Goal: Task Accomplishment & Management: Manage account settings

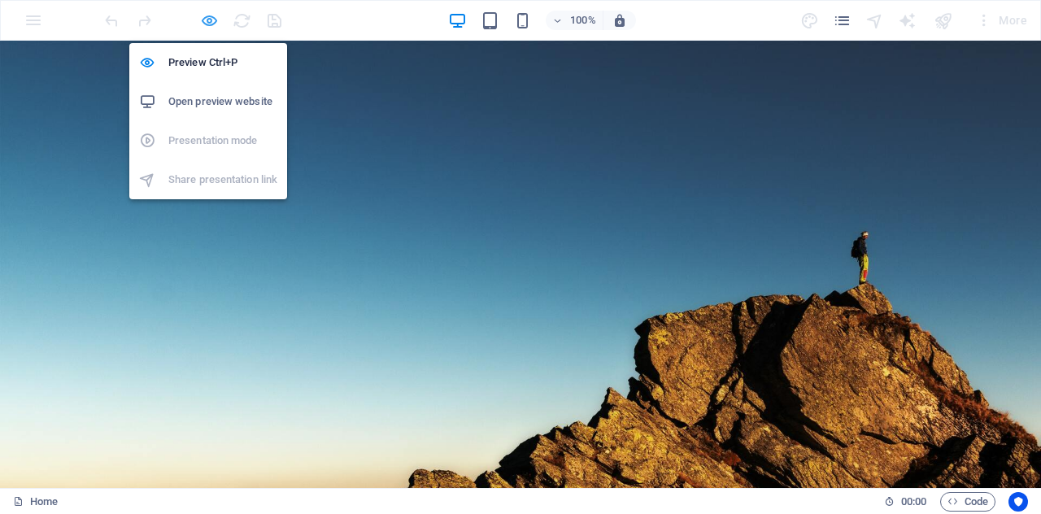
click at [0, 0] on icon "button" at bounding box center [0, 0] width 0 height 0
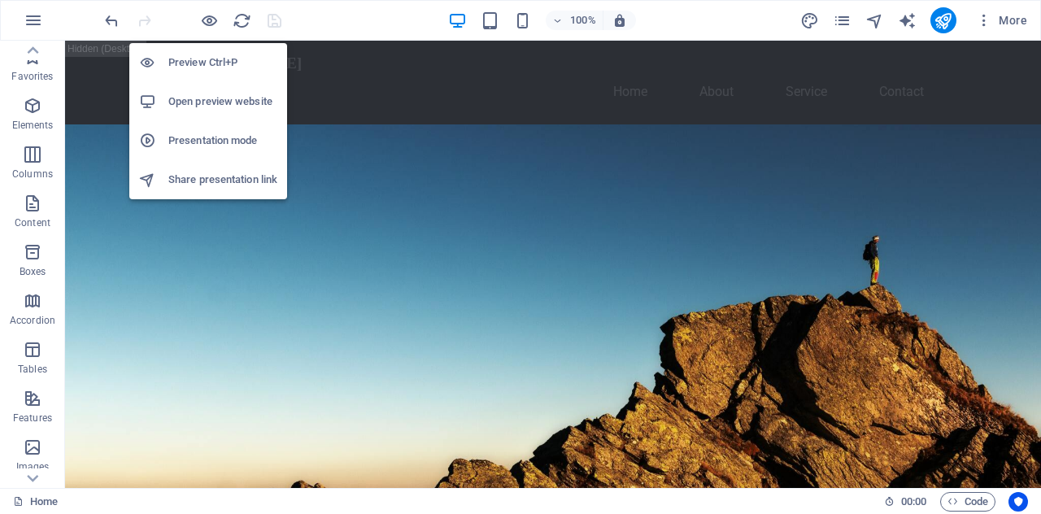
click at [202, 66] on h6 "Preview Ctrl+P" at bounding box center [222, 63] width 109 height 20
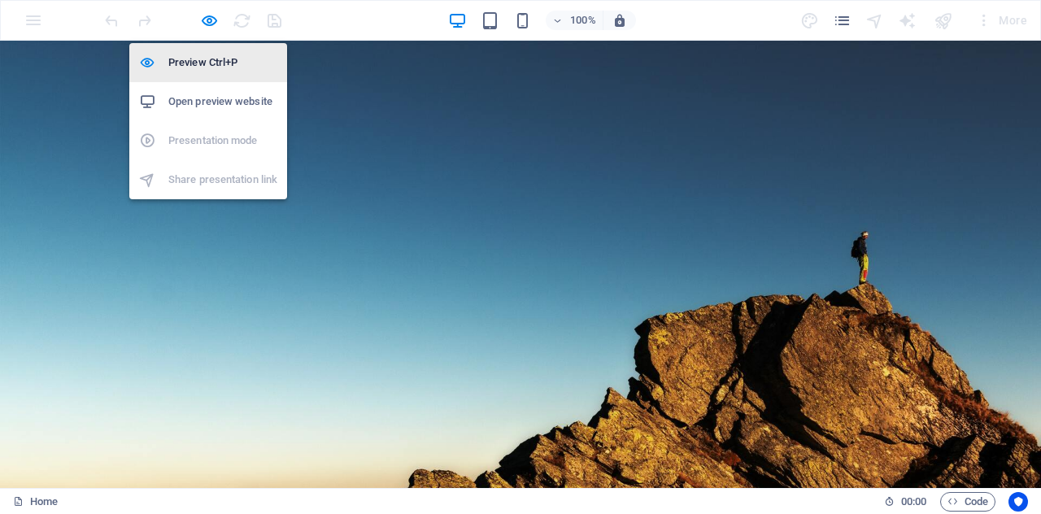
click at [202, 66] on h6 "Preview Ctrl+P" at bounding box center [222, 63] width 109 height 20
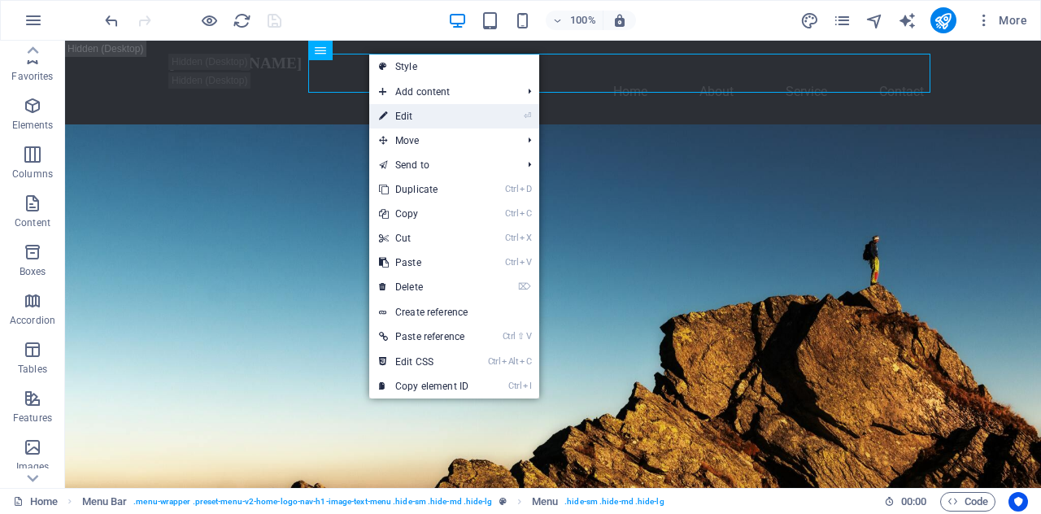
click at [408, 123] on link "⏎ Edit" at bounding box center [423, 116] width 109 height 24
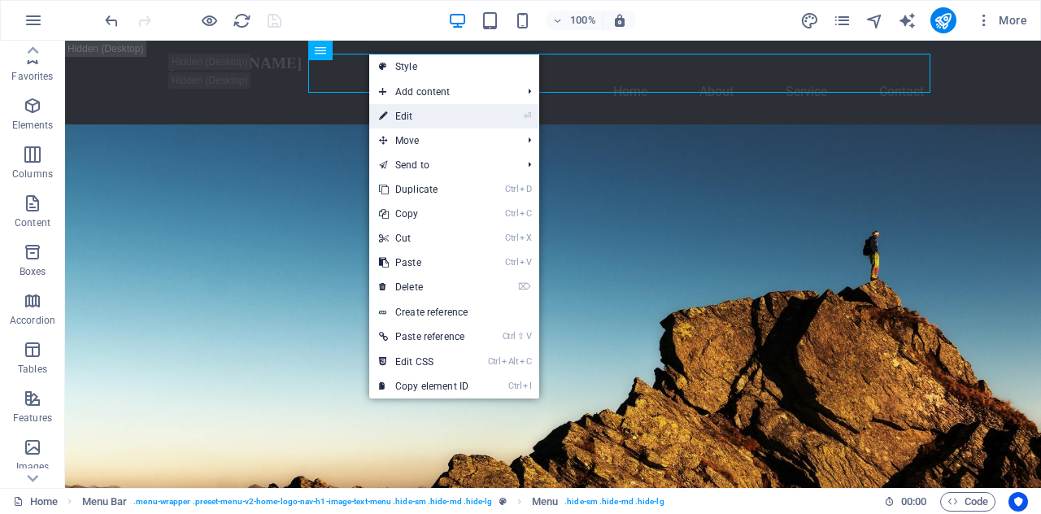
select select
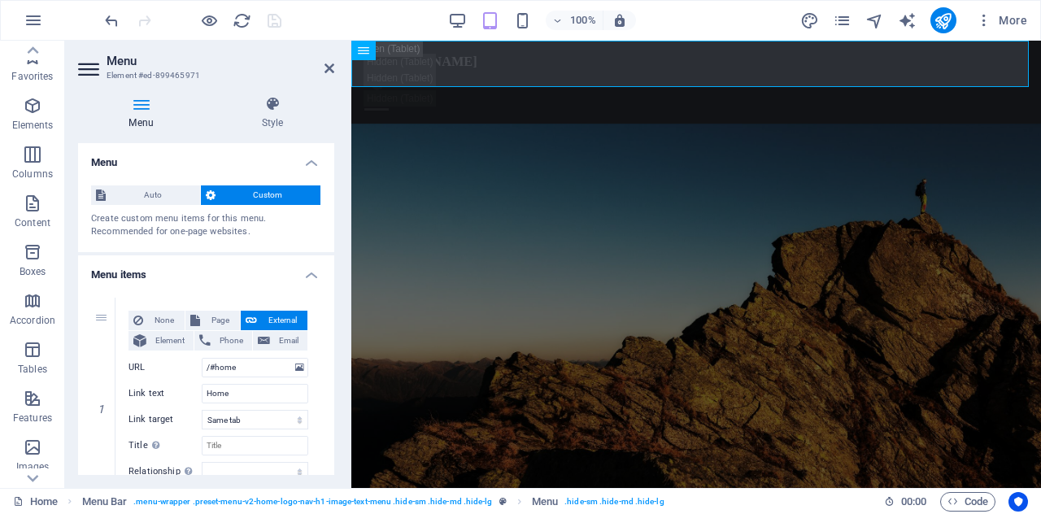
drag, startPoint x: 330, startPoint y: 191, endPoint x: 334, endPoint y: 217, distance: 26.2
click at [334, 217] on div "Menu Auto Custom Create custom menu items for this menu. Recommended for one-pa…" at bounding box center [206, 309] width 256 height 332
click at [334, 68] on icon at bounding box center [330, 68] width 10 height 13
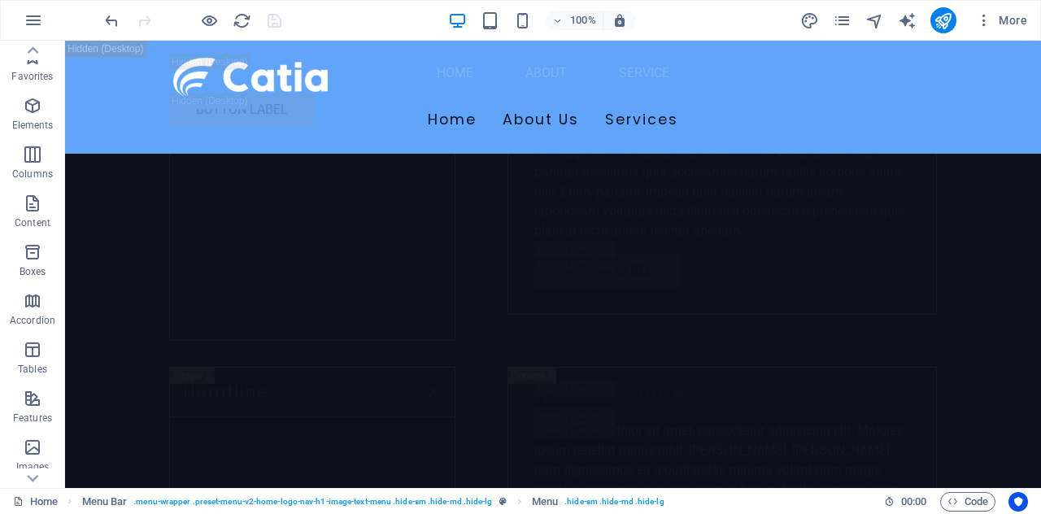
scroll to position [21668, 0]
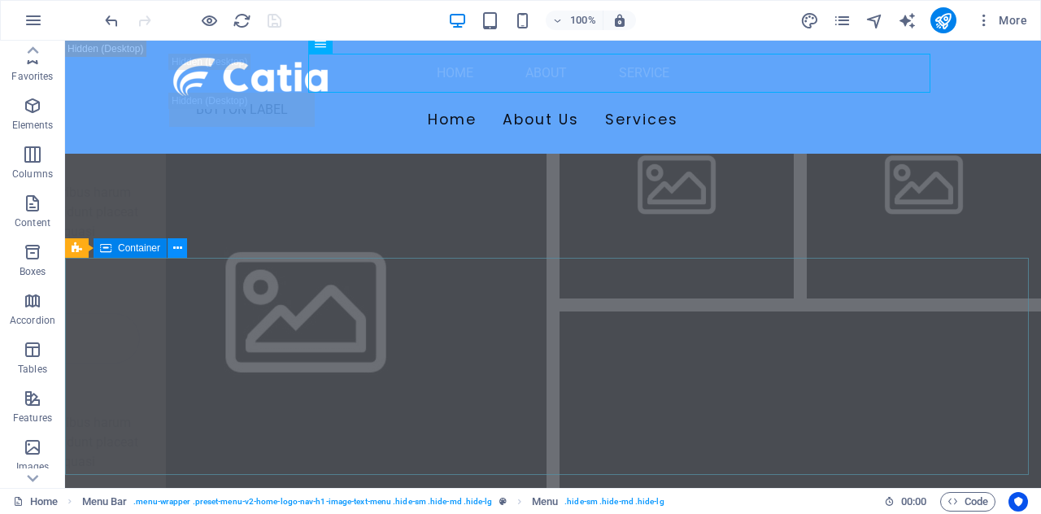
click at [0, 0] on icon at bounding box center [0, 0] width 0 height 0
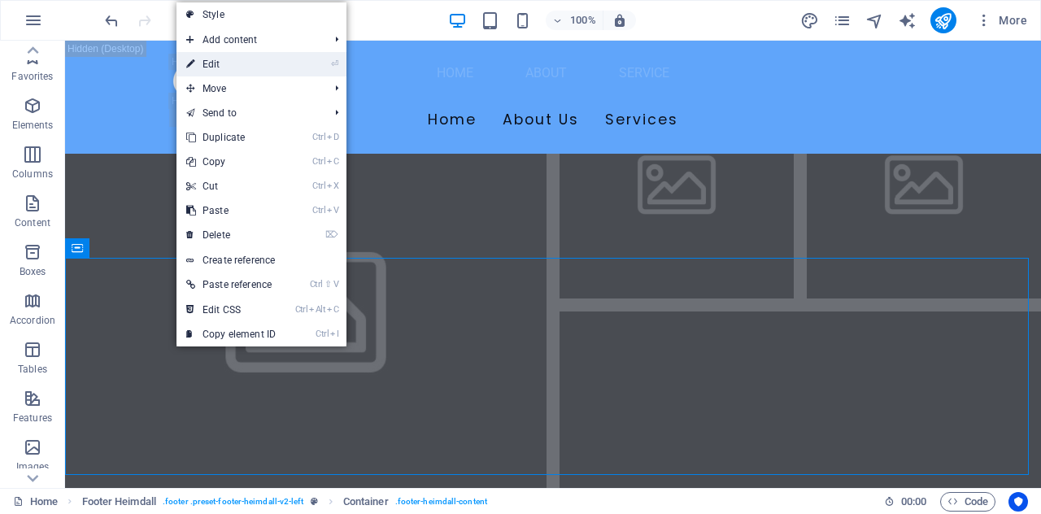
click at [228, 73] on link "⏎ Edit" at bounding box center [231, 64] width 109 height 24
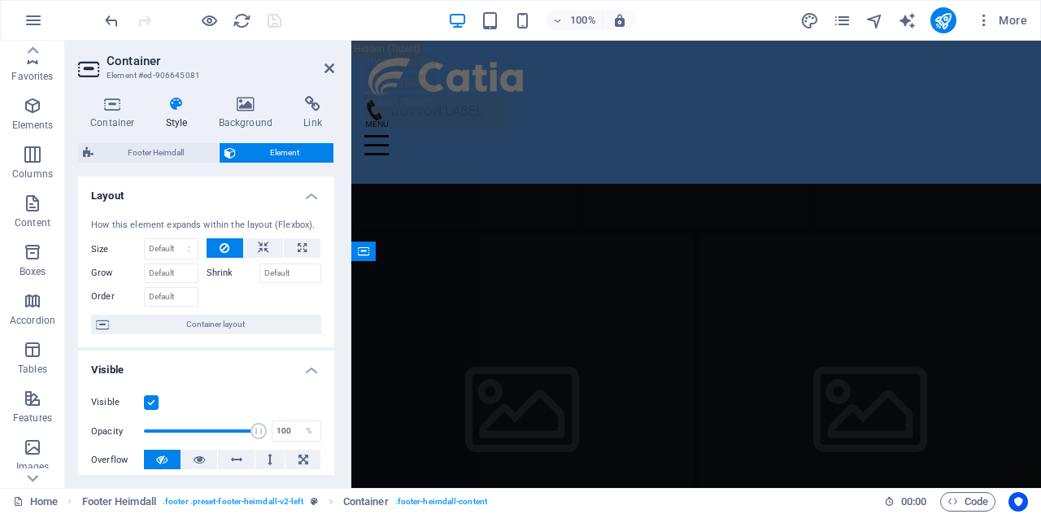
scroll to position [24263, 0]
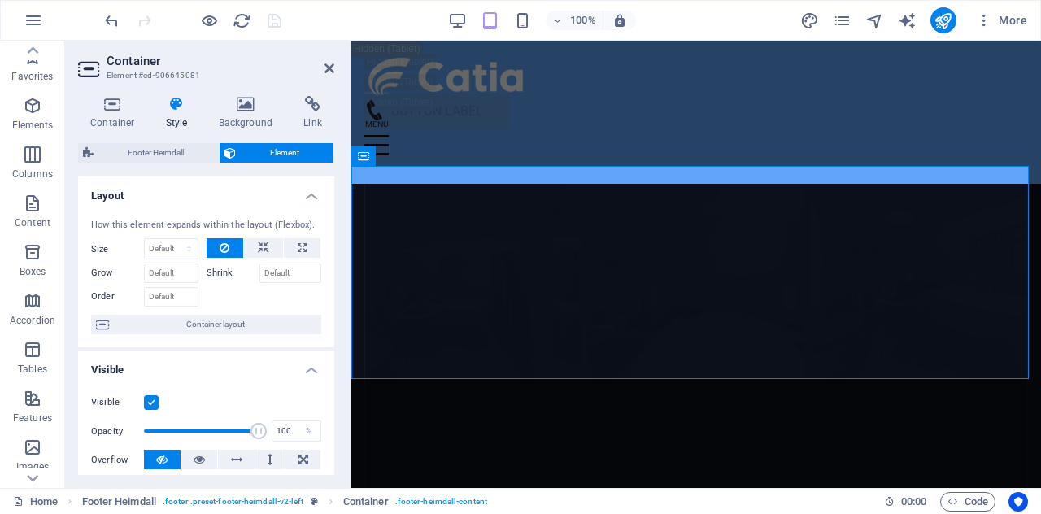
drag, startPoint x: 330, startPoint y: 229, endPoint x: 333, endPoint y: 264, distance: 35.1
click at [330, 304] on div "How this element expands within the layout (Flexbox). Size Default auto px % 1/…" at bounding box center [206, 277] width 256 height 142
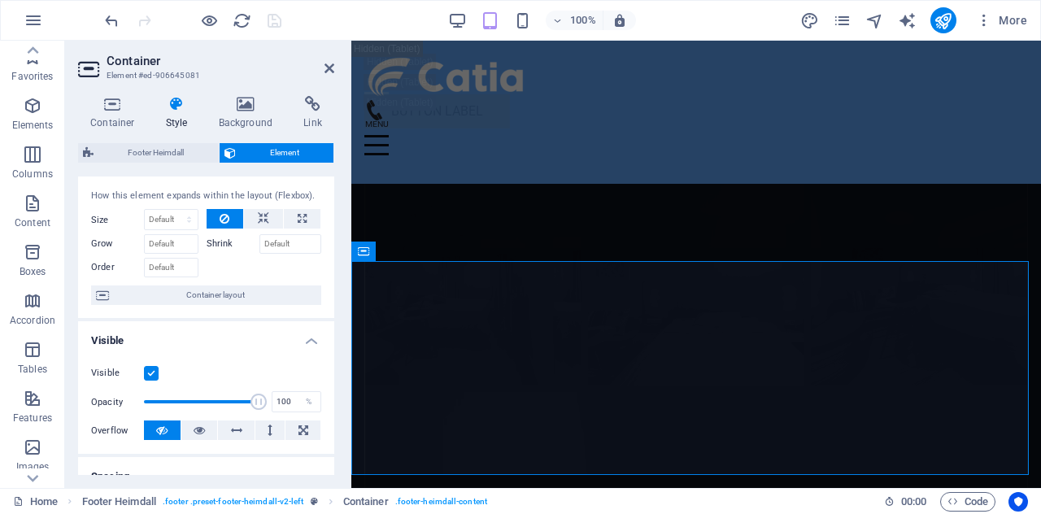
scroll to position [0, 0]
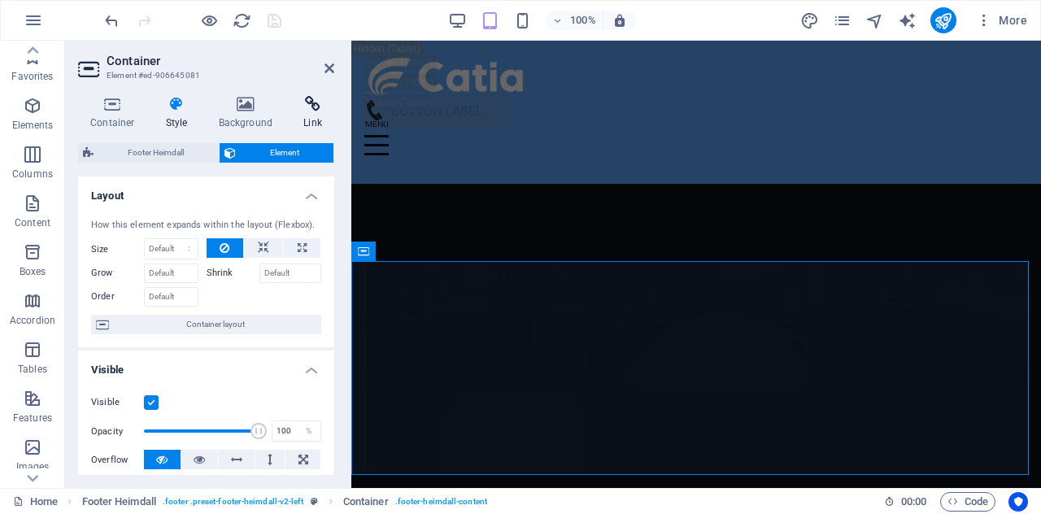
click at [313, 121] on h4 "Link" at bounding box center [312, 113] width 43 height 34
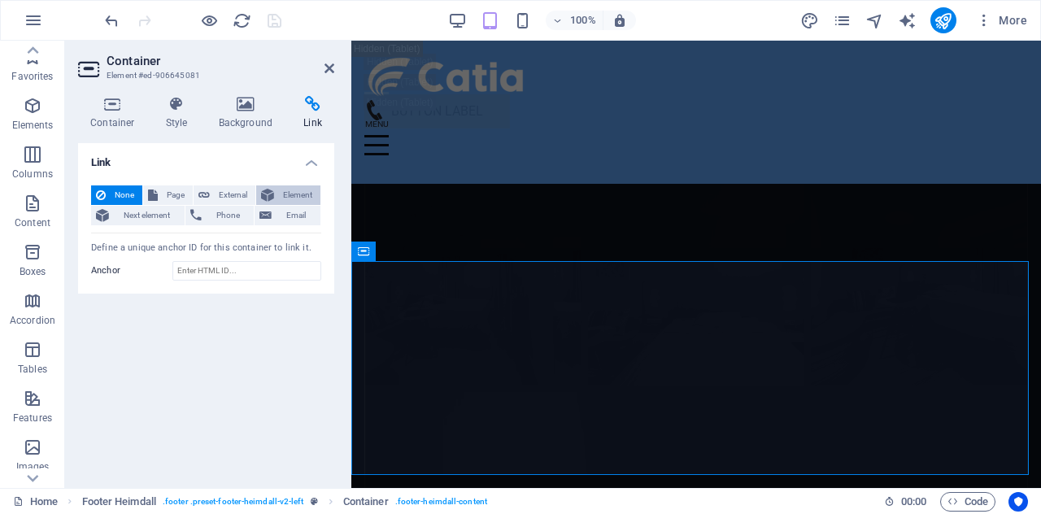
click at [279, 197] on span "Element" at bounding box center [297, 195] width 37 height 20
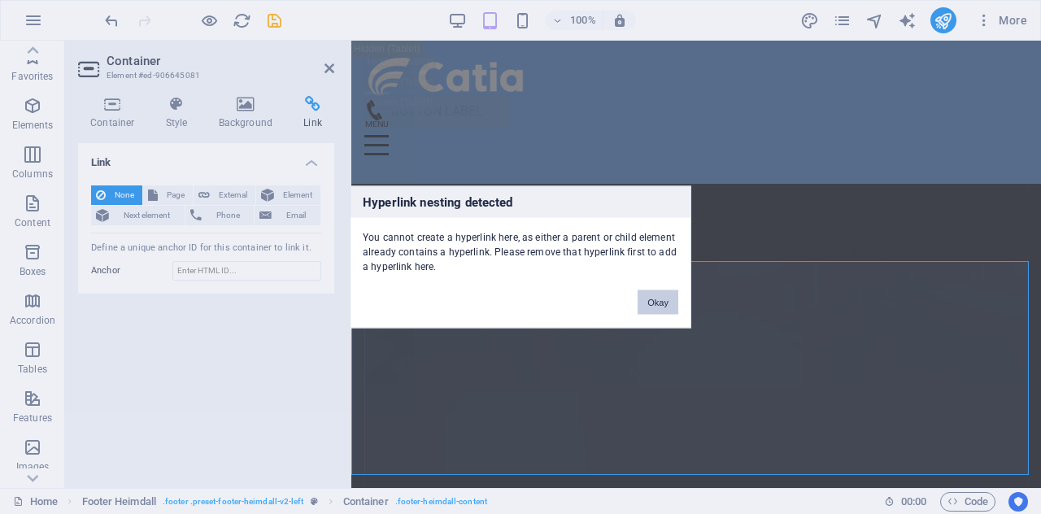
click at [649, 296] on button "Okay" at bounding box center [658, 302] width 41 height 24
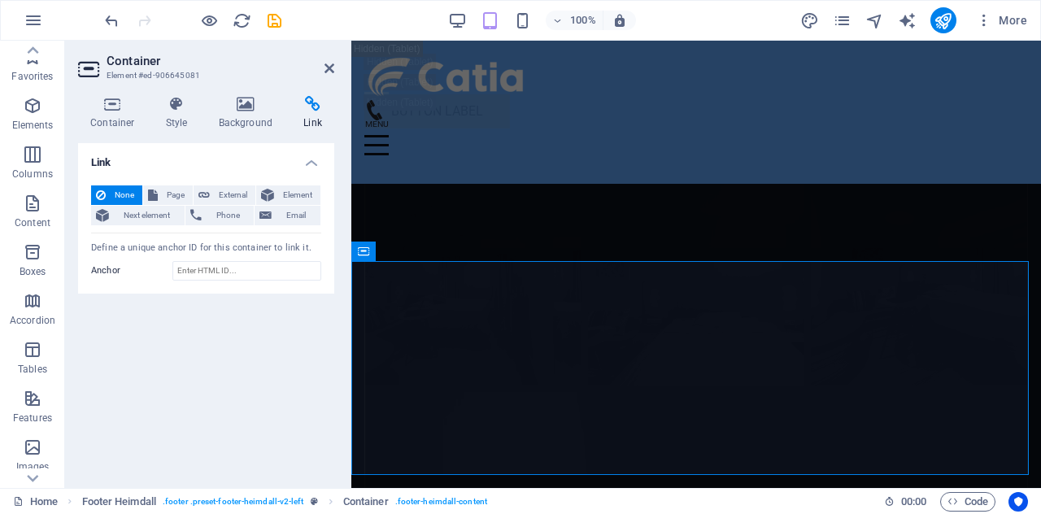
click at [326, 60] on h2 "Container" at bounding box center [221, 61] width 228 height 15
click at [326, 66] on icon at bounding box center [330, 68] width 10 height 13
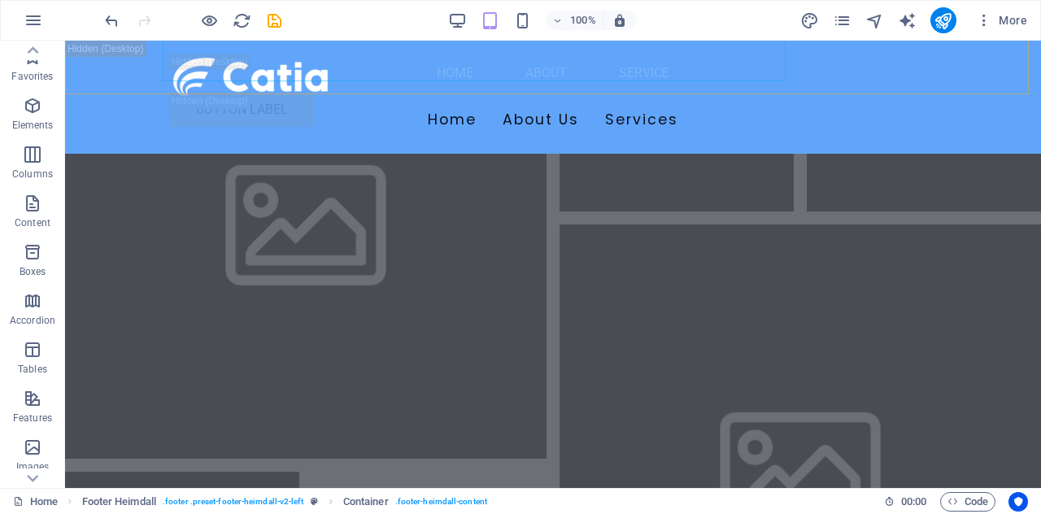
scroll to position [21668, 0]
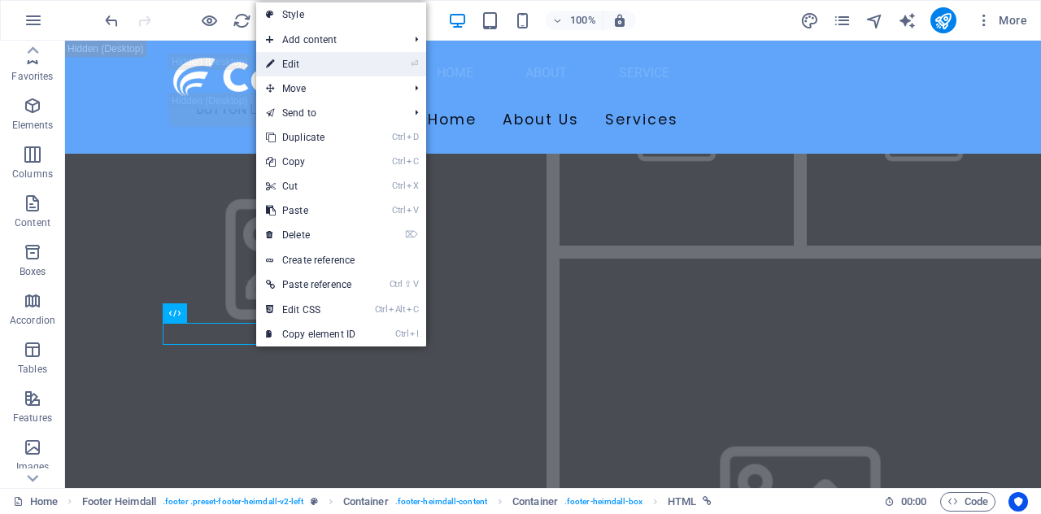
click at [310, 69] on link "⏎ Edit" at bounding box center [310, 64] width 109 height 24
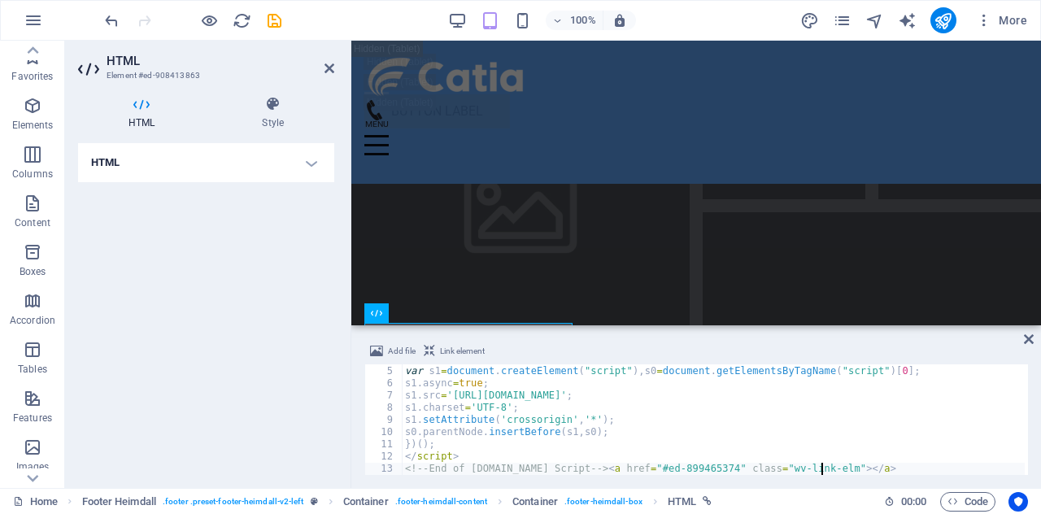
scroll to position [23892, 0]
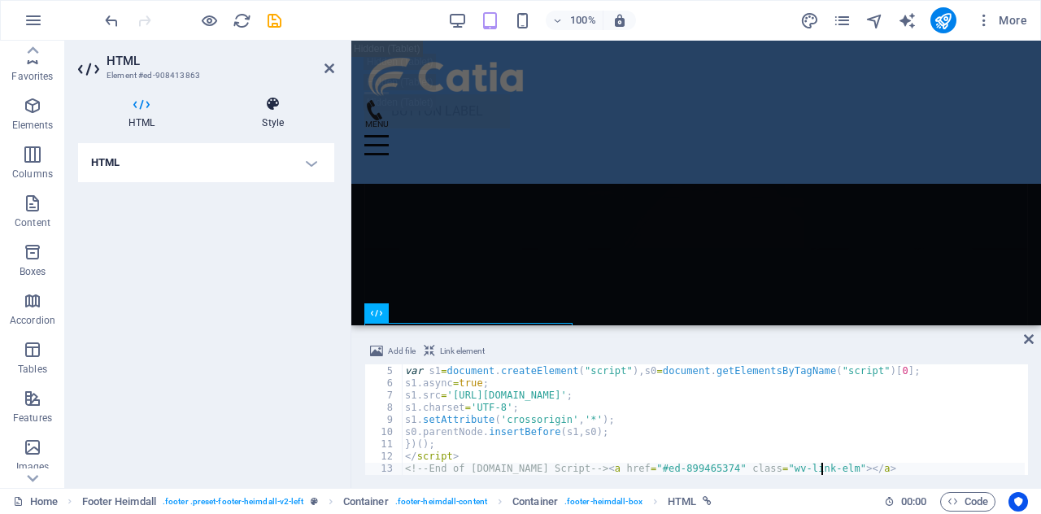
click at [282, 124] on h4 "Style" at bounding box center [273, 113] width 123 height 34
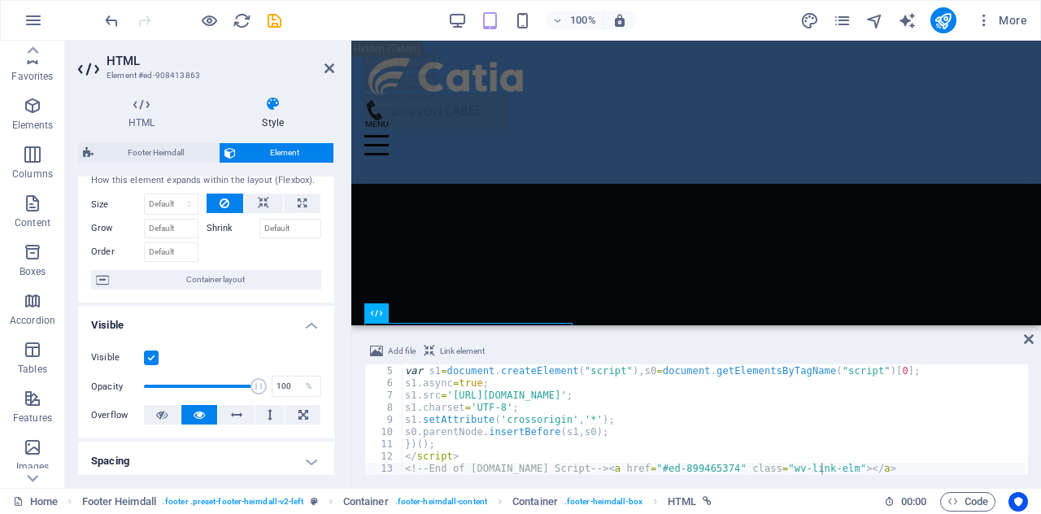
scroll to position [0, 0]
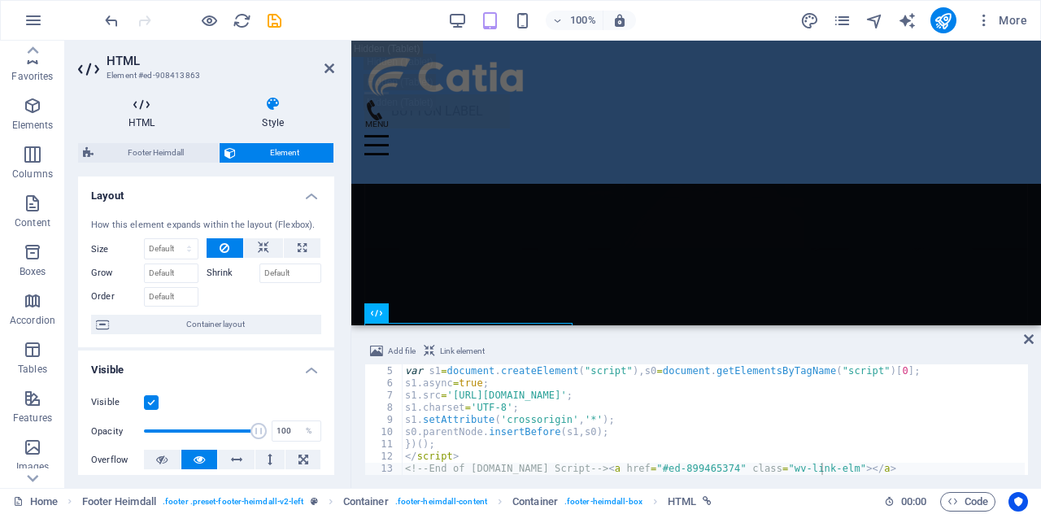
click at [155, 102] on icon at bounding box center [141, 104] width 127 height 16
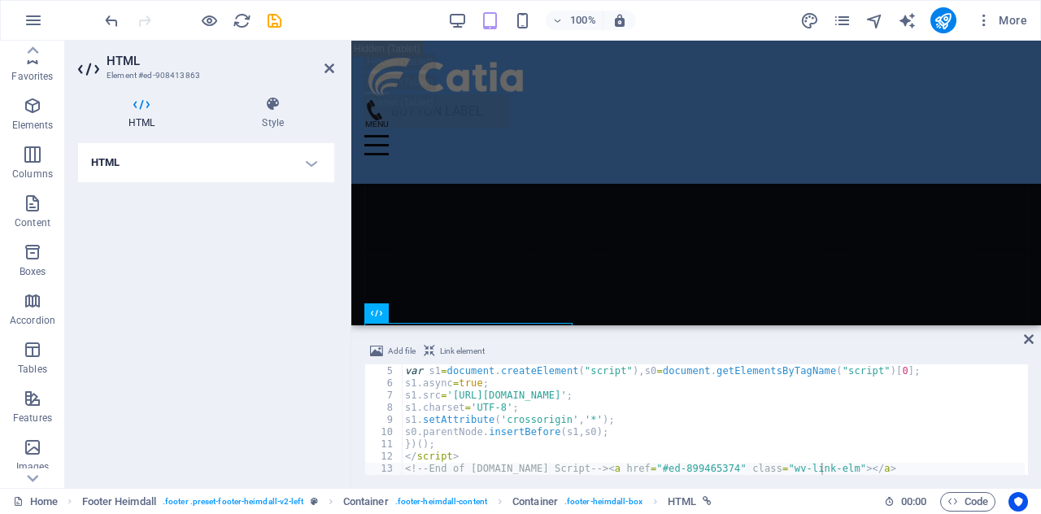
drag, startPoint x: 194, startPoint y: 73, endPoint x: 145, endPoint y: 74, distance: 48.8
click at [145, 74] on h3 "Element #ed-908413863" at bounding box center [204, 75] width 195 height 15
drag, startPoint x: 197, startPoint y: 72, endPoint x: 116, endPoint y: 72, distance: 81.3
click at [116, 72] on h3 "Element #ed-908413863" at bounding box center [204, 75] width 195 height 15
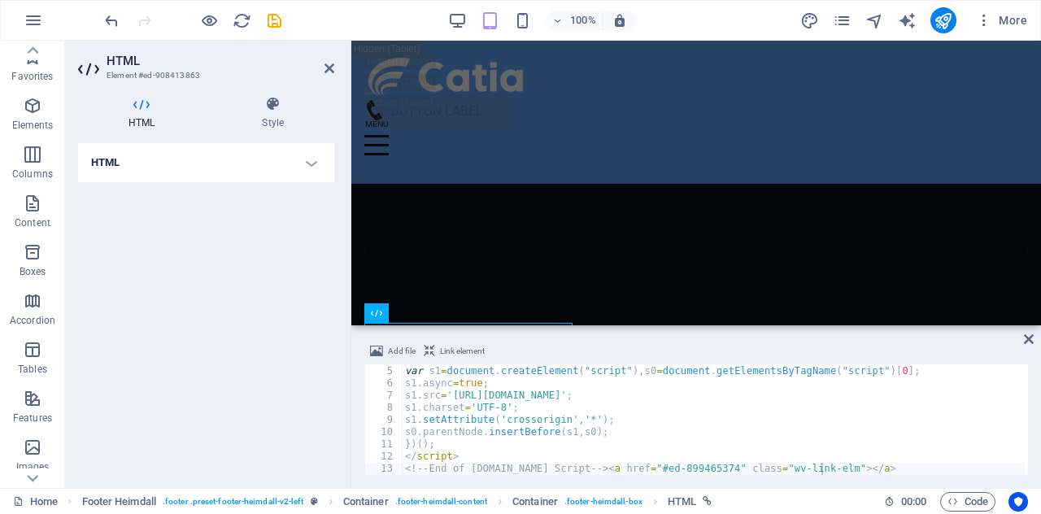
click at [183, 154] on h4 "HTML" at bounding box center [206, 162] width 256 height 39
click at [183, 154] on h4 "HTML" at bounding box center [206, 157] width 256 height 29
click at [183, 154] on h4 "HTML" at bounding box center [206, 162] width 256 height 39
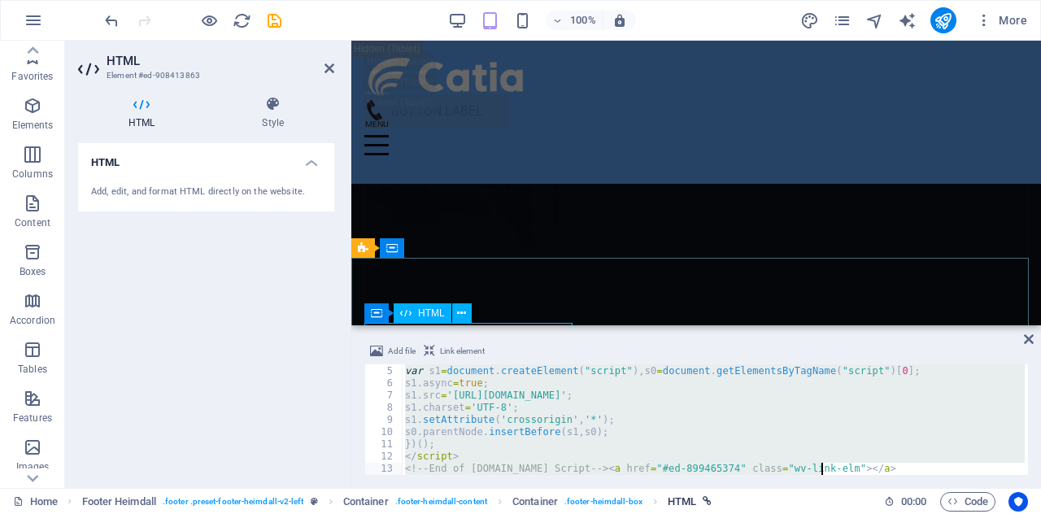
scroll to position [48, 0]
drag, startPoint x: 406, startPoint y: 371, endPoint x: 854, endPoint y: 512, distance: 470.0
click at [854, 488] on section "Favorites Elements Columns Content Boxes Accordion Tables Features Images Slide…" at bounding box center [520, 264] width 1041 height 447
type textarea "</script> <!--End of Tawk.to Script--><a href="#ed-899465374" class="wv-link-el…"
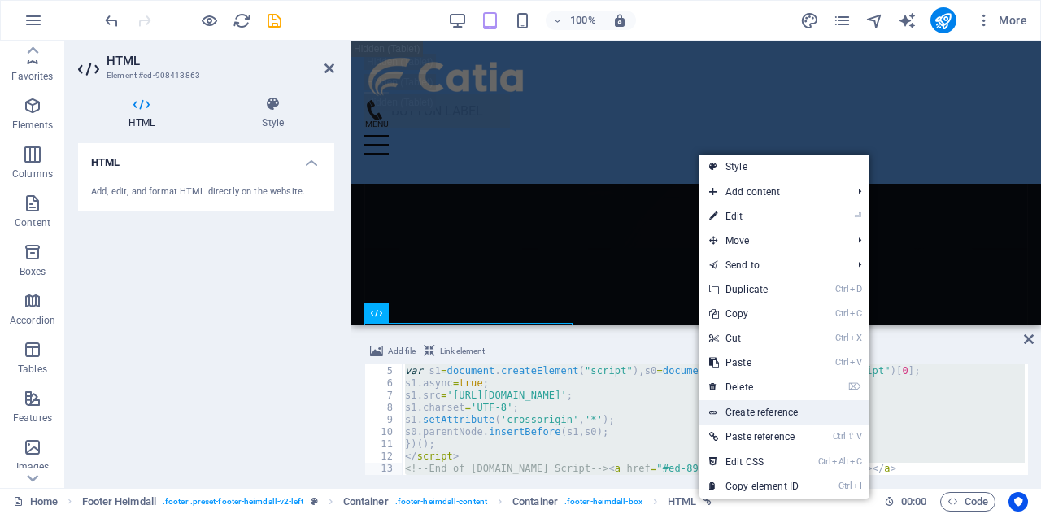
click at [756, 415] on link "Create reference" at bounding box center [785, 412] width 170 height 24
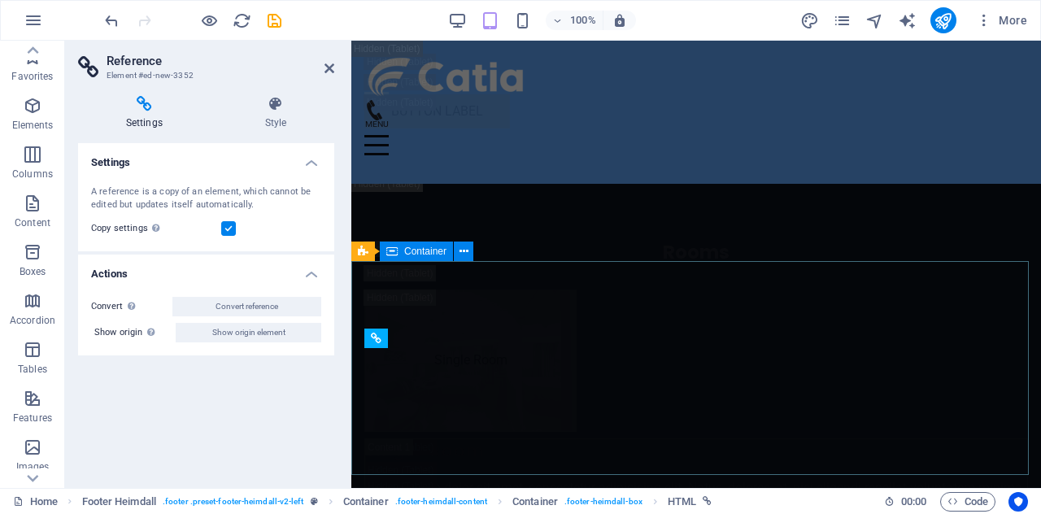
scroll to position [24296, 0]
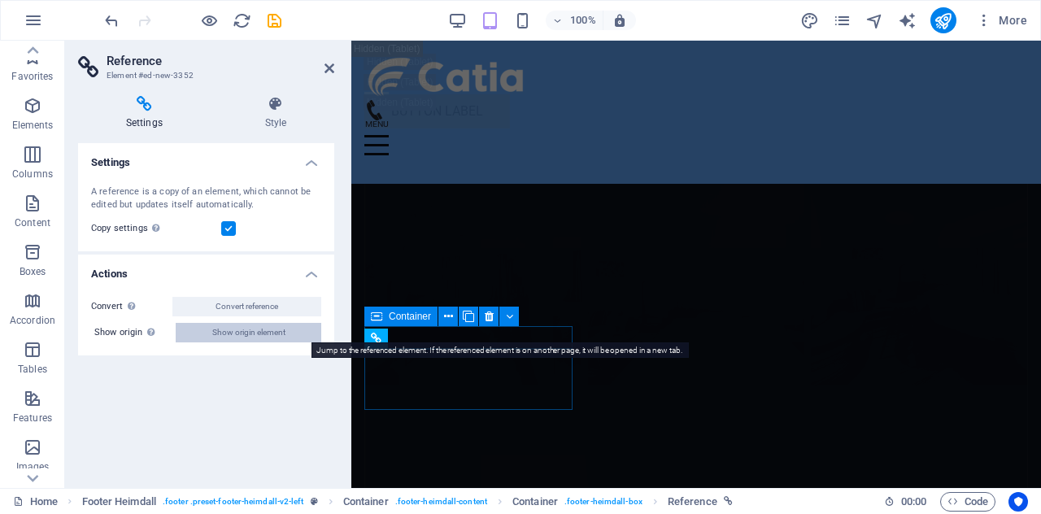
click at [231, 336] on span "Show origin element" at bounding box center [248, 333] width 73 height 20
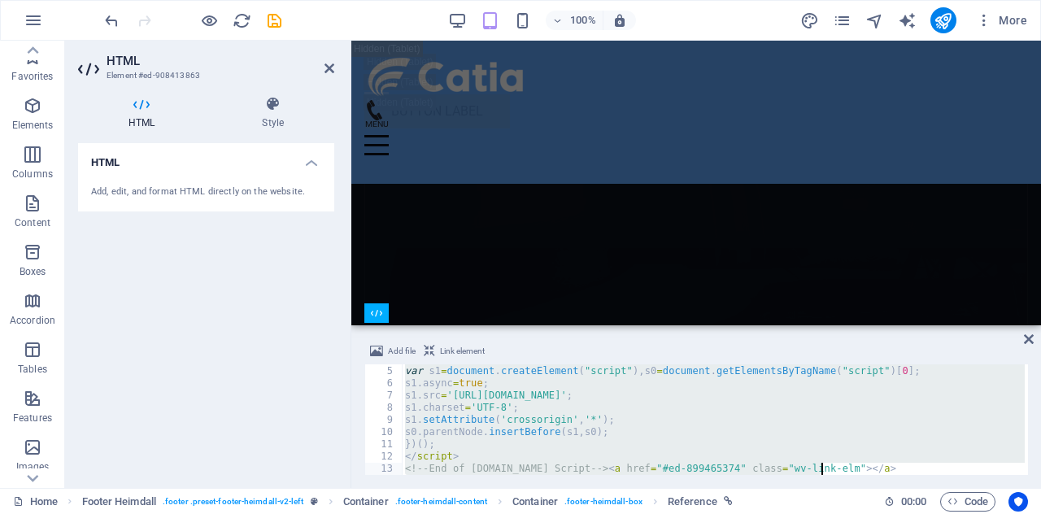
scroll to position [23892, 0]
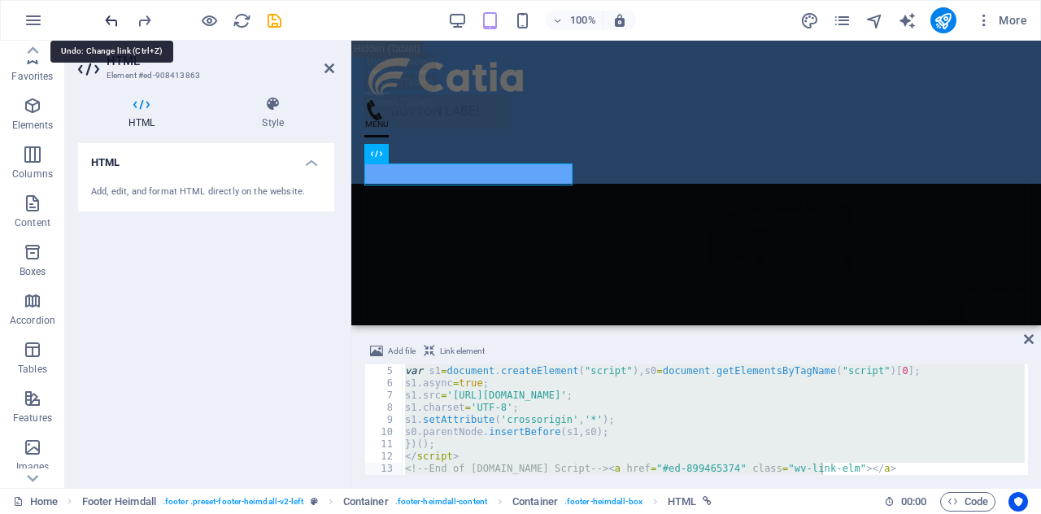
click at [264, 279] on div "HTML Add, edit, and format HTML directly on the website." at bounding box center [206, 309] width 256 height 332
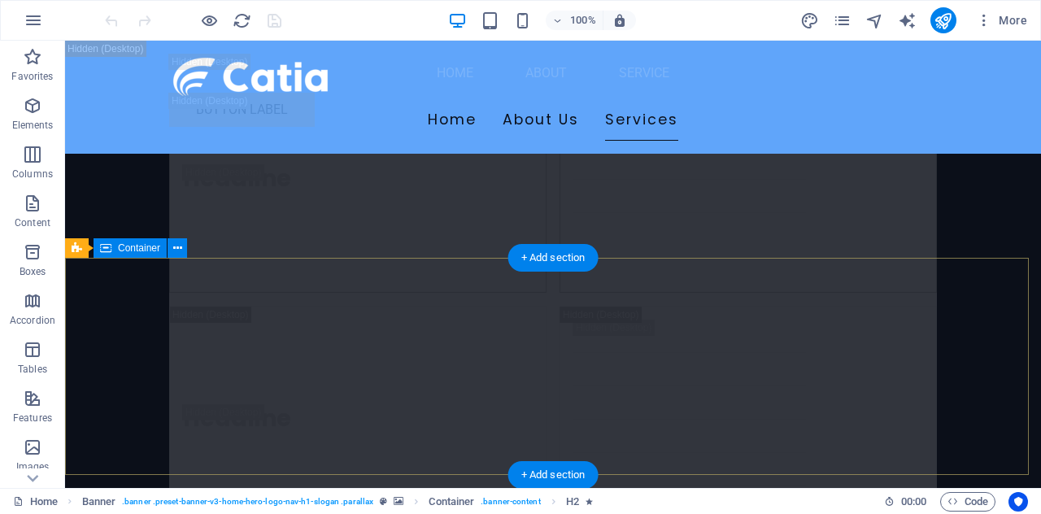
scroll to position [21668, 0]
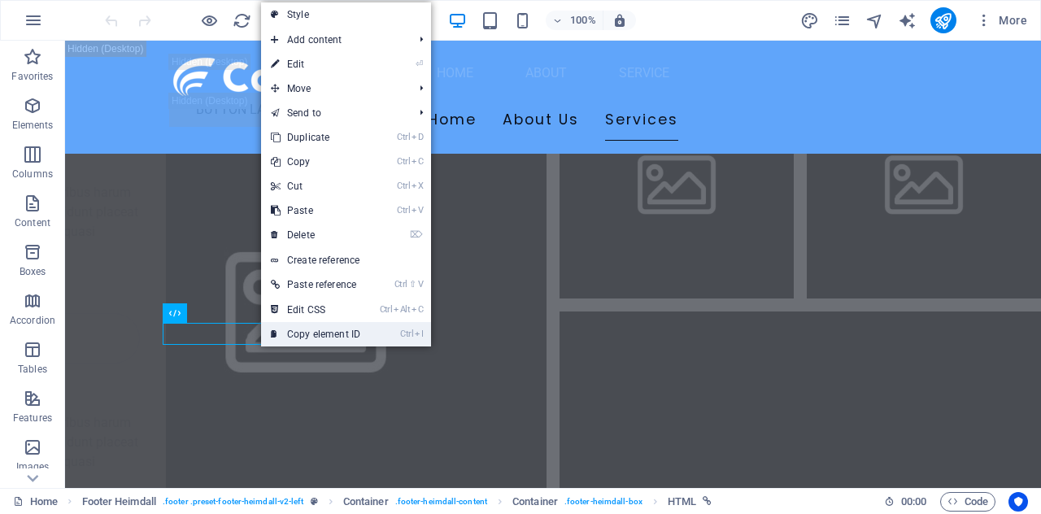
click at [294, 331] on link "Ctrl I Copy element ID" at bounding box center [315, 334] width 109 height 24
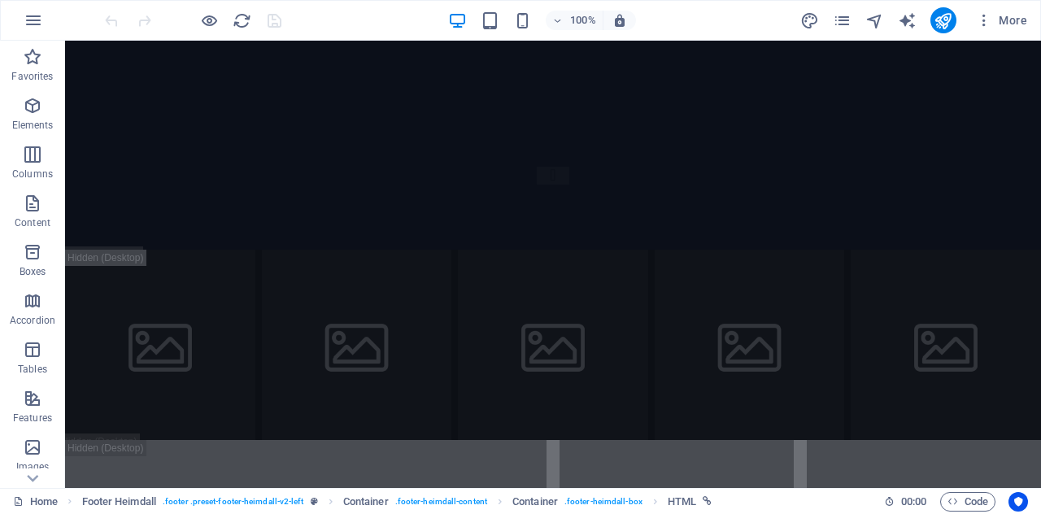
scroll to position [0, 0]
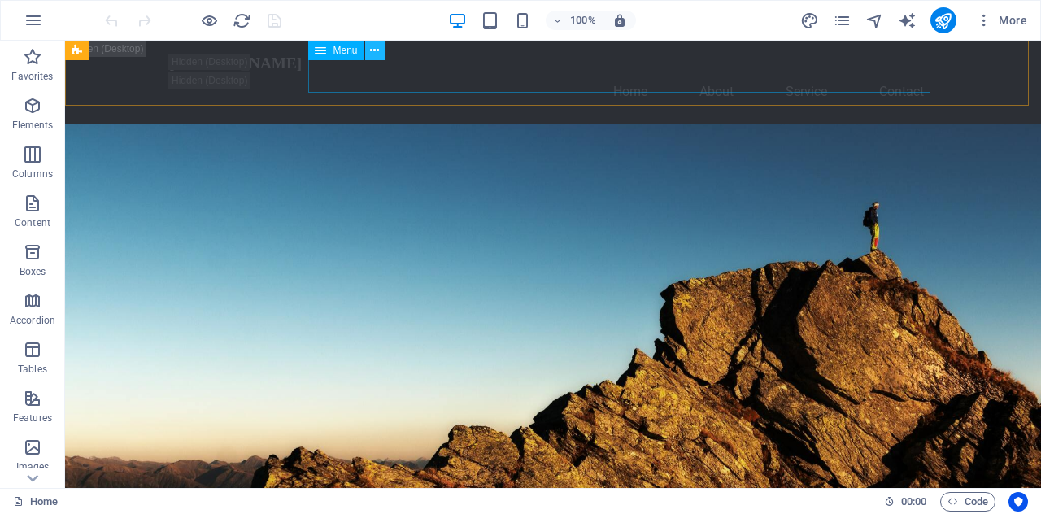
click at [0, 0] on icon at bounding box center [0, 0] width 0 height 0
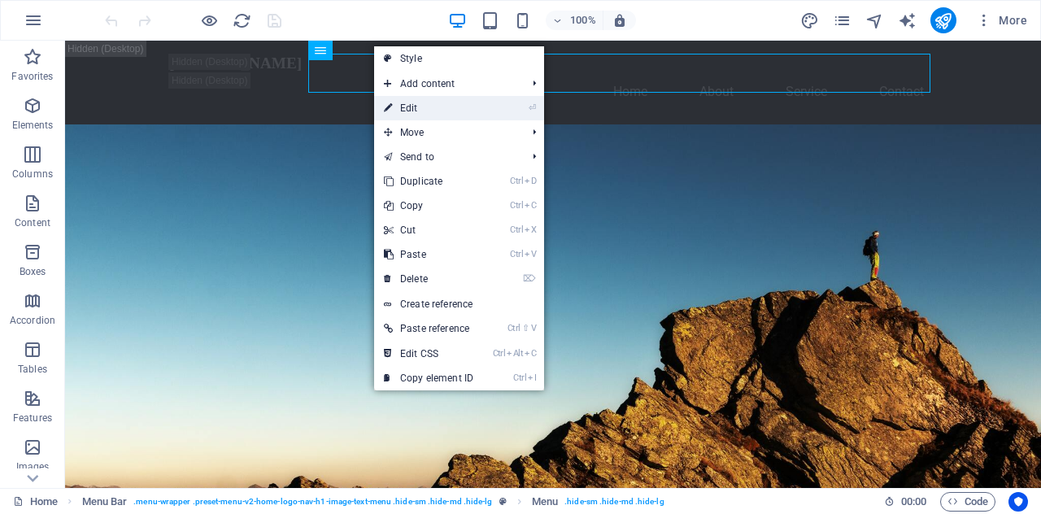
select select
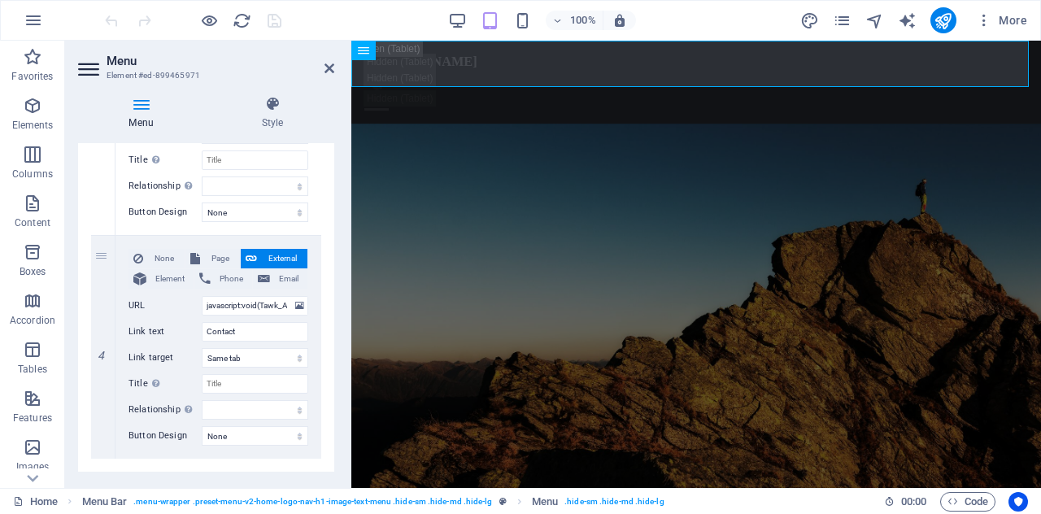
scroll to position [734, 0]
click at [283, 303] on input "javascript:void(Tawk_API.toggle())" at bounding box center [255, 305] width 107 height 20
type input "javascript:void(Tawk_API.toggle()"
select select
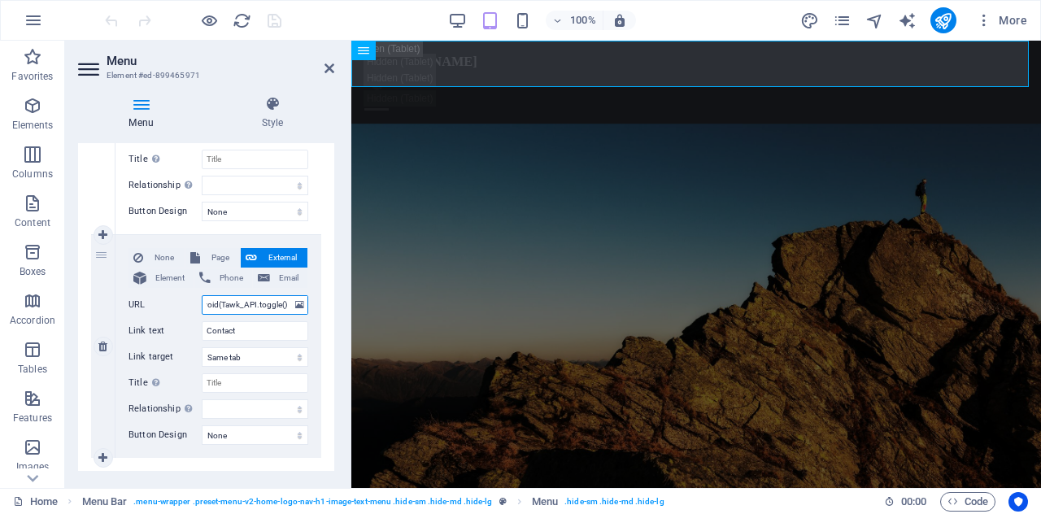
select select
type input "j"
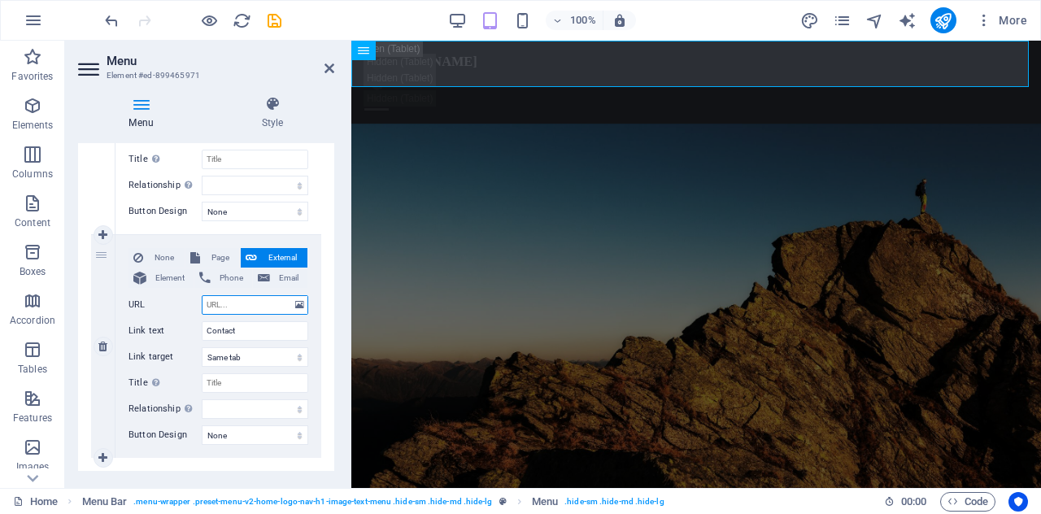
select select
type input "Get"
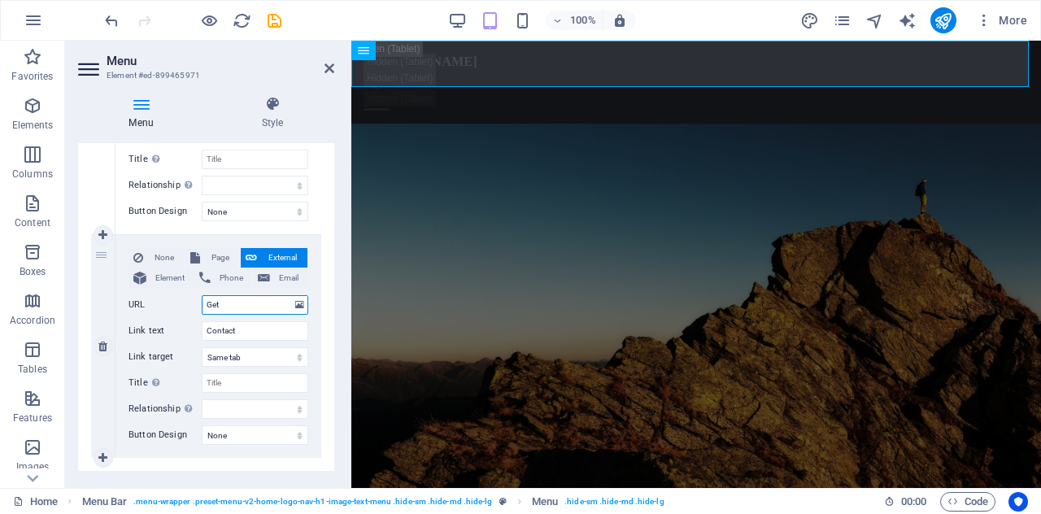
select select
type input "Get"
select select
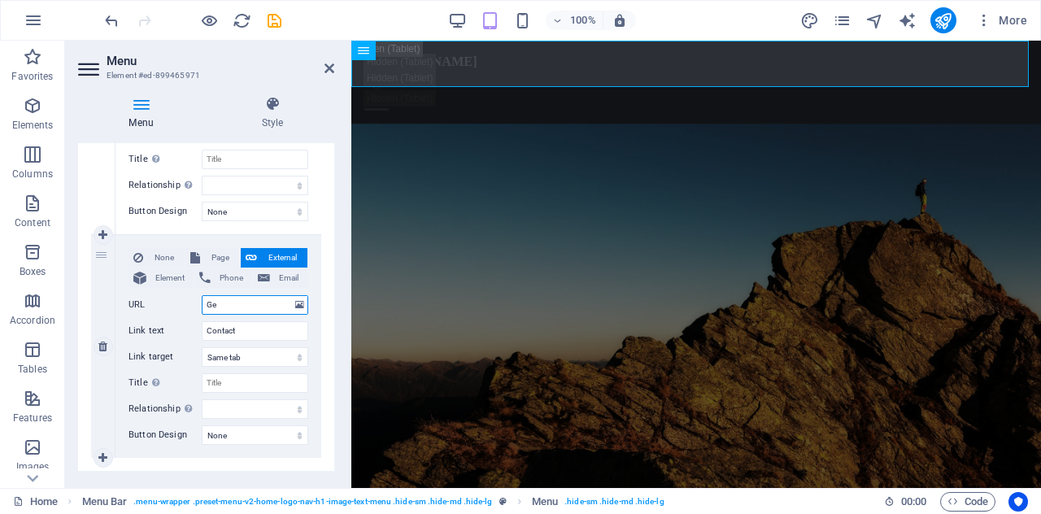
type input "G"
select select
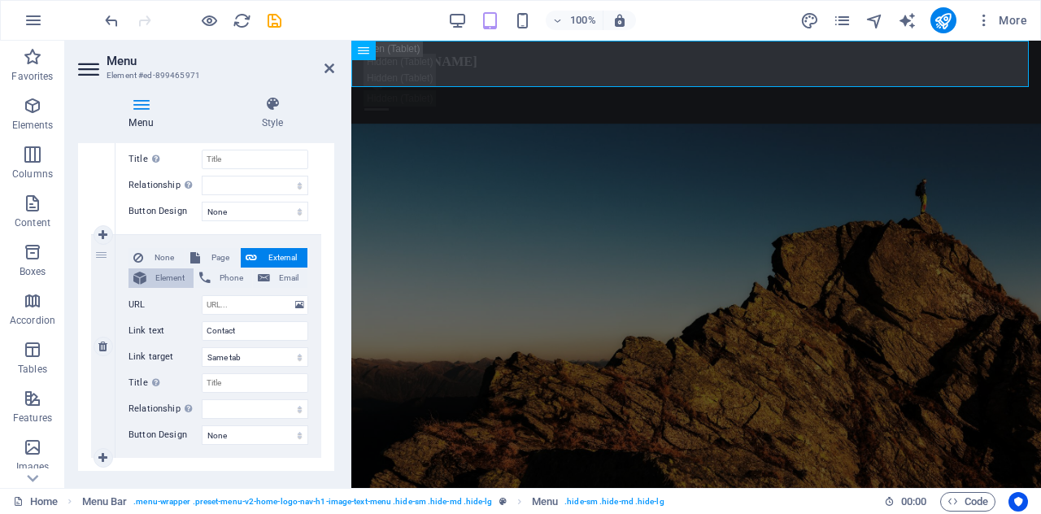
click at [172, 276] on span "Element" at bounding box center [169, 278] width 37 height 20
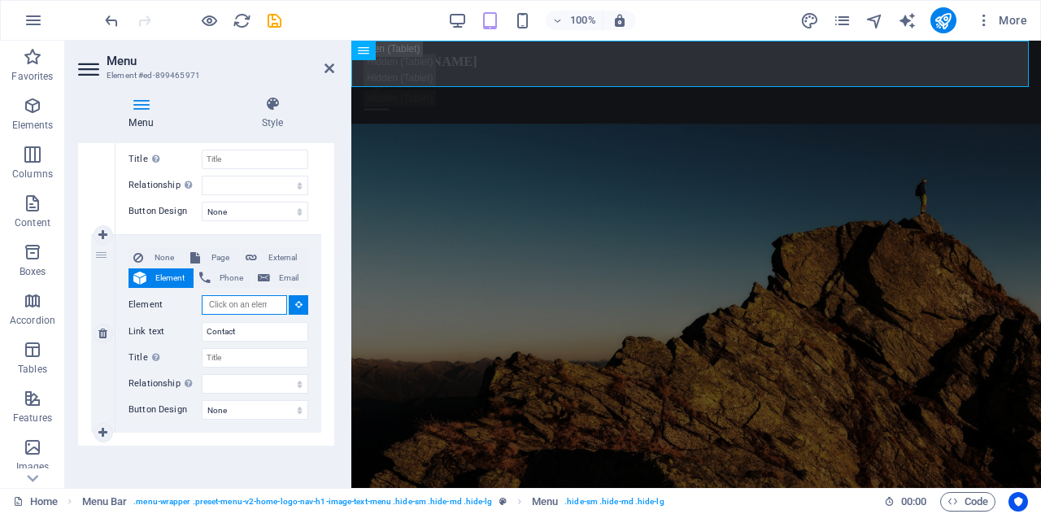
select select
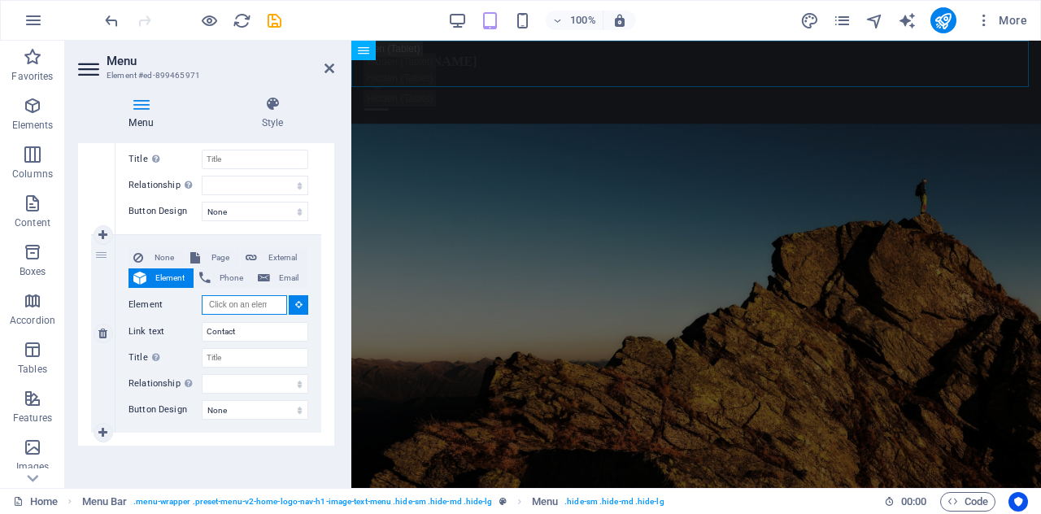
paste input "#ed-908413863"
type input "#ed-908413863"
select select
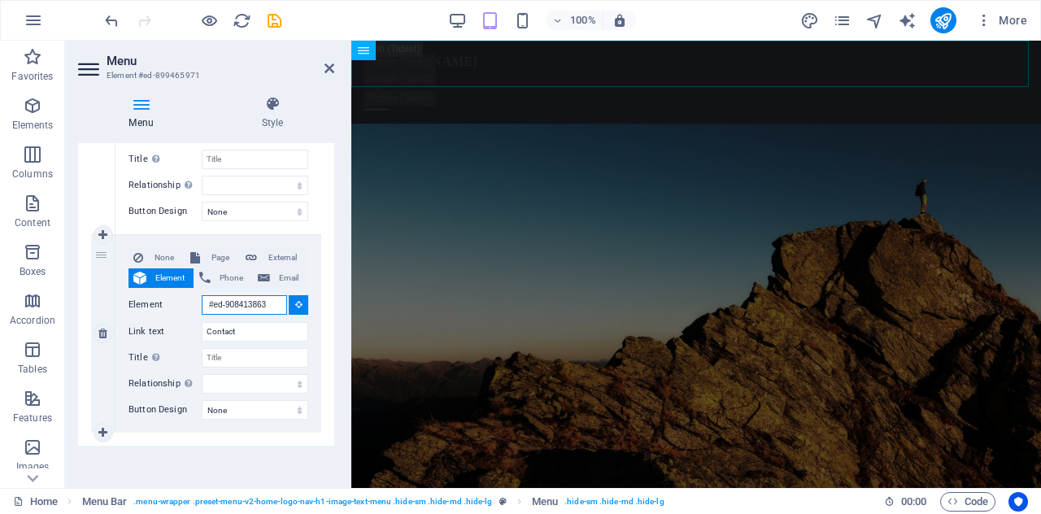
select select
type input "#ed-908413863"
select select
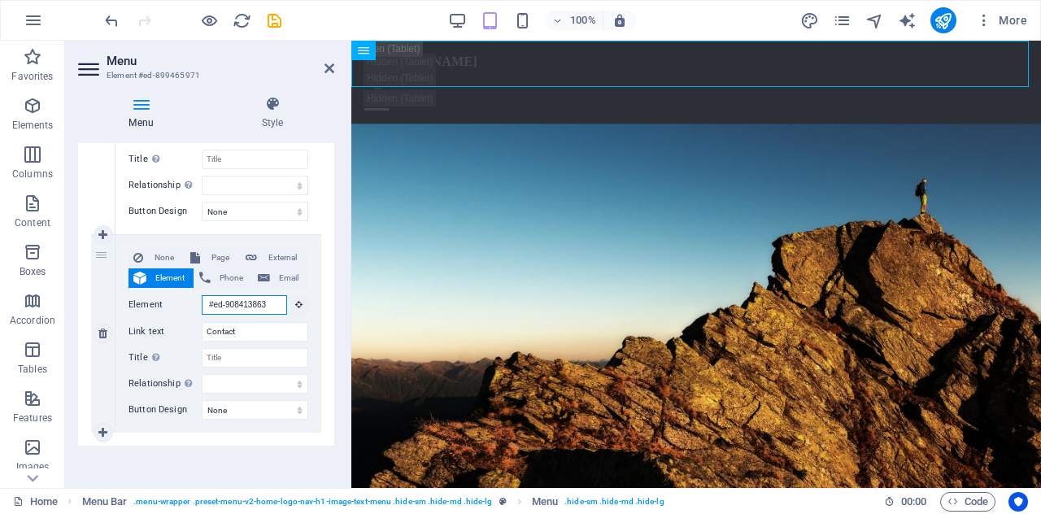
scroll to position [0, 0]
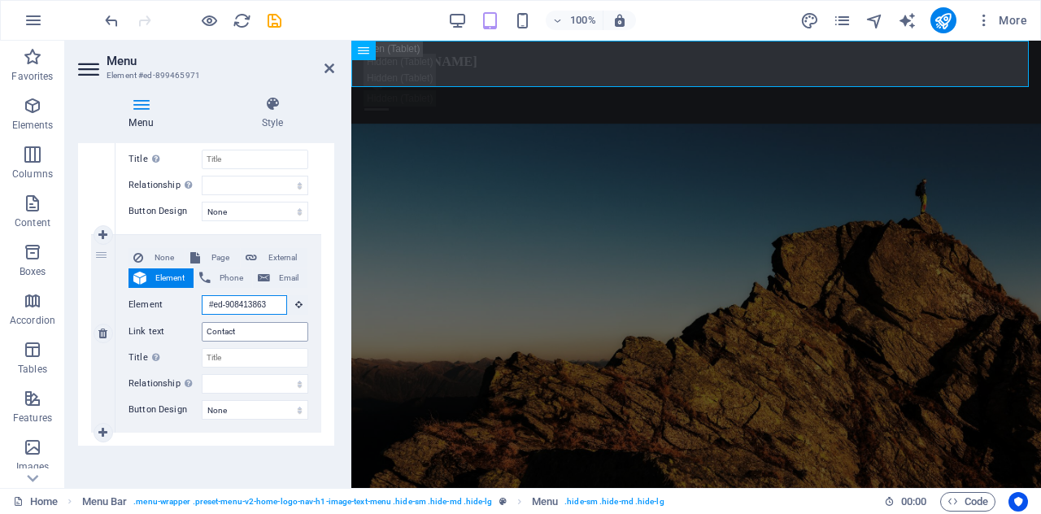
type input "#ed-908413863"
click at [254, 332] on input "Contact" at bounding box center [255, 332] width 107 height 20
type input "C"
select select
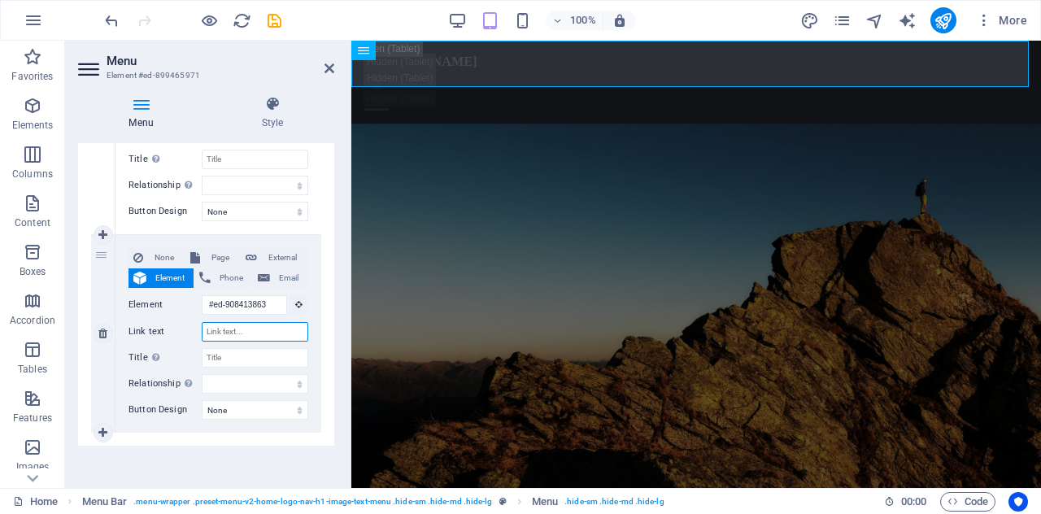
select select
type input "G"
select select
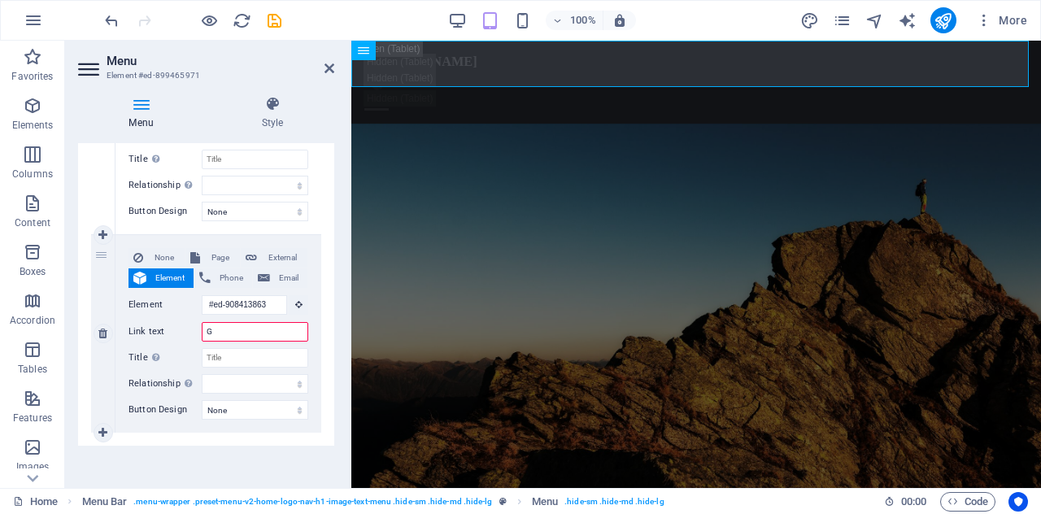
select select
type input "Ge"
select select
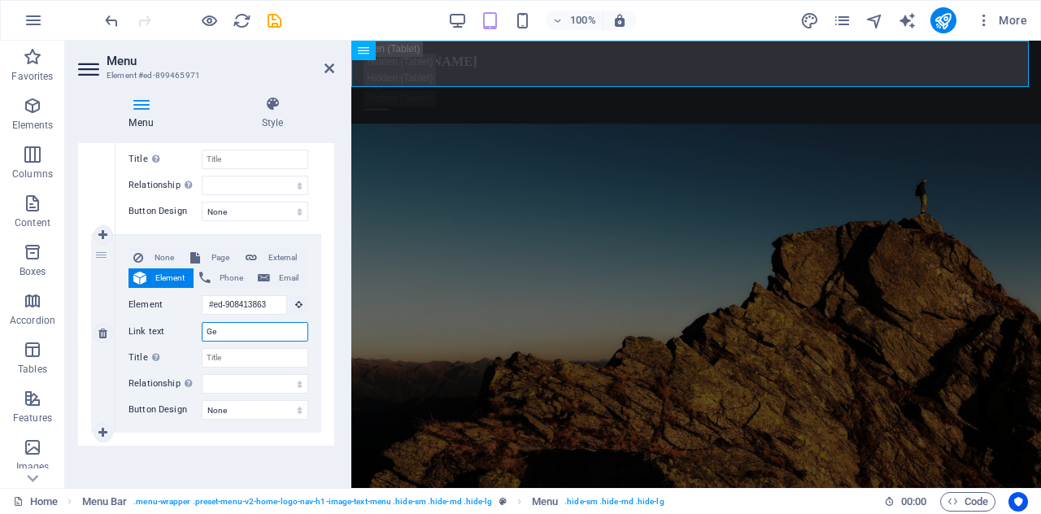
select select
type input "Get"
select select
type input "Get"
select select
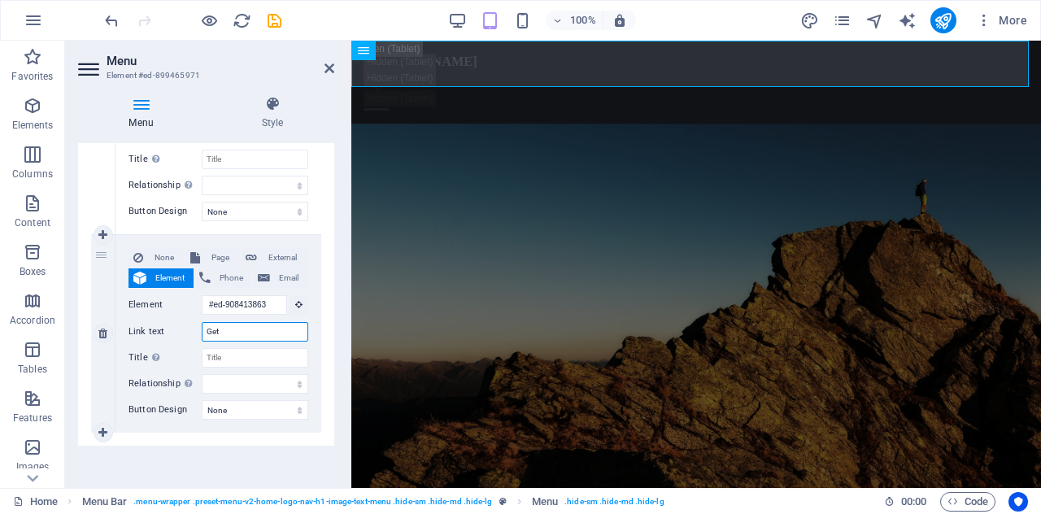
select select
type input "Get in"
select select
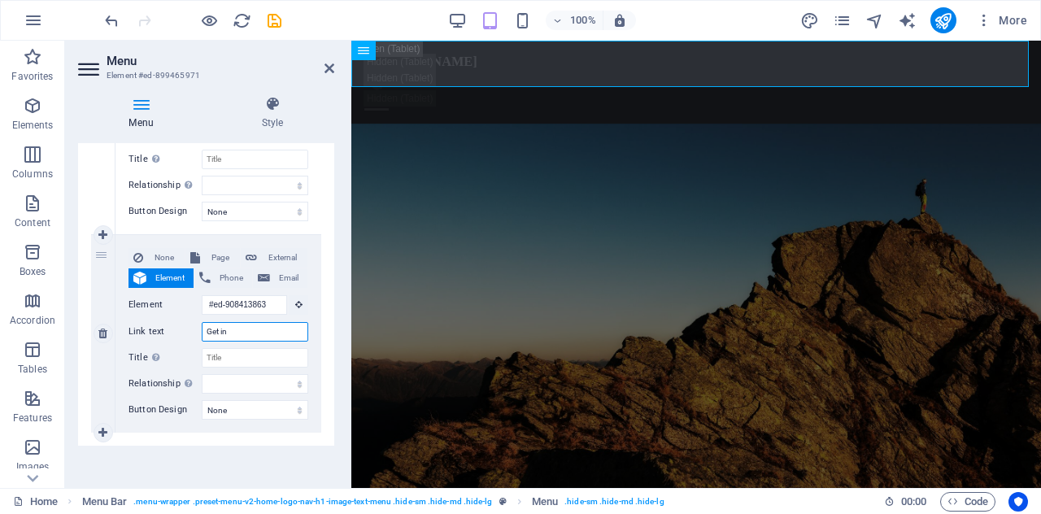
select select
click at [236, 330] on input "Get in" at bounding box center [255, 332] width 107 height 20
type input "Get in"
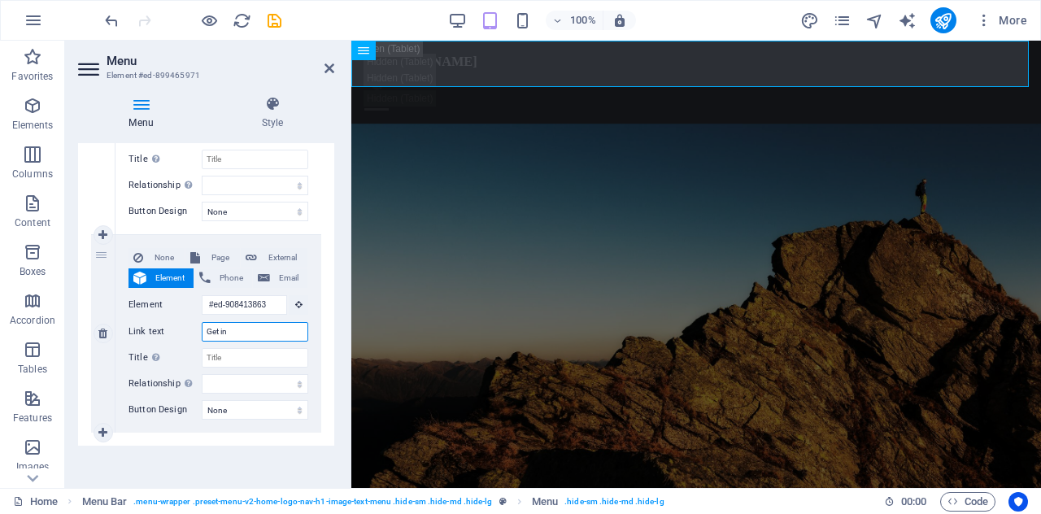
select select
type input "Get in"
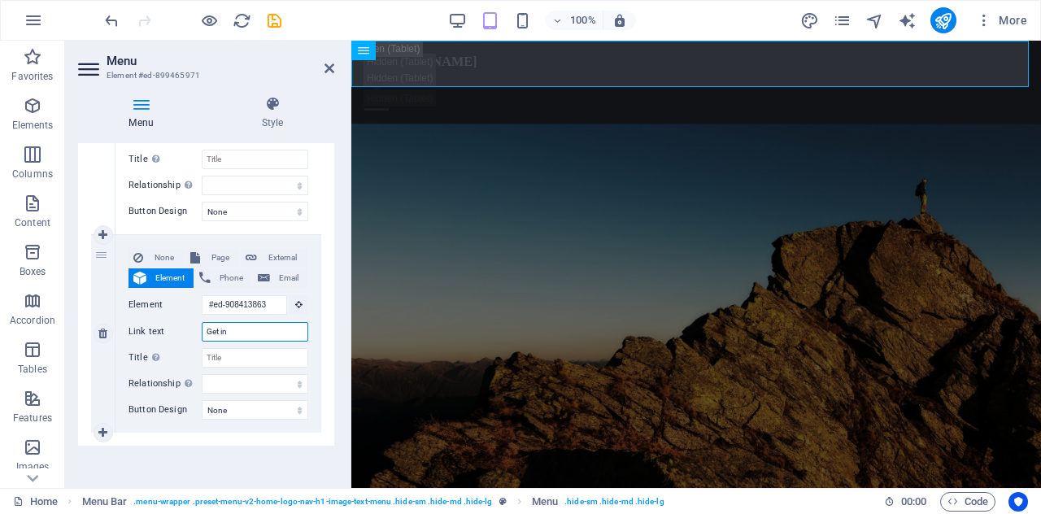
select select
type input "Get in"
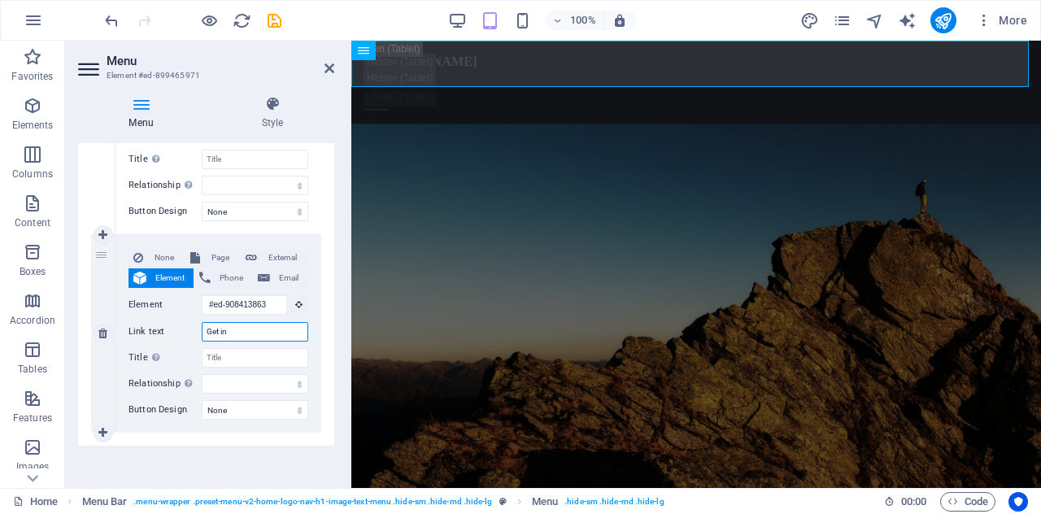
select select
type input "Get in"
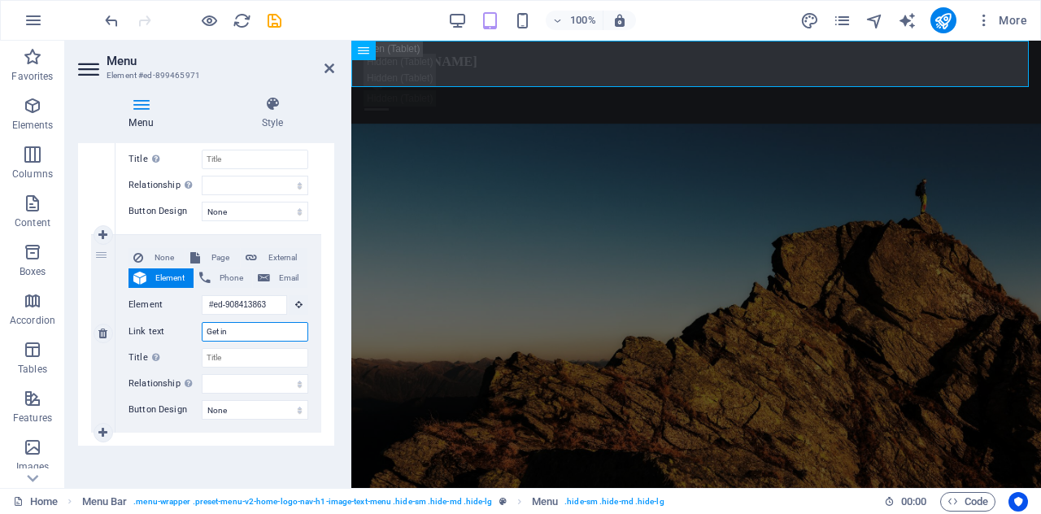
select select
type input "Get in T"
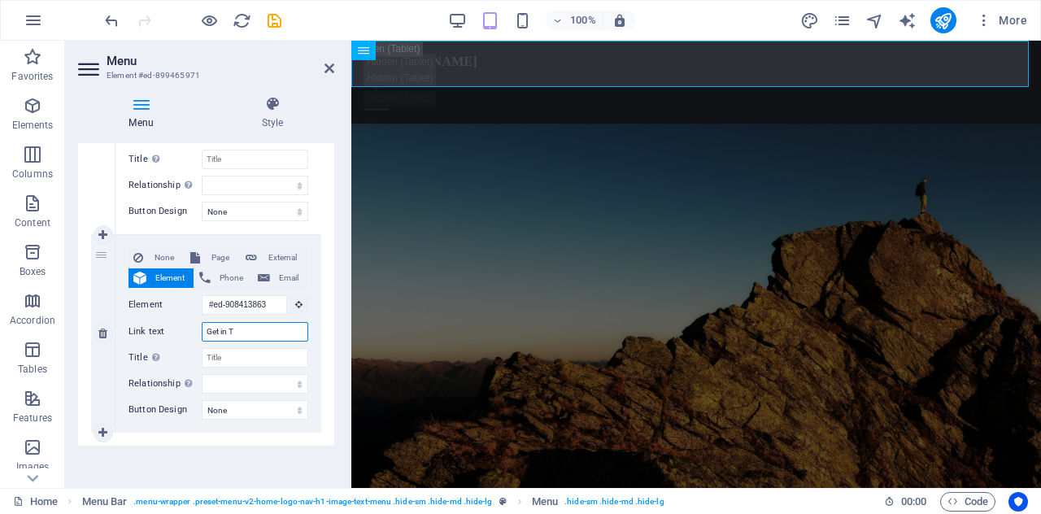
select select
type input "Get in To"
select select
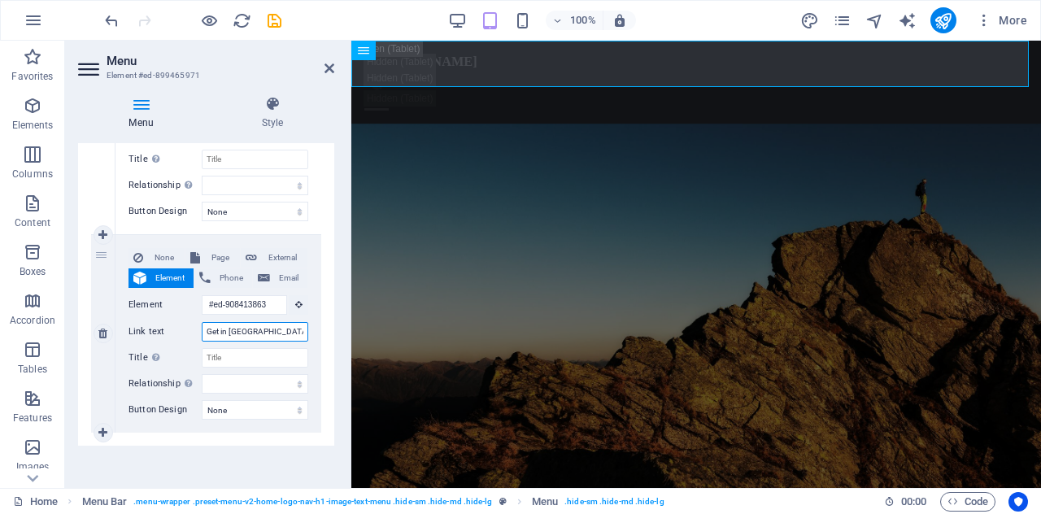
type input "Get in Touch"
select select
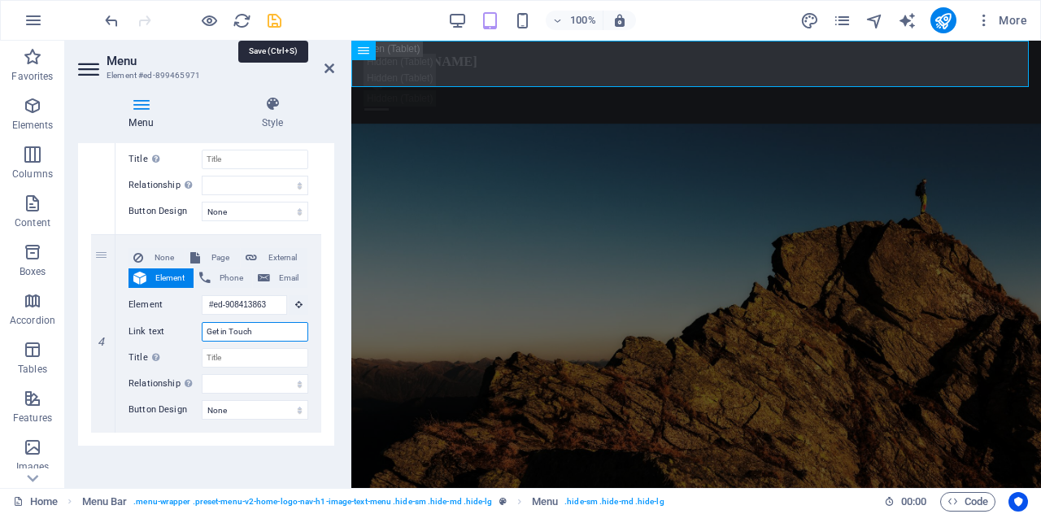
type input "Get in Touch"
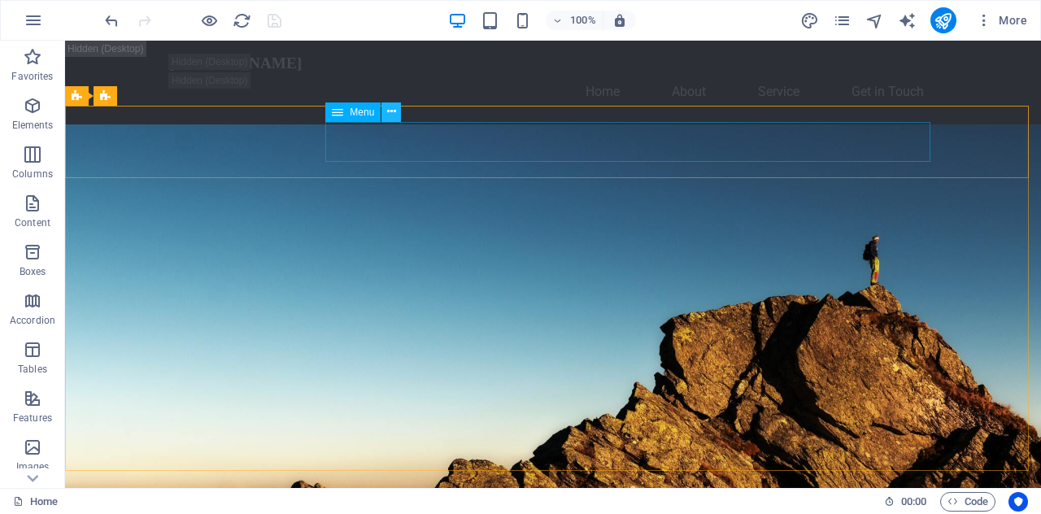
click at [389, 107] on icon at bounding box center [391, 111] width 9 height 17
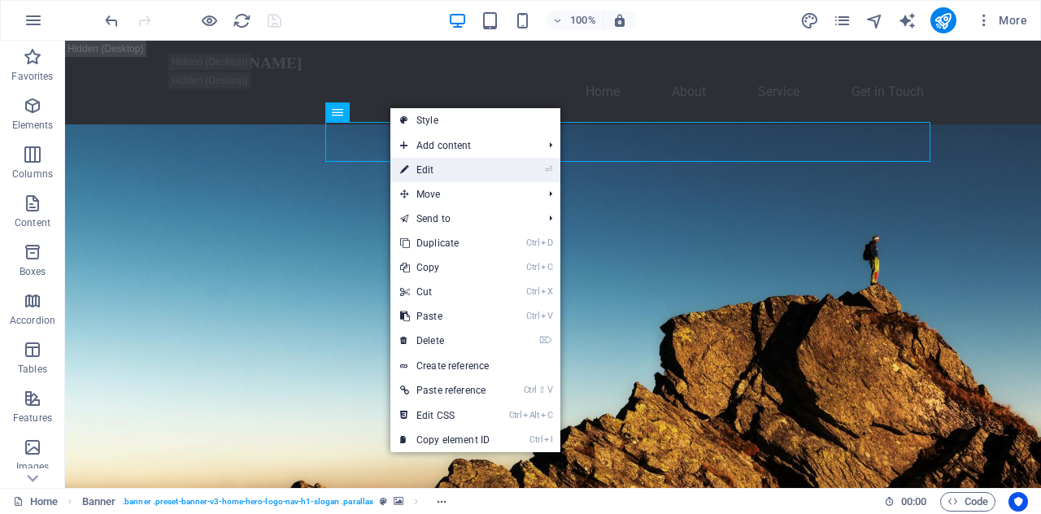
click at [421, 172] on link "⏎ Edit" at bounding box center [444, 170] width 109 height 24
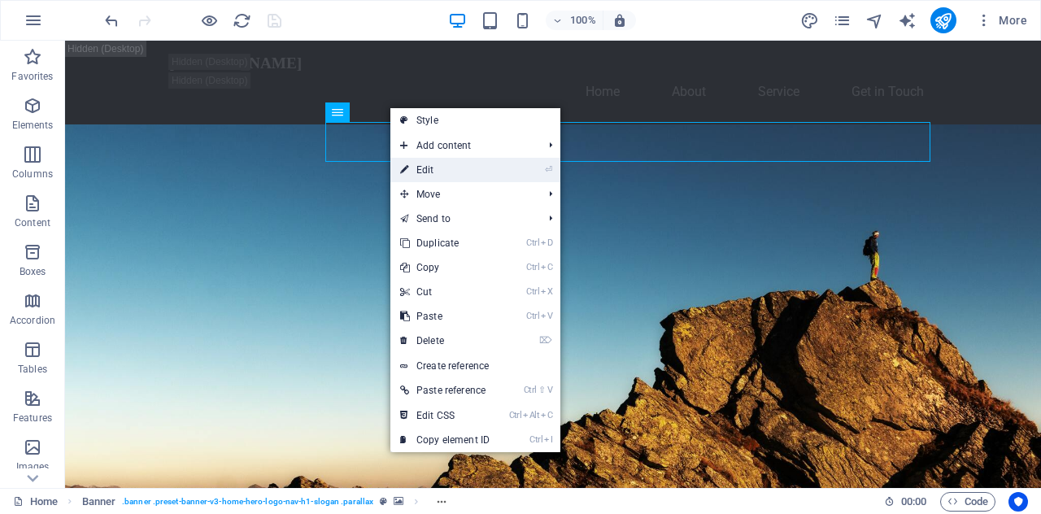
select select
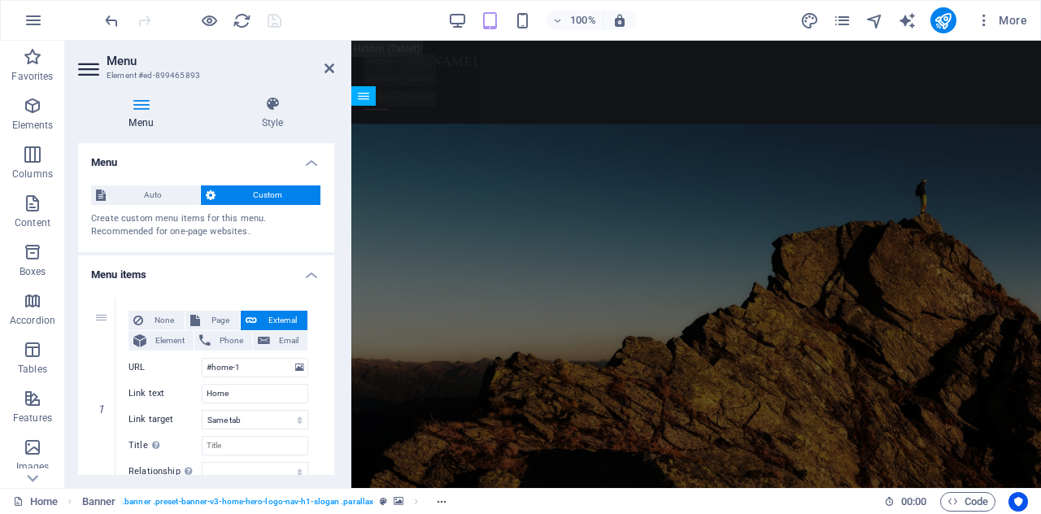
drag, startPoint x: 330, startPoint y: 191, endPoint x: 332, endPoint y: 223, distance: 31.8
click at [332, 223] on div "Menu Auto Custom Create custom menu items for this menu. Recommended for one-pa…" at bounding box center [206, 309] width 256 height 332
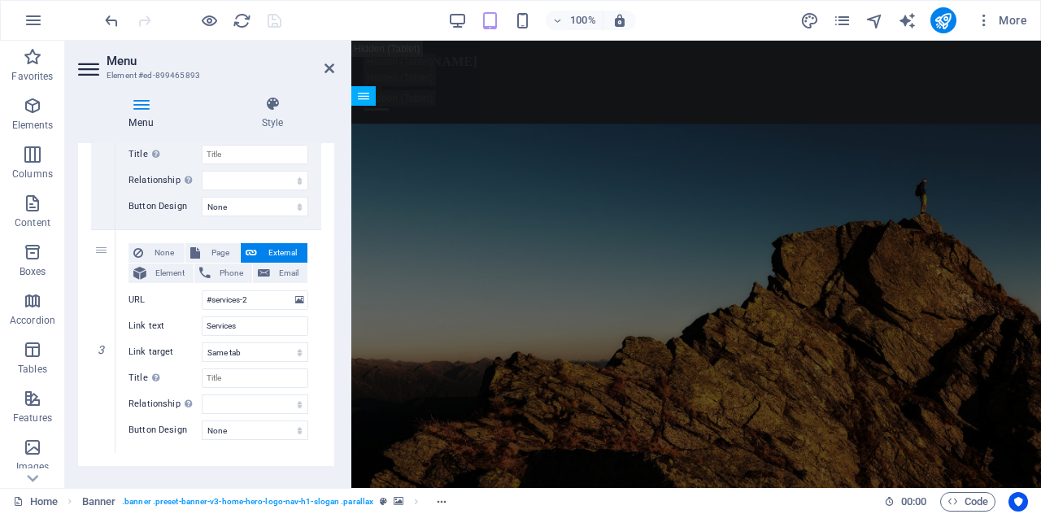
scroll to position [538, 0]
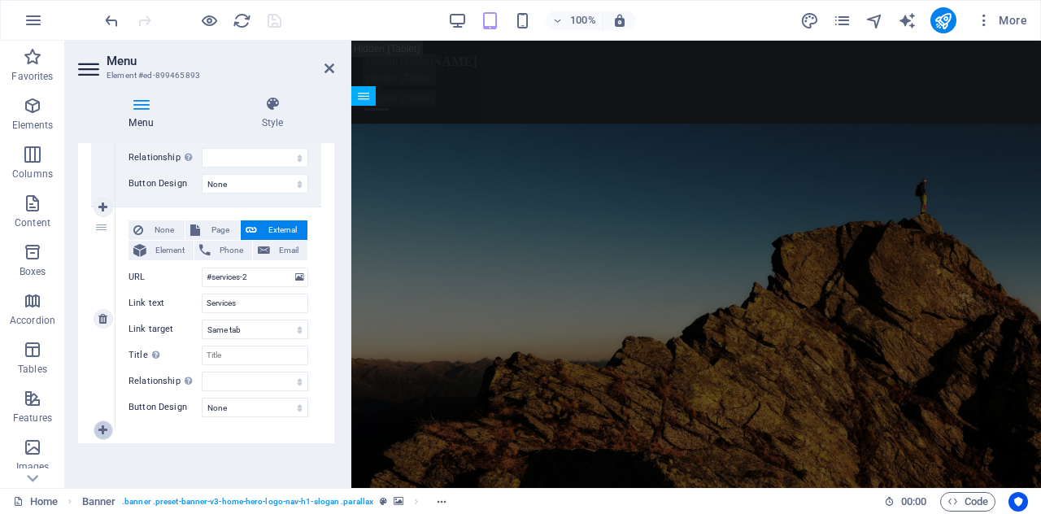
click at [102, 435] on link at bounding box center [104, 431] width 20 height 20
select select
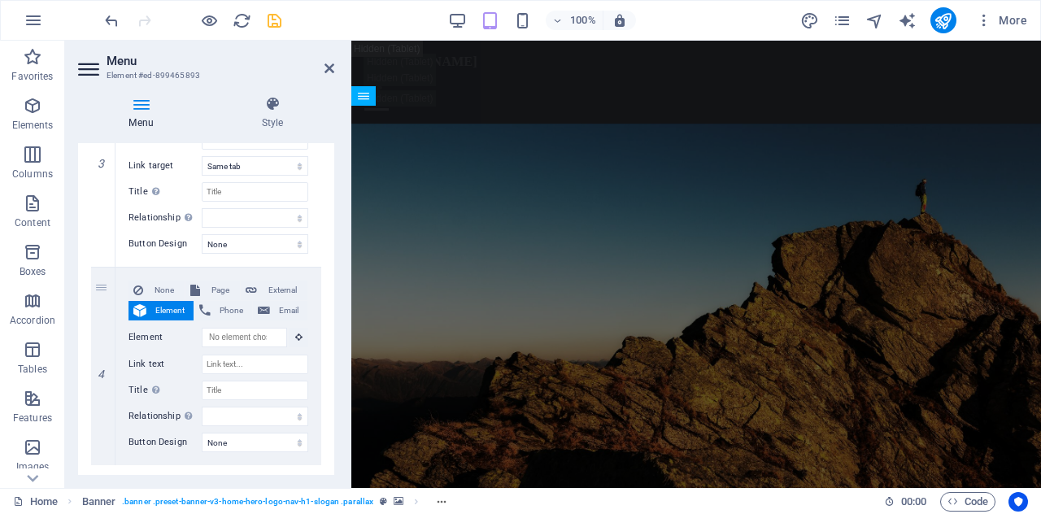
scroll to position [735, 0]
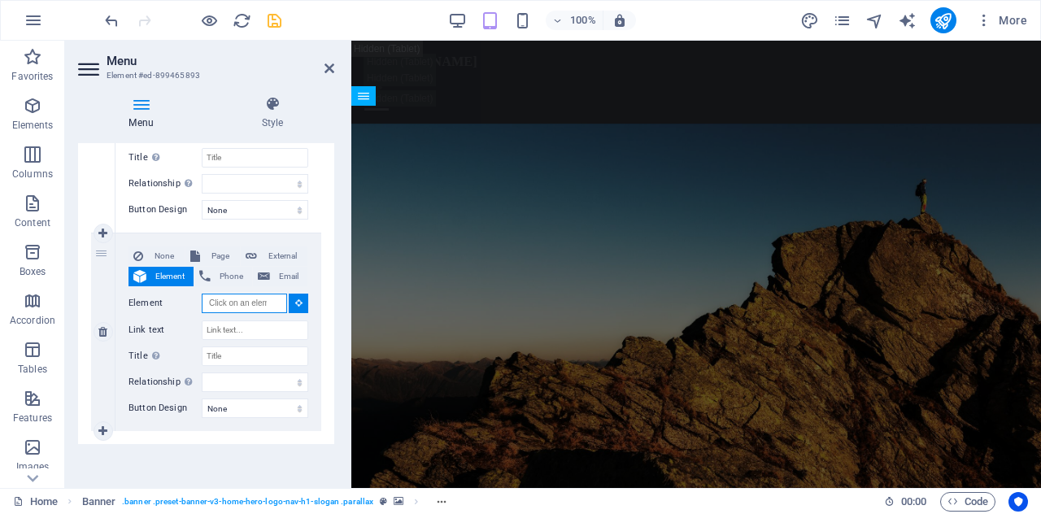
click at [228, 305] on input "Element" at bounding box center [244, 304] width 85 height 20
paste input "#ed-908413863"
type input "#ed-908413863"
select select
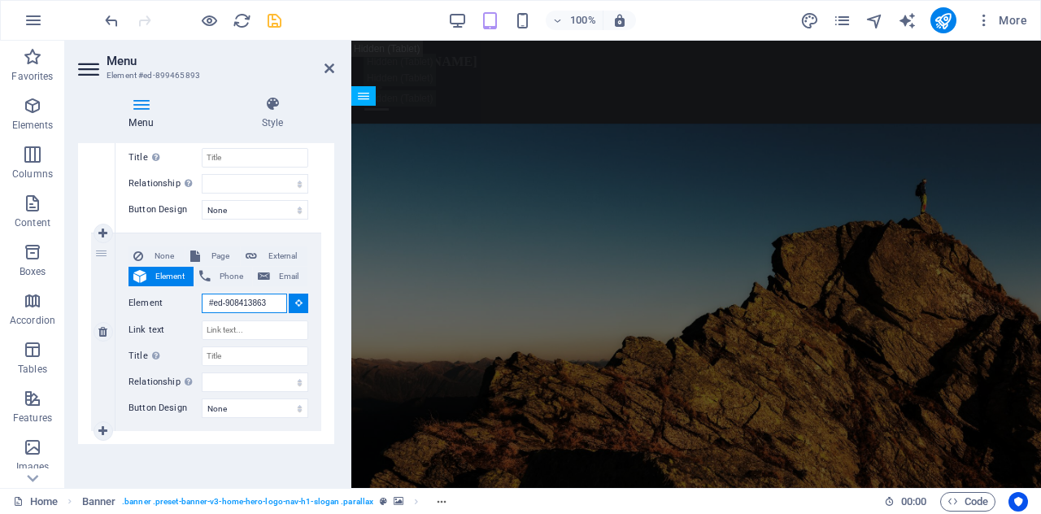
select select
type input "#ed-908413863"
select select
type input "#ed-908413863"
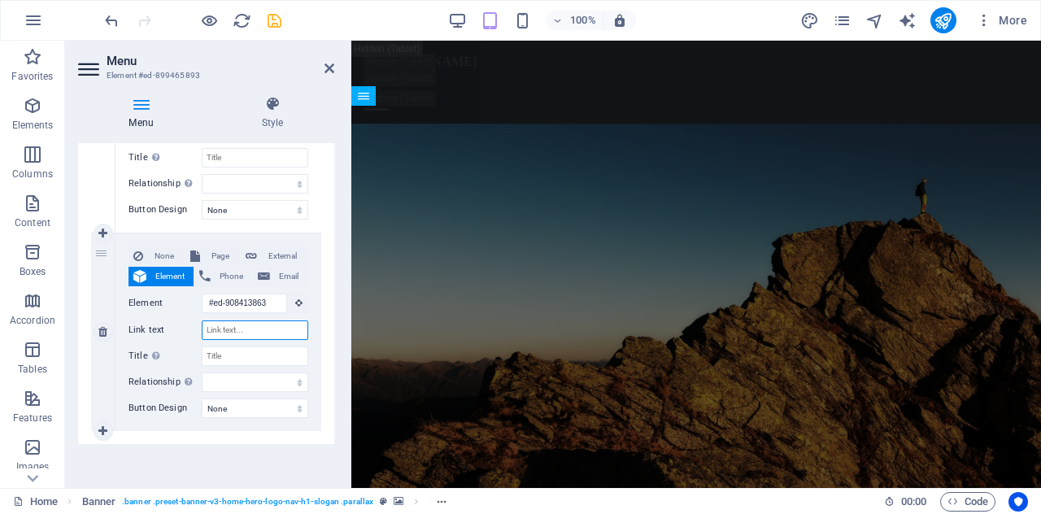
click at [228, 325] on input "Link text" at bounding box center [255, 331] width 107 height 20
type input "Ge"
select select
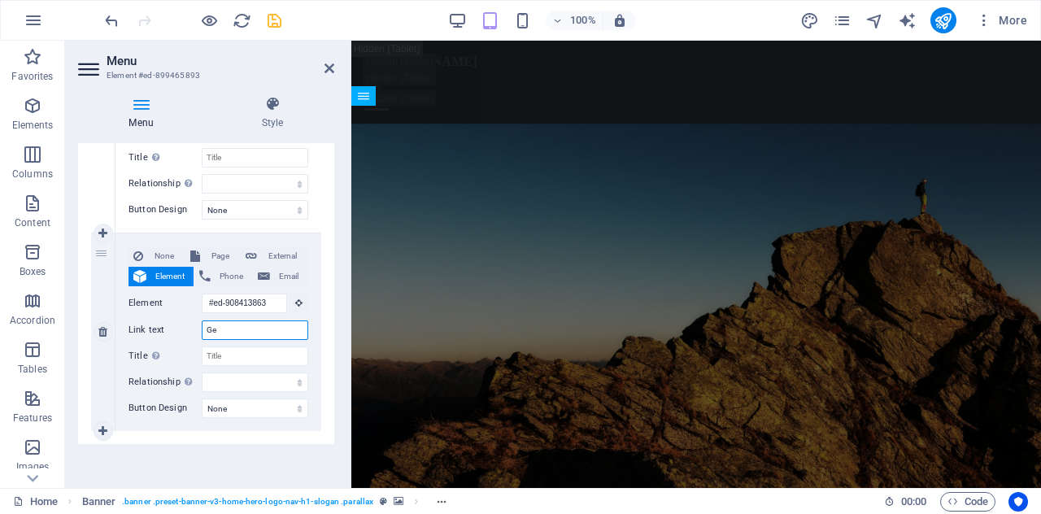
select select
type input "Get"
select select
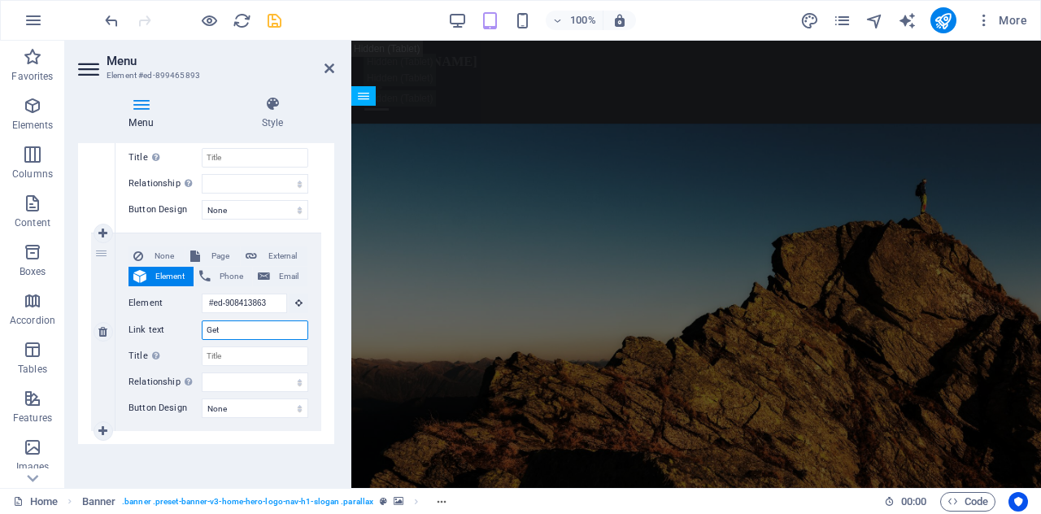
select select
type input "Get in"
select select
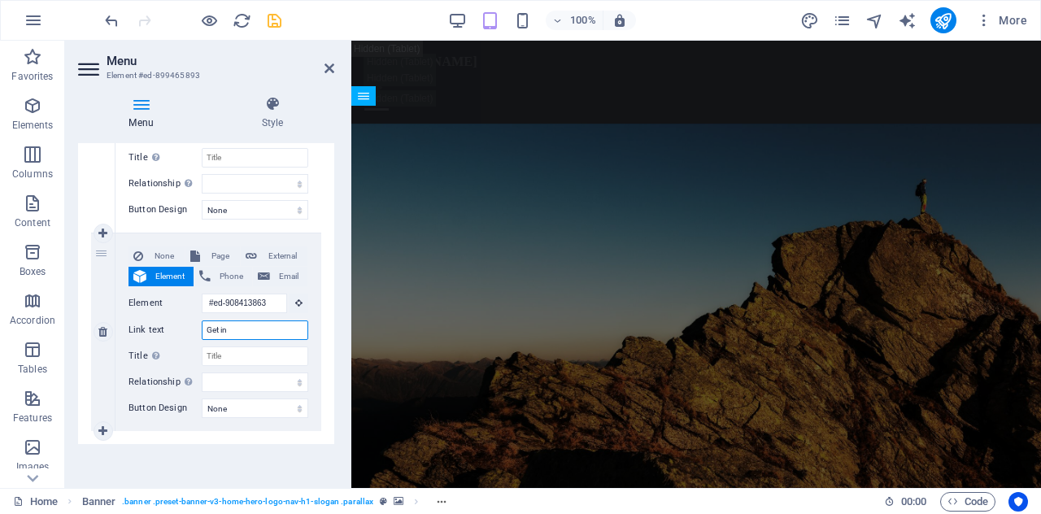
select select
type input "Get in Touch"
select select
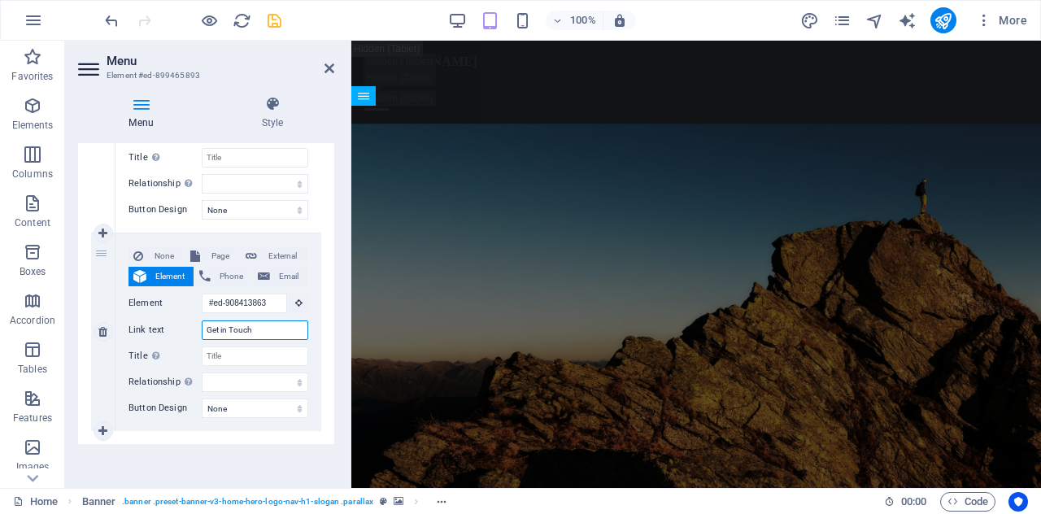
select select
type input "Get in Touch"
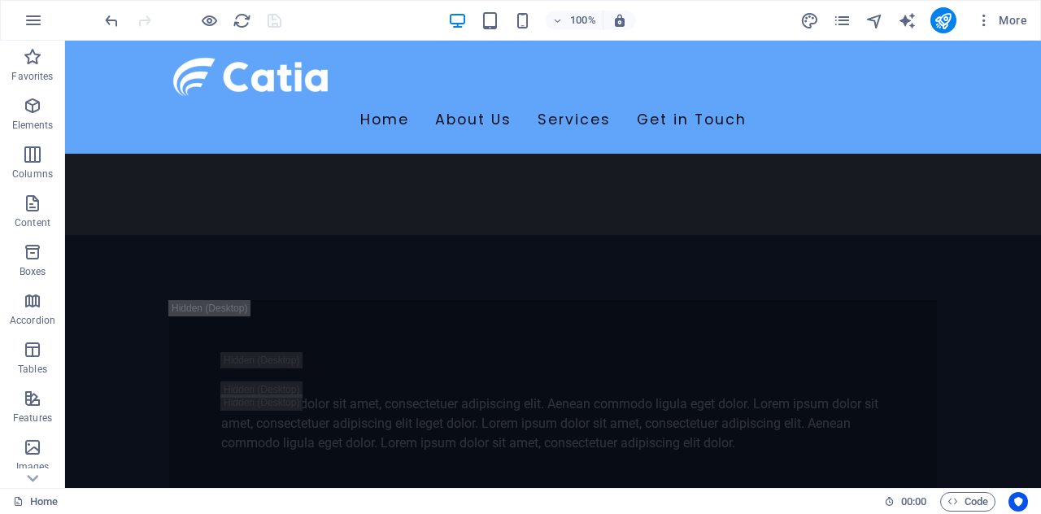
scroll to position [1743, 0]
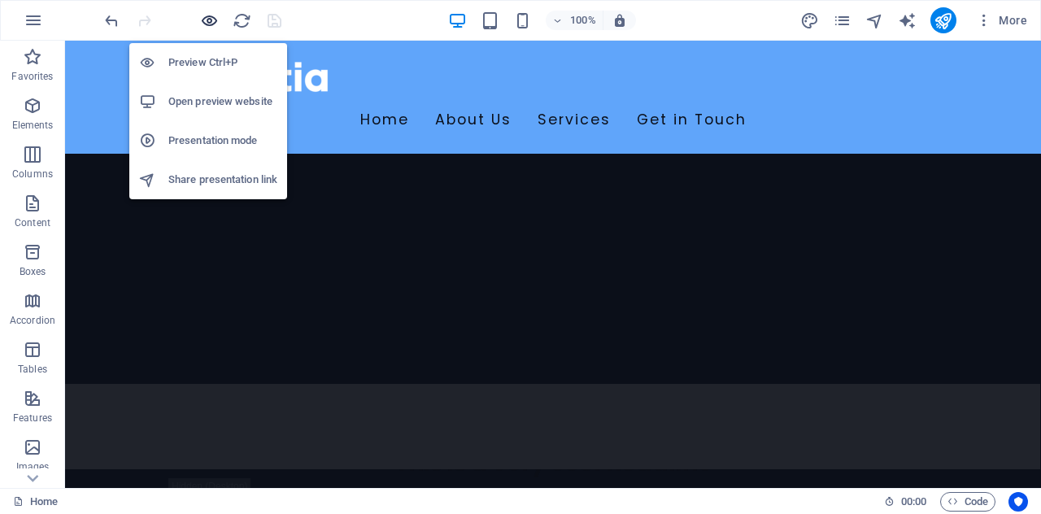
click at [200, 17] on icon "button" at bounding box center [209, 20] width 19 height 19
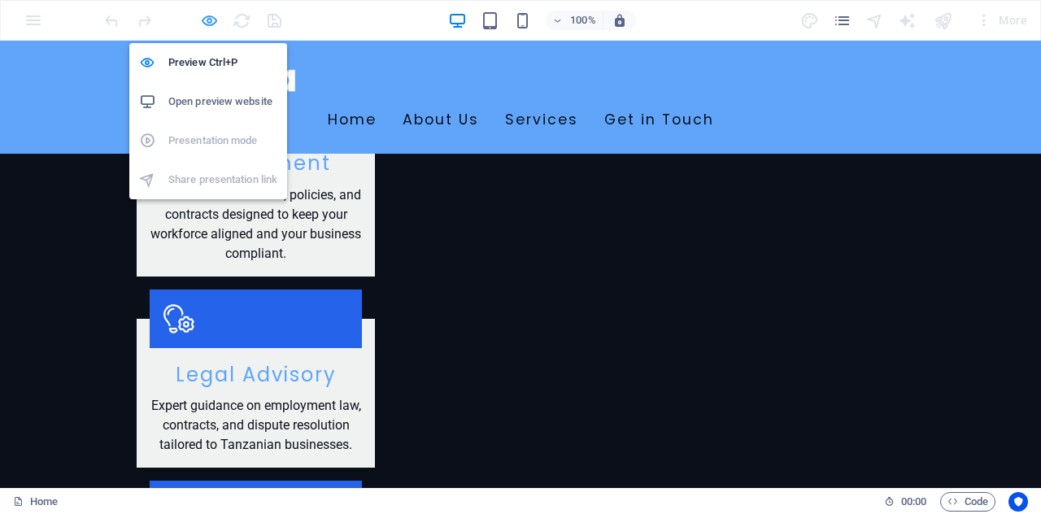
scroll to position [1487, 0]
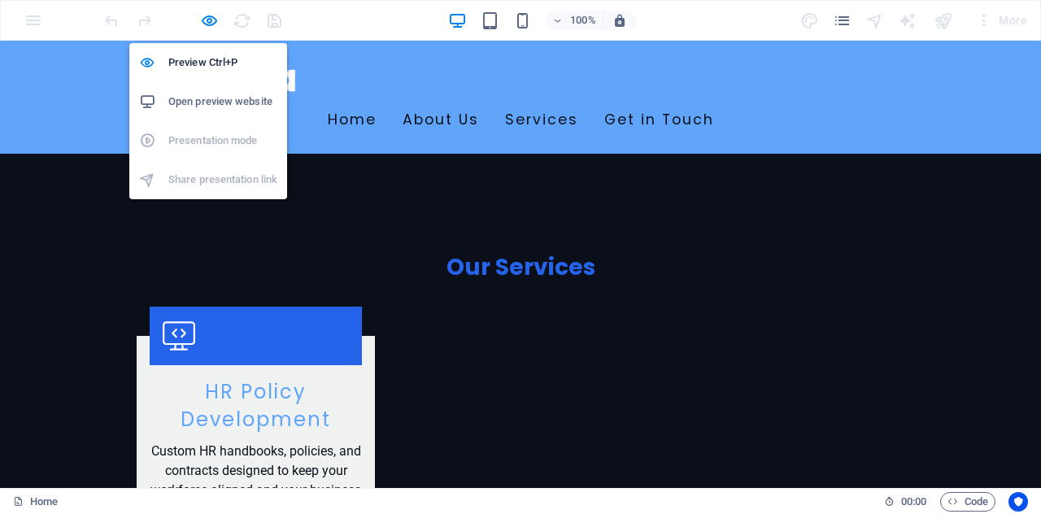
click at [215, 105] on h6 "Open preview website" at bounding box center [222, 102] width 109 height 20
click at [203, 66] on h6 "Preview Ctrl+P" at bounding box center [222, 63] width 109 height 20
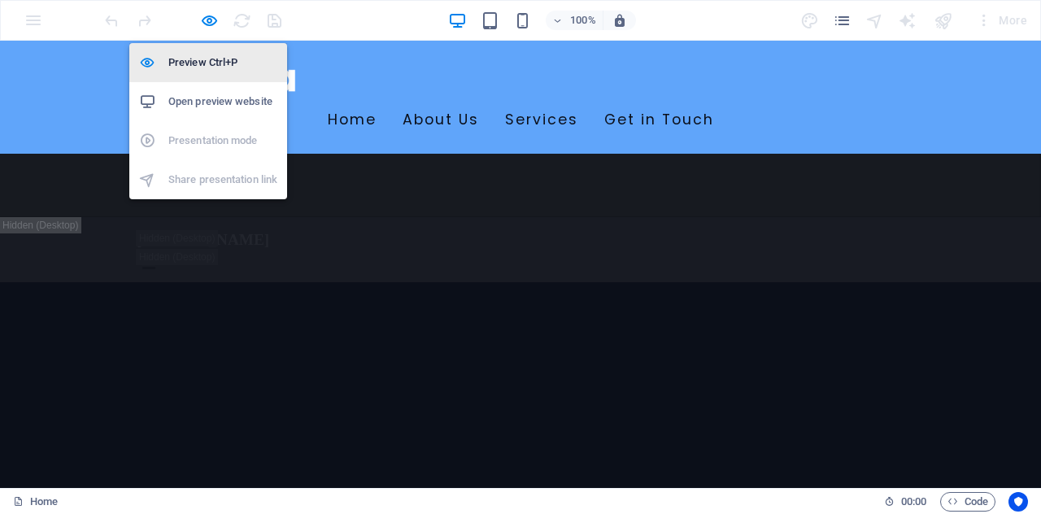
scroll to position [1743, 0]
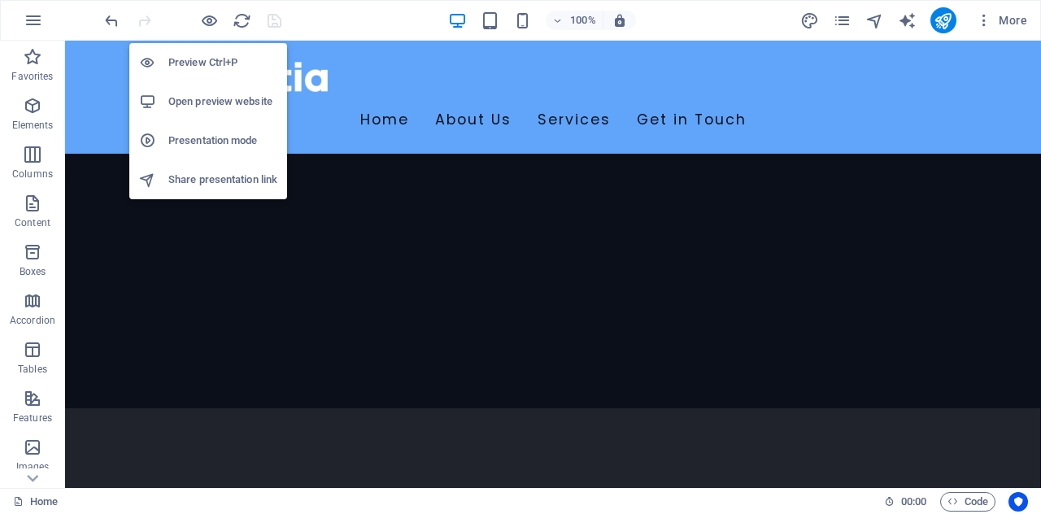
click at [210, 142] on h6 "Presentation mode" at bounding box center [222, 141] width 109 height 20
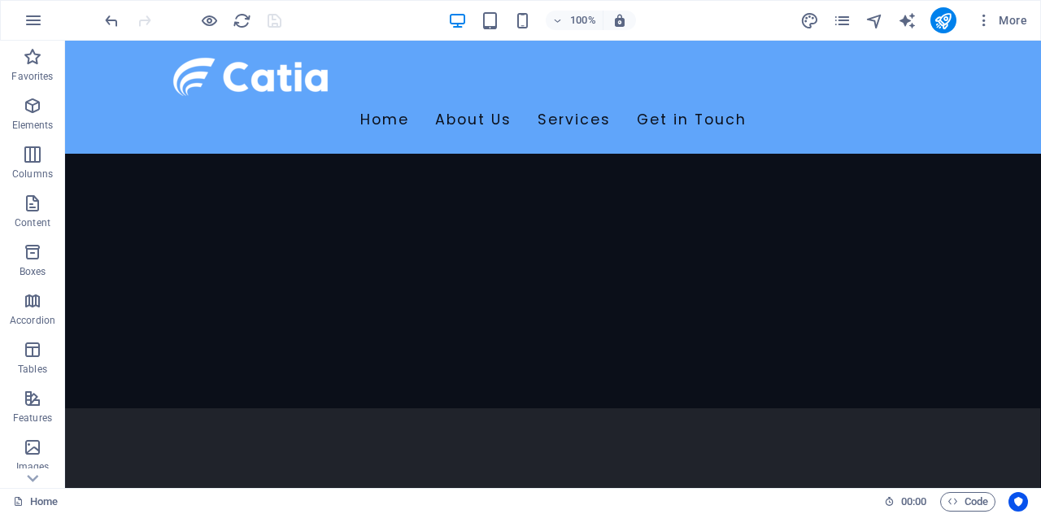
drag, startPoint x: 1035, startPoint y: 94, endPoint x: 1106, endPoint y: 550, distance: 461.8
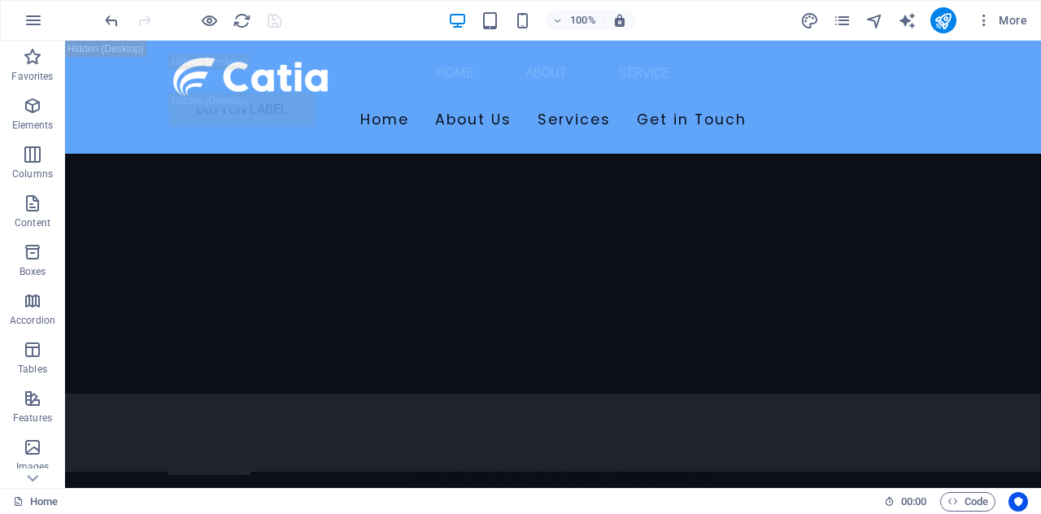
scroll to position [21668, 0]
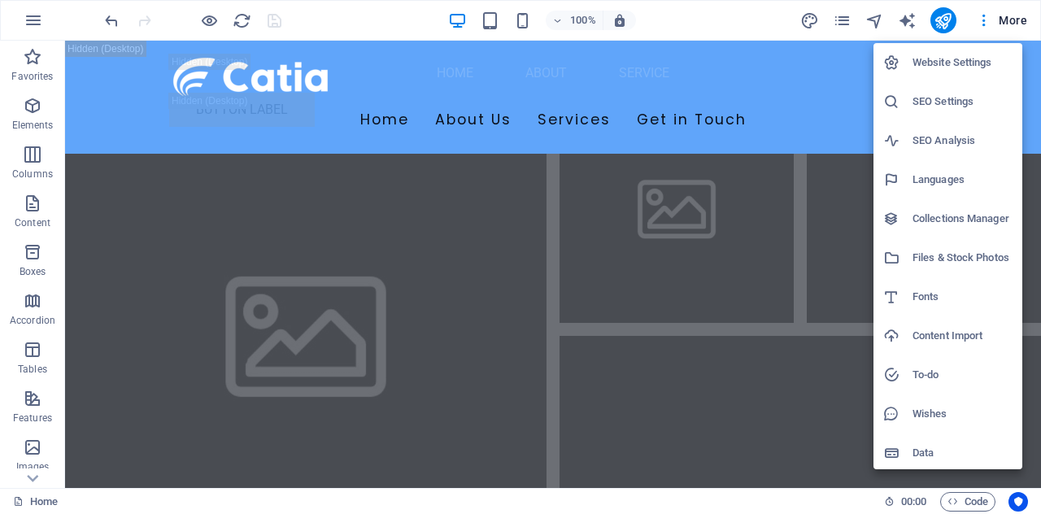
click at [765, 160] on div at bounding box center [520, 257] width 1041 height 514
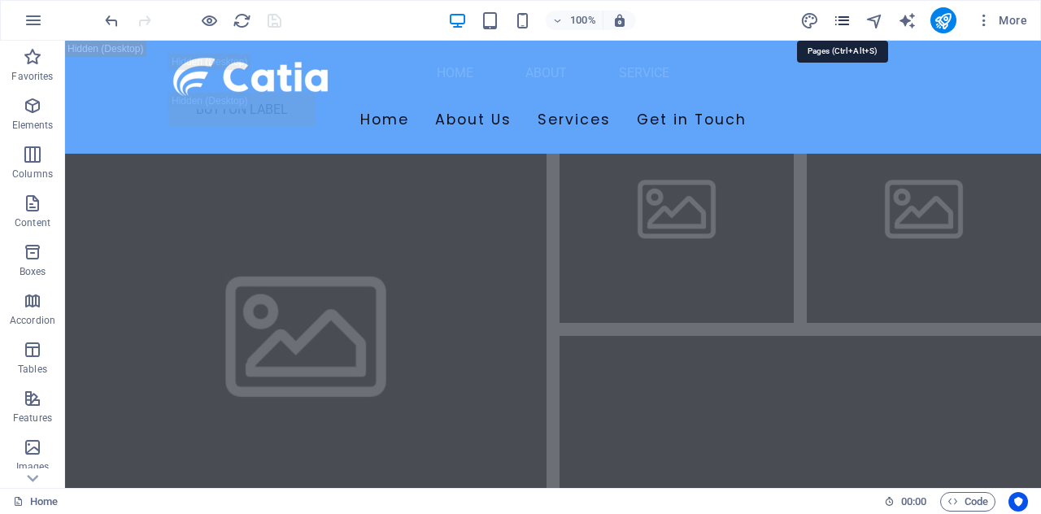
click at [846, 22] on icon "pages" at bounding box center [842, 20] width 19 height 19
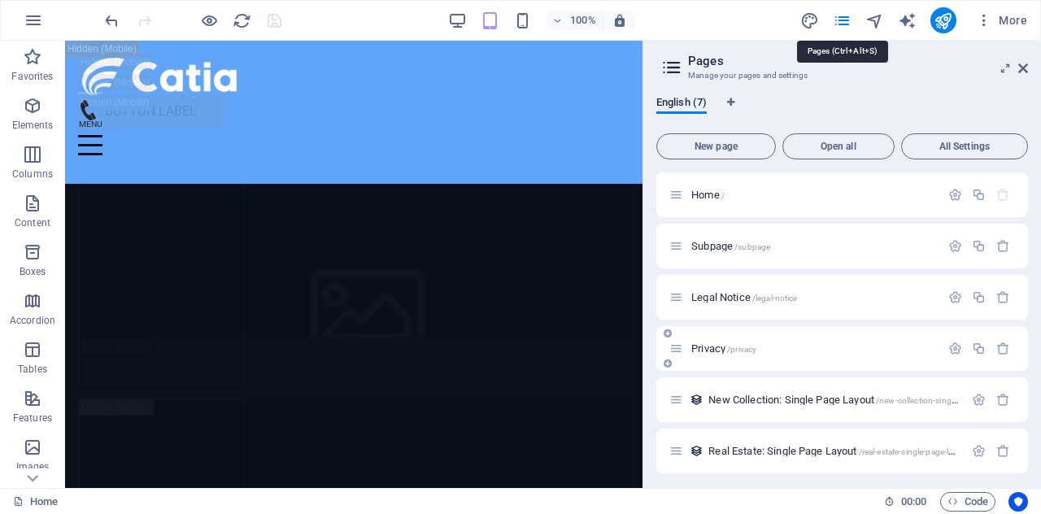
scroll to position [25301, 0]
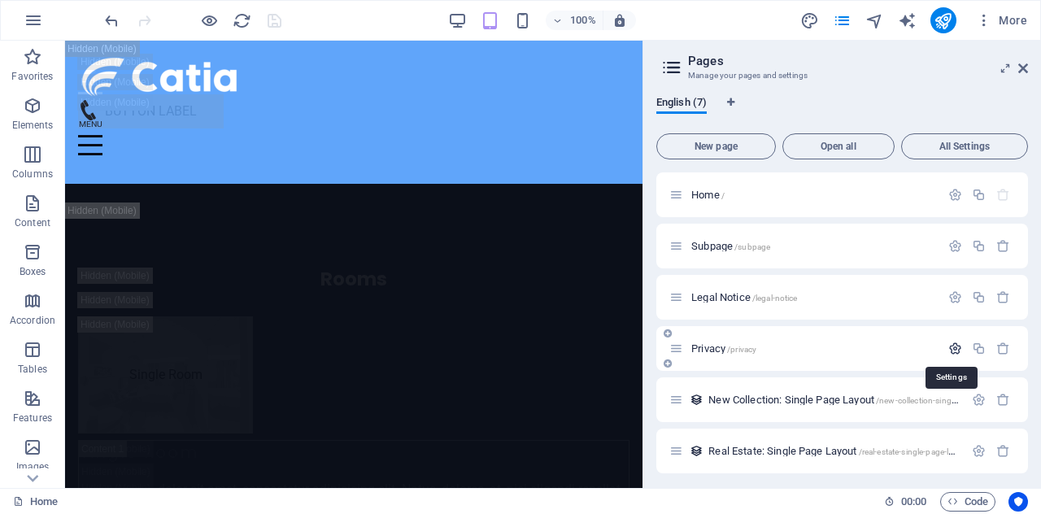
click at [950, 348] on icon "button" at bounding box center [956, 349] width 14 height 14
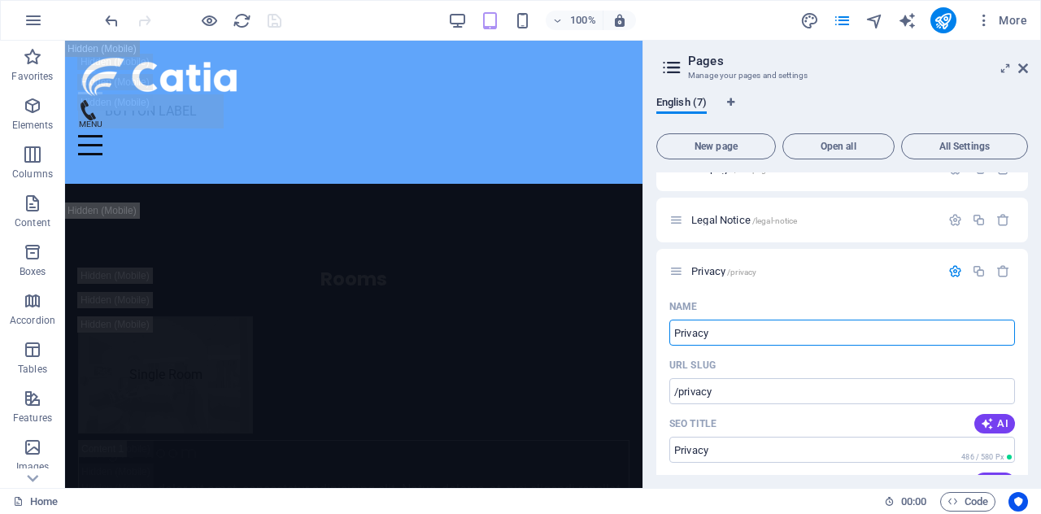
scroll to position [0, 0]
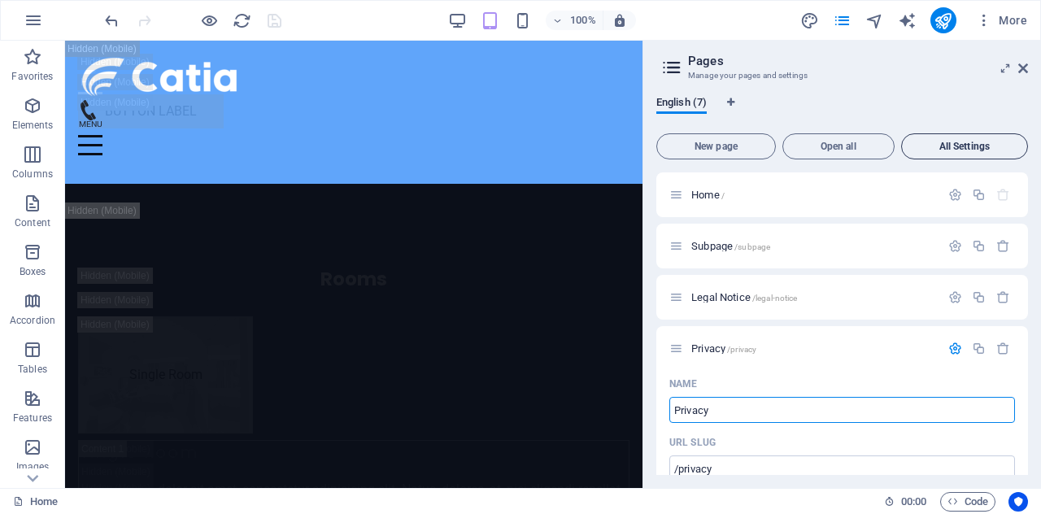
click at [968, 143] on span "All Settings" at bounding box center [965, 147] width 112 height 10
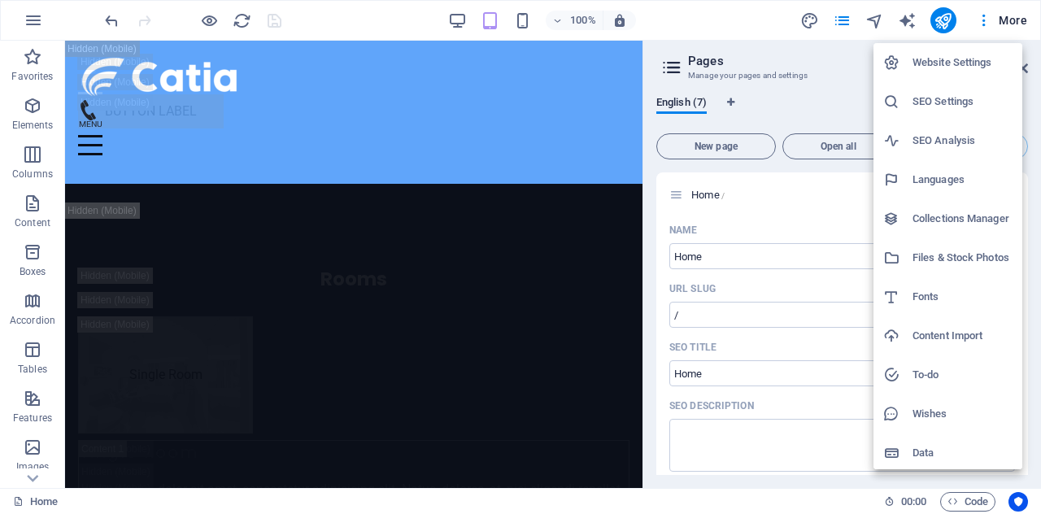
click at [949, 71] on h6 "Website Settings" at bounding box center [963, 63] width 100 height 20
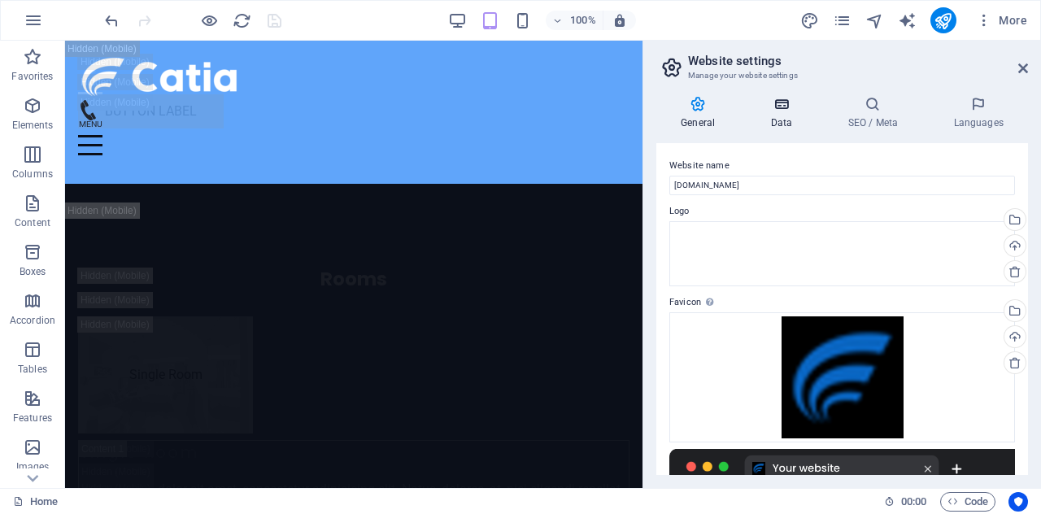
click at [787, 103] on icon at bounding box center [781, 104] width 71 height 16
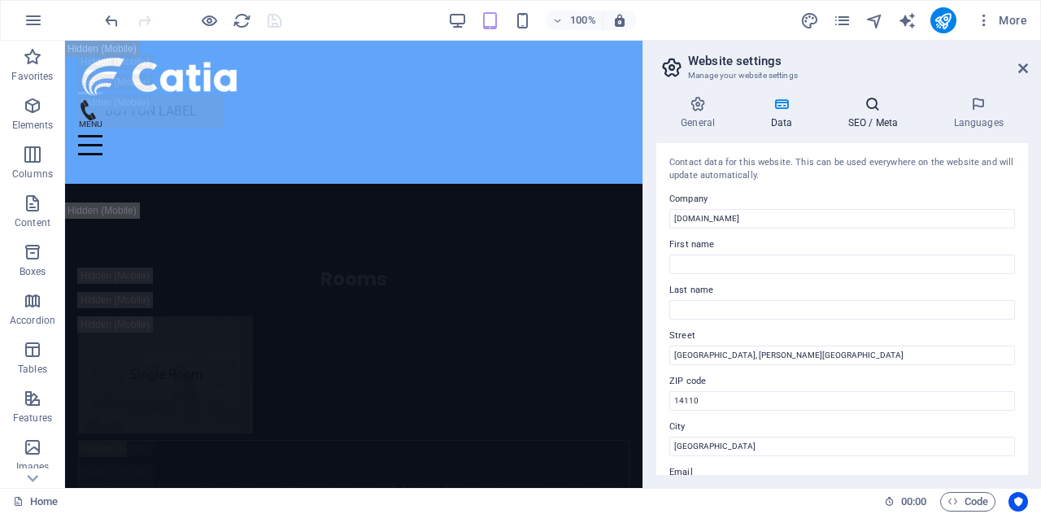
click at [867, 109] on icon at bounding box center [872, 104] width 99 height 16
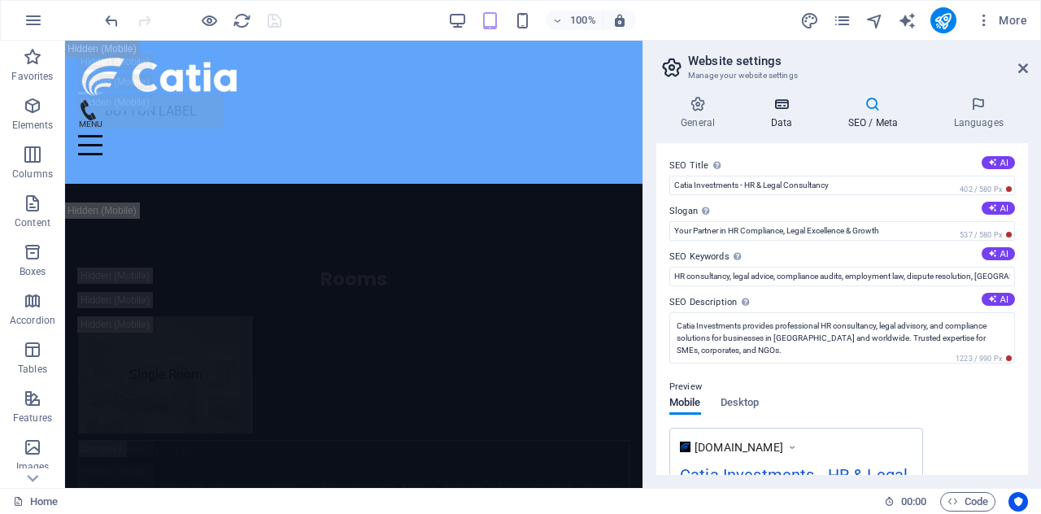
click at [789, 97] on icon at bounding box center [781, 104] width 71 height 16
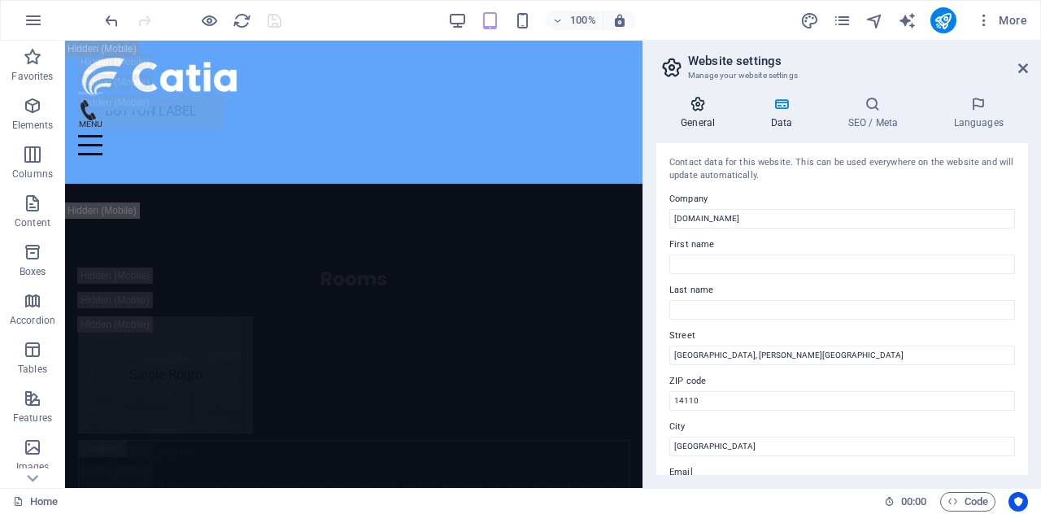
click at [699, 108] on icon at bounding box center [697, 104] width 83 height 16
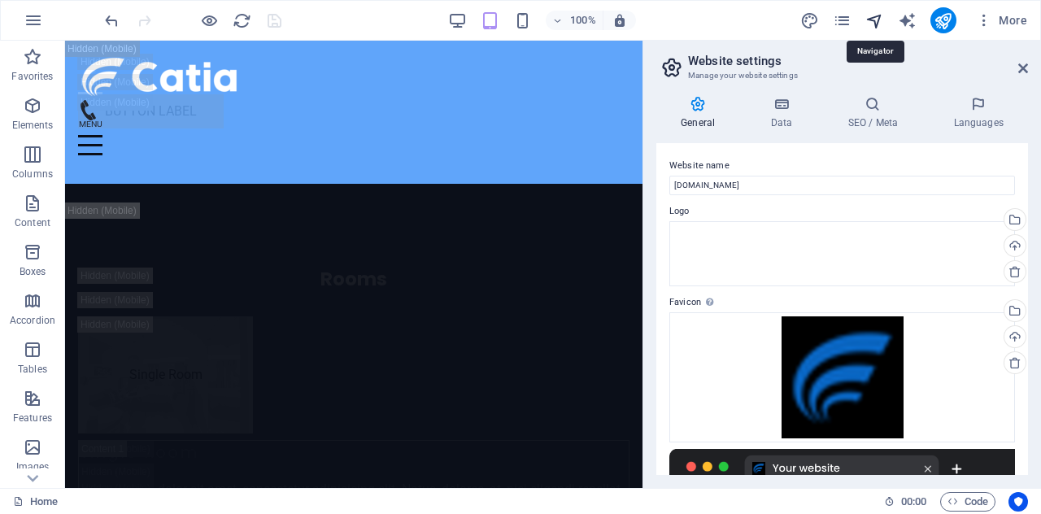
click at [327, 19] on icon "navigator" at bounding box center [289, 36] width 76 height 47
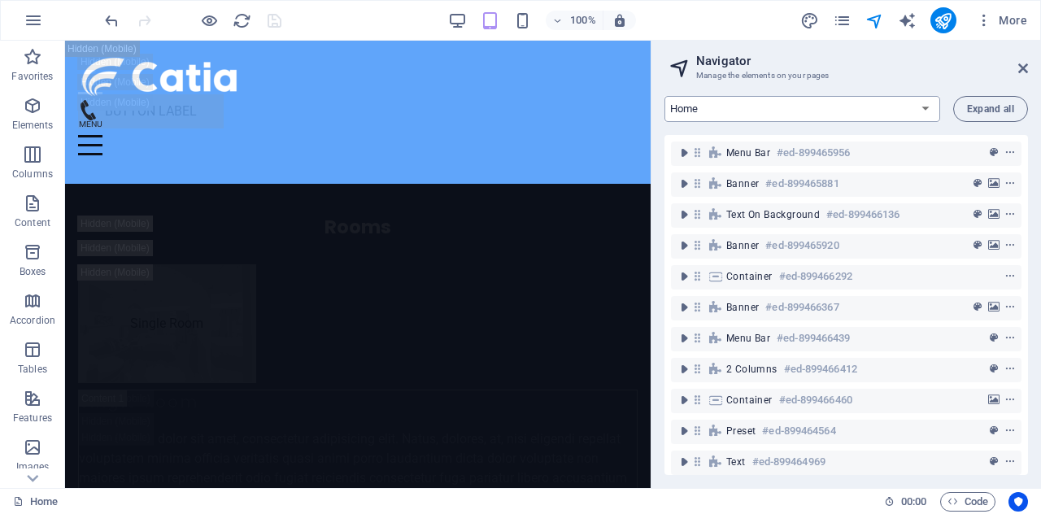
click at [921, 108] on select "Home Subpage Legal Notice Privacy New Collection: Single Page Layout Real Estat…" at bounding box center [803, 109] width 276 height 26
click at [665, 96] on select "Home Subpage Legal Notice Privacy New Collection: Single Page Layout Real Estat…" at bounding box center [803, 109] width 276 height 26
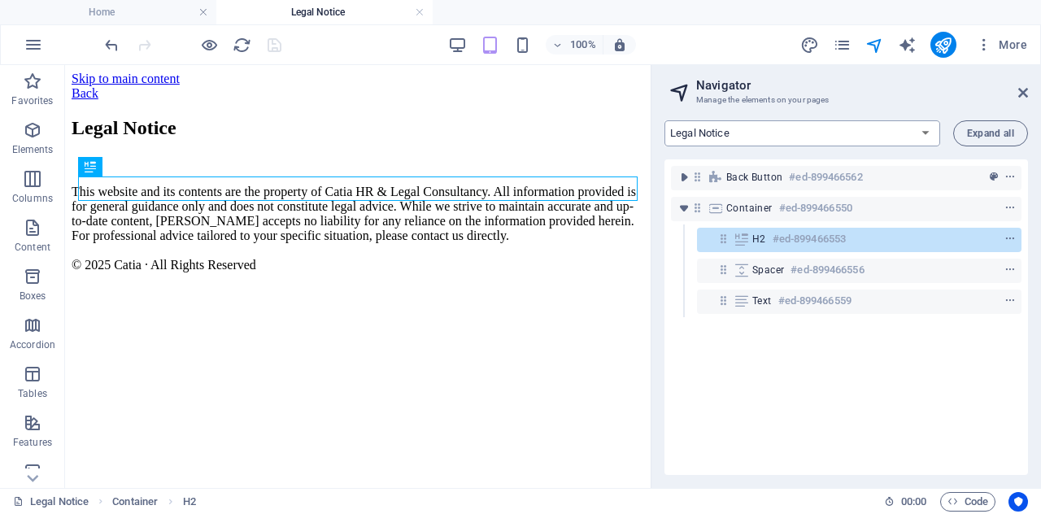
click at [932, 136] on select "Home Subpage Legal Notice Privacy New Collection: Single Page Layout Real Estat…" at bounding box center [803, 133] width 276 height 26
select select "16914049-en"
click at [665, 120] on select "Home Subpage Legal Notice Privacy New Collection: Single Page Layout Real Estat…" at bounding box center [803, 133] width 276 height 26
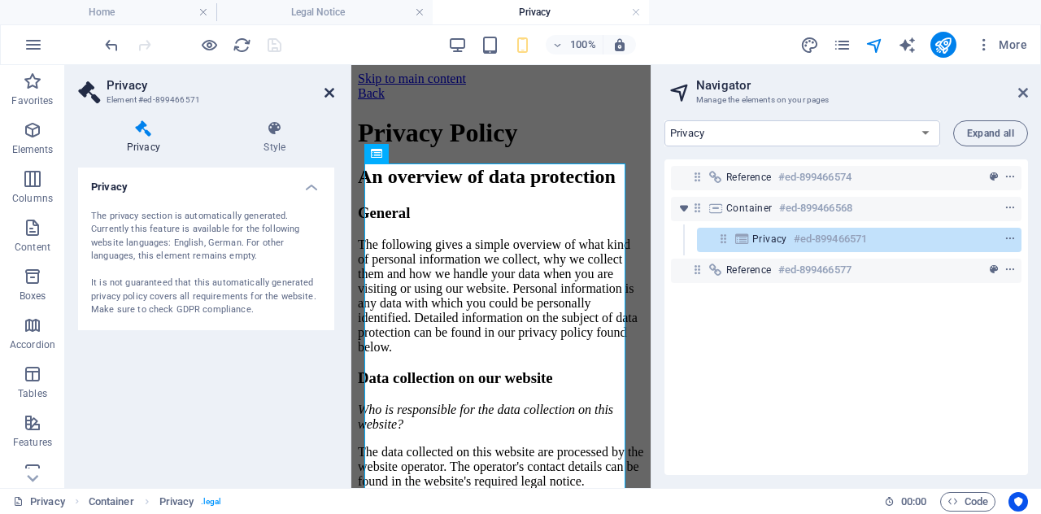
click at [326, 92] on icon at bounding box center [330, 92] width 10 height 13
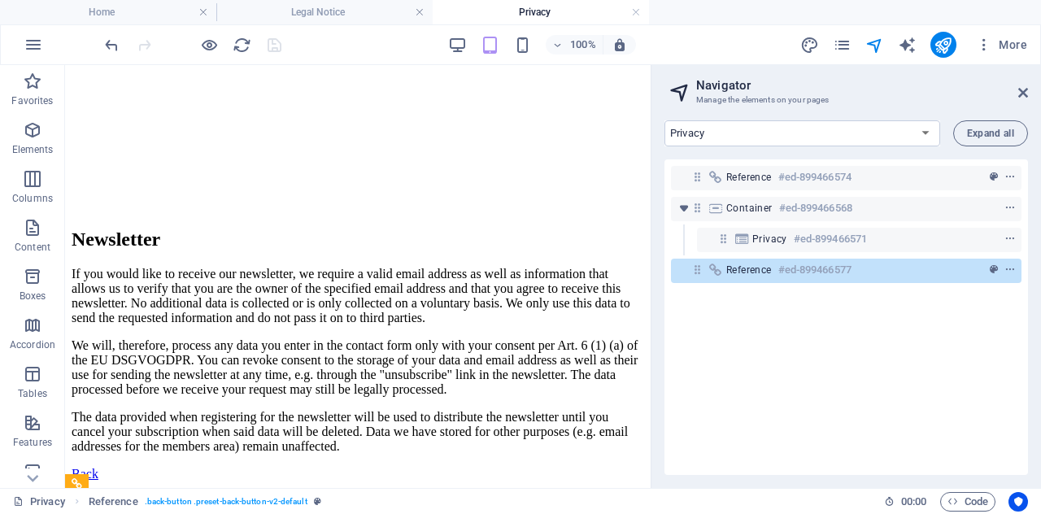
scroll to position [4346, 0]
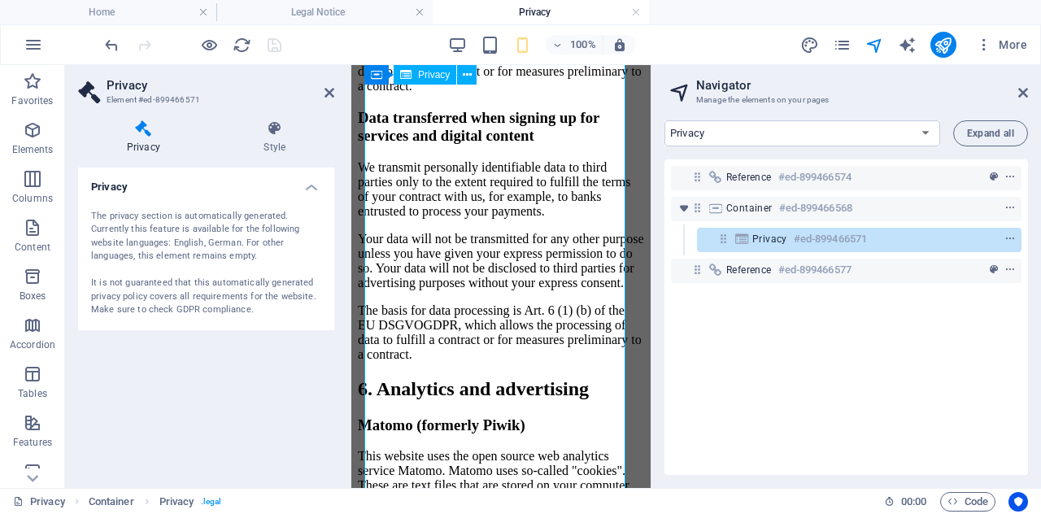
click at [325, 90] on icon at bounding box center [330, 92] width 10 height 13
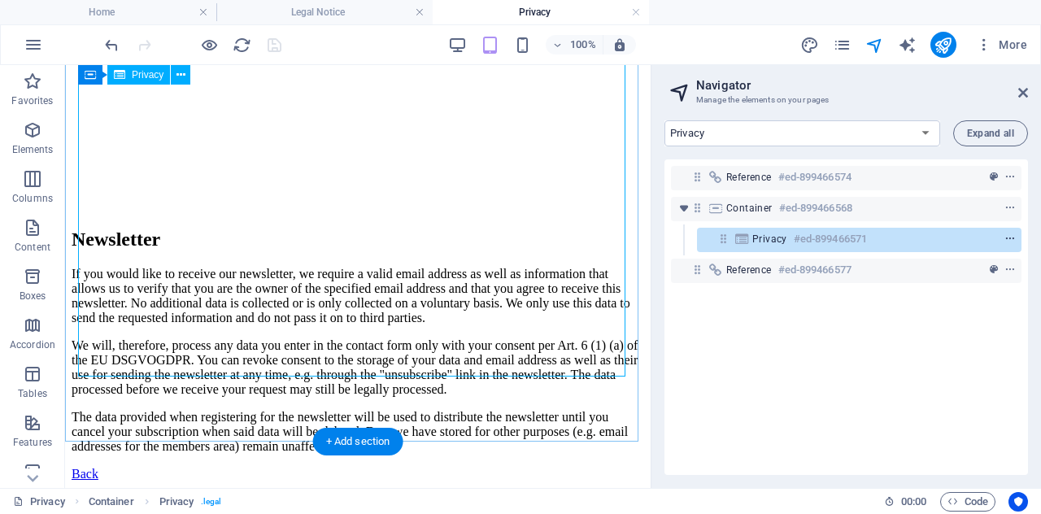
click at [1006, 238] on icon "context-menu" at bounding box center [1010, 238] width 11 height 11
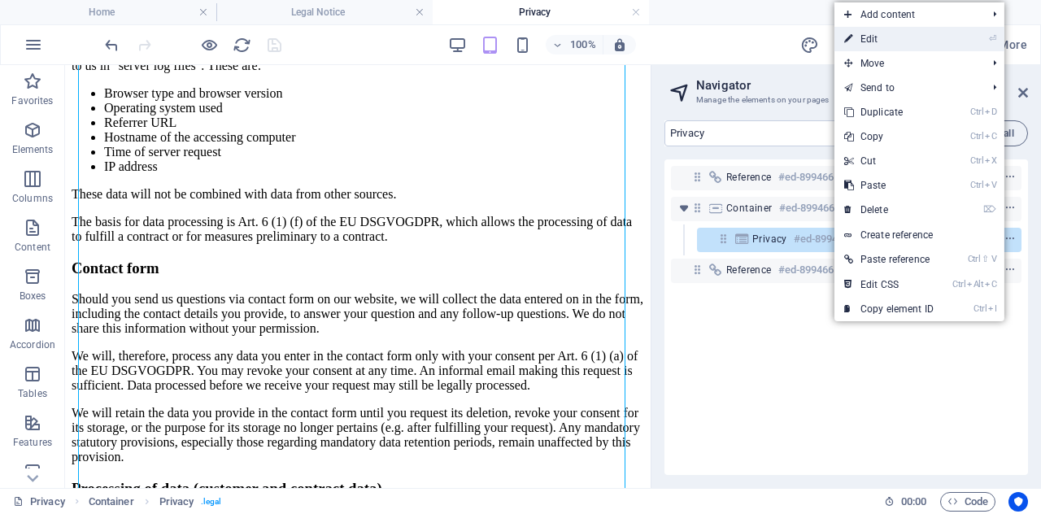
click at [885, 43] on link "⏎ Edit" at bounding box center [889, 39] width 109 height 24
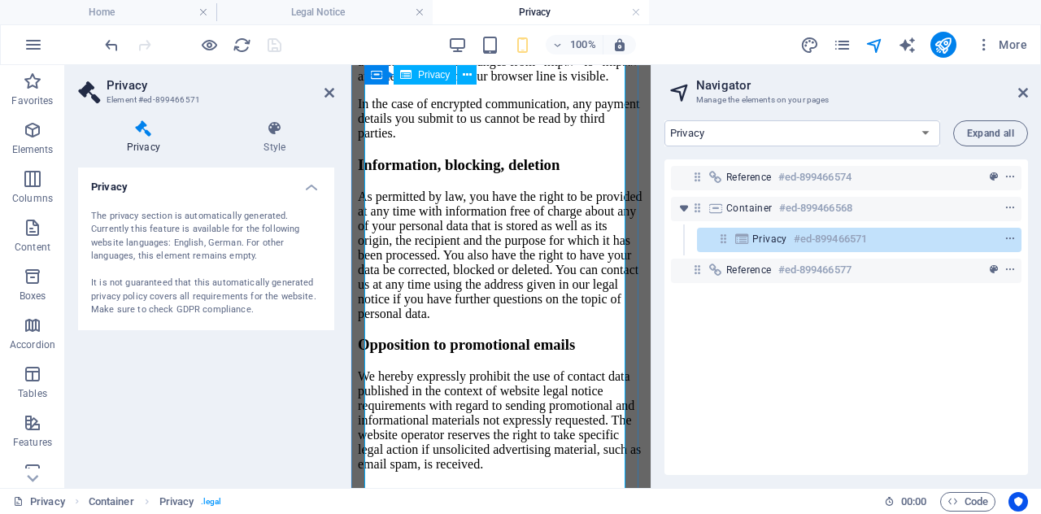
click at [469, 79] on icon at bounding box center [467, 75] width 9 height 17
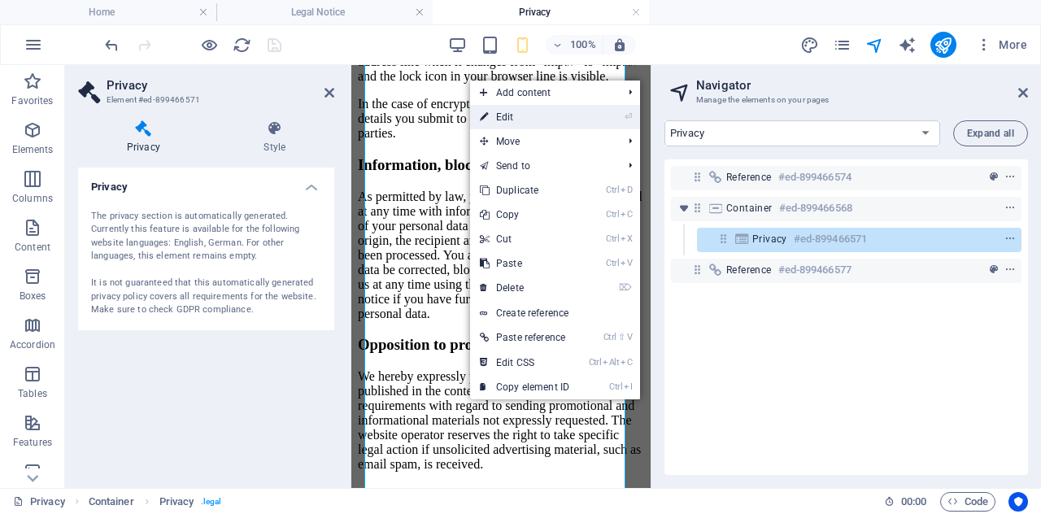
click at [486, 111] on icon at bounding box center [484, 117] width 8 height 24
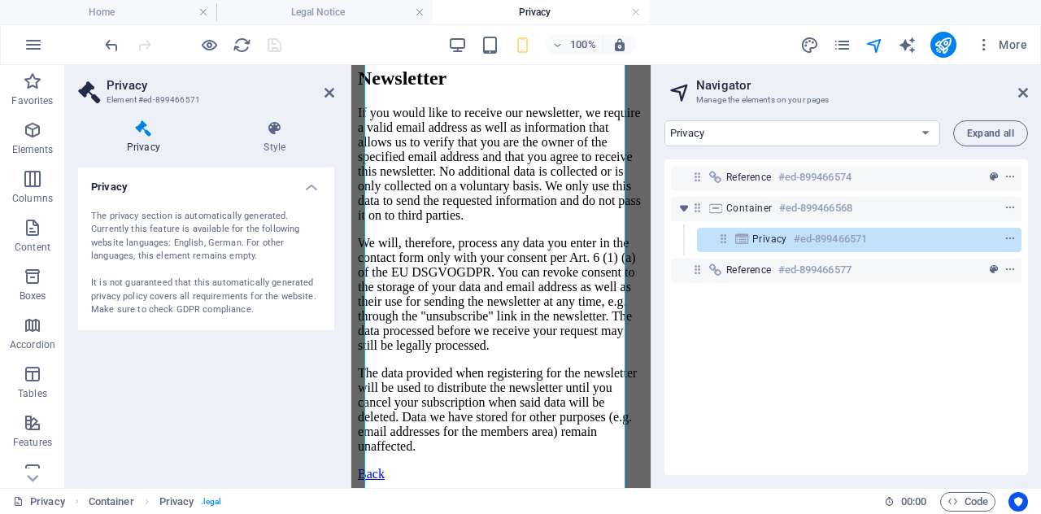
scroll to position [7528, 0]
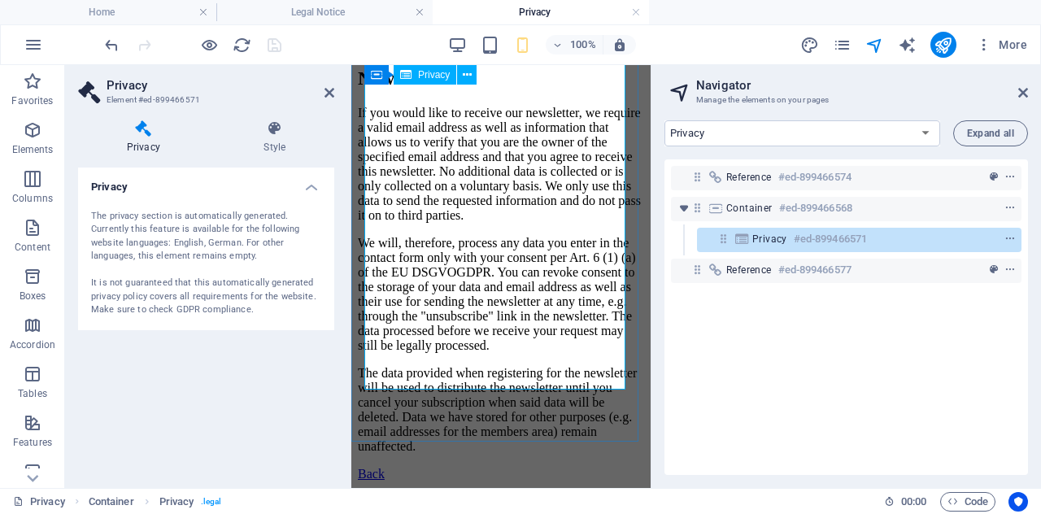
click at [459, 81] on button at bounding box center [467, 75] width 20 height 20
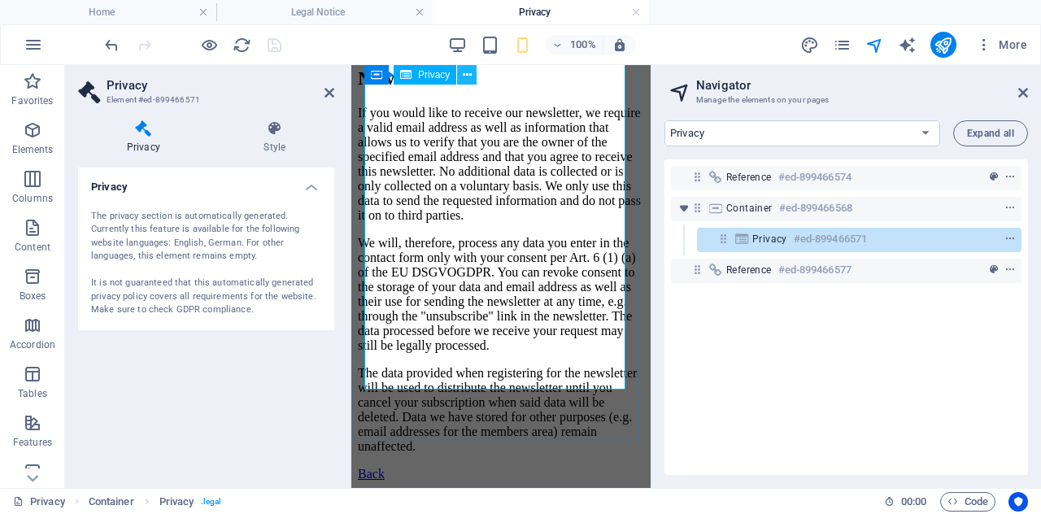
click at [465, 76] on icon at bounding box center [467, 75] width 9 height 17
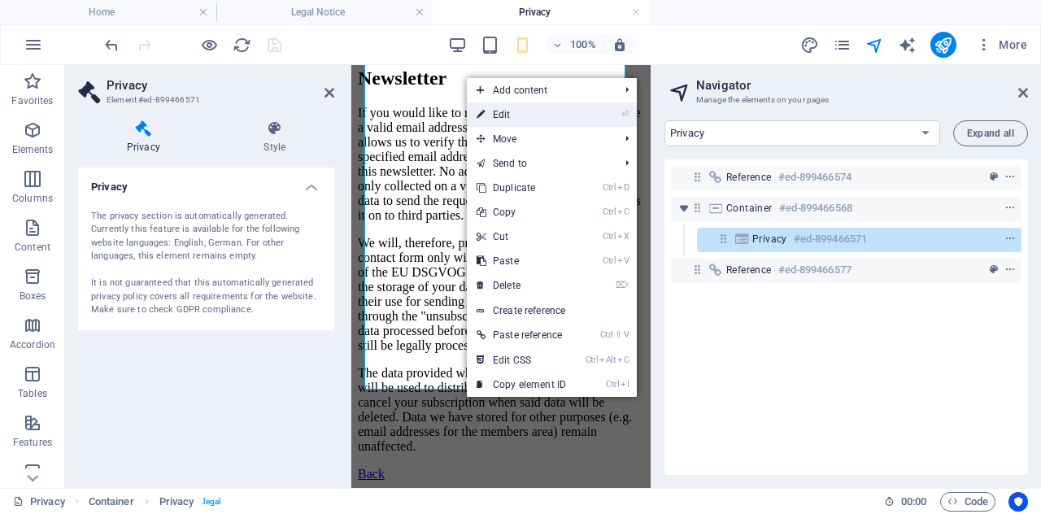
click at [507, 118] on link "⏎ Edit" at bounding box center [521, 114] width 109 height 24
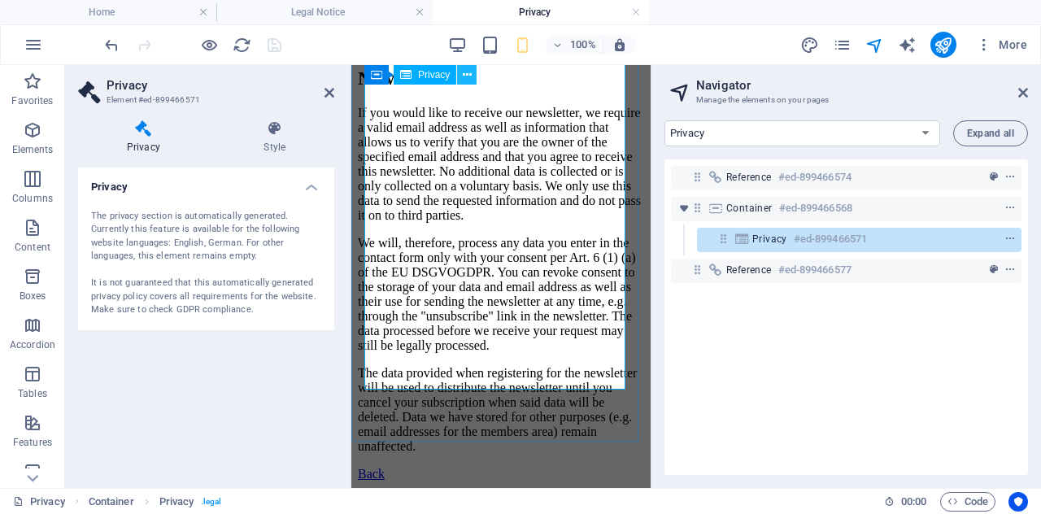
click at [473, 77] on button at bounding box center [467, 75] width 20 height 20
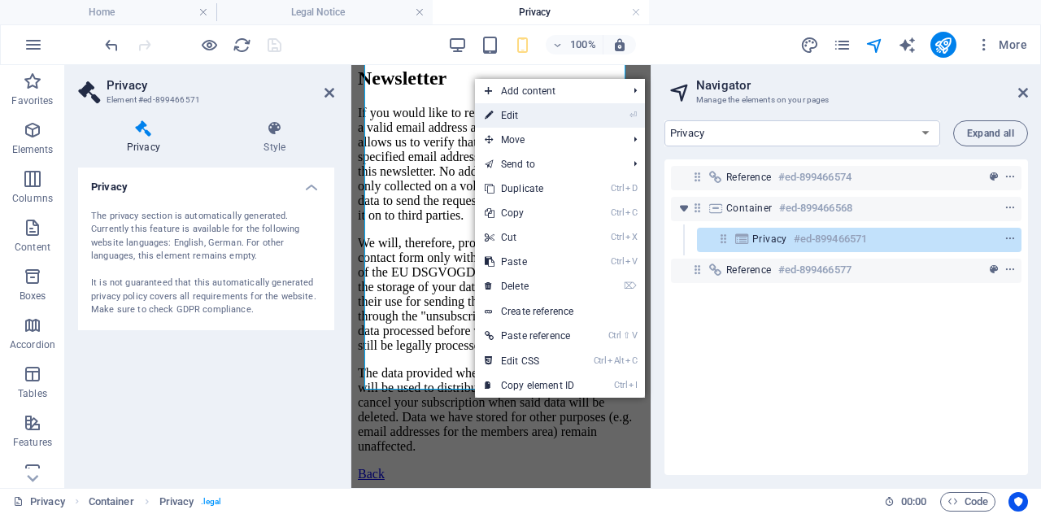
click at [493, 110] on link "⏎ Edit" at bounding box center [529, 115] width 109 height 24
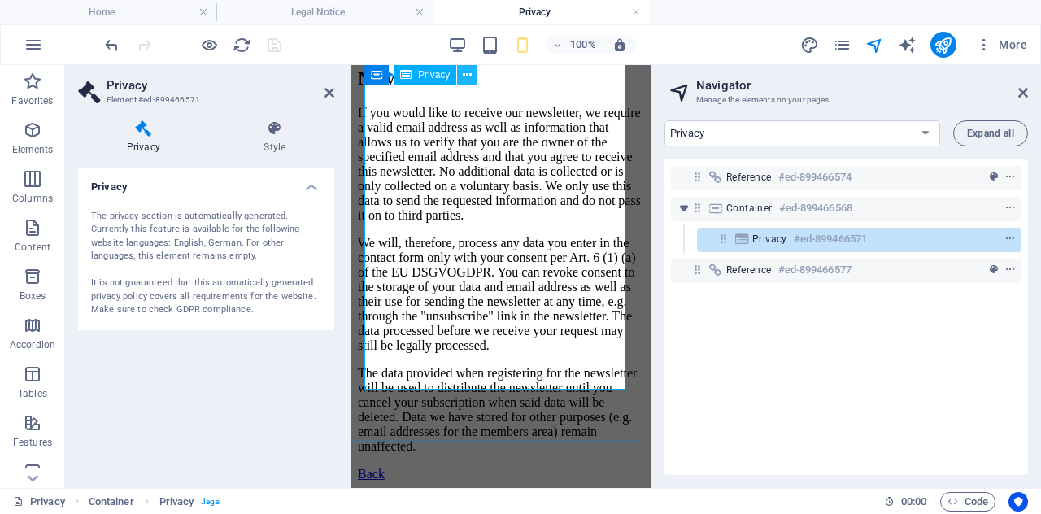
click at [472, 68] on button at bounding box center [467, 75] width 20 height 20
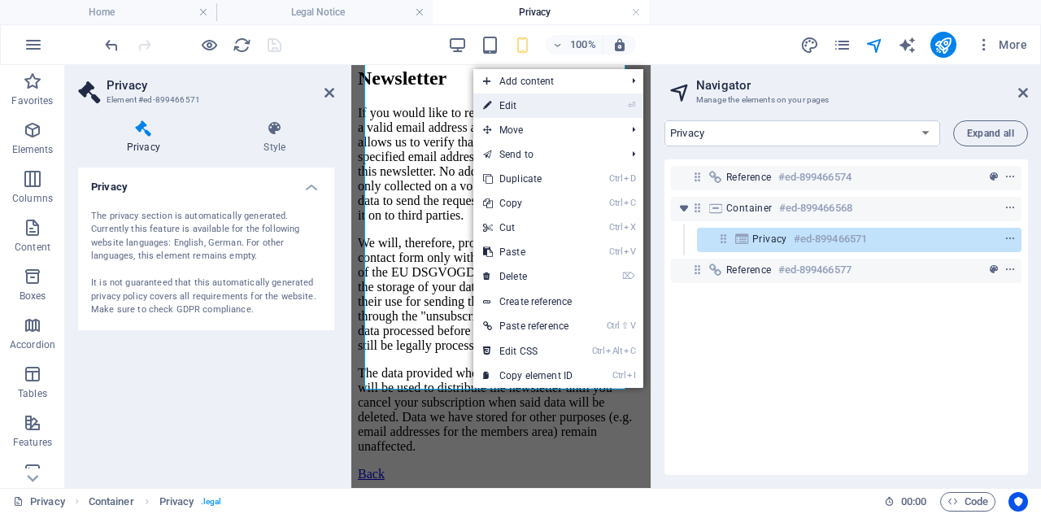
click at [504, 111] on link "⏎ Edit" at bounding box center [527, 106] width 109 height 24
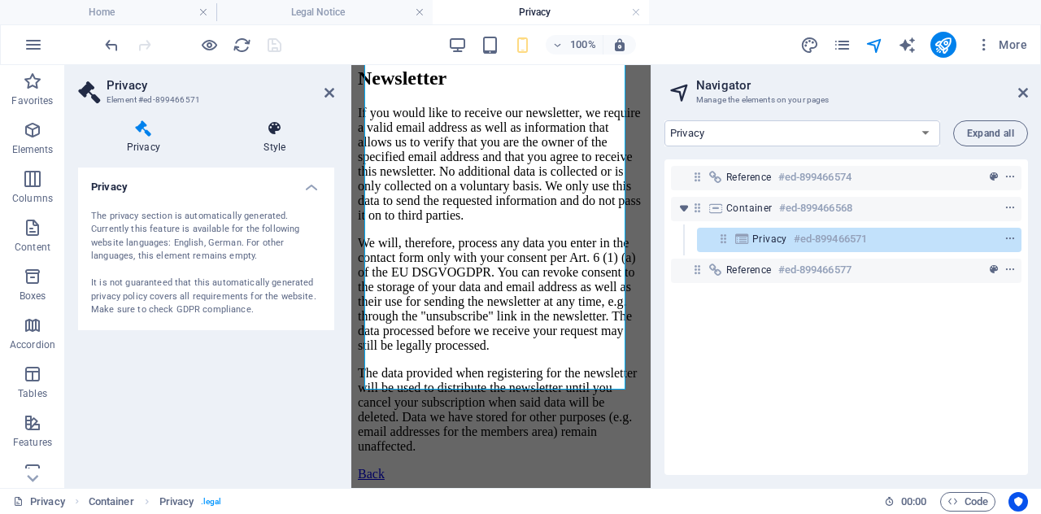
click at [286, 136] on icon at bounding box center [275, 128] width 119 height 16
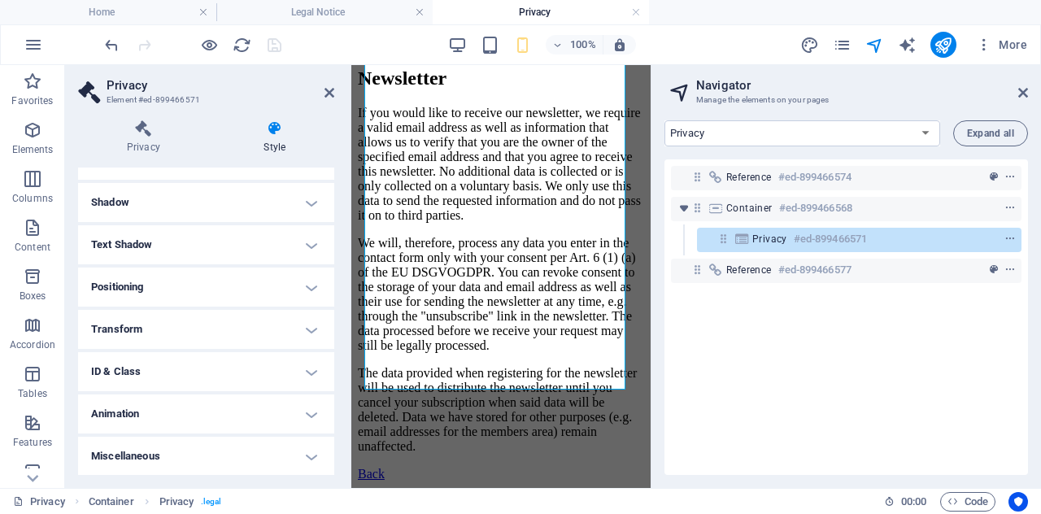
scroll to position [0, 0]
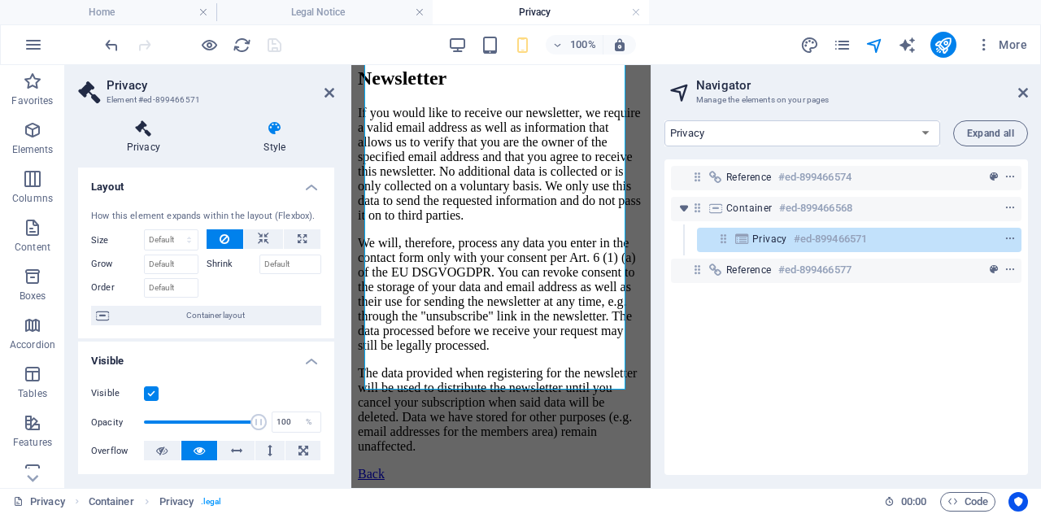
click at [144, 139] on h4 "Privacy" at bounding box center [146, 137] width 137 height 34
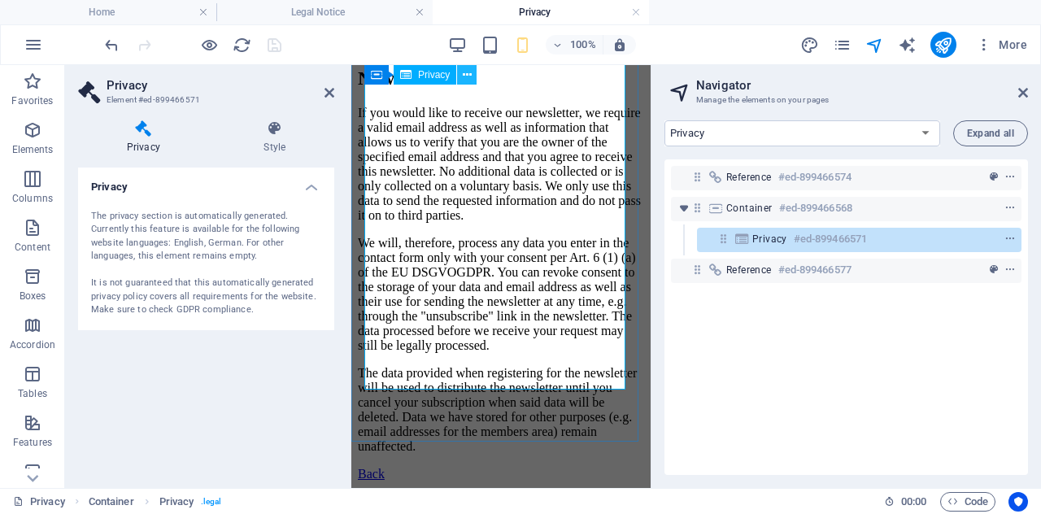
click at [464, 74] on icon at bounding box center [467, 75] width 9 height 17
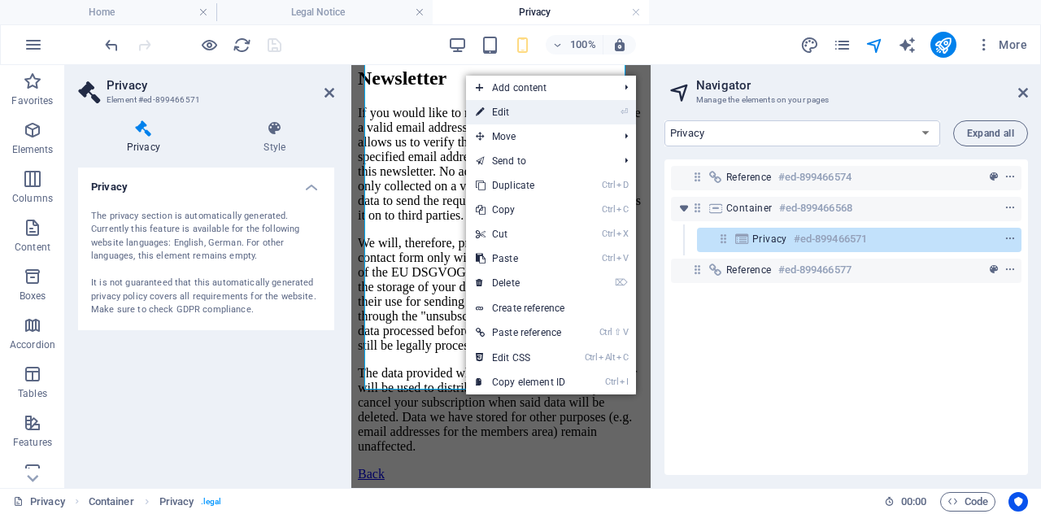
click at [592, 111] on li "⏎ Edit" at bounding box center [551, 112] width 170 height 24
click at [559, 116] on link "⏎ Edit" at bounding box center [520, 112] width 109 height 24
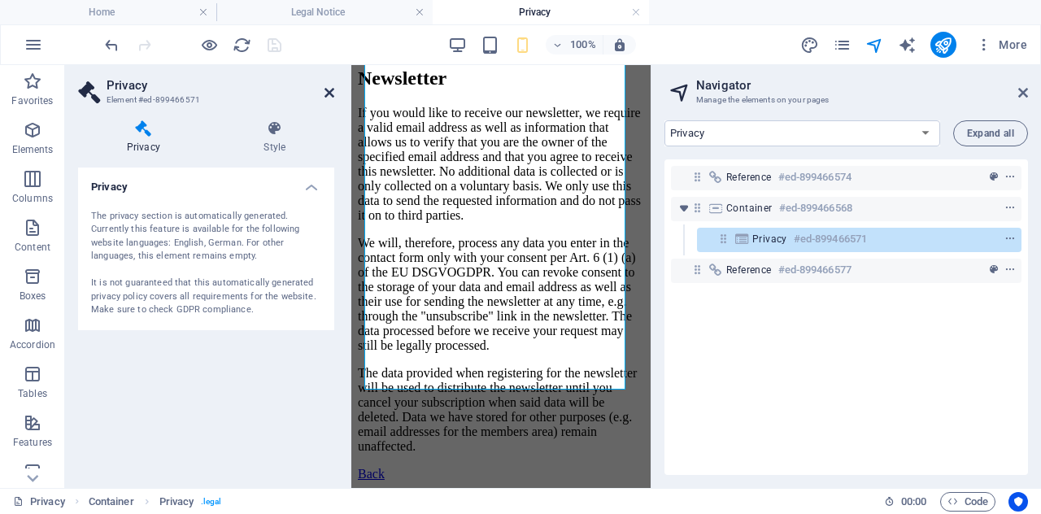
click at [330, 98] on icon at bounding box center [330, 92] width 10 height 13
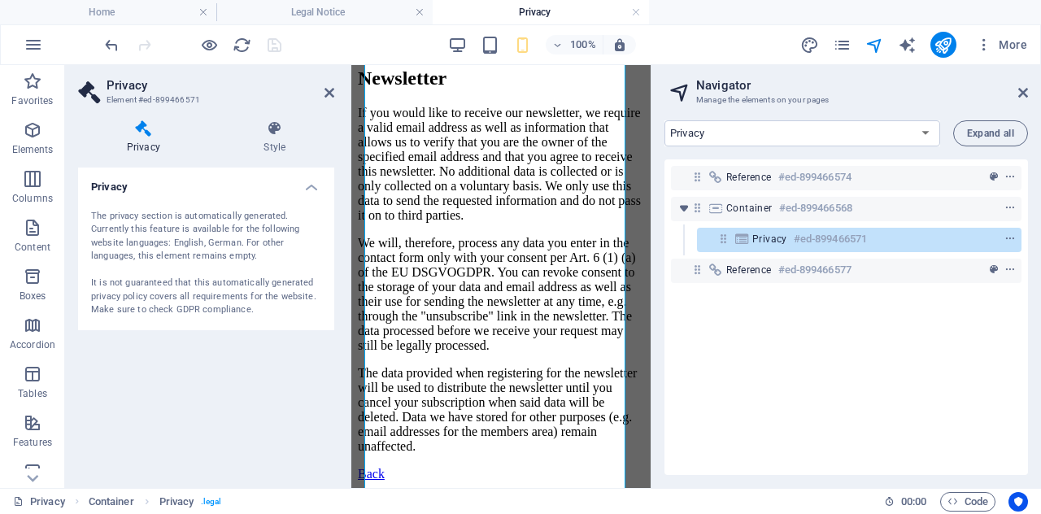
scroll to position [7528, 0]
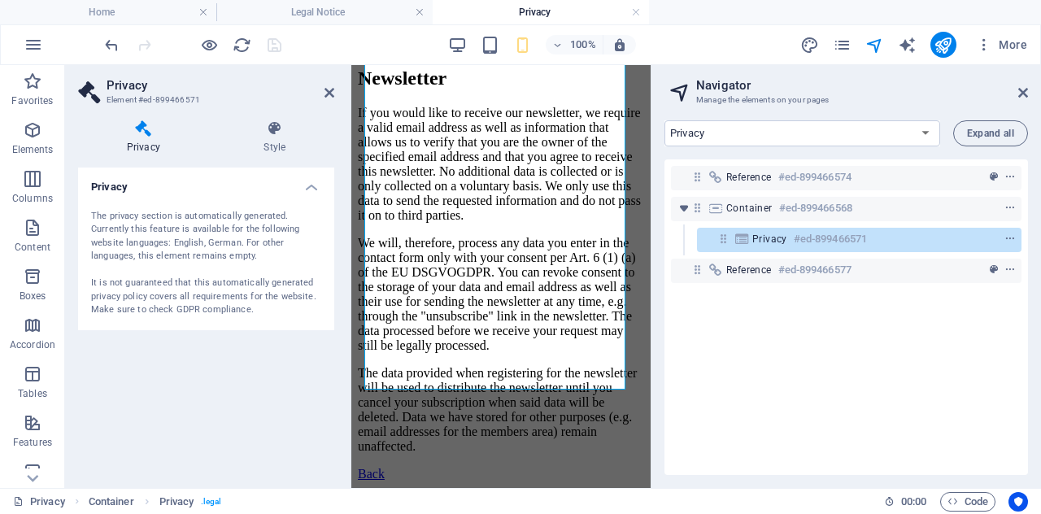
drag, startPoint x: 643, startPoint y: 301, endPoint x: 1009, endPoint y: 535, distance: 434.6
click at [462, 81] on button at bounding box center [467, 75] width 20 height 20
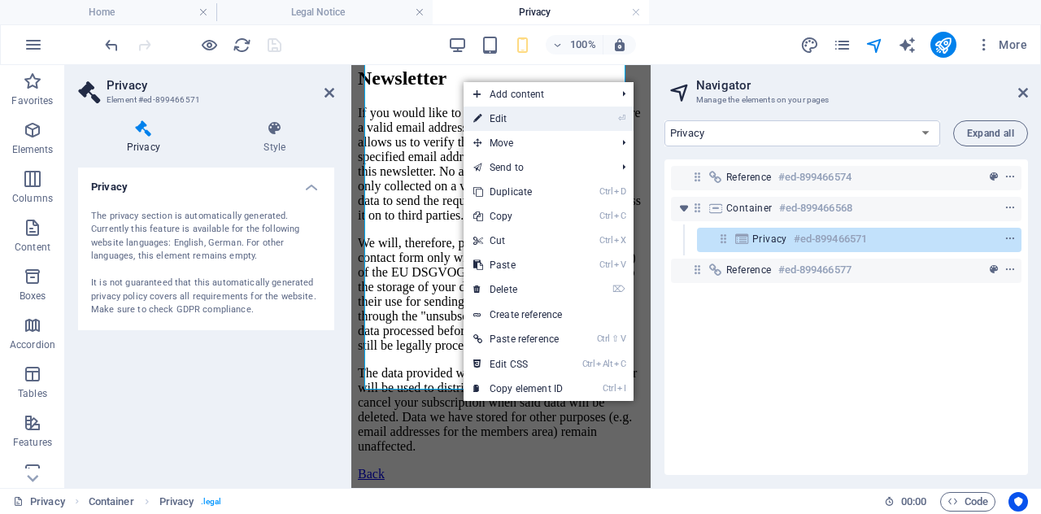
click at [473, 118] on icon at bounding box center [477, 119] width 8 height 24
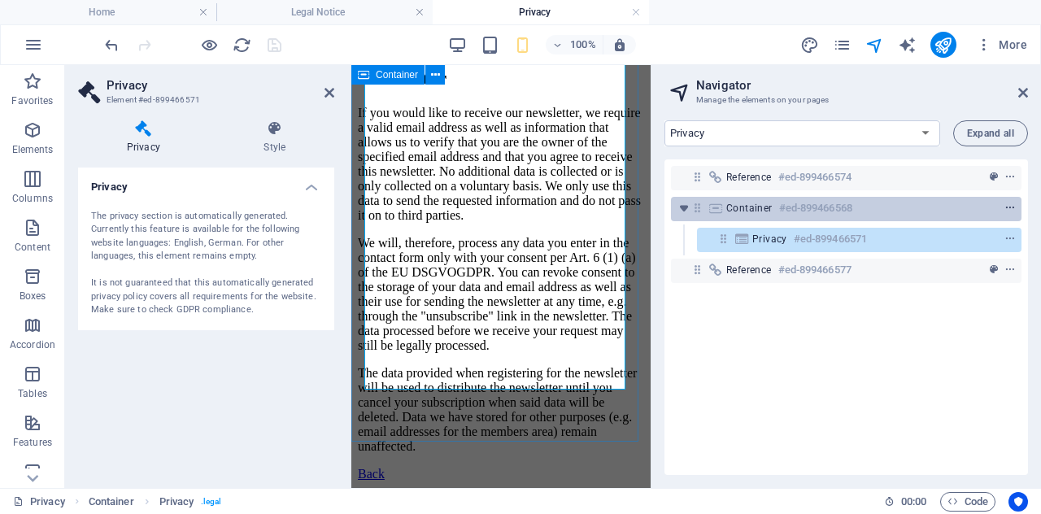
click at [1009, 208] on icon "context-menu" at bounding box center [1010, 208] width 11 height 11
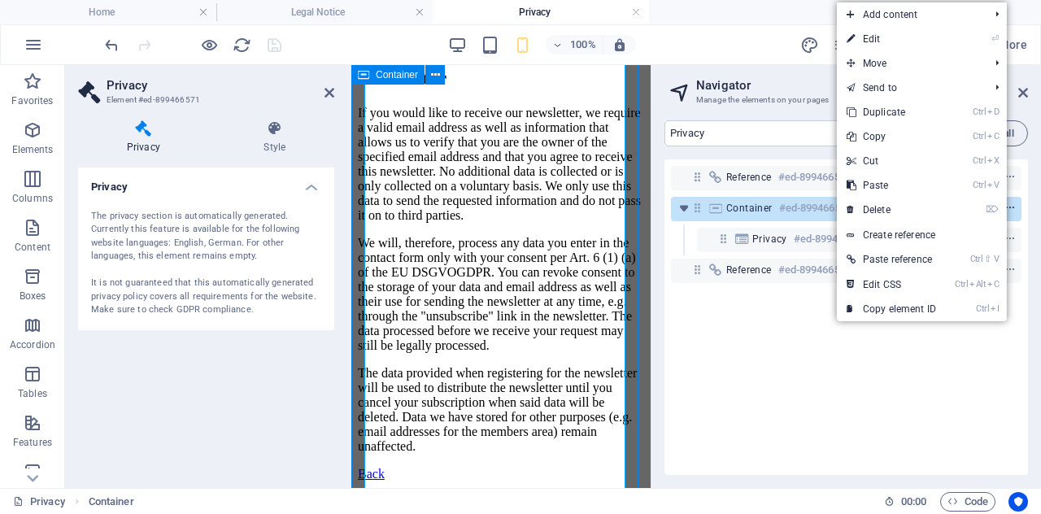
scroll to position [3764, 0]
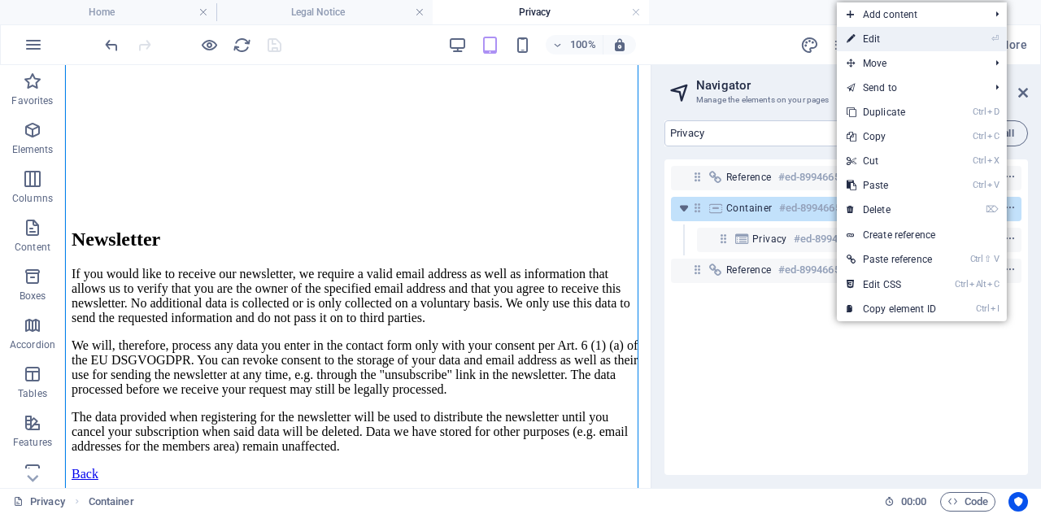
click at [869, 41] on link "⏎ Edit" at bounding box center [891, 39] width 109 height 24
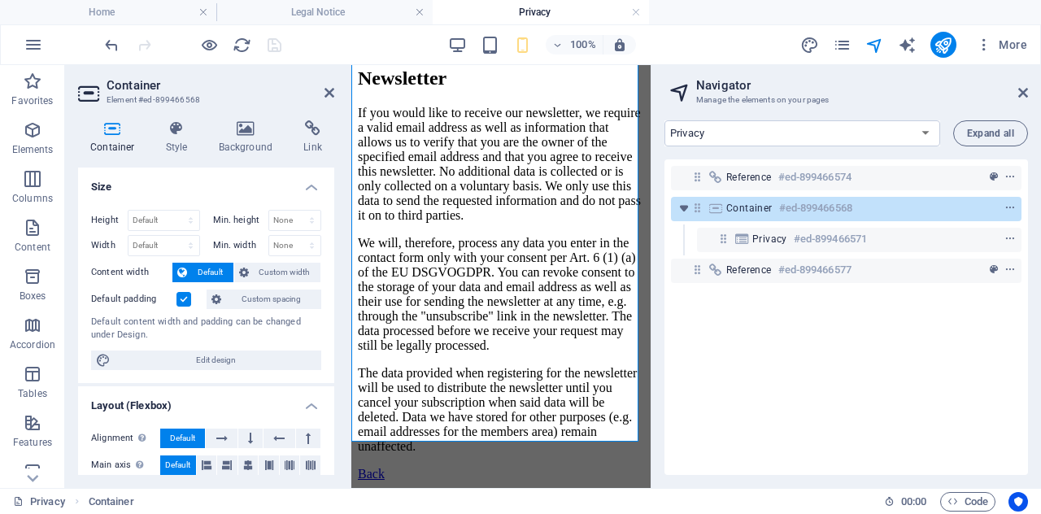
scroll to position [7528, 0]
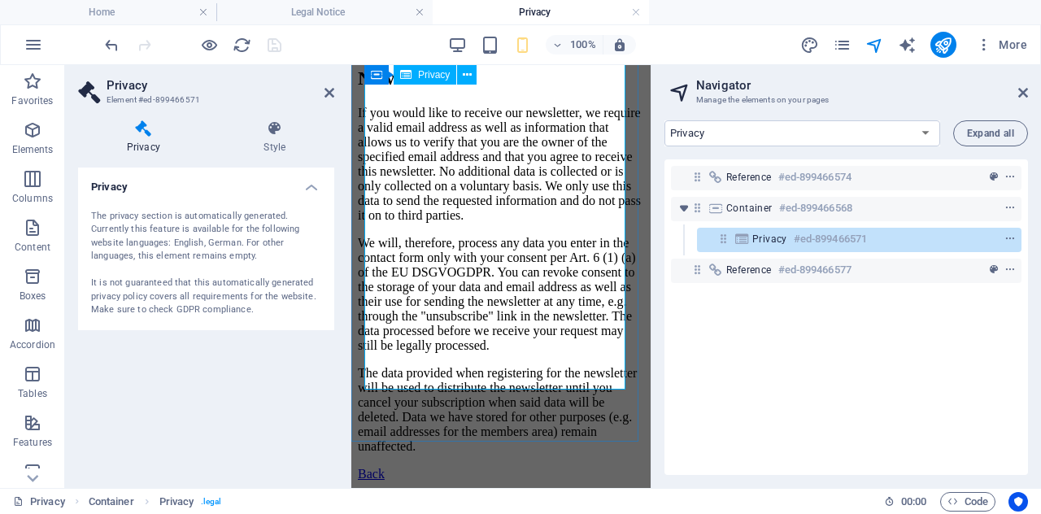
click at [461, 77] on button at bounding box center [467, 75] width 20 height 20
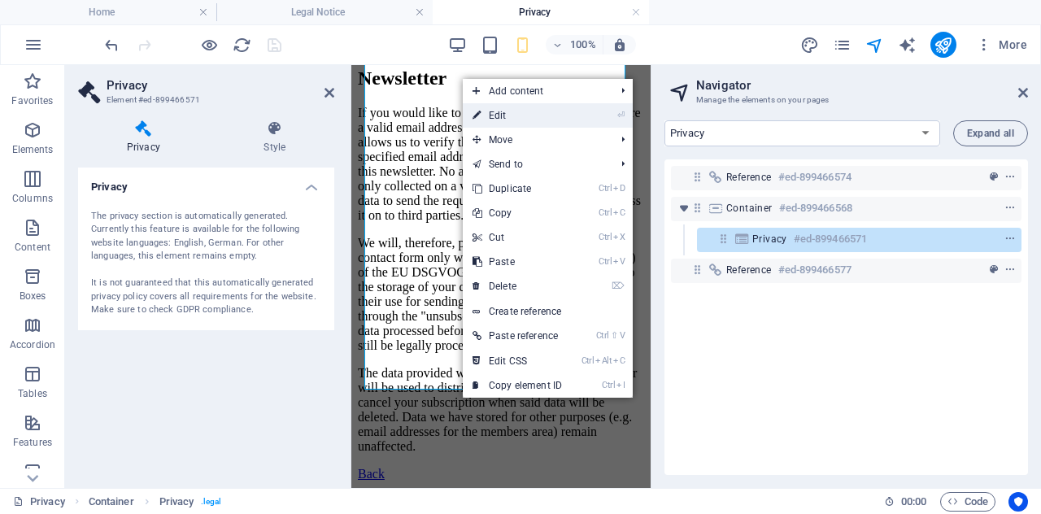
click at [486, 118] on link "⏎ Edit" at bounding box center [517, 115] width 109 height 24
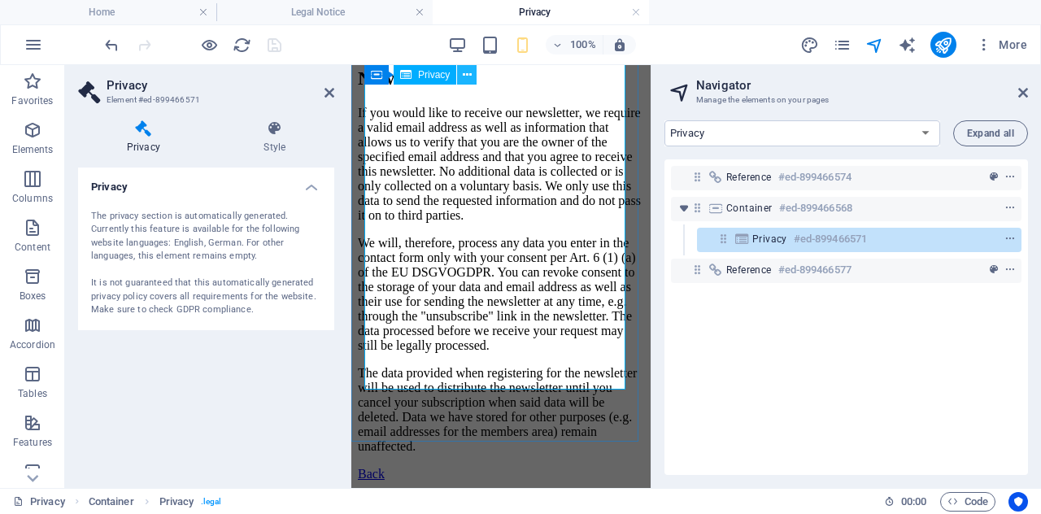
click at [469, 82] on icon at bounding box center [467, 75] width 9 height 17
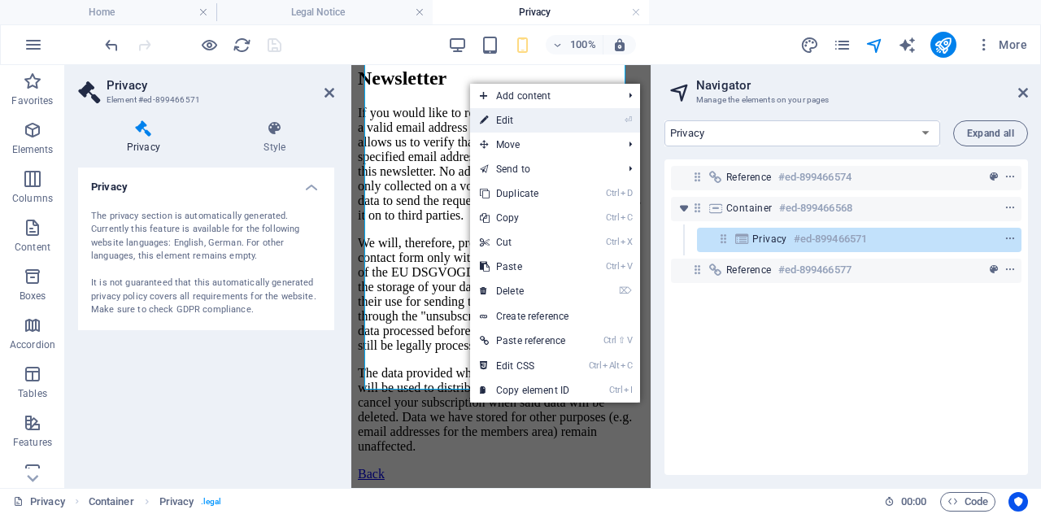
click at [511, 116] on link "⏎ Edit" at bounding box center [524, 120] width 109 height 24
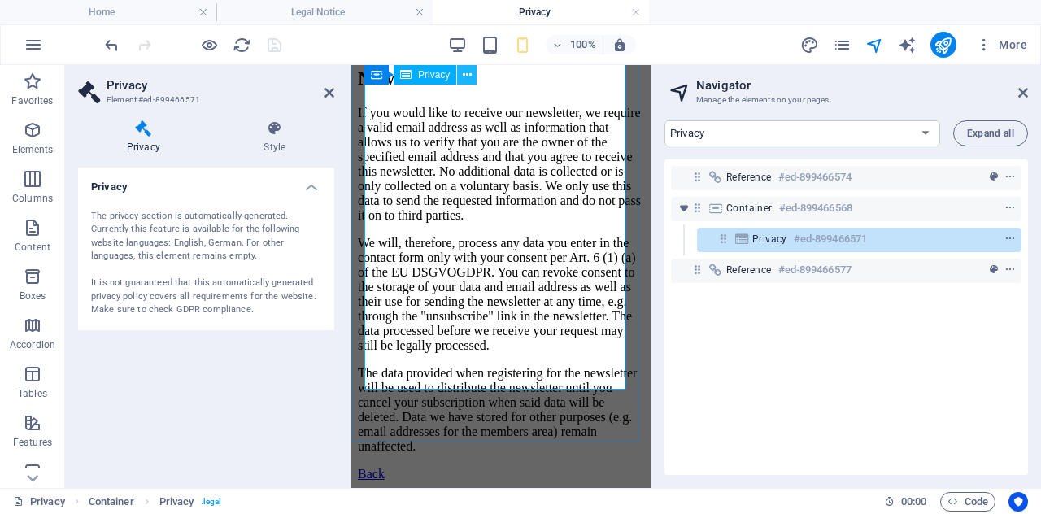
click at [464, 79] on icon at bounding box center [467, 75] width 9 height 17
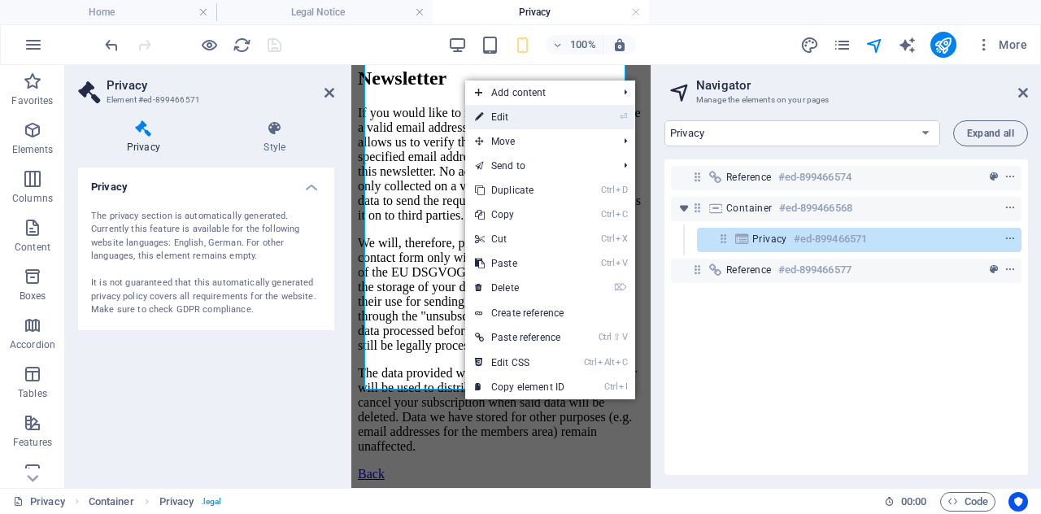
click at [504, 115] on link "⏎ Edit" at bounding box center [519, 117] width 109 height 24
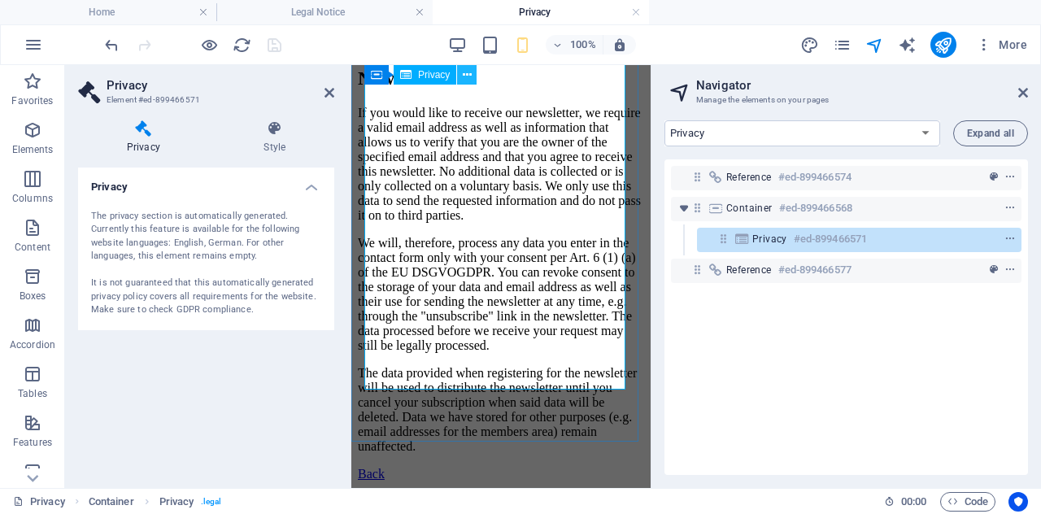
click at [465, 76] on icon at bounding box center [467, 75] width 9 height 17
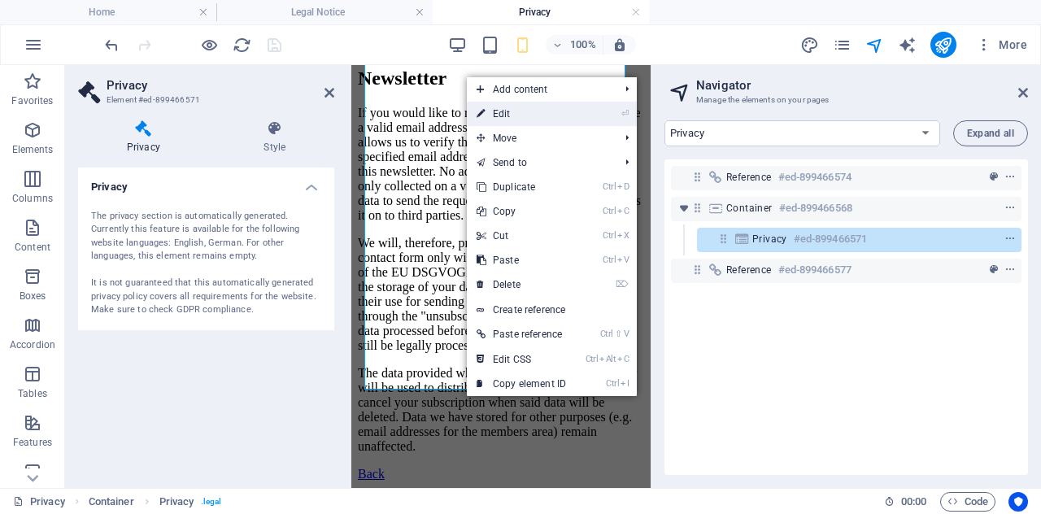
click at [514, 115] on link "⏎ Edit" at bounding box center [521, 114] width 109 height 24
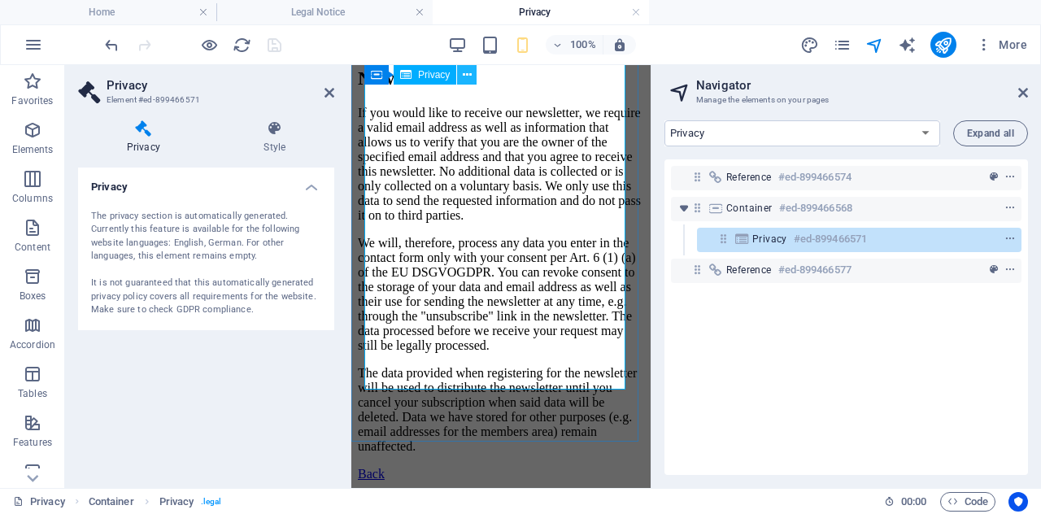
click at [468, 81] on icon at bounding box center [467, 75] width 9 height 17
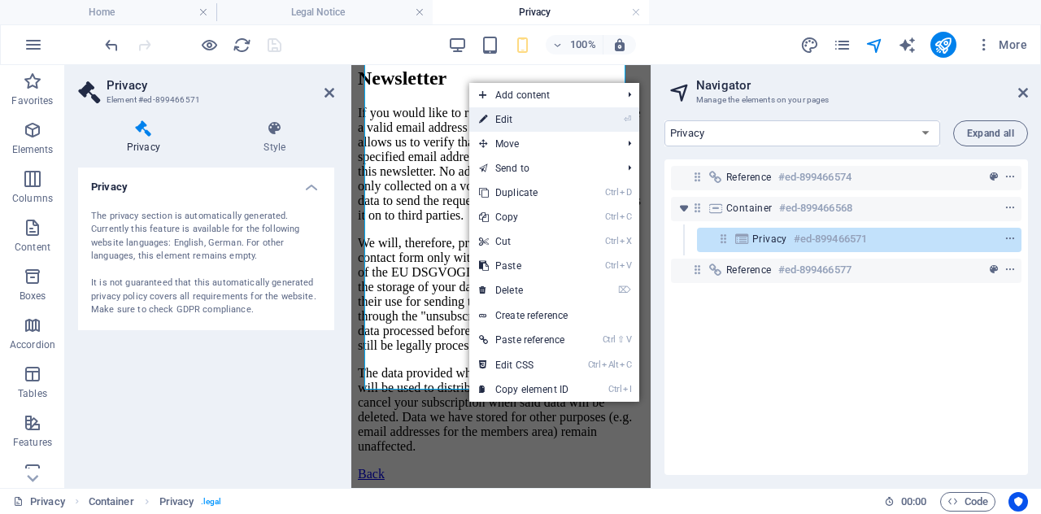
click at [522, 126] on link "⏎ Edit" at bounding box center [523, 119] width 109 height 24
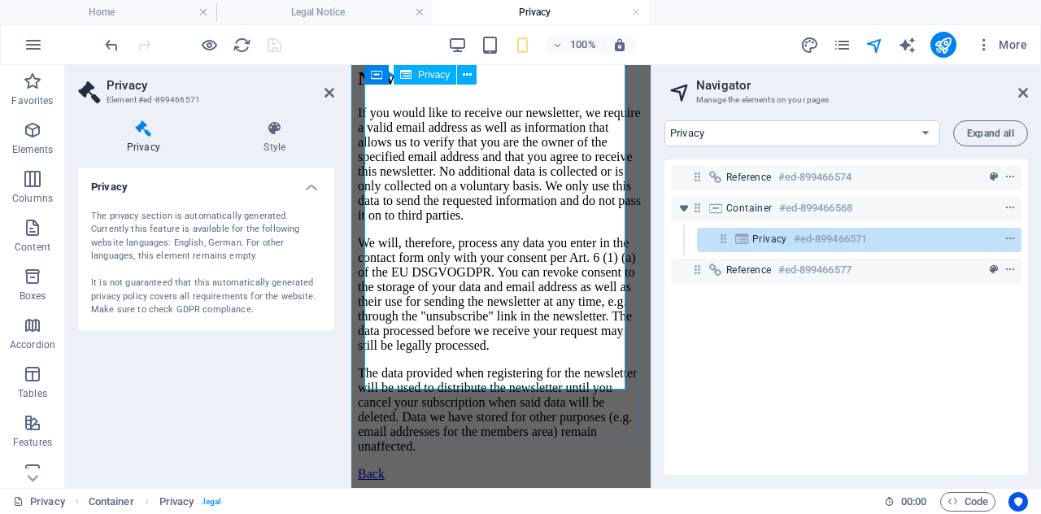
click at [172, 95] on h3 "Element #ed-899466571" at bounding box center [204, 100] width 195 height 15
click at [328, 97] on icon at bounding box center [330, 92] width 10 height 13
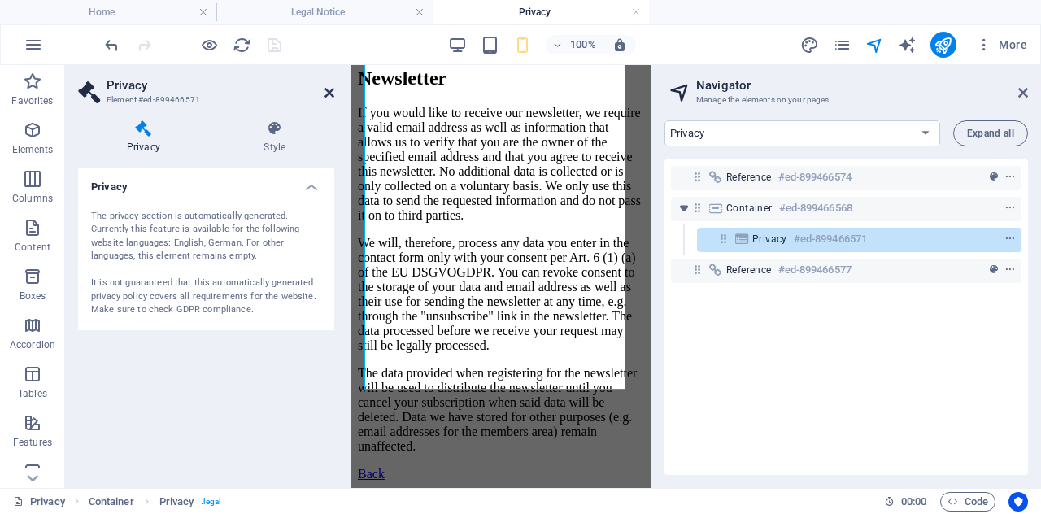
scroll to position [4346, 0]
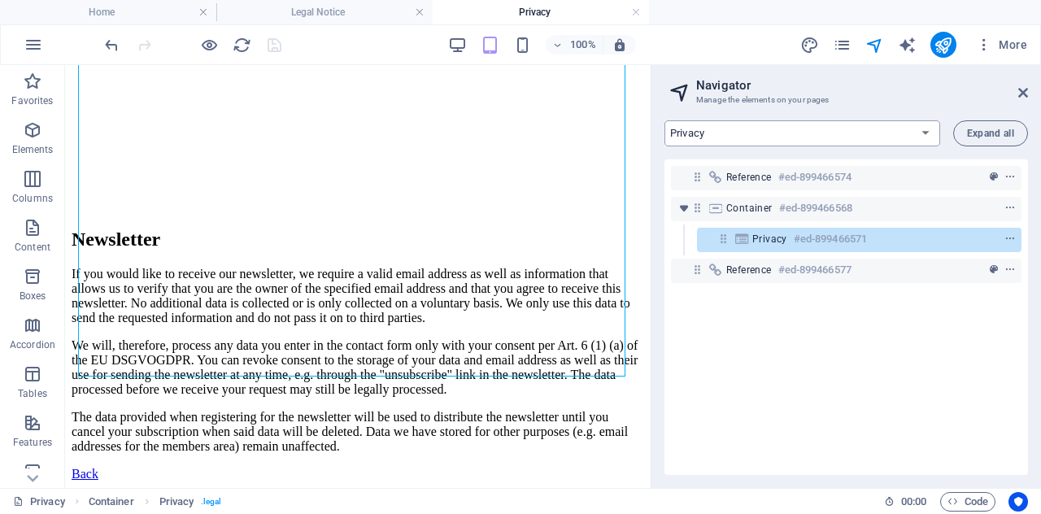
click at [909, 137] on select "Home Subpage Legal Notice Privacy New Collection: Single Page Layout Real Estat…" at bounding box center [803, 133] width 276 height 26
click at [1018, 95] on icon at bounding box center [1023, 92] width 10 height 13
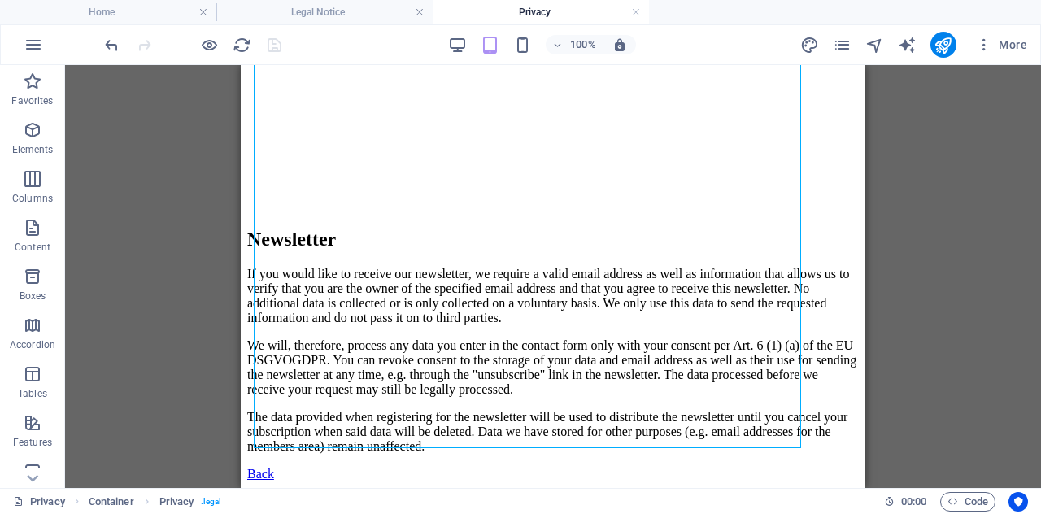
scroll to position [4274, 0]
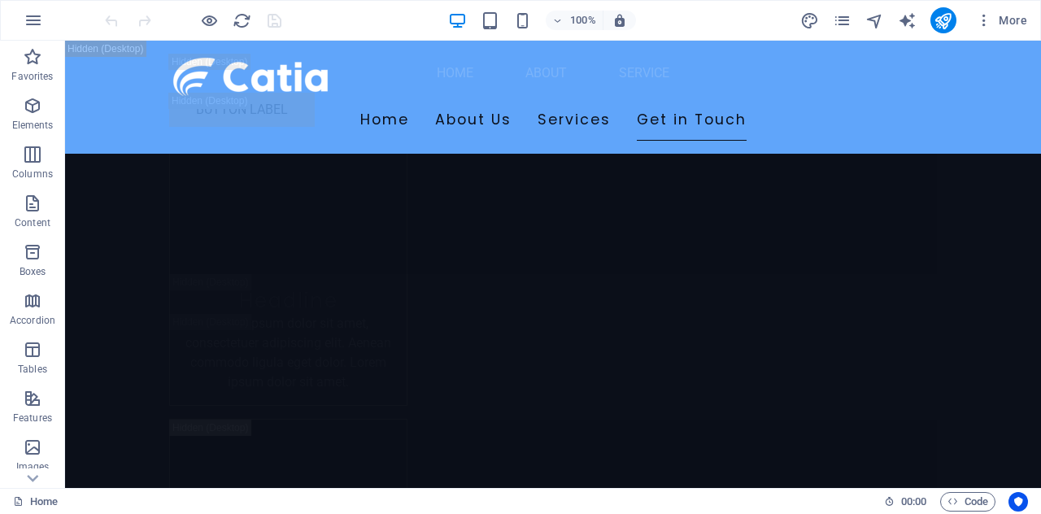
scroll to position [21668, 0]
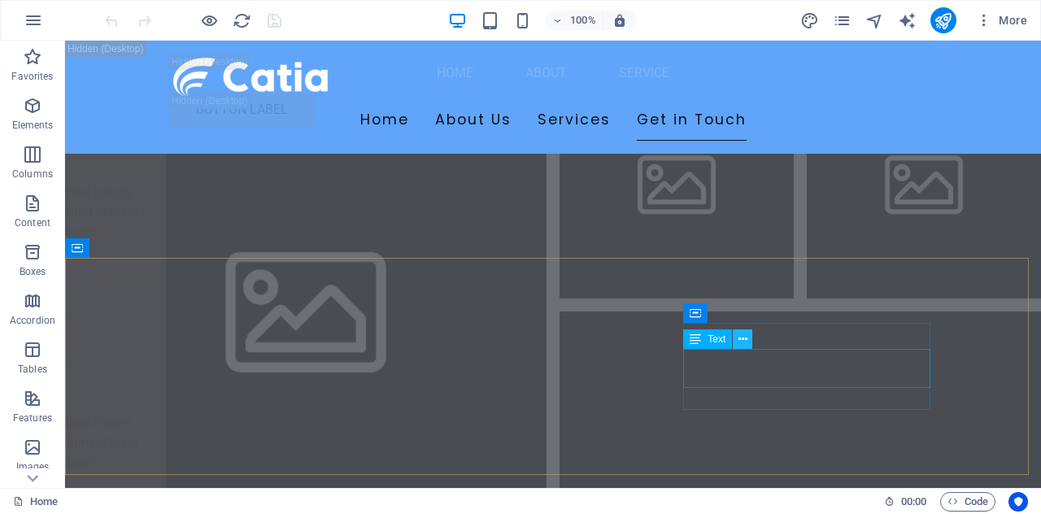
click at [748, 340] on button at bounding box center [743, 339] width 20 height 20
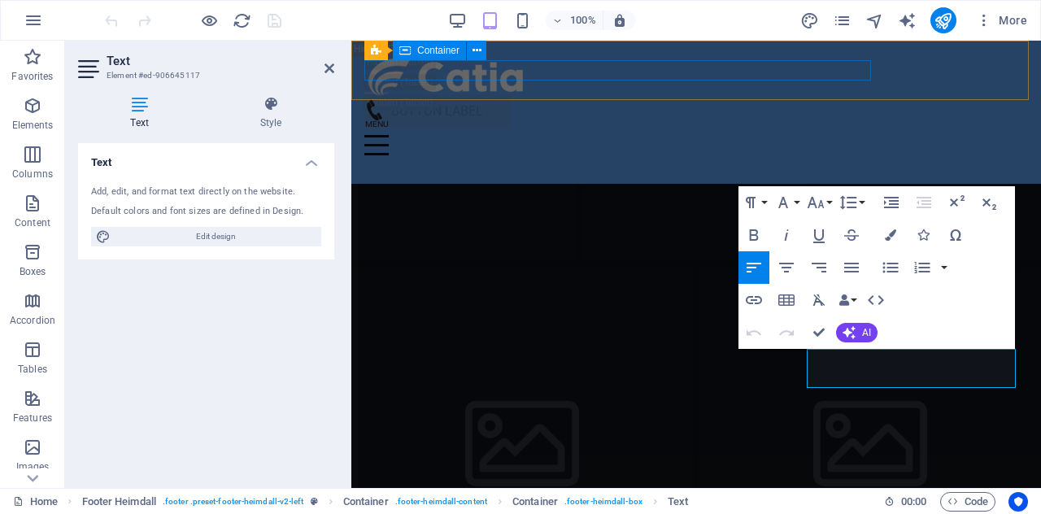
scroll to position [24296, 0]
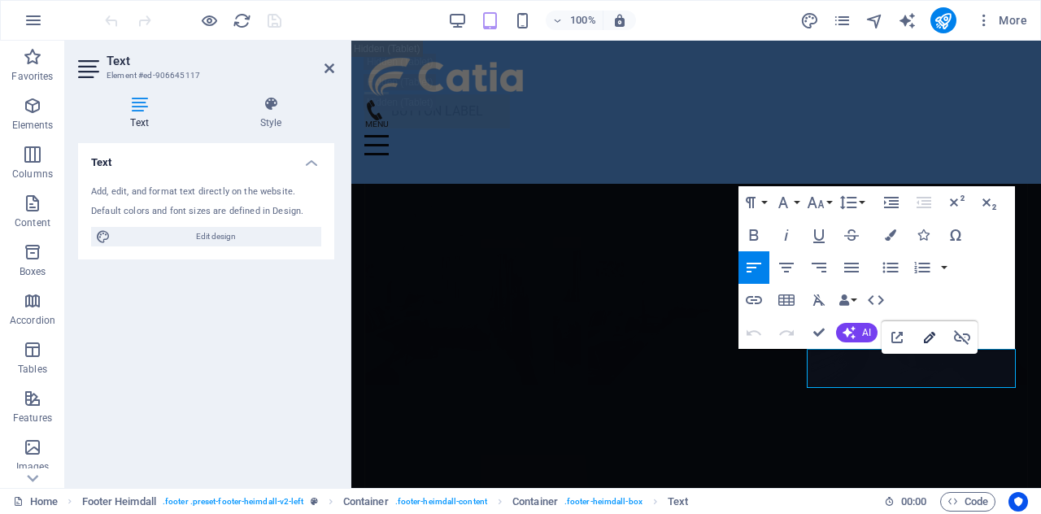
click at [929, 338] on icon "button" at bounding box center [929, 337] width 11 height 11
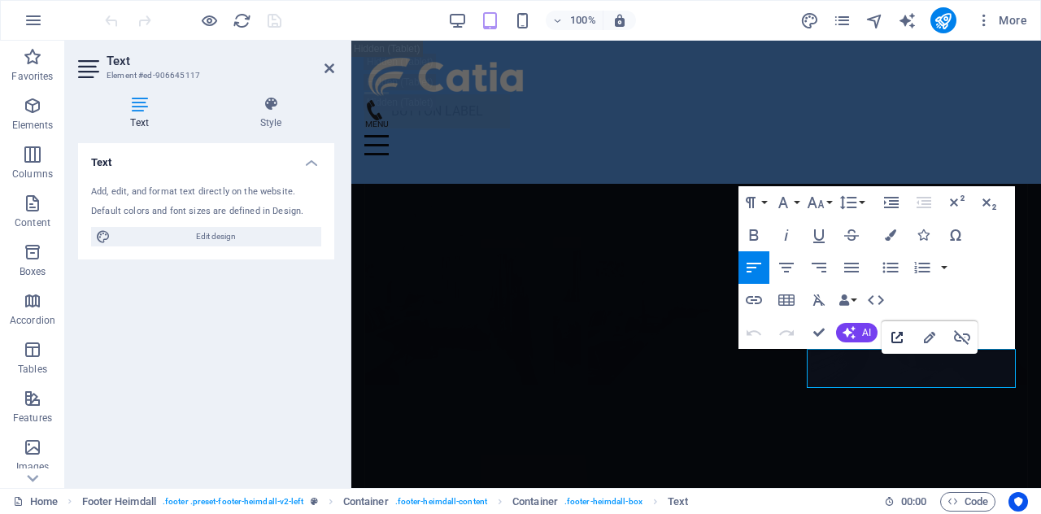
click at [898, 334] on icon "button" at bounding box center [897, 338] width 20 height 20
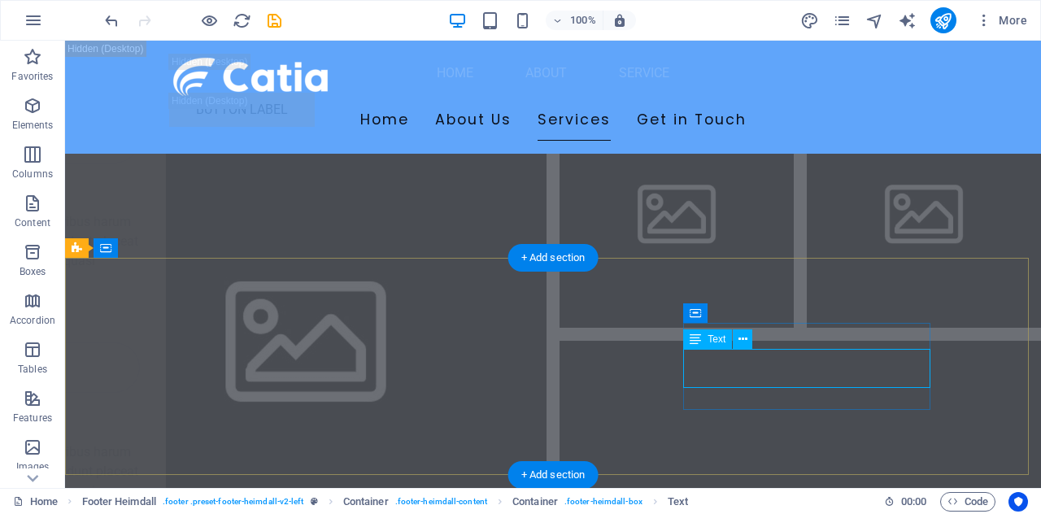
scroll to position [21668, 0]
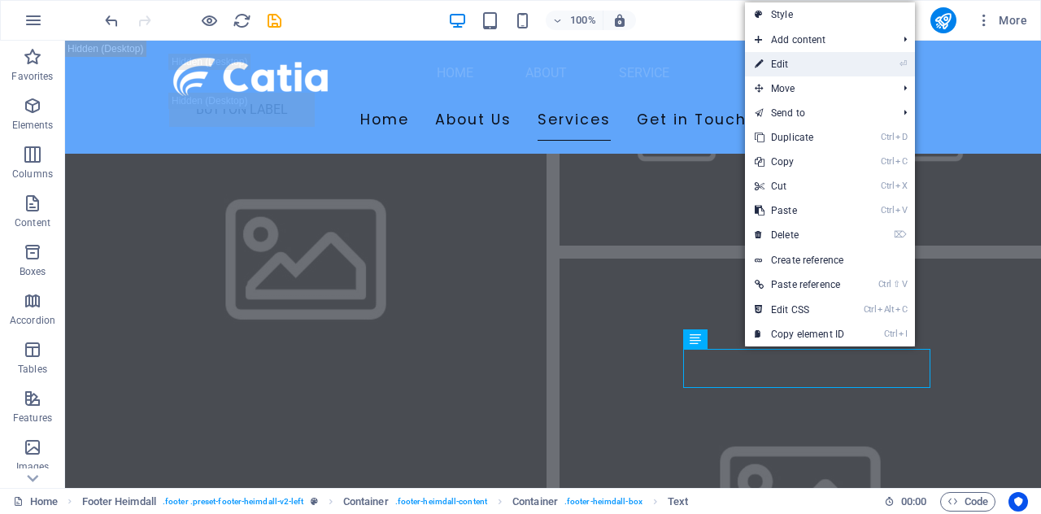
click at [0, 0] on link "⏎ Edit" at bounding box center [0, 0] width 0 height 0
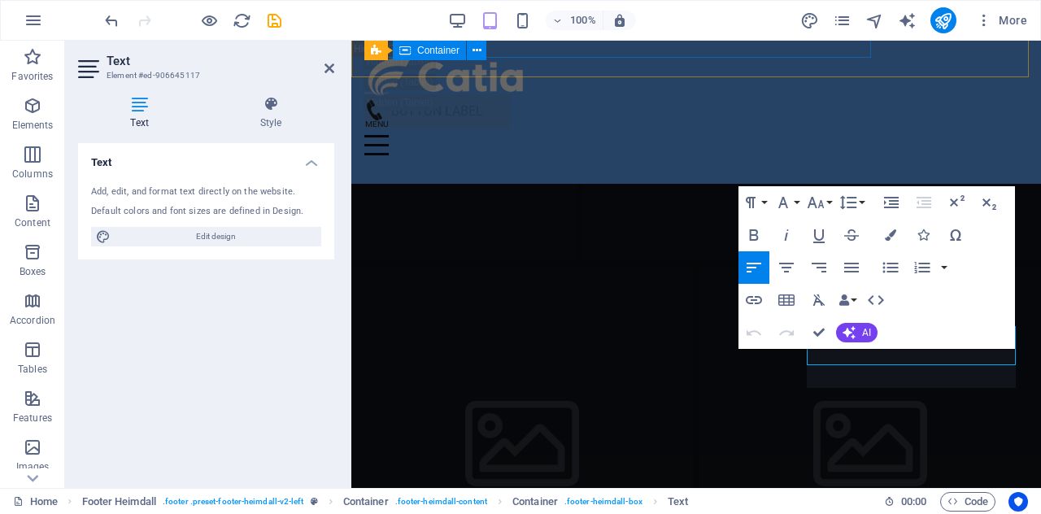
scroll to position [24296, 0]
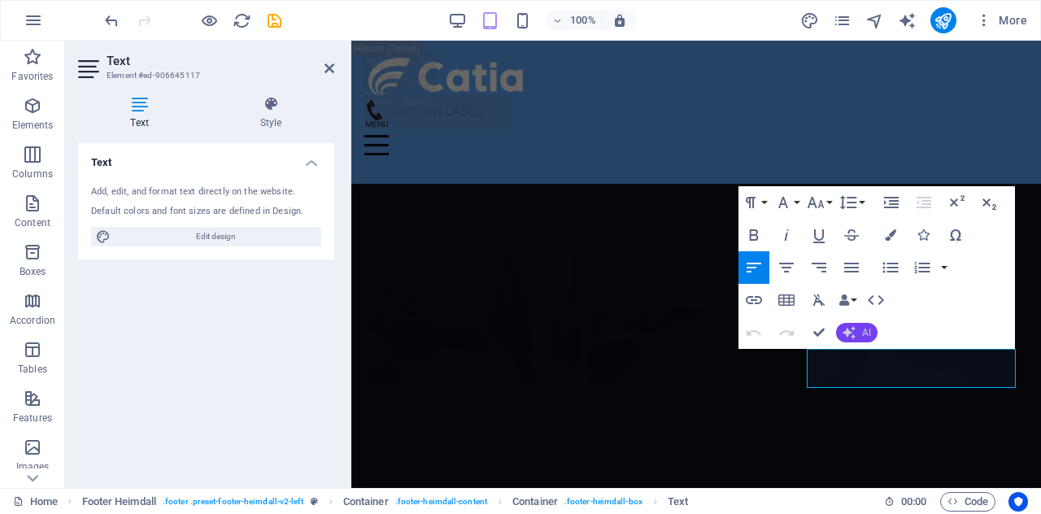
click at [853, 334] on icon "button" at bounding box center [849, 332] width 13 height 13
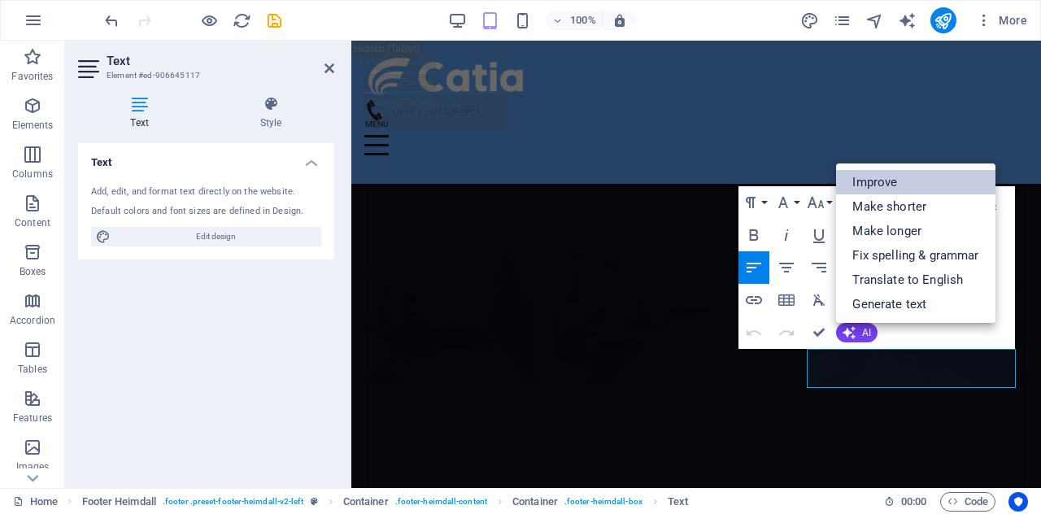
click at [880, 177] on link "Improve" at bounding box center [915, 182] width 159 height 24
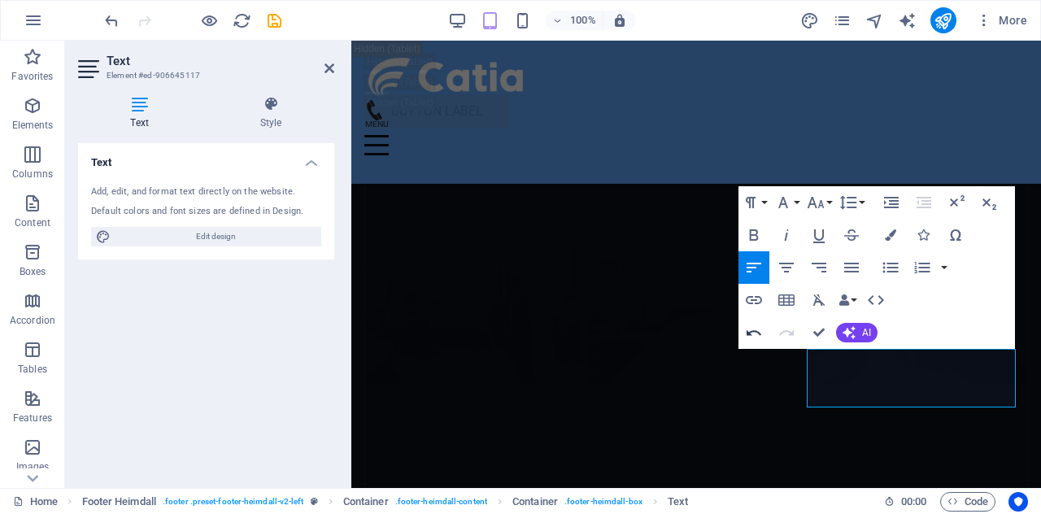
click at [754, 333] on icon "button" at bounding box center [754, 333] width 20 height 20
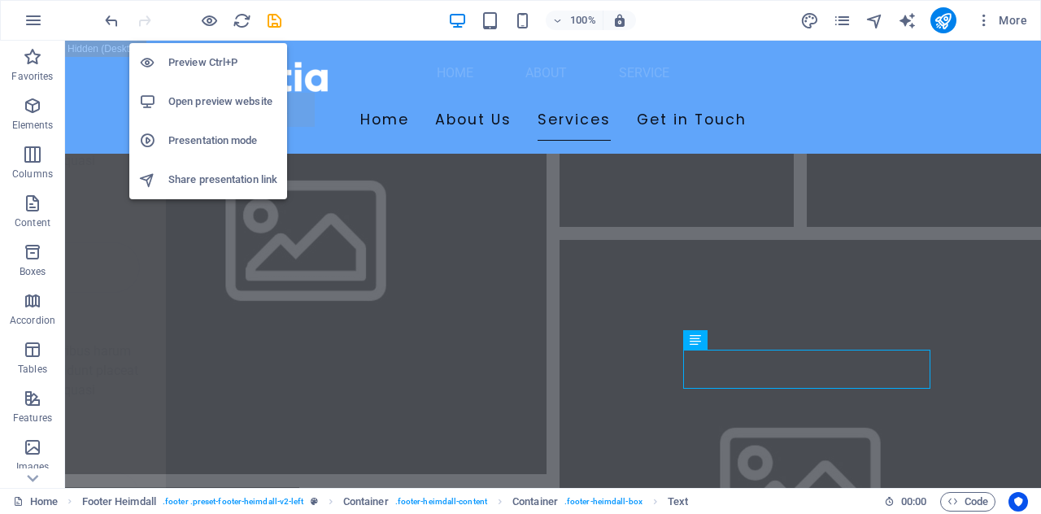
click at [198, 74] on li "Preview Ctrl+P" at bounding box center [208, 62] width 158 height 39
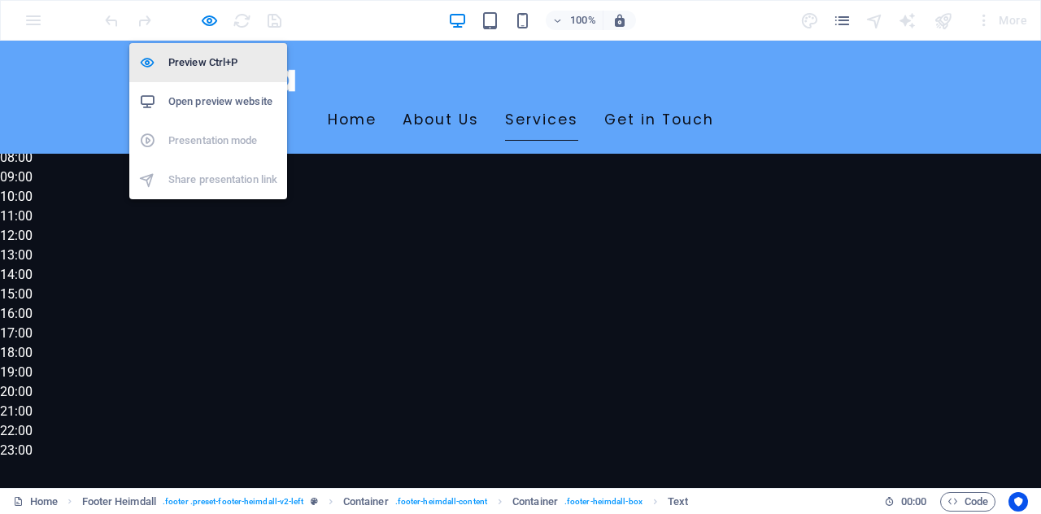
scroll to position [1316, 0]
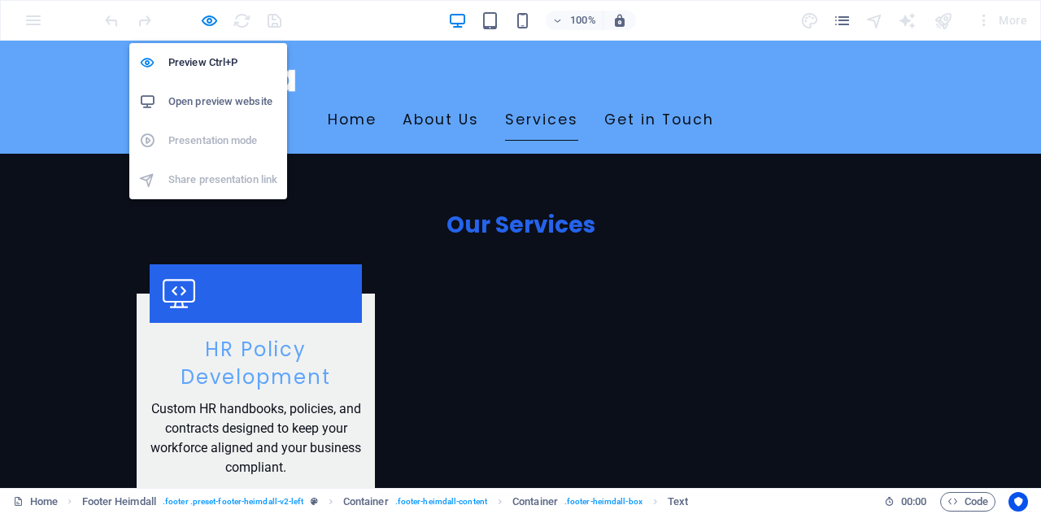
click at [212, 103] on h6 "Open preview website" at bounding box center [222, 102] width 109 height 20
drag, startPoint x: 223, startPoint y: 70, endPoint x: 662, endPoint y: 349, distance: 520.4
click at [223, 70] on h6 "Preview Ctrl+P" at bounding box center [222, 63] width 109 height 20
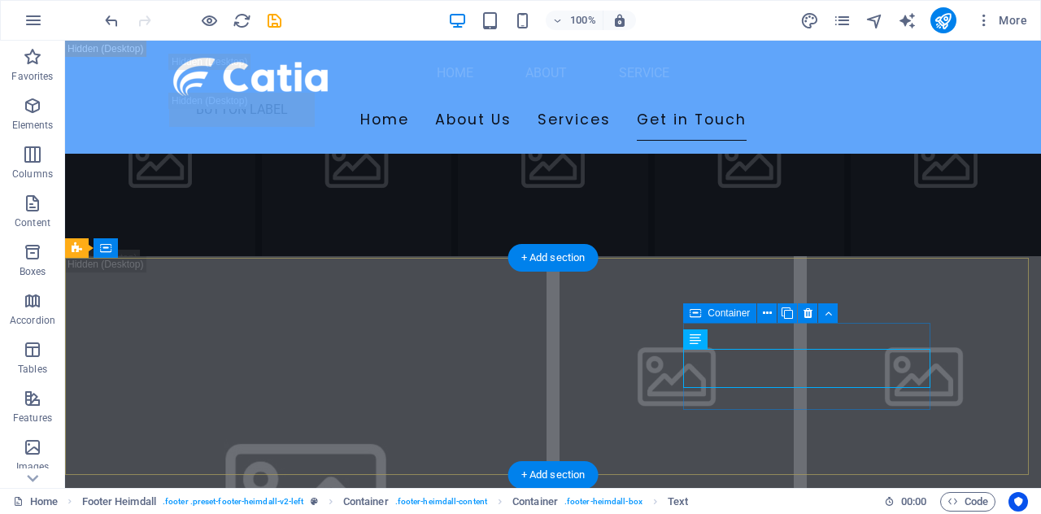
scroll to position [21668, 0]
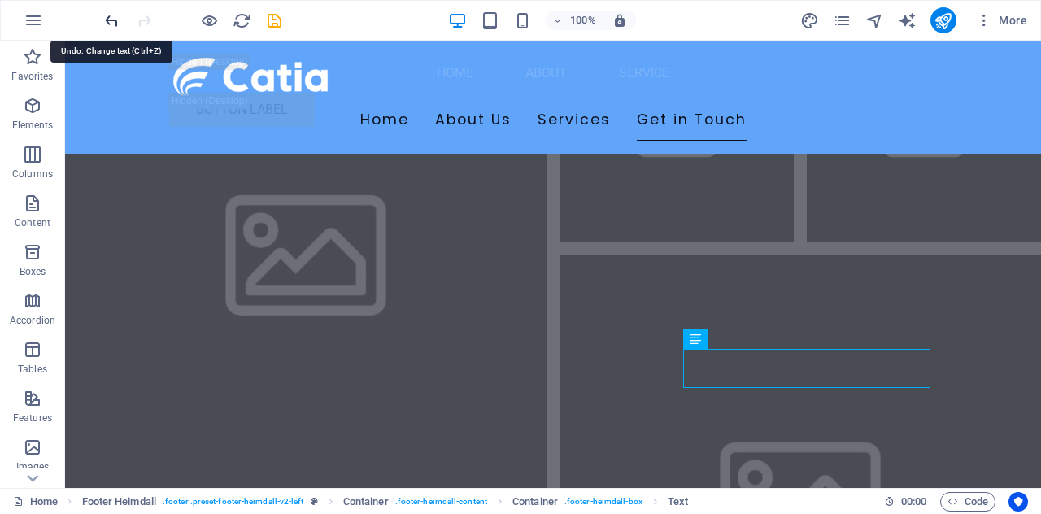
click at [107, 17] on icon "undo" at bounding box center [111, 20] width 19 height 19
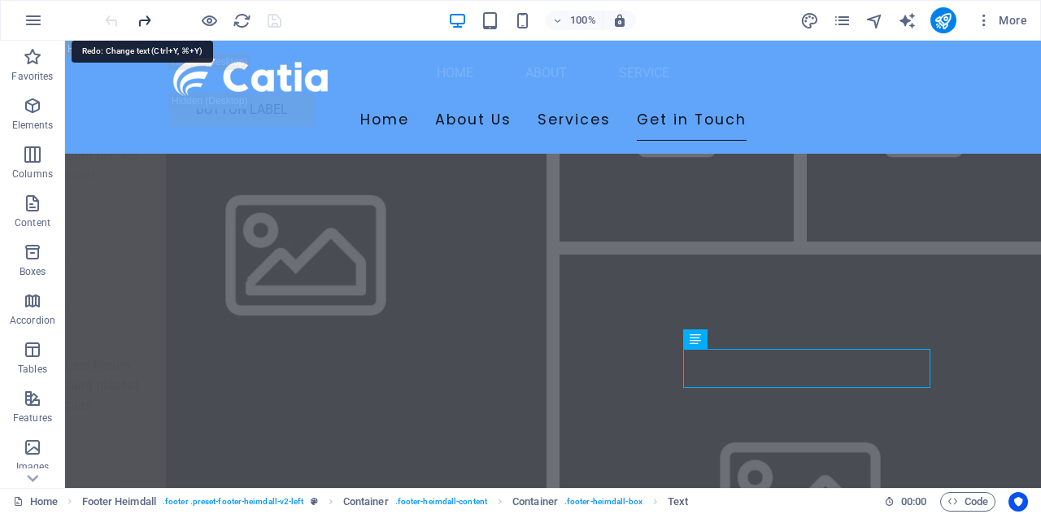
click at [111, 19] on icon "undo" at bounding box center [111, 20] width 19 height 19
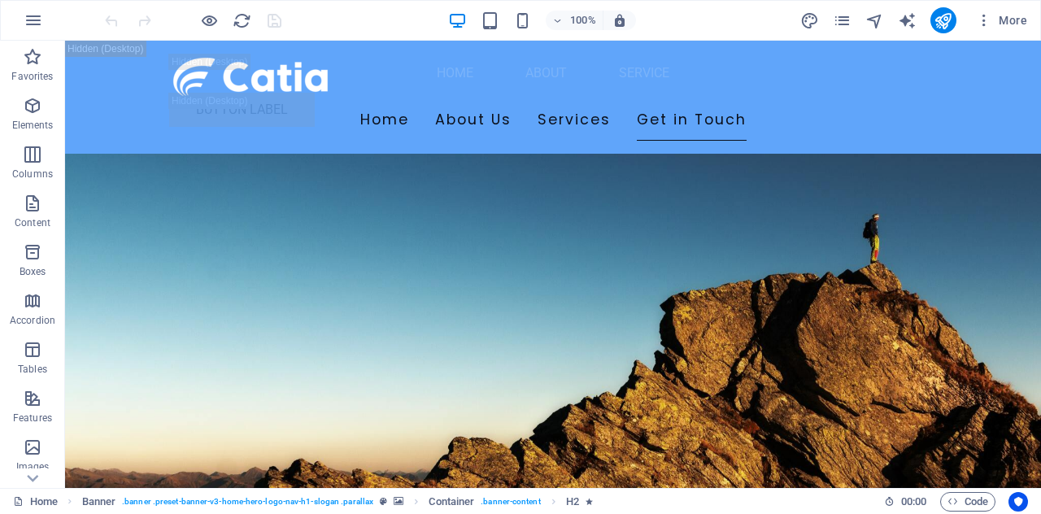
drag, startPoint x: 1036, startPoint y: 62, endPoint x: 1106, endPoint y: 536, distance: 479.4
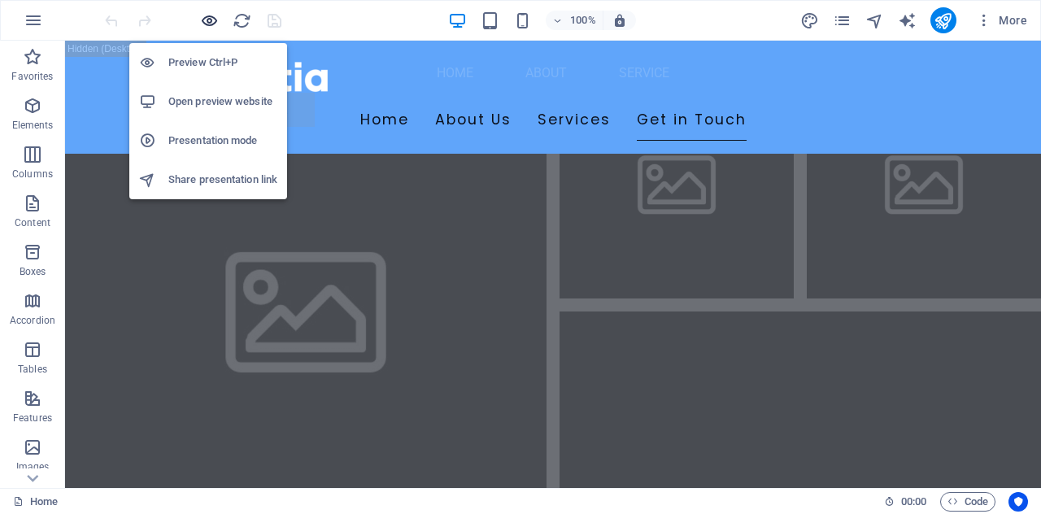
click at [0, 0] on icon "button" at bounding box center [0, 0] width 0 height 0
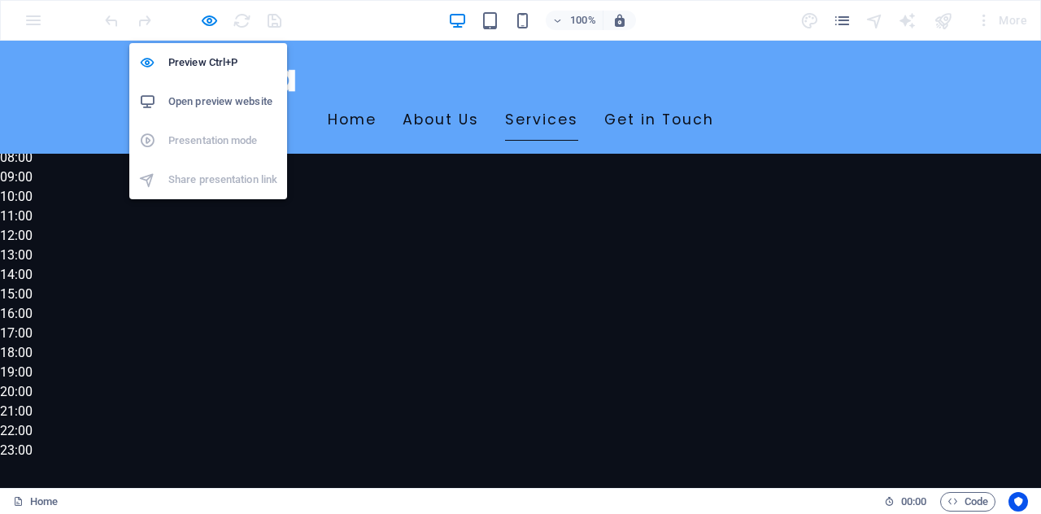
scroll to position [1316, 0]
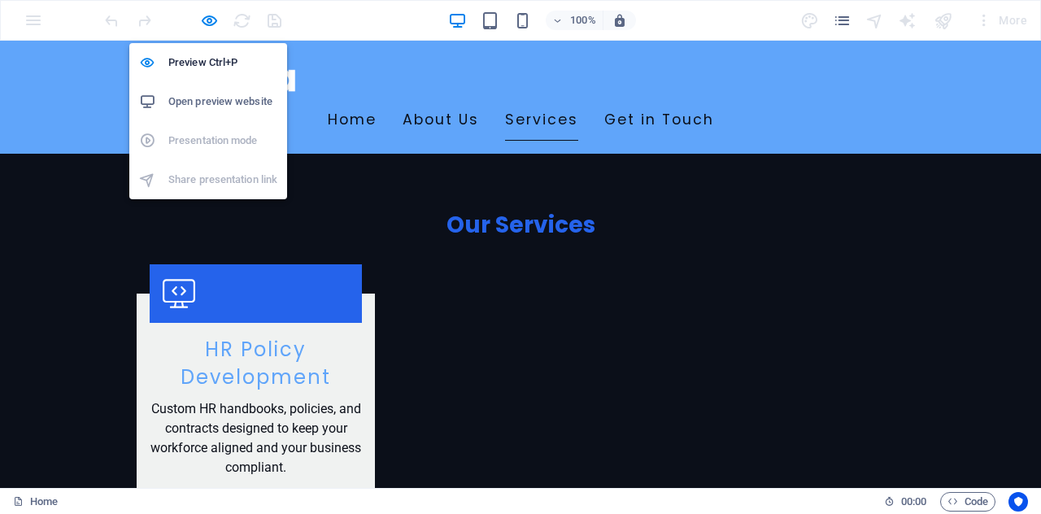
click at [0, 0] on h6 "Open preview website" at bounding box center [0, 0] width 0 height 0
click at [0, 0] on h6 "Preview Ctrl+P" at bounding box center [0, 0] width 0 height 0
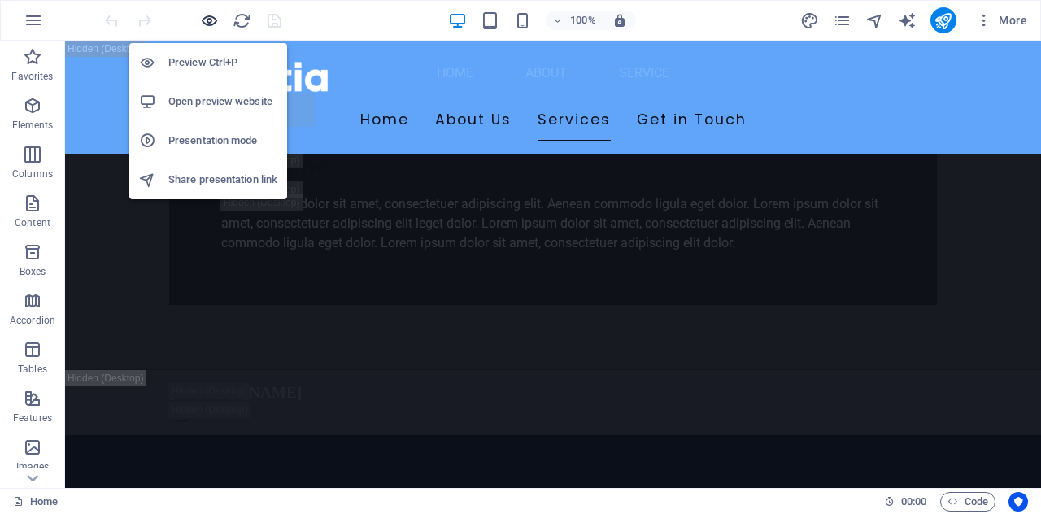
scroll to position [21668, 0]
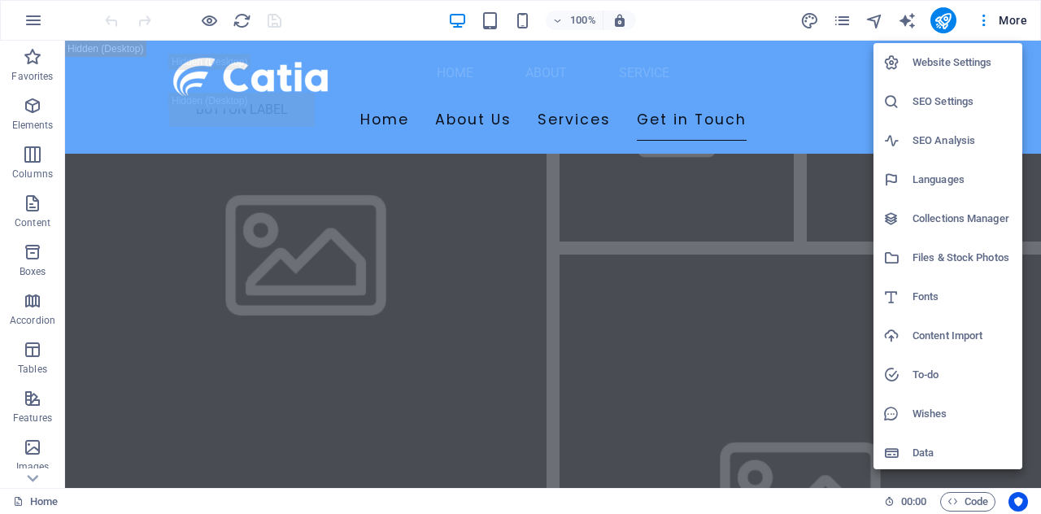
click at [962, 71] on h6 "Website Settings" at bounding box center [963, 63] width 100 height 20
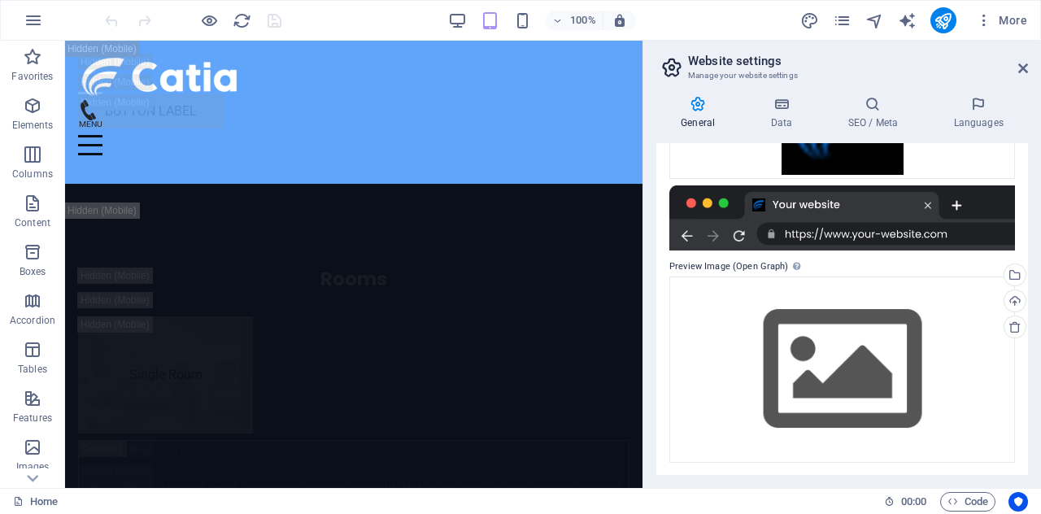
scroll to position [0, 0]
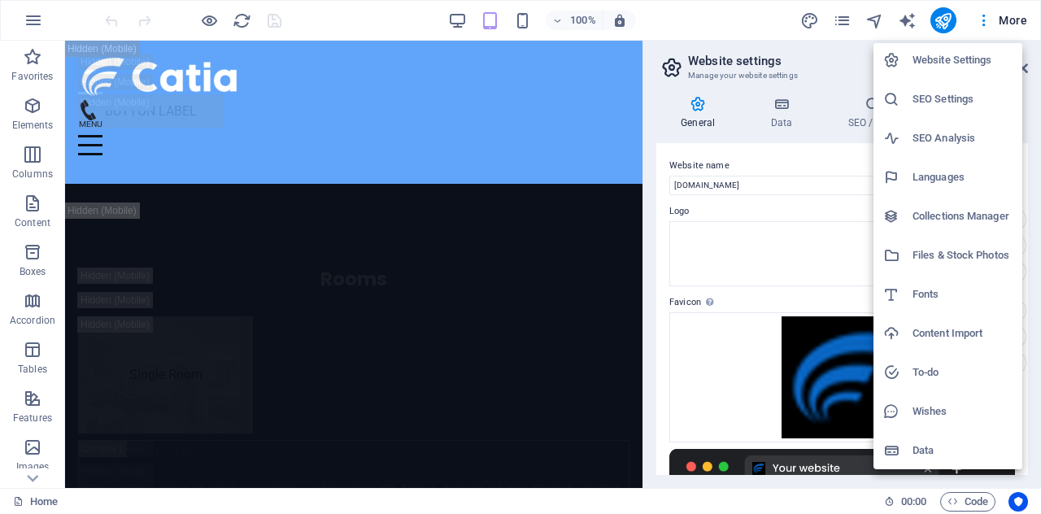
scroll to position [3, 0]
click at [988, 20] on div at bounding box center [520, 257] width 1041 height 514
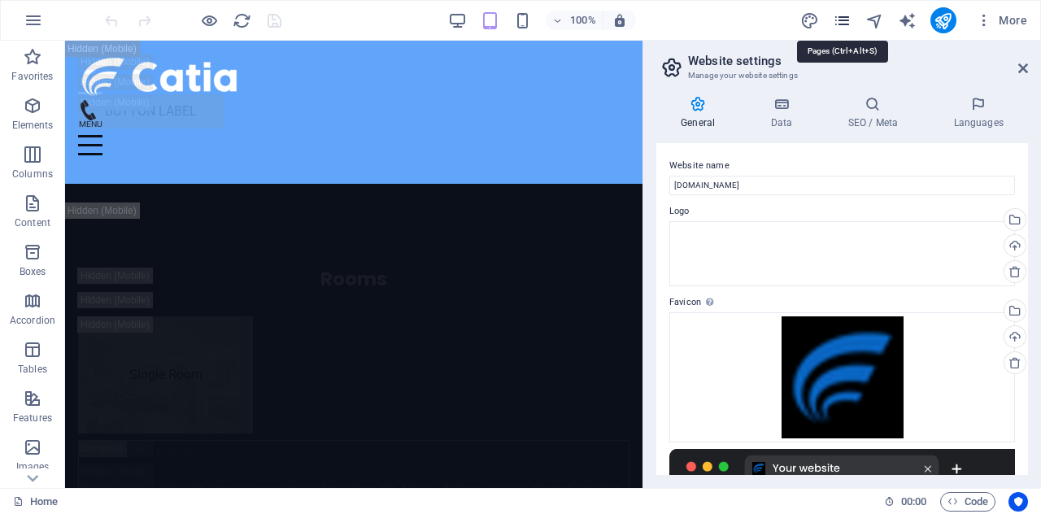
click at [565, 15] on icon "pages" at bounding box center [289, 33] width 552 height 41
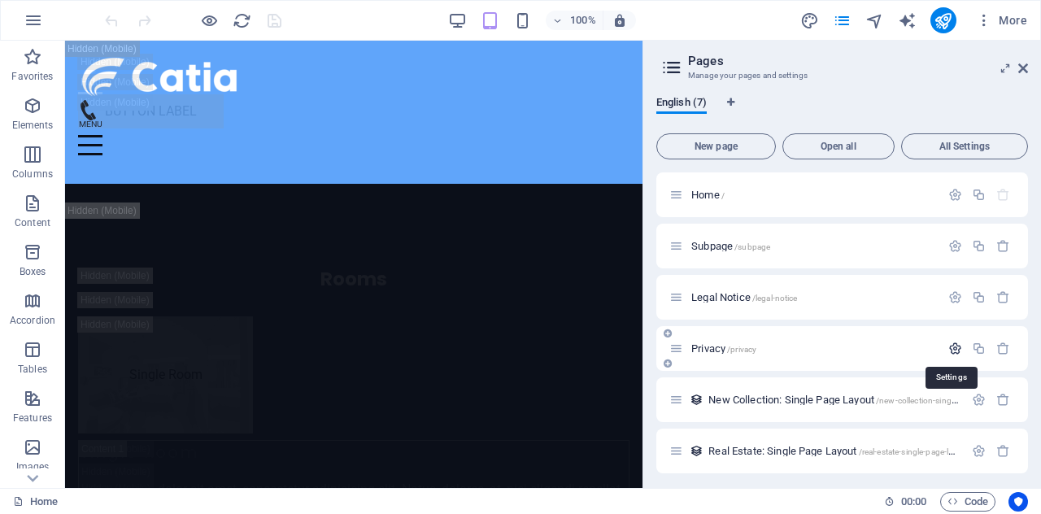
click at [950, 347] on icon "button" at bounding box center [956, 349] width 14 height 14
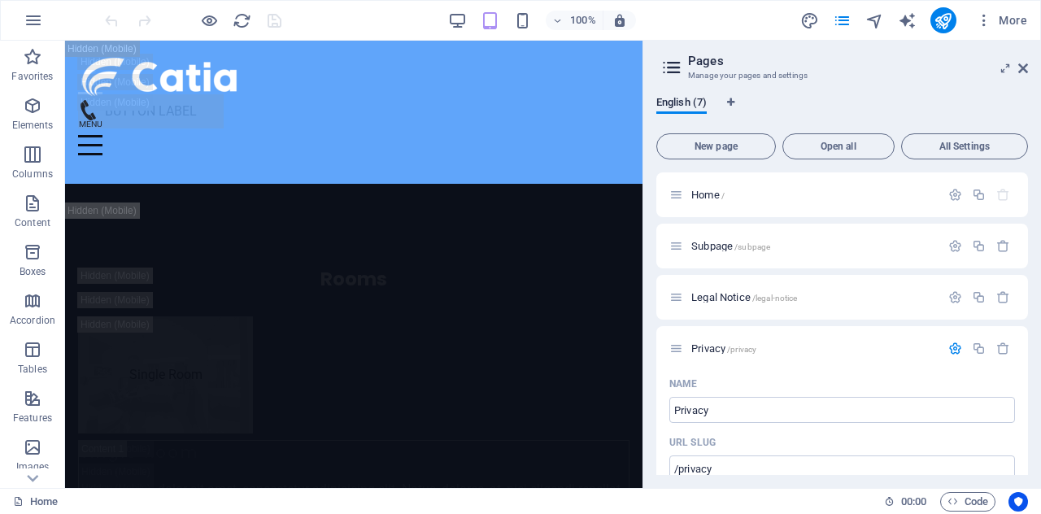
drag, startPoint x: 1023, startPoint y: 201, endPoint x: 1029, endPoint y: 227, distance: 26.6
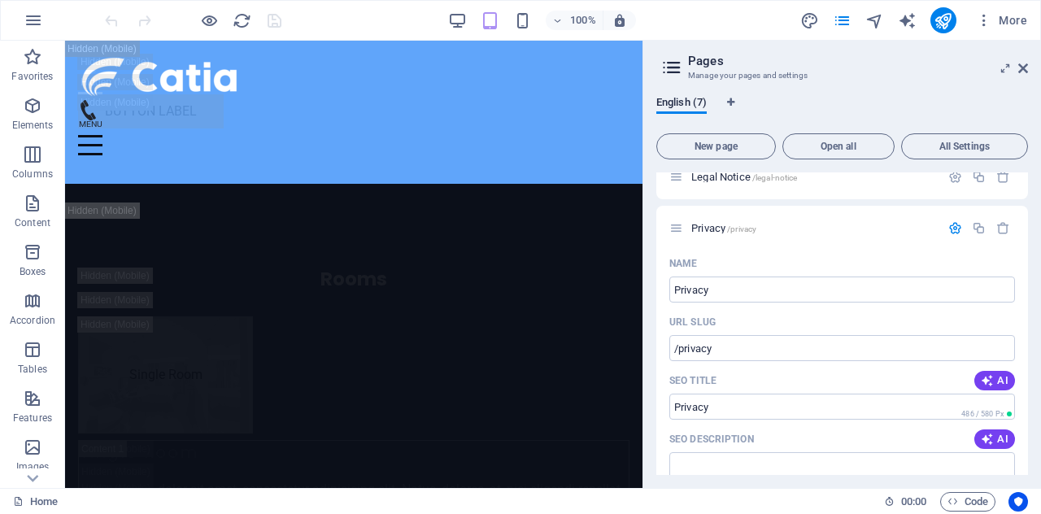
scroll to position [113, 0]
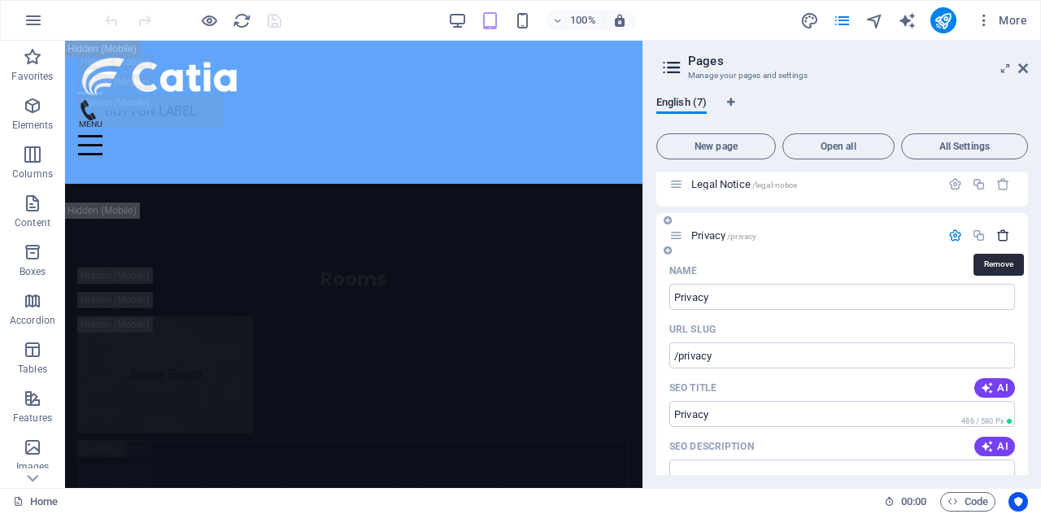
click at [1000, 236] on icon "button" at bounding box center [1003, 236] width 14 height 14
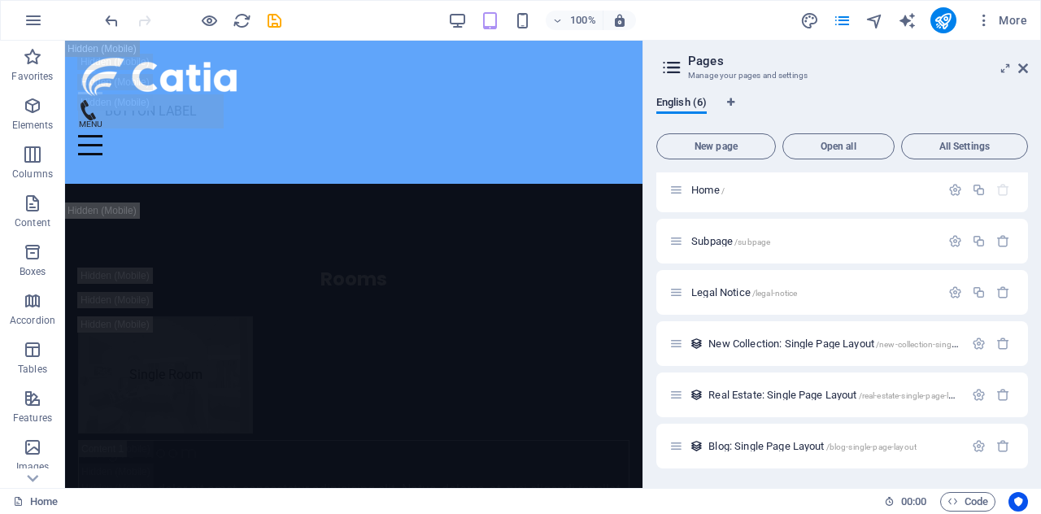
scroll to position [5, 0]
drag, startPoint x: 275, startPoint y: 19, endPoint x: 746, endPoint y: 324, distance: 561.2
click at [0, 0] on icon "save" at bounding box center [0, 0] width 0 height 0
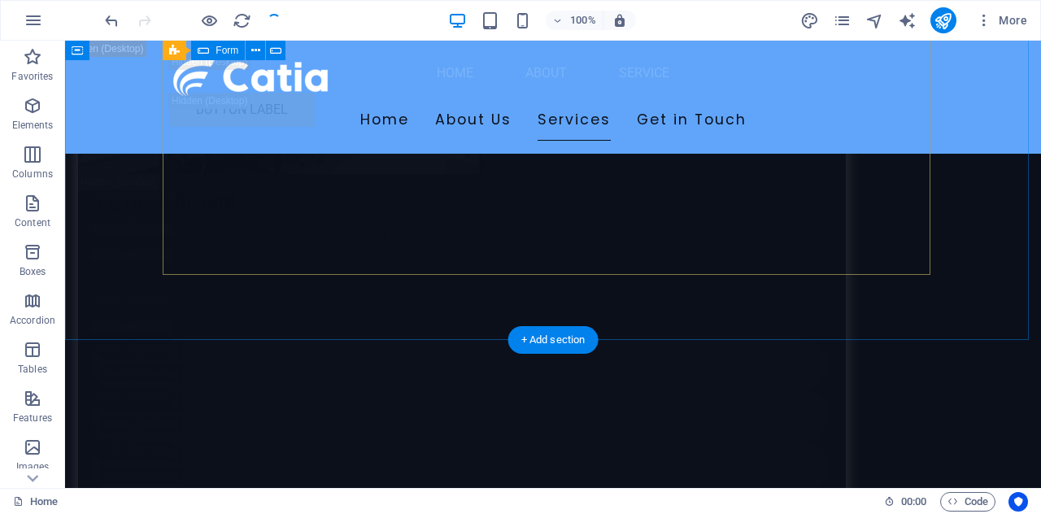
scroll to position [21668, 0]
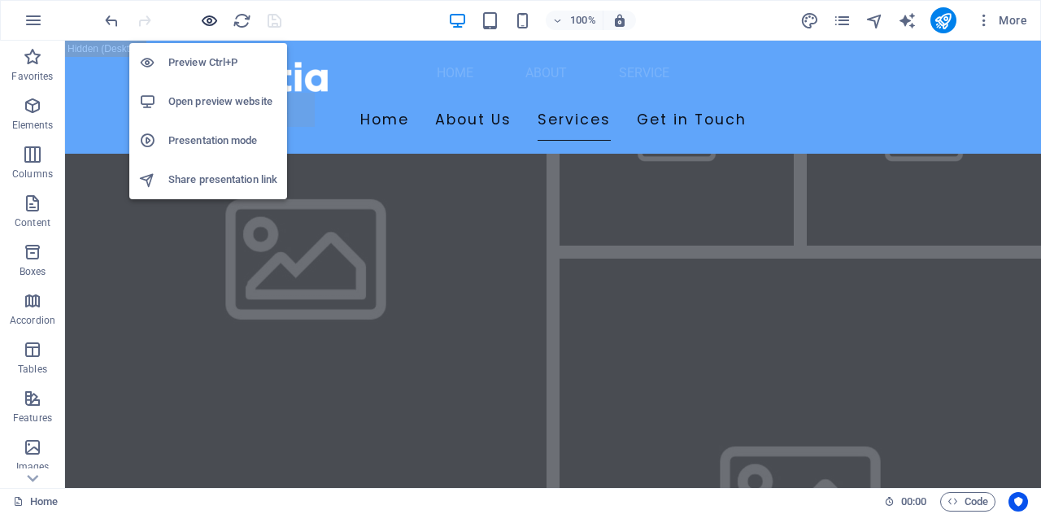
click at [0, 0] on icon "button" at bounding box center [0, 0] width 0 height 0
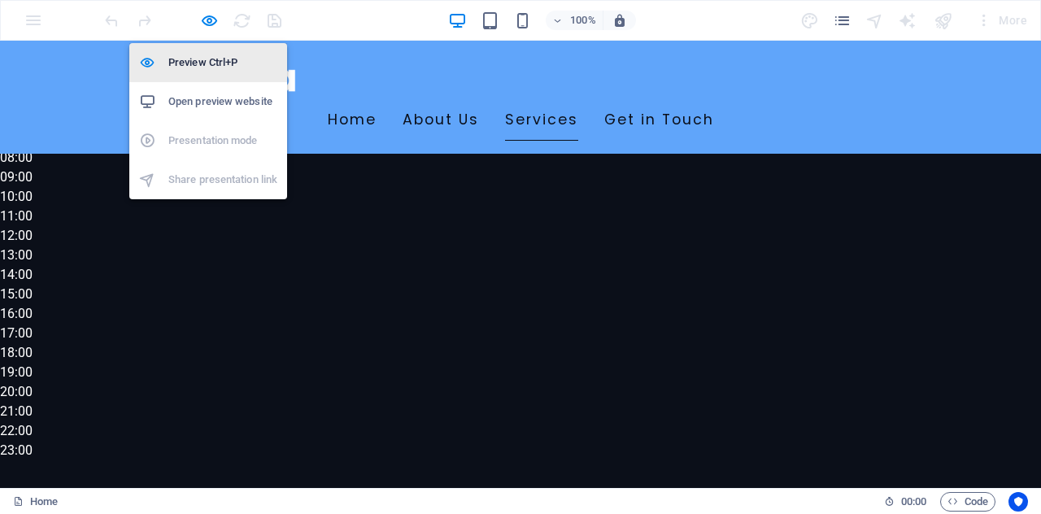
scroll to position [1316, 0]
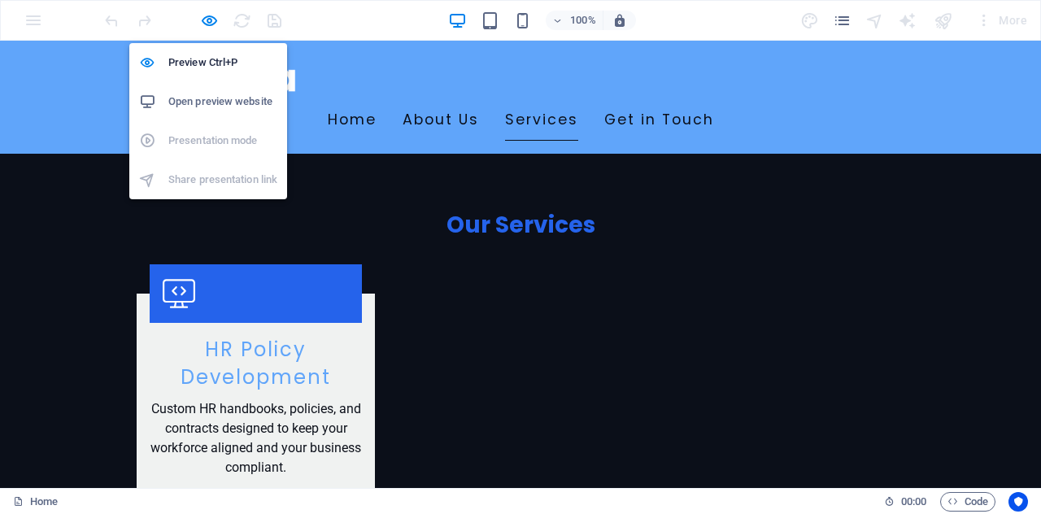
click at [226, 104] on h6 "Open preview website" at bounding box center [222, 102] width 109 height 20
click at [0, 0] on icon "button" at bounding box center [0, 0] width 0 height 0
click at [0, 0] on li "Preview Ctrl+P" at bounding box center [0, 0] width 0 height 0
click at [0, 0] on h6 "Preview Ctrl+P" at bounding box center [0, 0] width 0 height 0
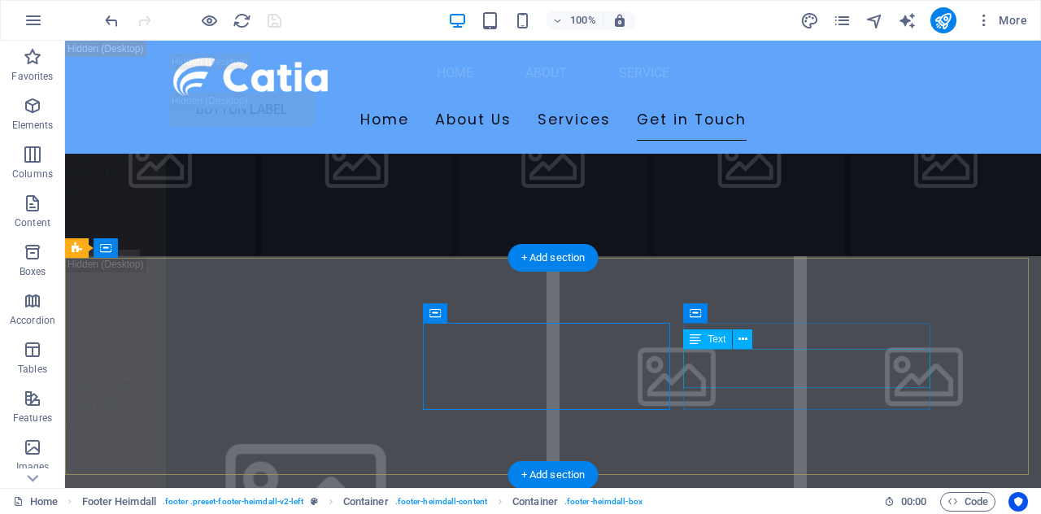
scroll to position [21668, 0]
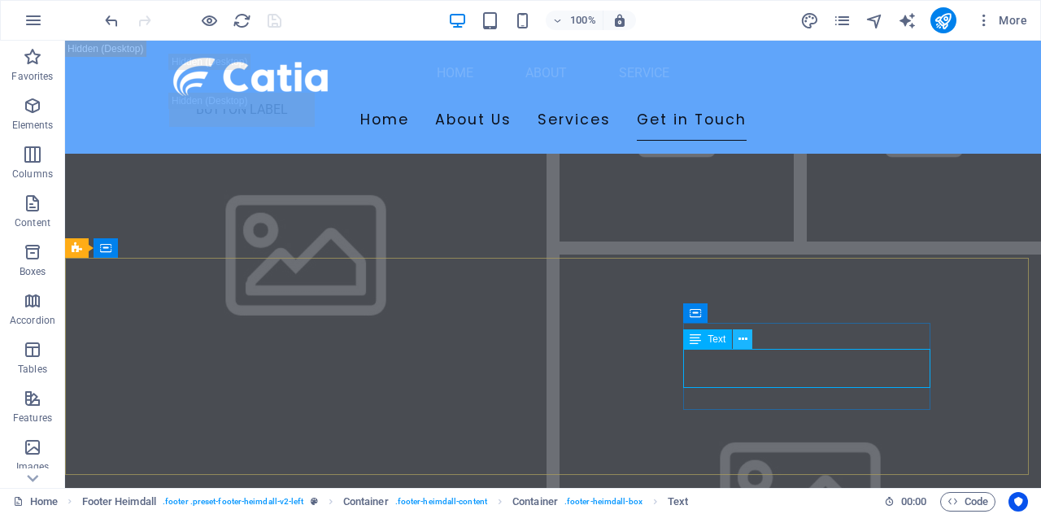
click at [748, 340] on button at bounding box center [743, 339] width 20 height 20
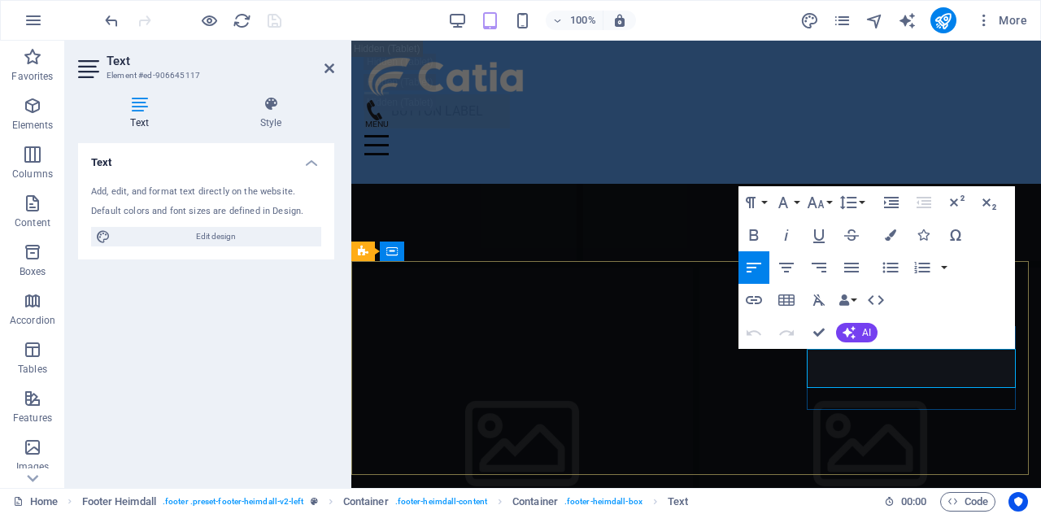
scroll to position [24296, 0]
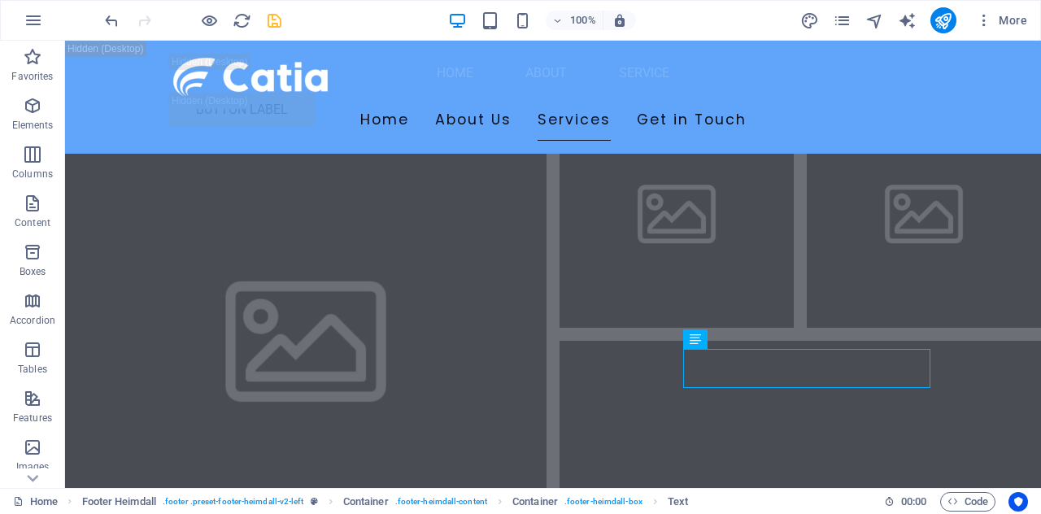
scroll to position [21668, 0]
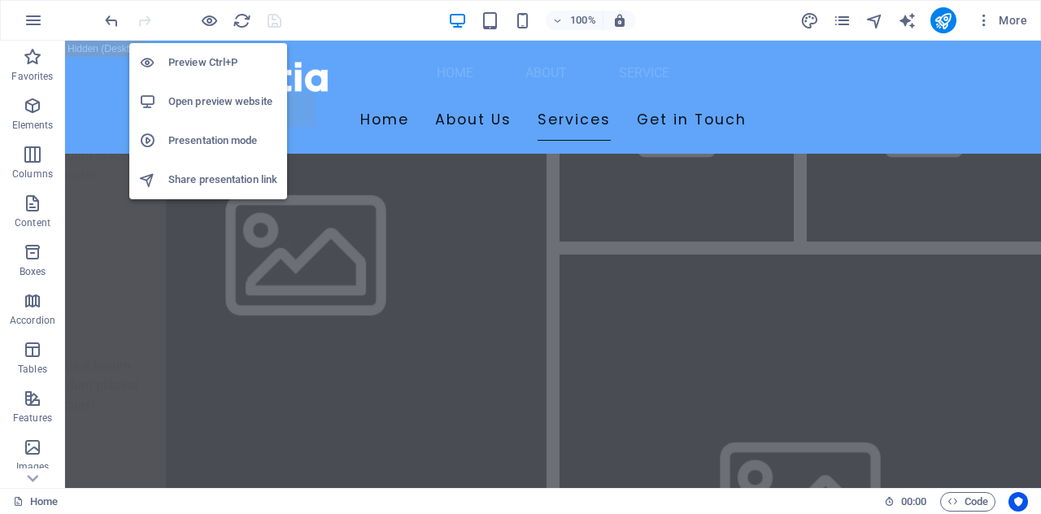
click at [210, 128] on li "Presentation mode" at bounding box center [208, 140] width 158 height 39
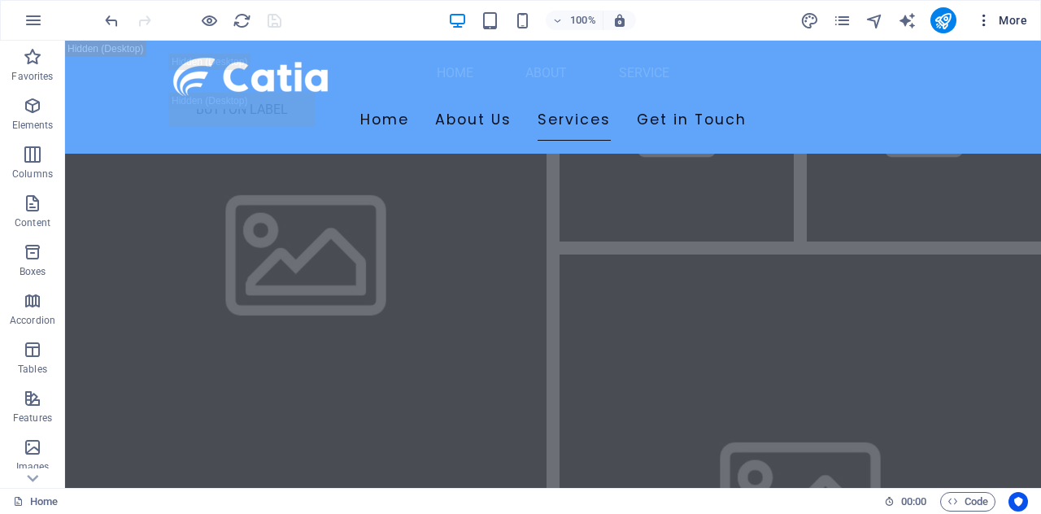
click at [1005, 21] on span "More" at bounding box center [1001, 20] width 51 height 16
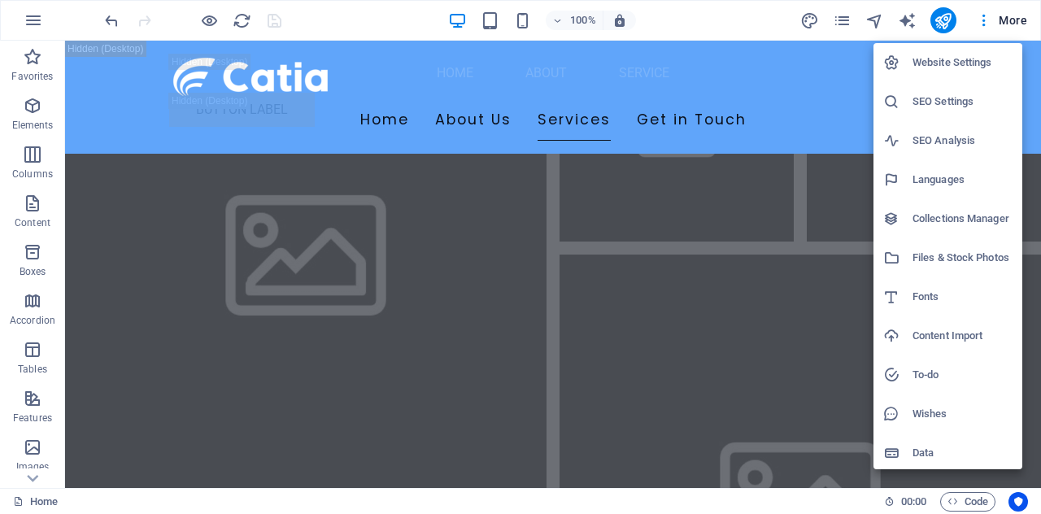
click at [931, 58] on h6 "Website Settings" at bounding box center [963, 63] width 100 height 20
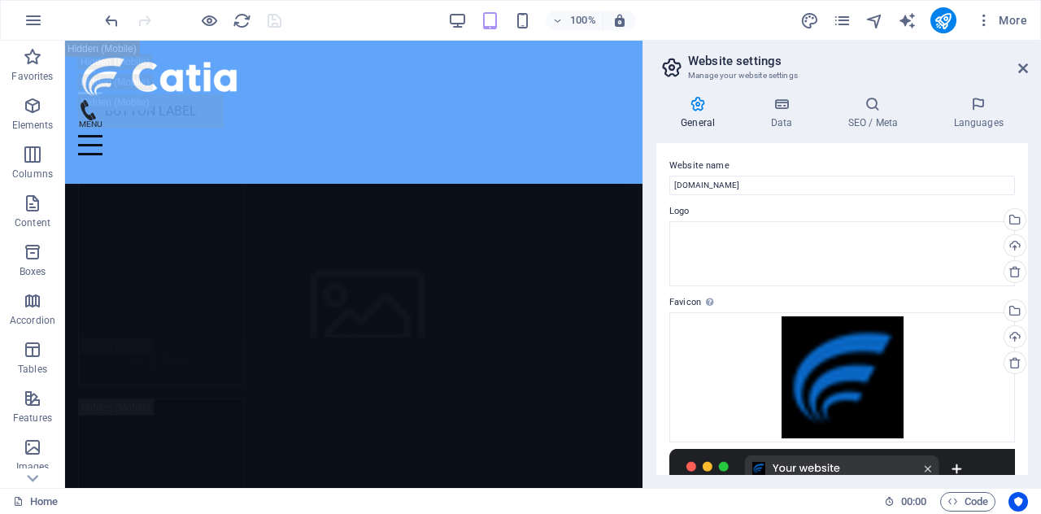
scroll to position [25301, 0]
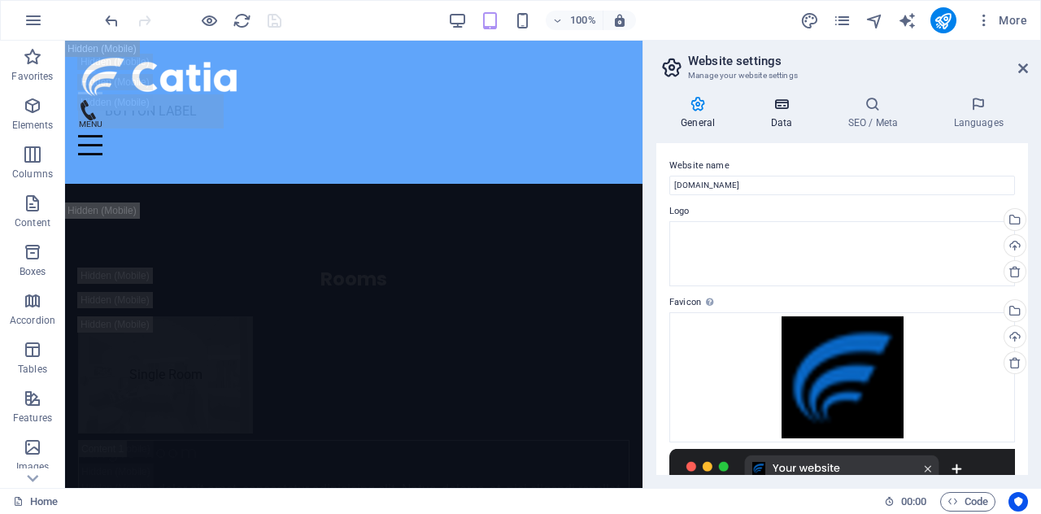
click at [791, 120] on h4 "Data" at bounding box center [784, 113] width 77 height 34
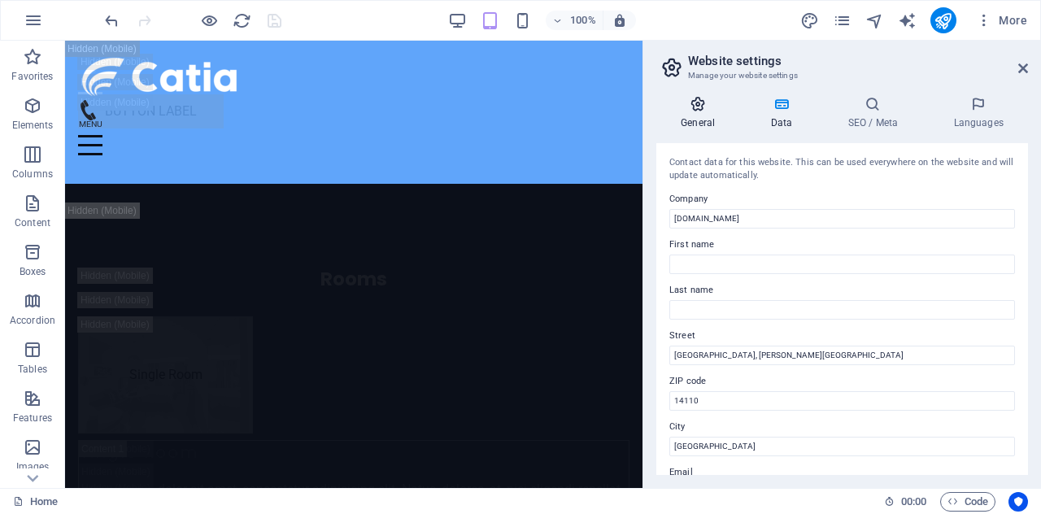
click at [713, 124] on h4 "General" at bounding box center [700, 113] width 89 height 34
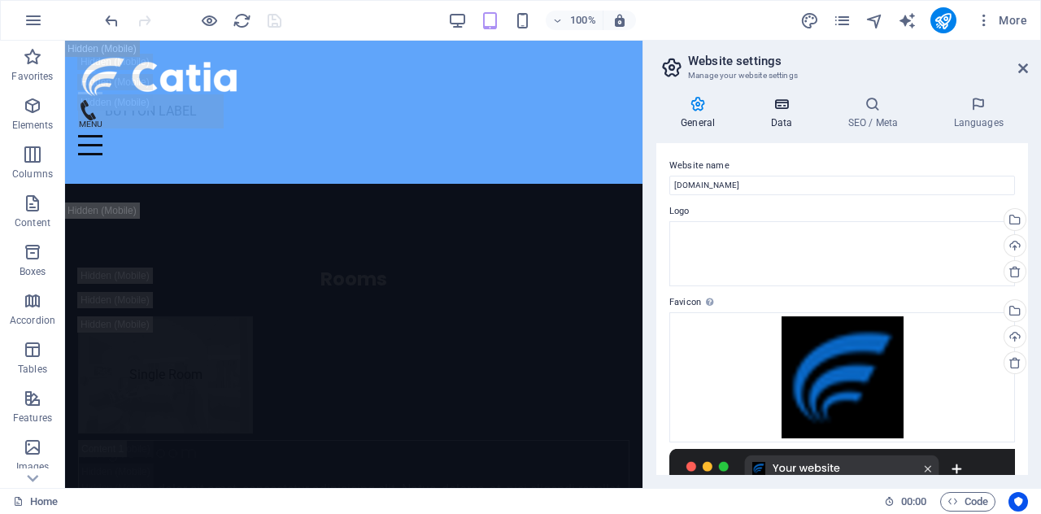
click at [791, 113] on h4 "Data" at bounding box center [784, 113] width 77 height 34
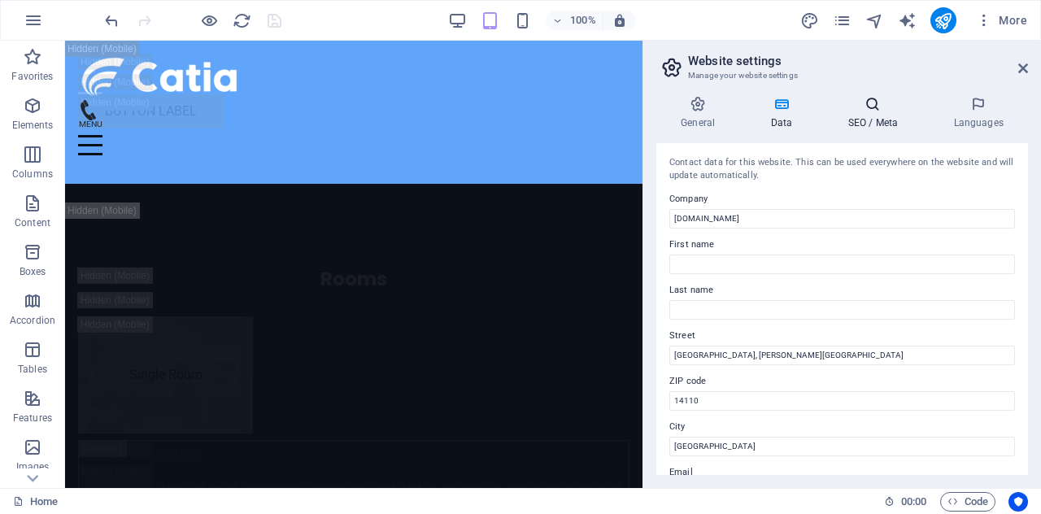
click at [897, 109] on icon at bounding box center [872, 104] width 99 height 16
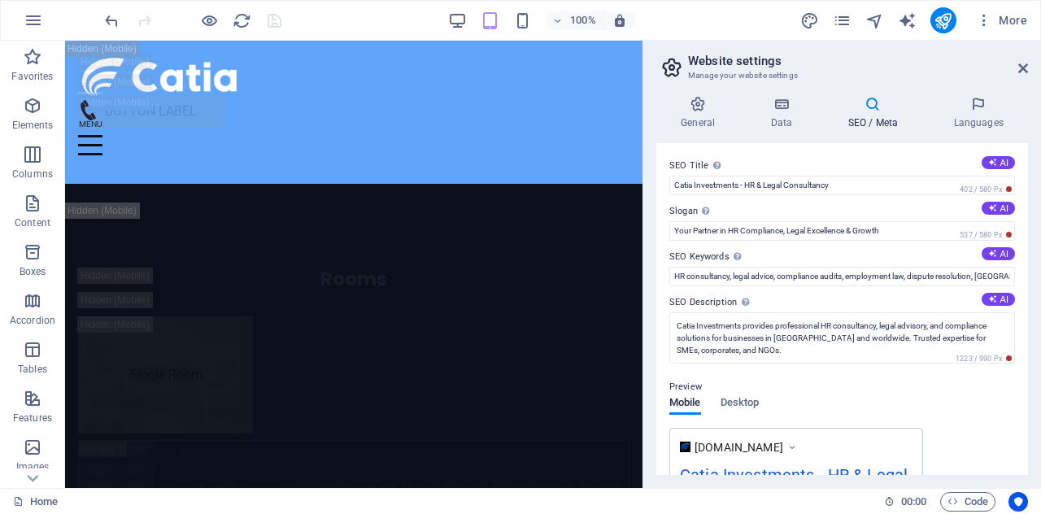
drag, startPoint x: 1023, startPoint y: 176, endPoint x: 1025, endPoint y: 216, distance: 39.9
click at [1025, 216] on div "SEO Title The title of your website - make it something that stands out in sear…" at bounding box center [842, 309] width 372 height 332
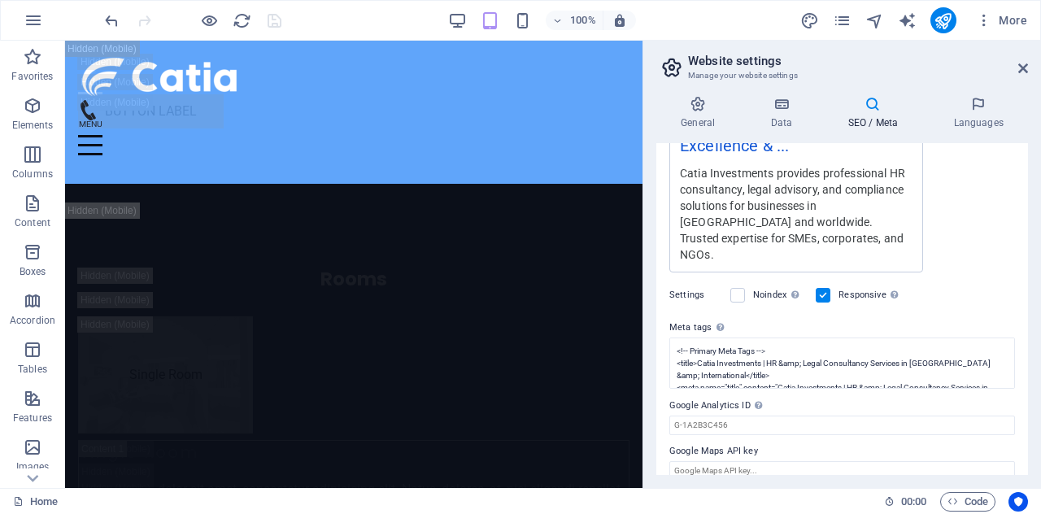
scroll to position [0, 0]
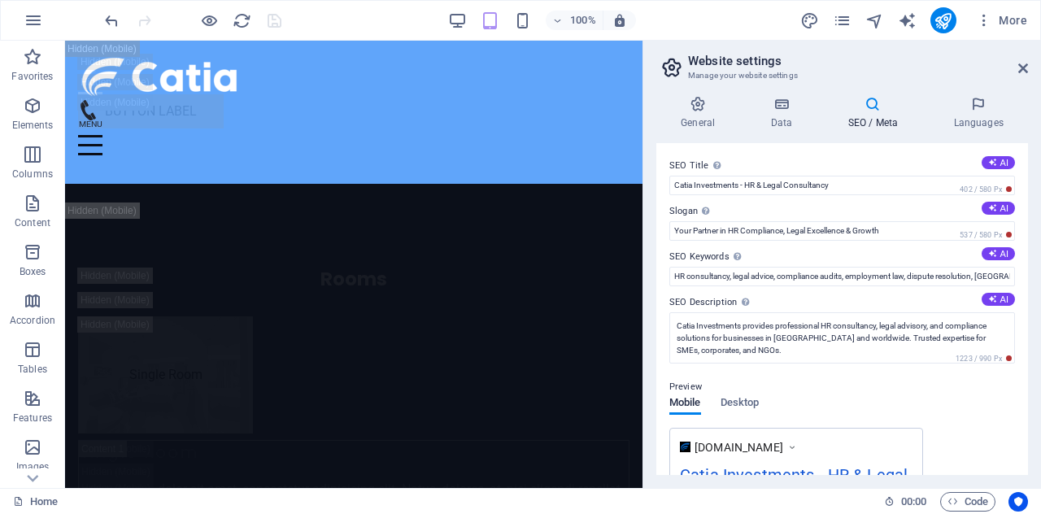
click at [0, 0] on div "100% More" at bounding box center [0, 0] width 0 height 0
click at [0, 0] on button "More" at bounding box center [0, 0] width 0 height 0
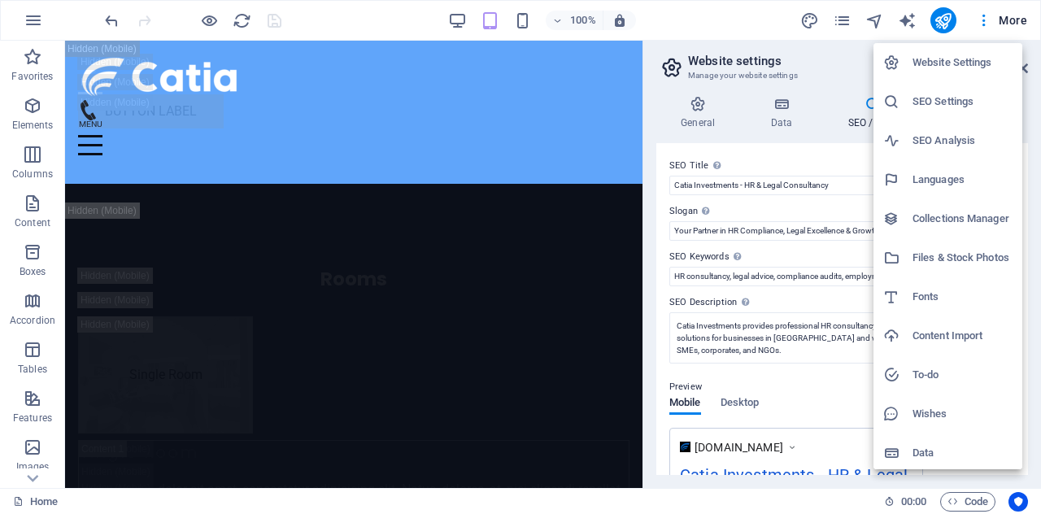
click at [842, 24] on div at bounding box center [520, 257] width 1041 height 514
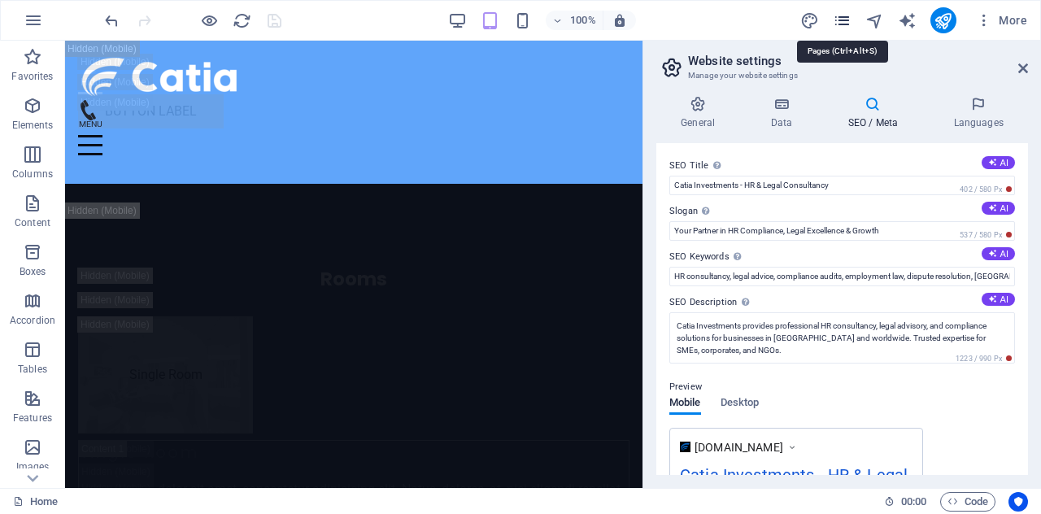
click at [565, 16] on icon "pages" at bounding box center [289, 33] width 552 height 41
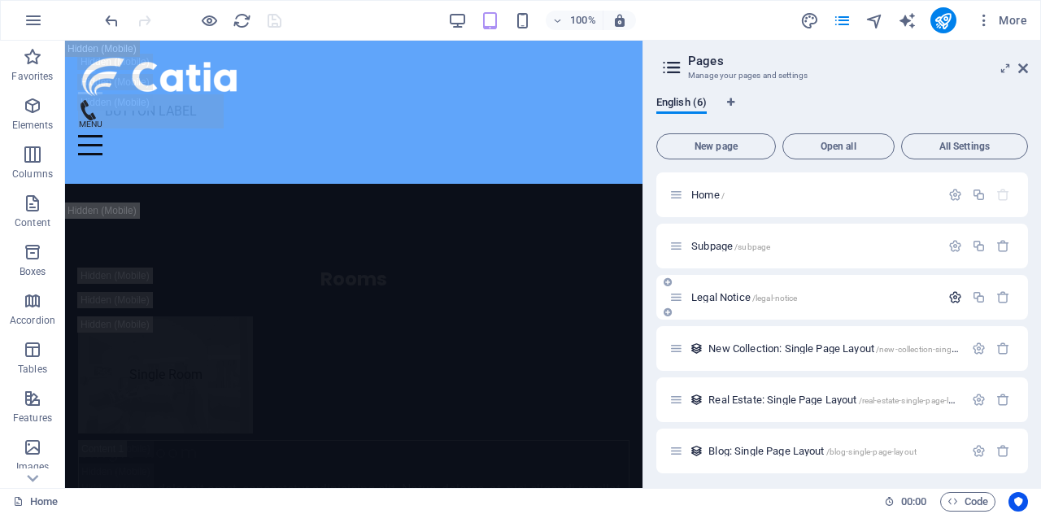
click at [953, 302] on icon "button" at bounding box center [956, 297] width 14 height 14
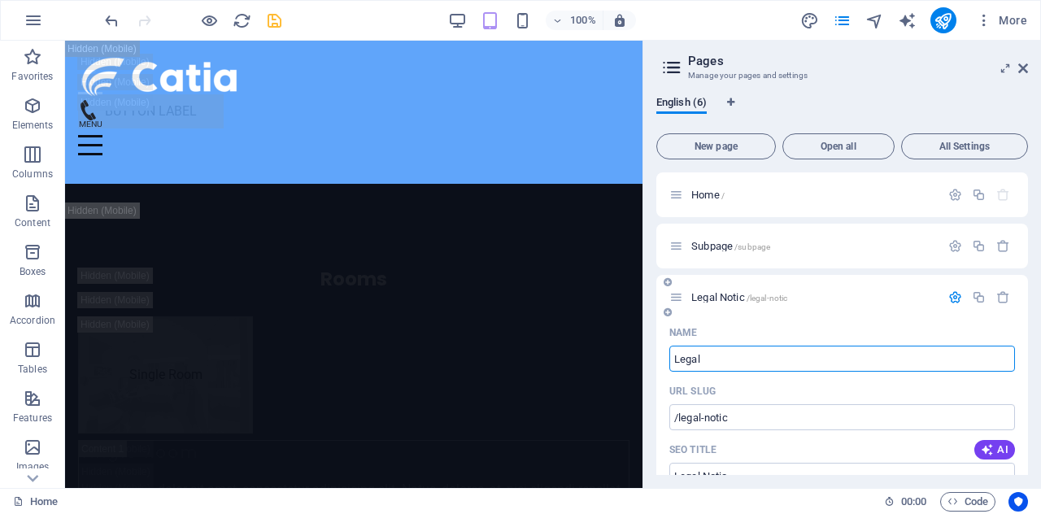
type input "Lega"
type input "/legal-notic"
type input "Legal Notic"
type input "Lega"
type input "/lega"
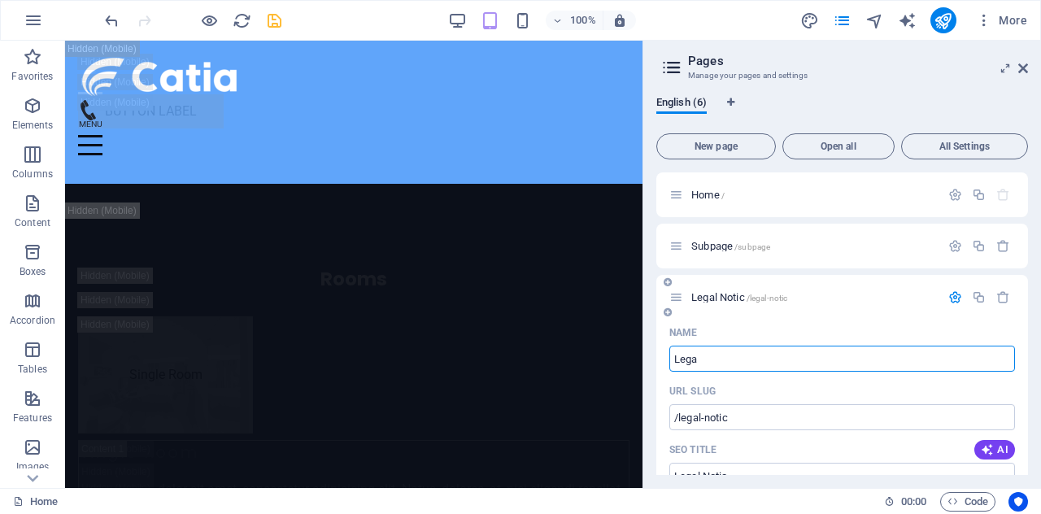
type input "Lega"
type input "Legal"
type input "/legal"
type input "Legal"
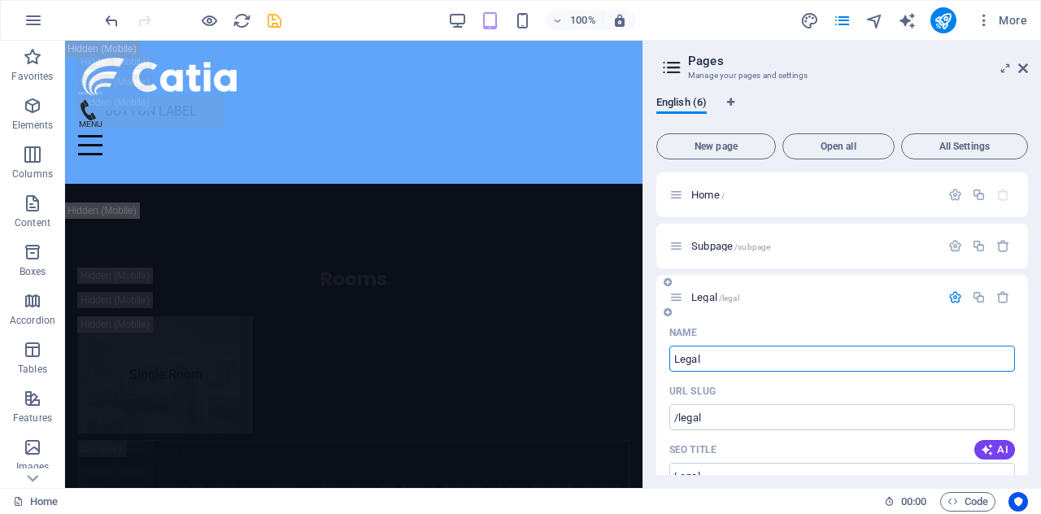
type input "Legal"
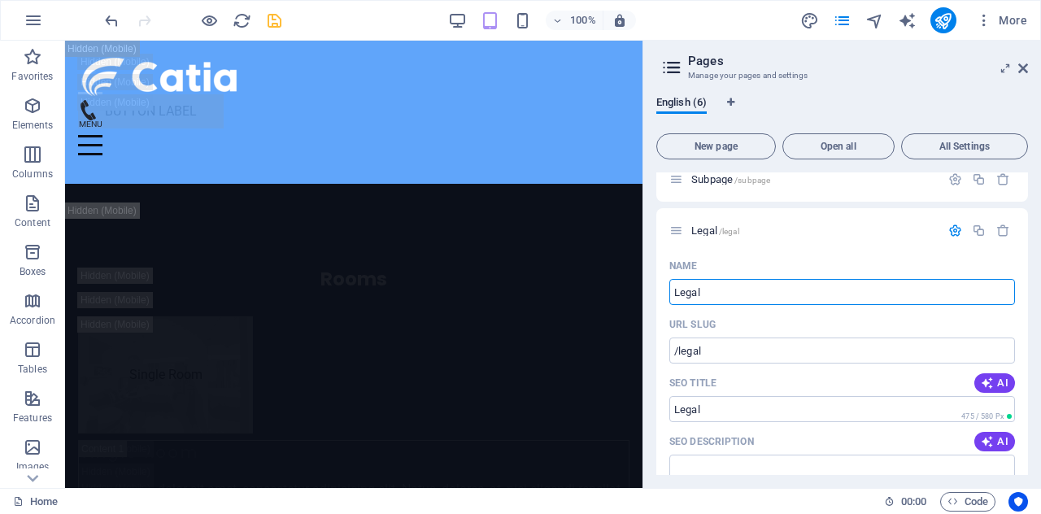
scroll to position [52, 0]
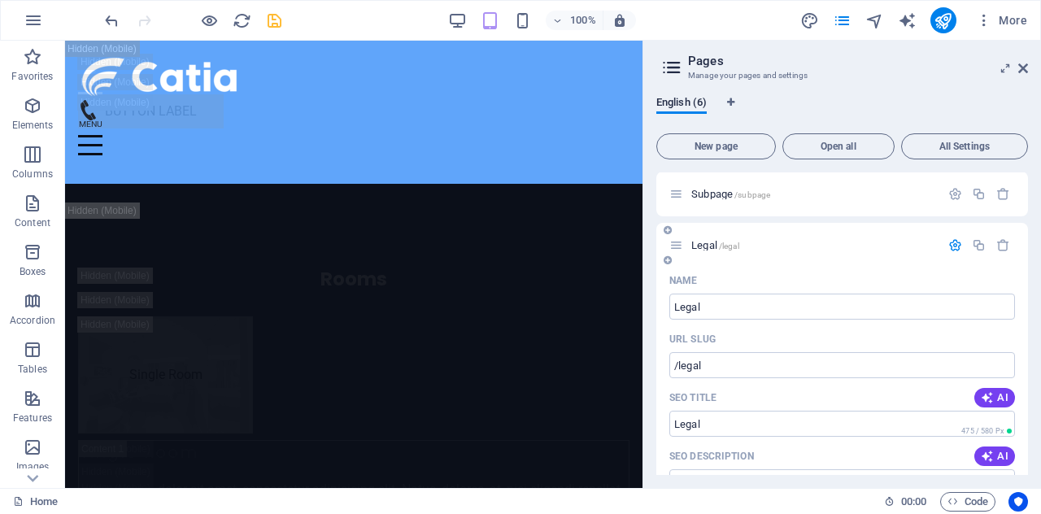
drag, startPoint x: 1028, startPoint y: 253, endPoint x: 744, endPoint y: 325, distance: 292.8
click at [744, 325] on div "English (6) New page Open all All Settings Home / Subpage /subpage Legal /legal…" at bounding box center [842, 285] width 398 height 405
click at [722, 302] on input "Legal" at bounding box center [842, 307] width 346 height 26
type input "Legal"
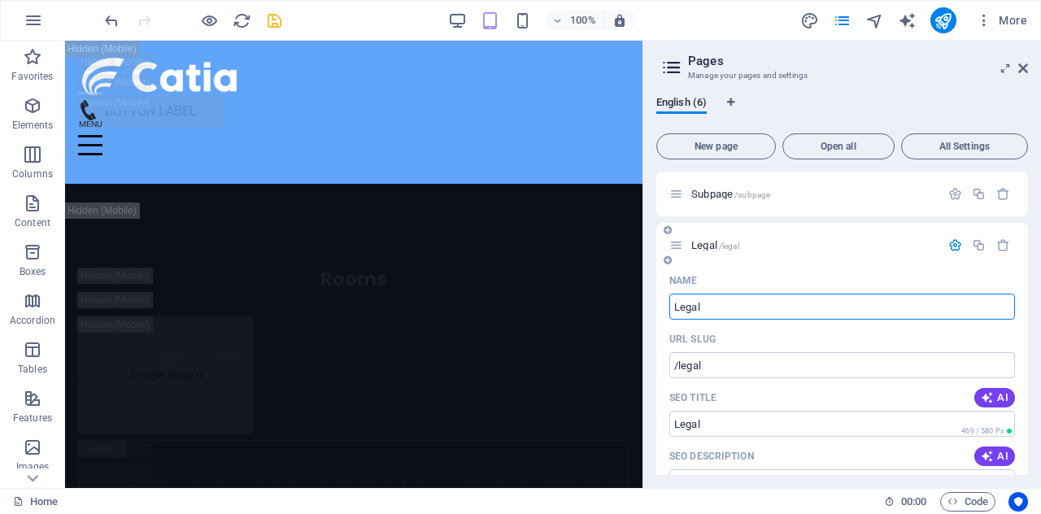
type input "Legal"
type input "Legal &"
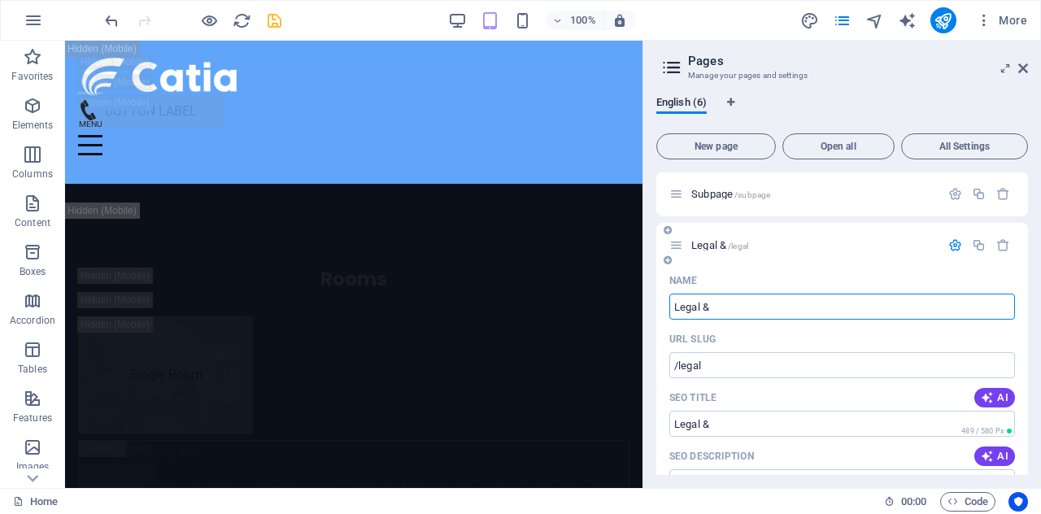
type input "Legal &"
type input "Legal & Pr"
type input "/legal-p"
type input "Legal & P"
type input "Legal & Priva"
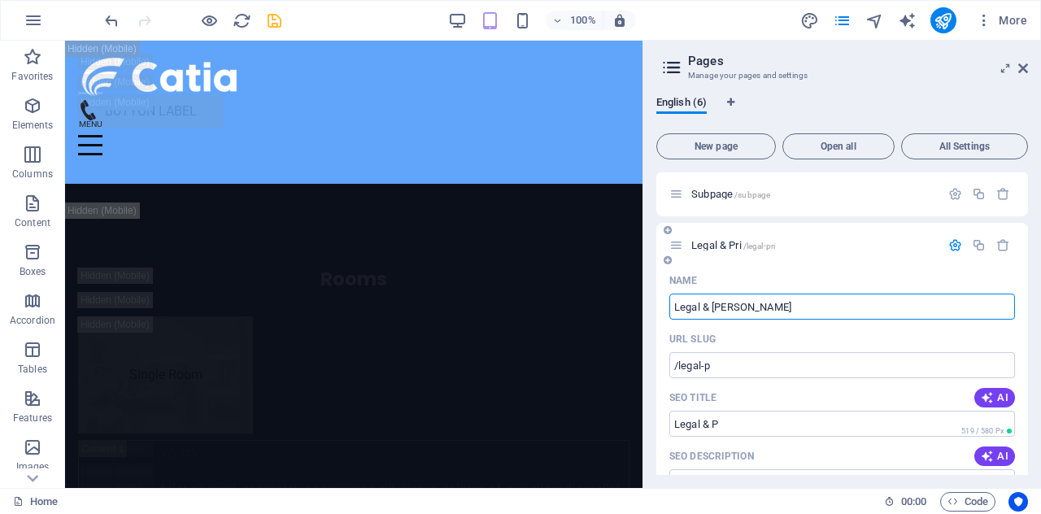
type input "/legal-pri"
type input "Legal & Pri"
type input "Legal & Priva"
type input "/legal-priva"
type input "Legal & Priva"
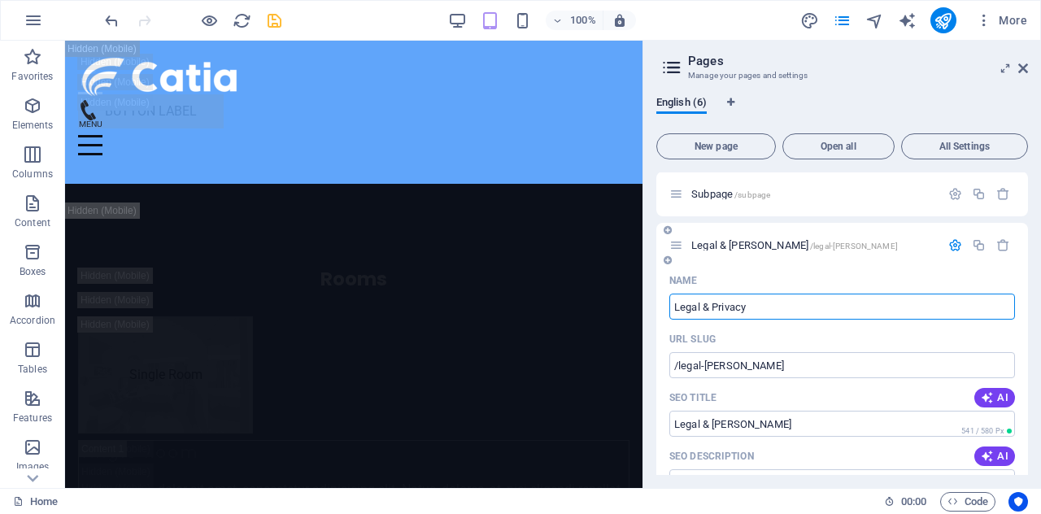
type input "Legal & Privacy"
type input "/legal-privacy"
type input "Legal & Privacy"
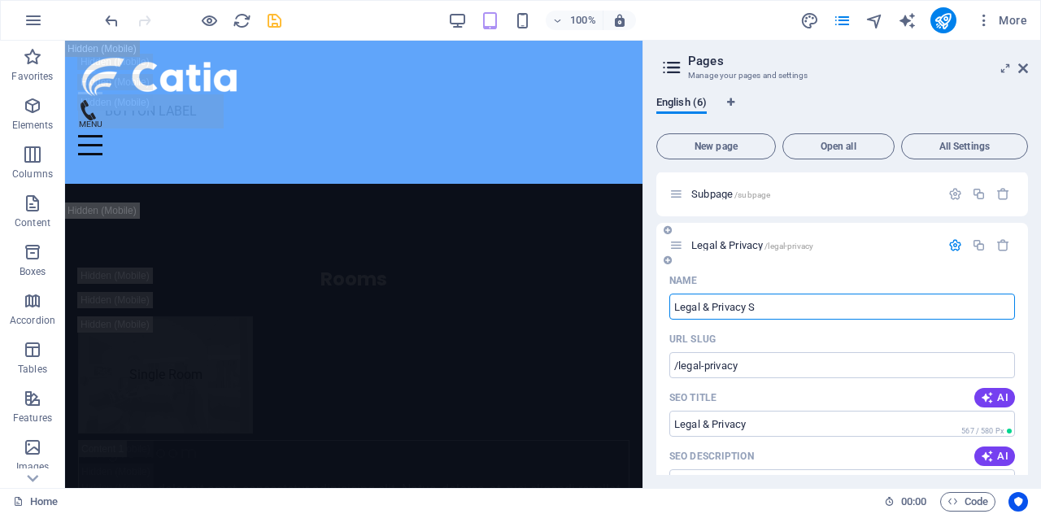
type input "Legal & Privacy S"
type input "/legal-privacy-s"
type input "Legal & Privacy S"
type input "Legal & Privacy Statem"
type input "/legal-privacy-state"
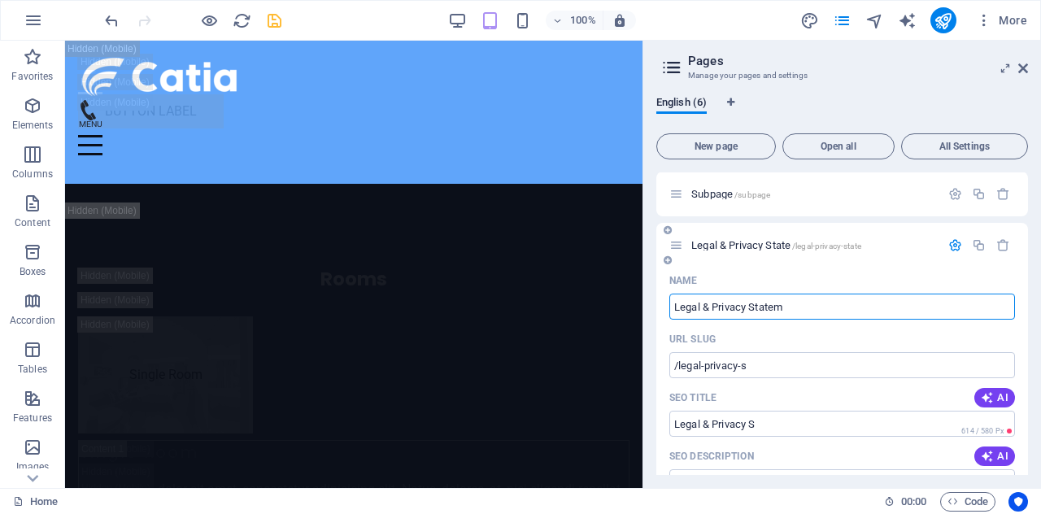
type input "Legal & Privacy State"
type input "Legal & Privacy Statement"
type input "/legal-privacy-statement"
type input "Legal & Privacy Statement"
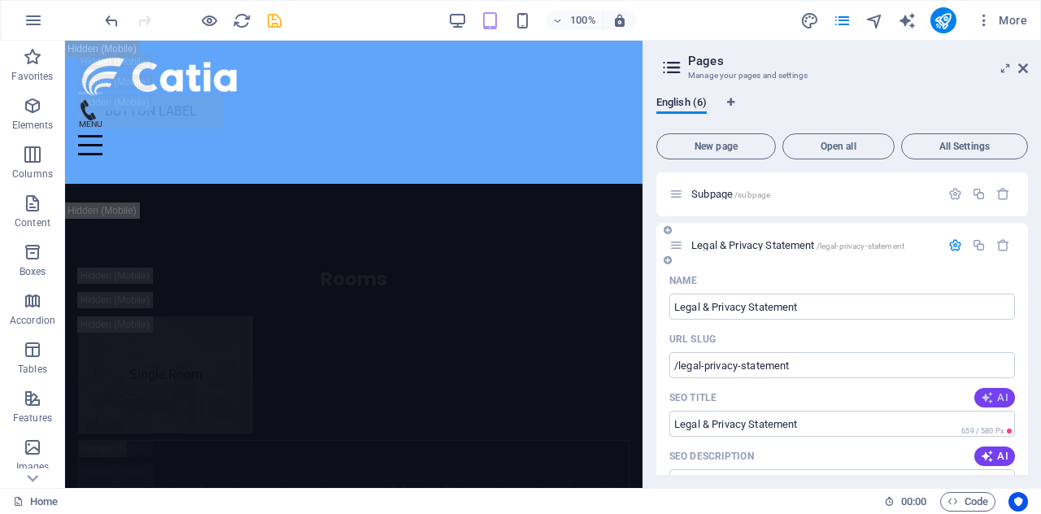
click at [983, 399] on icon "button" at bounding box center [987, 397] width 13 height 13
drag, startPoint x: 1028, startPoint y: 219, endPoint x: 1026, endPoint y: 234, distance: 15.6
click at [1026, 234] on div "English (6) New page Open all All Settings Home / Subpage /subpage Legal & Priv…" at bounding box center [842, 285] width 398 height 405
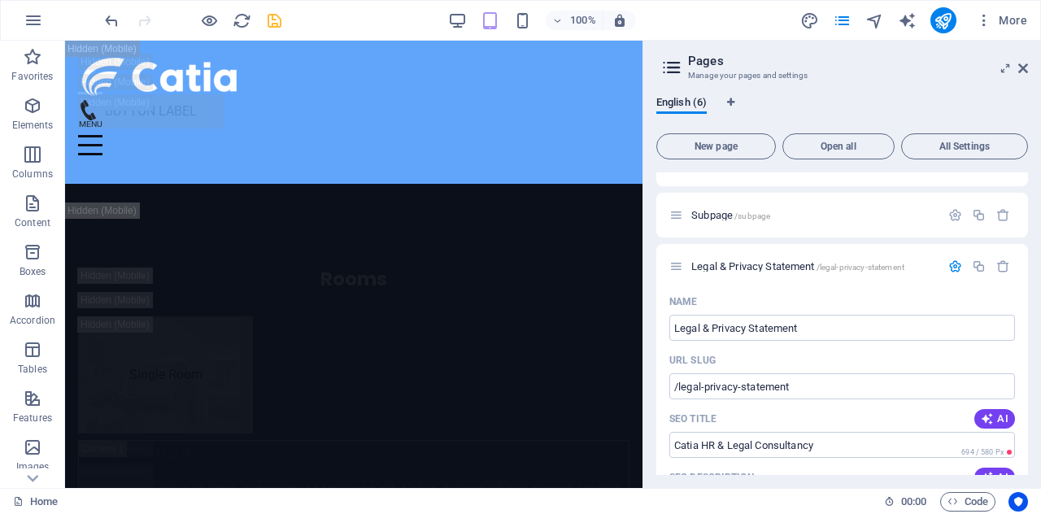
scroll to position [25, 0]
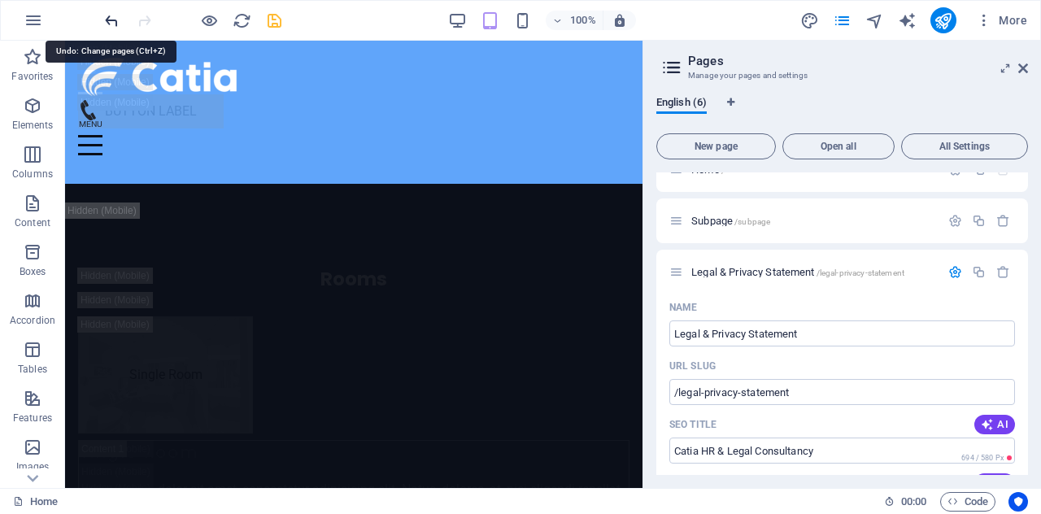
type input "Legal & Privacy Statement"
drag, startPoint x: 1023, startPoint y: 189, endPoint x: 1023, endPoint y: 219, distance: 30.1
click at [1023, 219] on div "Subpage /subpage" at bounding box center [842, 220] width 372 height 45
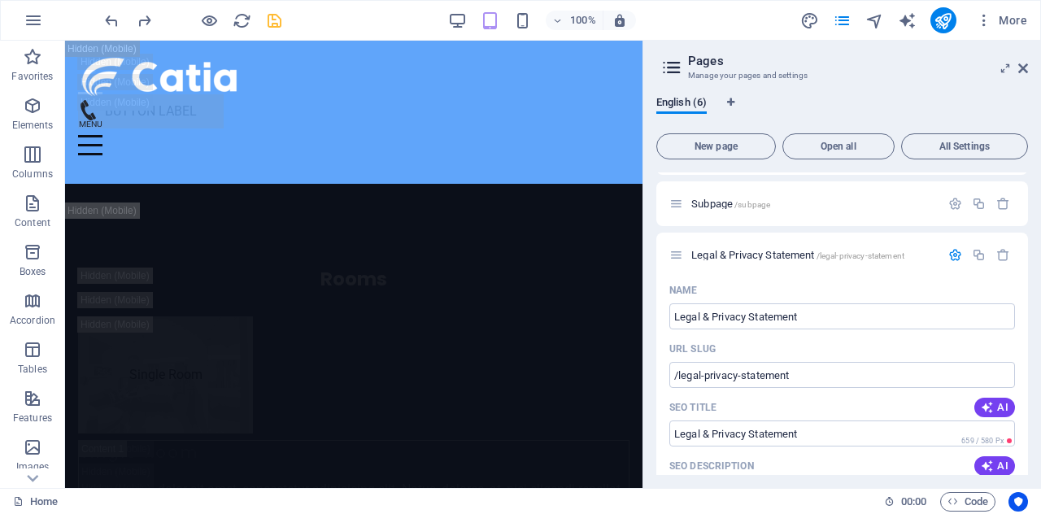
scroll to position [38, 0]
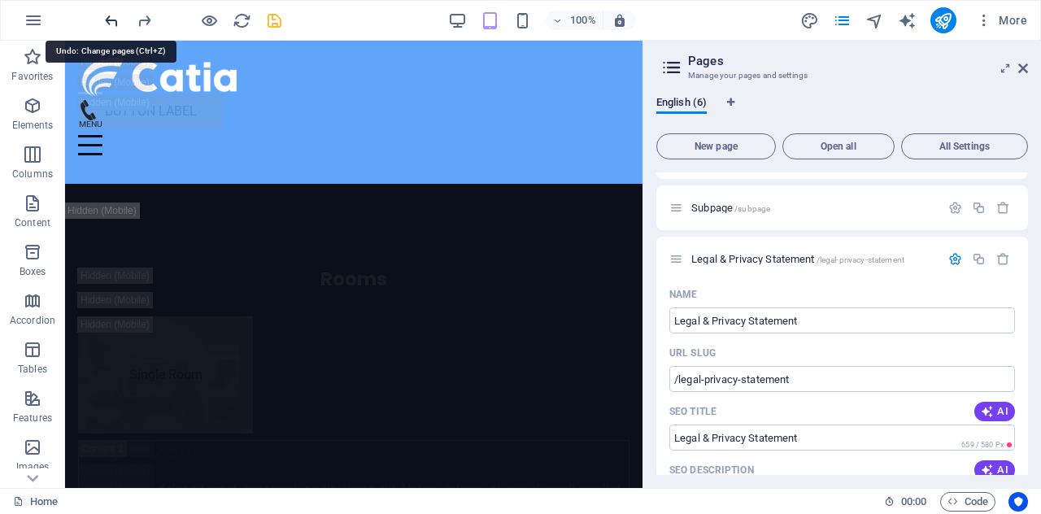
type input "Legal & Privacy State"
type input "/legal-privacy-state"
type input "Legal & Privacy State"
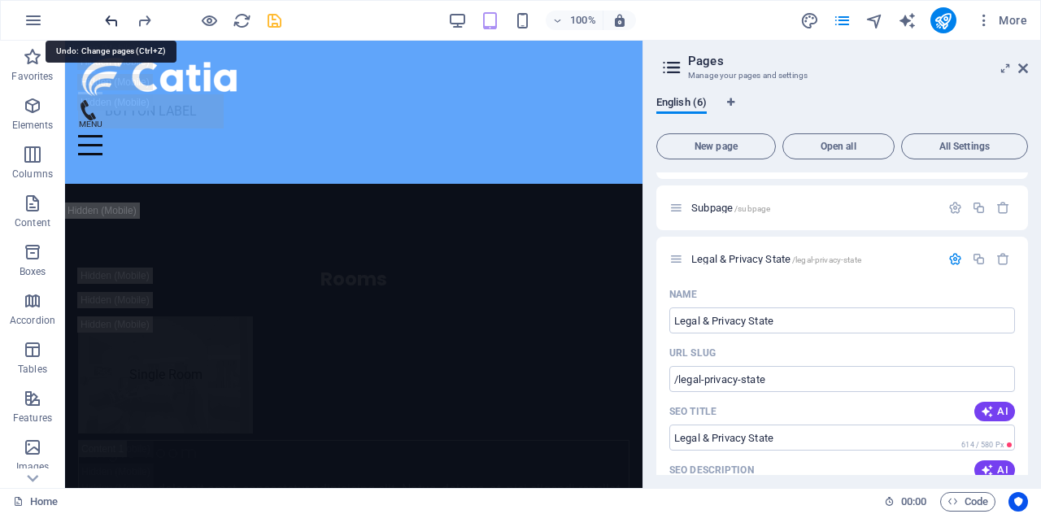
type input "Legal & Privacy S"
type input "/legal-privacy-s"
type input "Legal & Privacy S"
type input "Legal & Privacy"
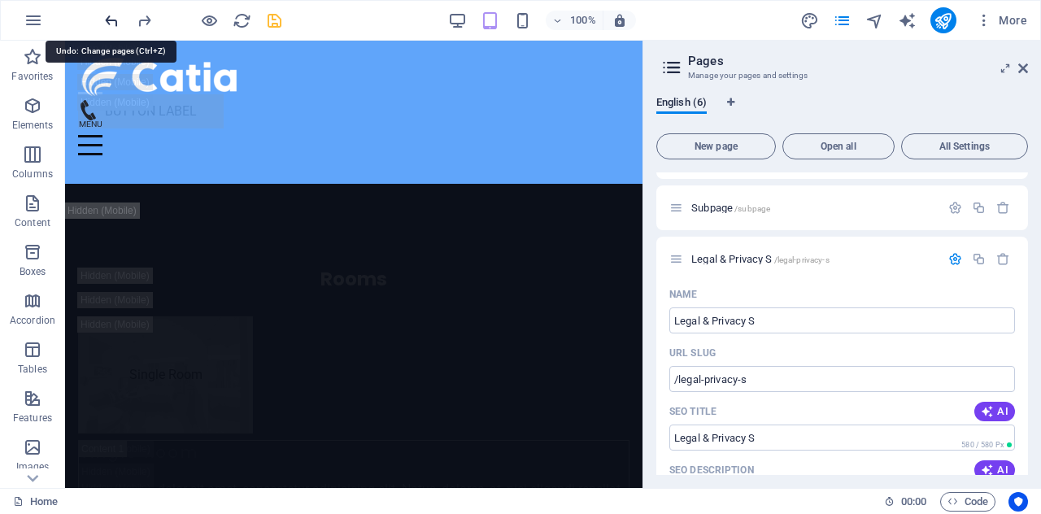
type input "/legal-privacy"
type input "Legal & Privacy"
click at [146, 16] on icon "redo" at bounding box center [144, 20] width 19 height 19
type input "Legal & Privacy S"
type input "/legal-privacy-s"
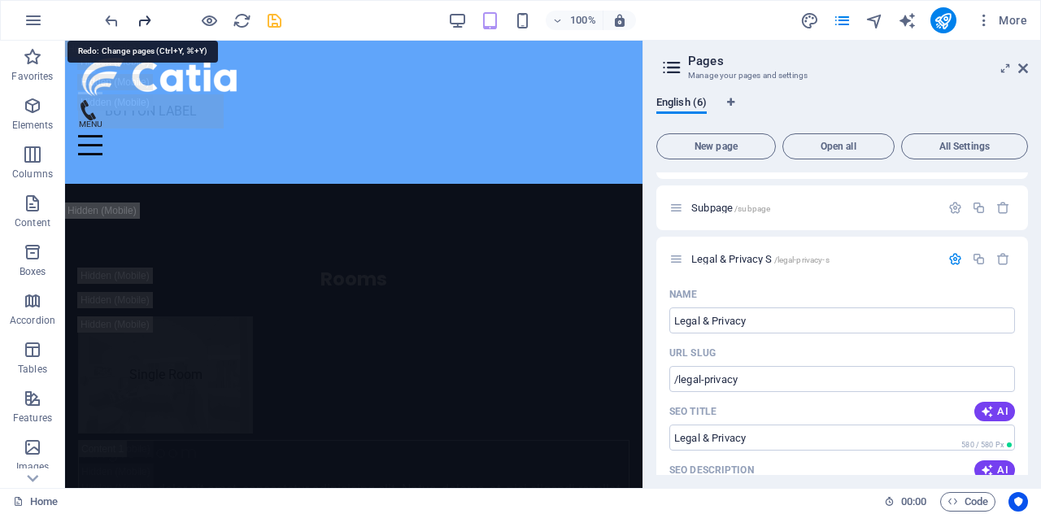
type input "Legal & Privacy S"
click at [146, 16] on icon "redo" at bounding box center [144, 20] width 19 height 19
type input "Legal & Privacy State"
type input "/legal-privacy-state"
type input "Legal & Privacy State"
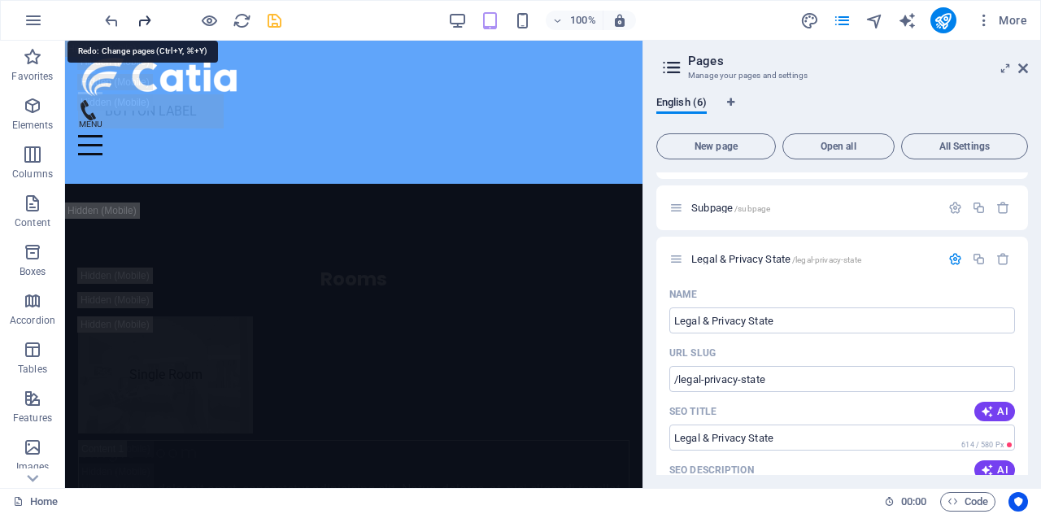
click at [146, 16] on icon "redo" at bounding box center [144, 20] width 19 height 19
type input "Legal & Privacy Statement"
type input "/legal-privacy-statement"
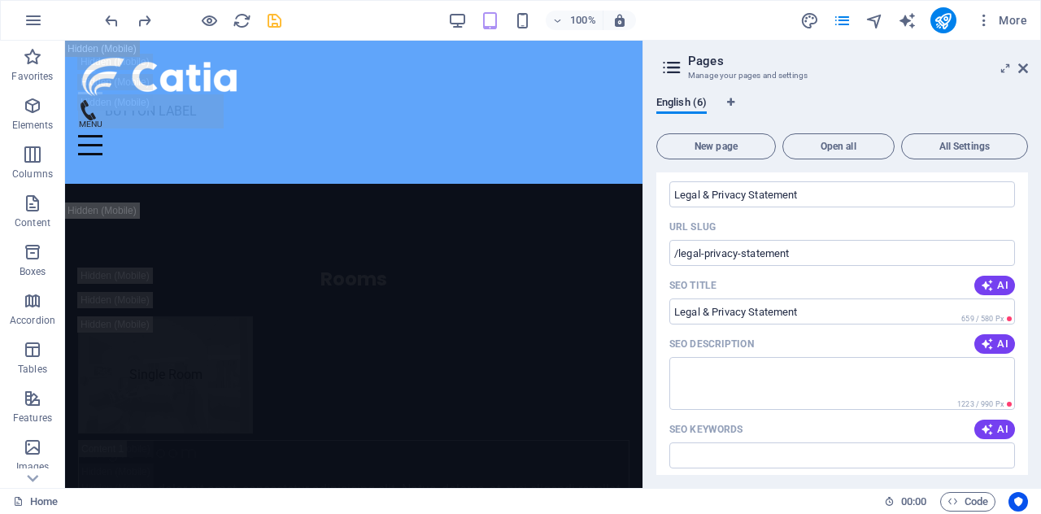
scroll to position [167, 0]
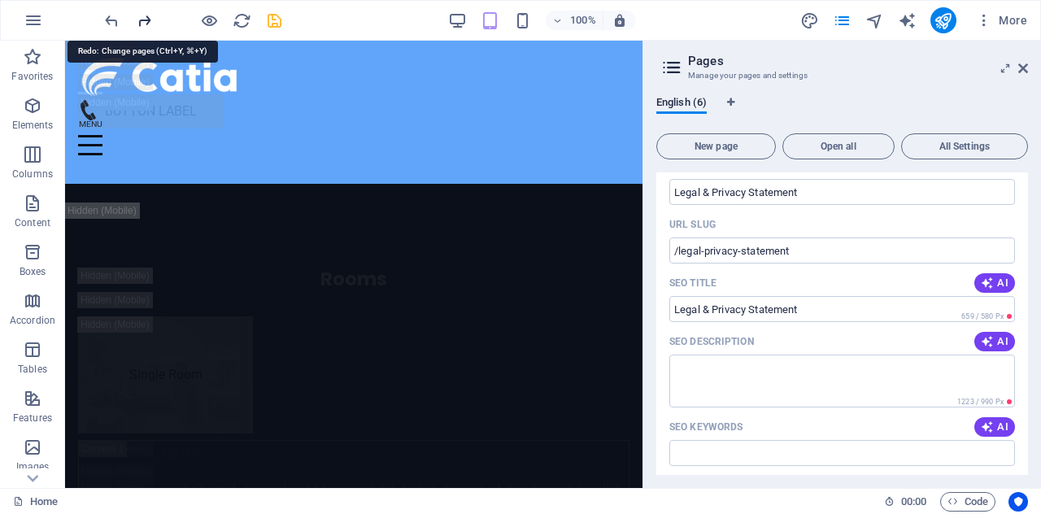
click at [146, 14] on icon "redo" at bounding box center [144, 20] width 19 height 19
type input "Legal & Privacy Statement"
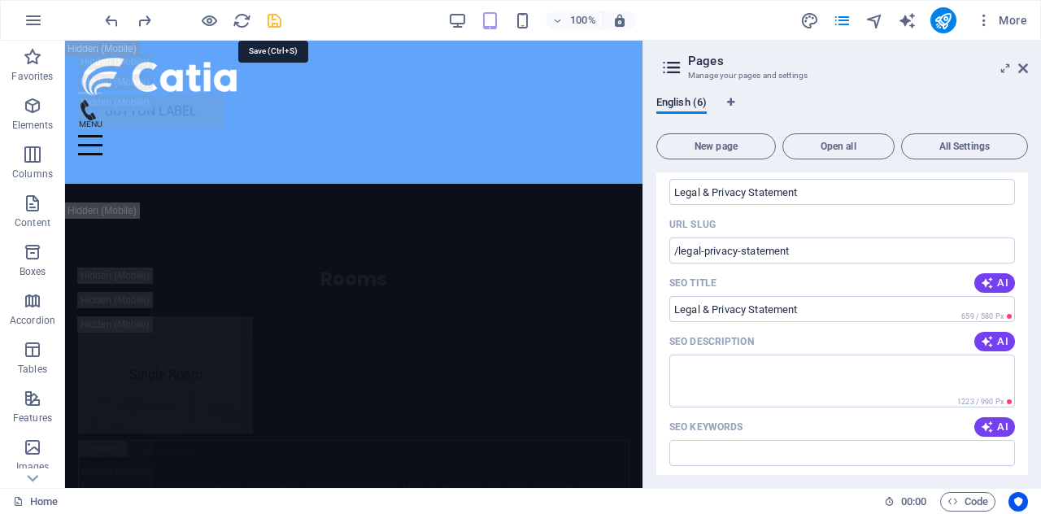
click at [277, 20] on icon "save" at bounding box center [274, 20] width 19 height 19
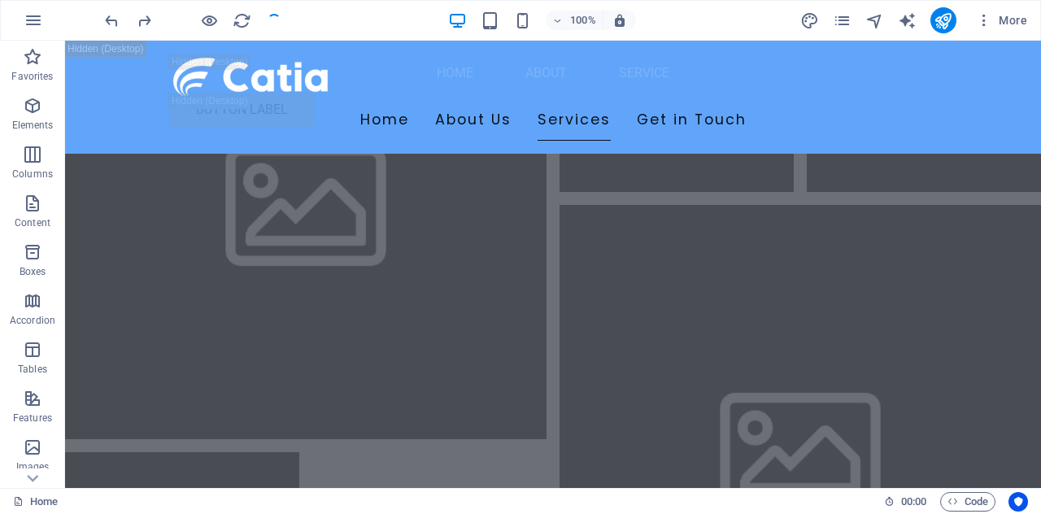
scroll to position [21668, 0]
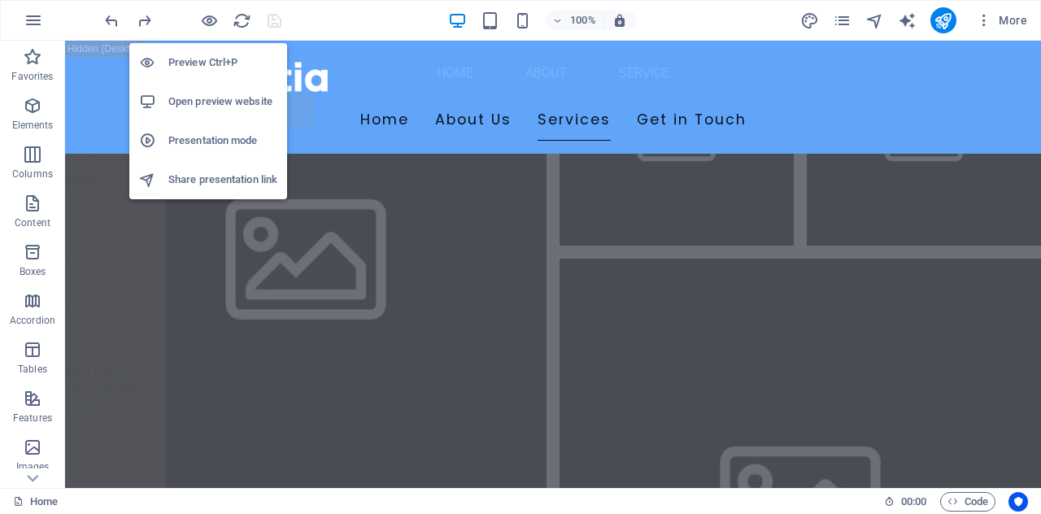
click at [207, 133] on h6 "Presentation mode" at bounding box center [222, 141] width 109 height 20
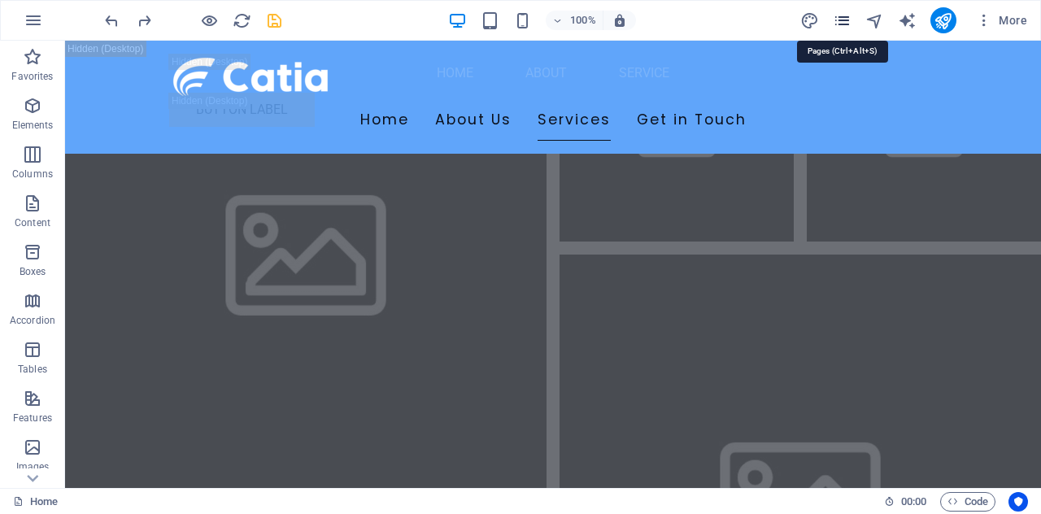
click at [0, 0] on icon "pages" at bounding box center [0, 0] width 0 height 0
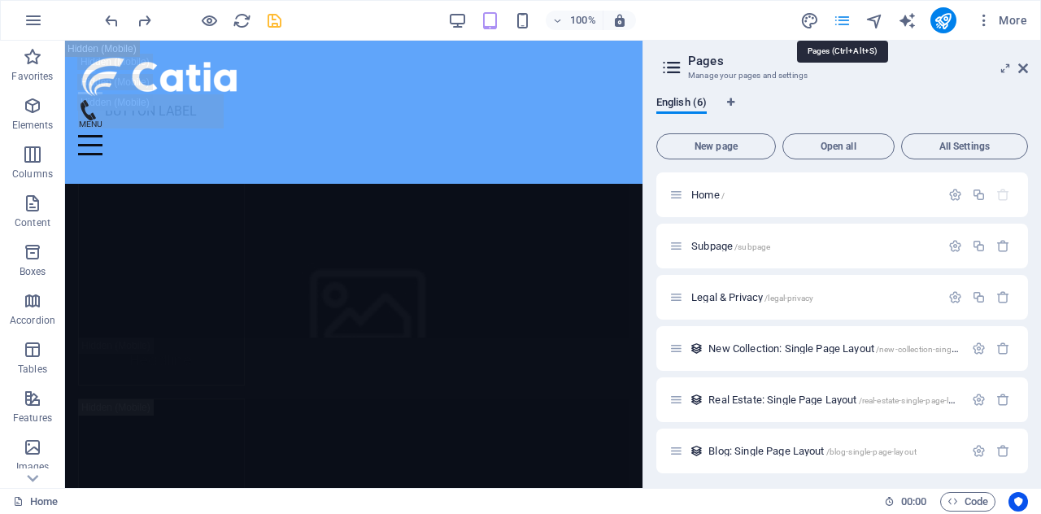
scroll to position [25301, 0]
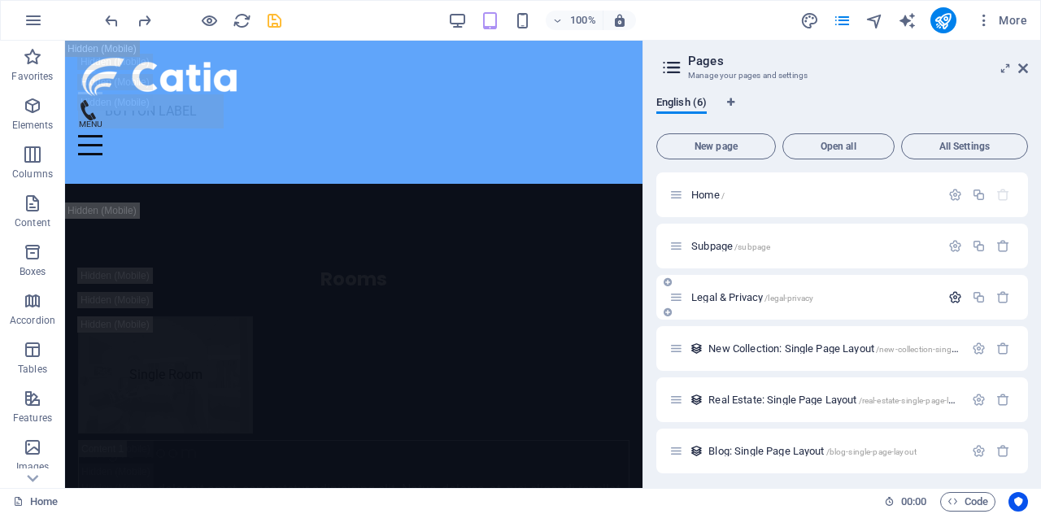
click at [955, 295] on icon "button" at bounding box center [956, 297] width 14 height 14
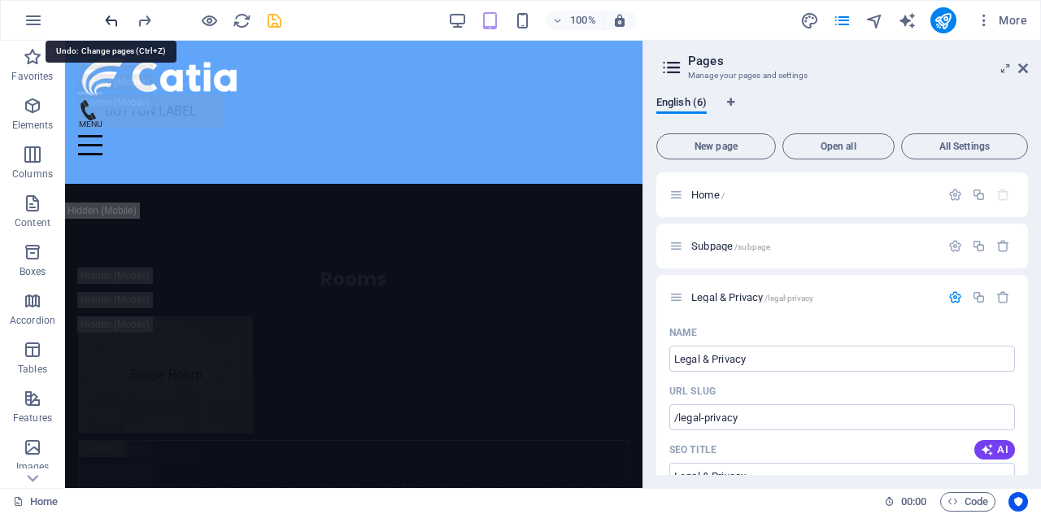
type input "Legal & Priva"
type input "/legal-priva"
type input "Legal & Priva"
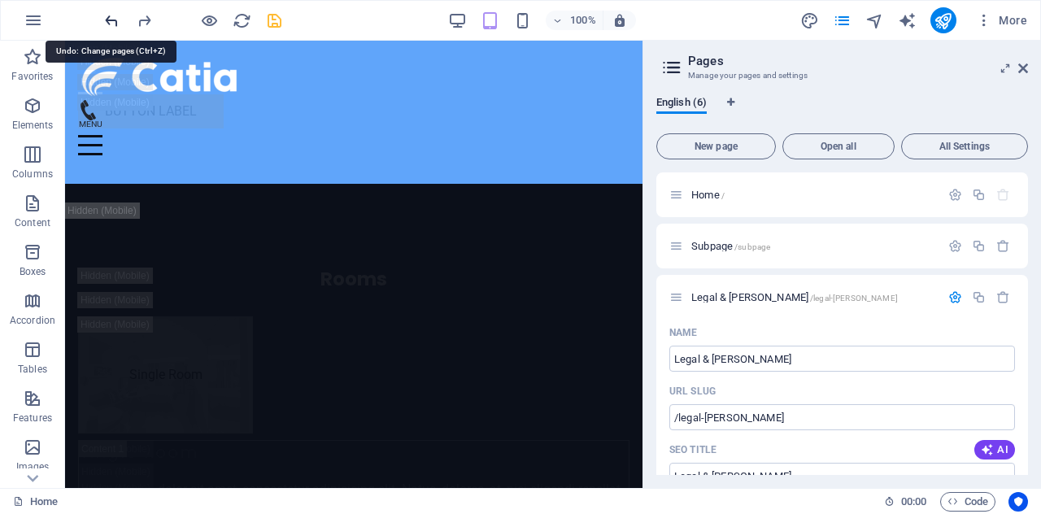
type input "Legal & Pri"
type input "/legal-pri"
type input "Legal & Pri"
type input "Legal & P"
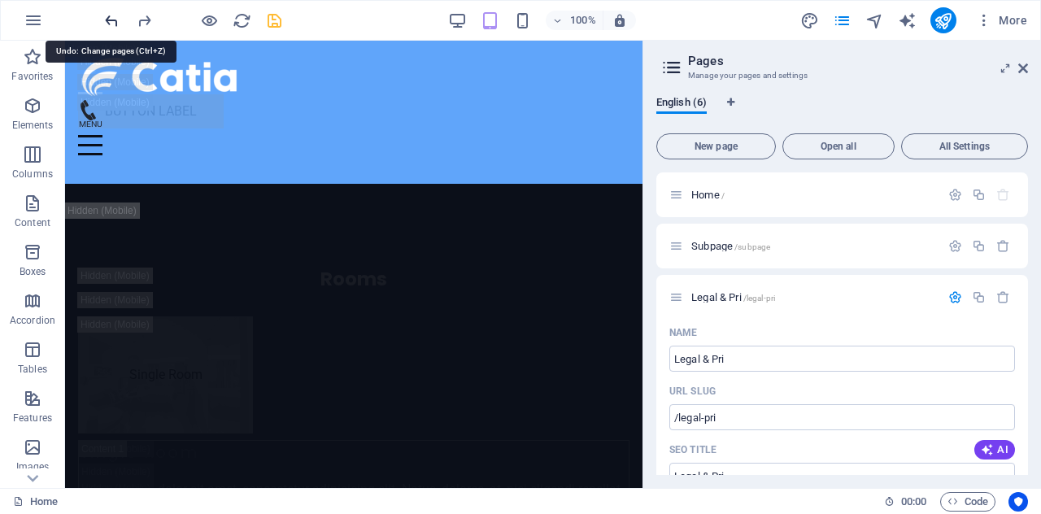
type input "/legal-p"
type input "Legal & P"
type input "Legal &"
type input "/legal"
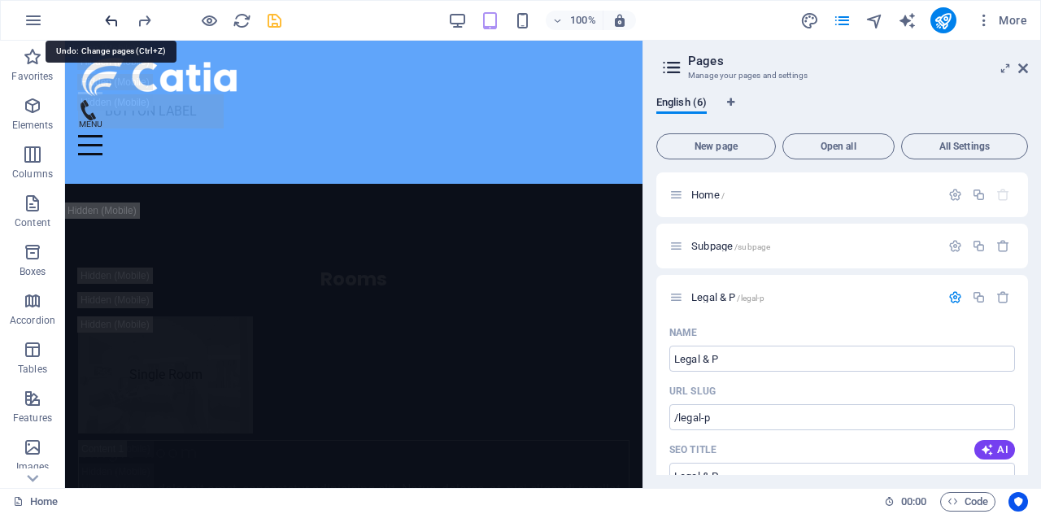
type input "Legal &"
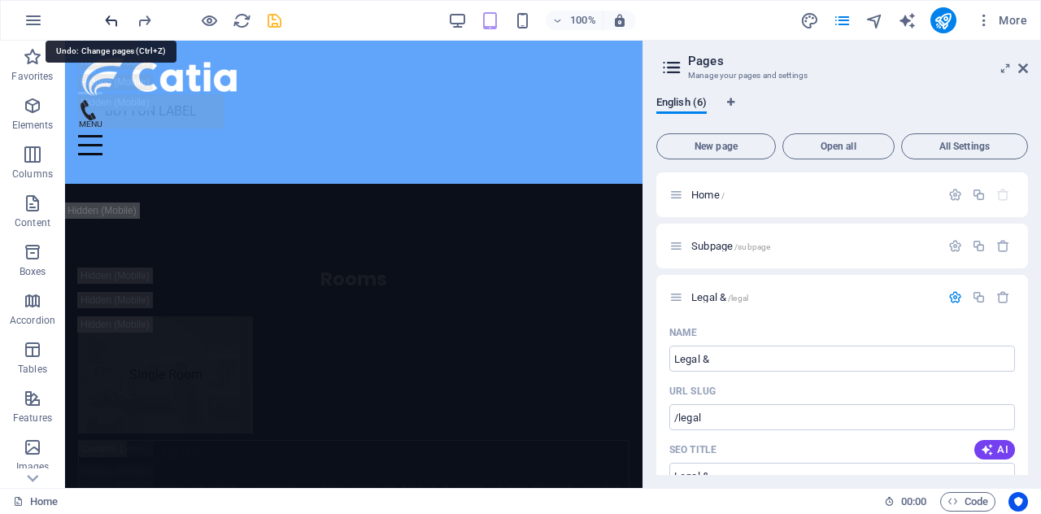
type input "Legal"
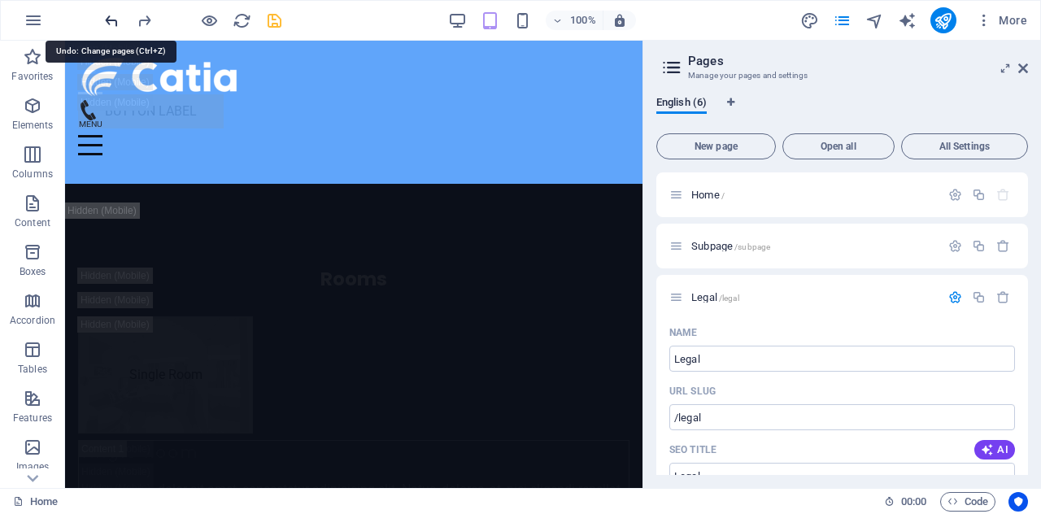
type input "Legal"
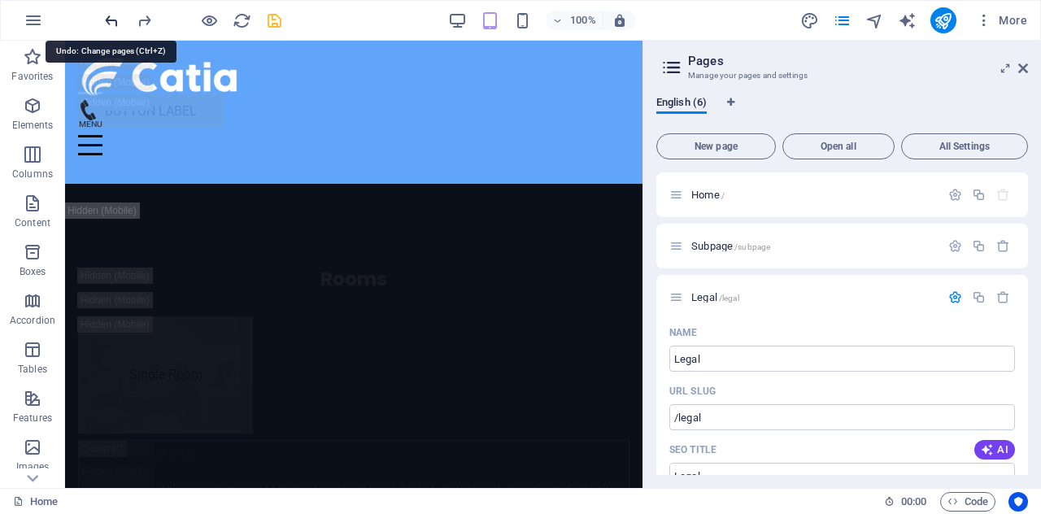
type input "Legal"
type input "Lega"
type input "/lega"
type input "Lega"
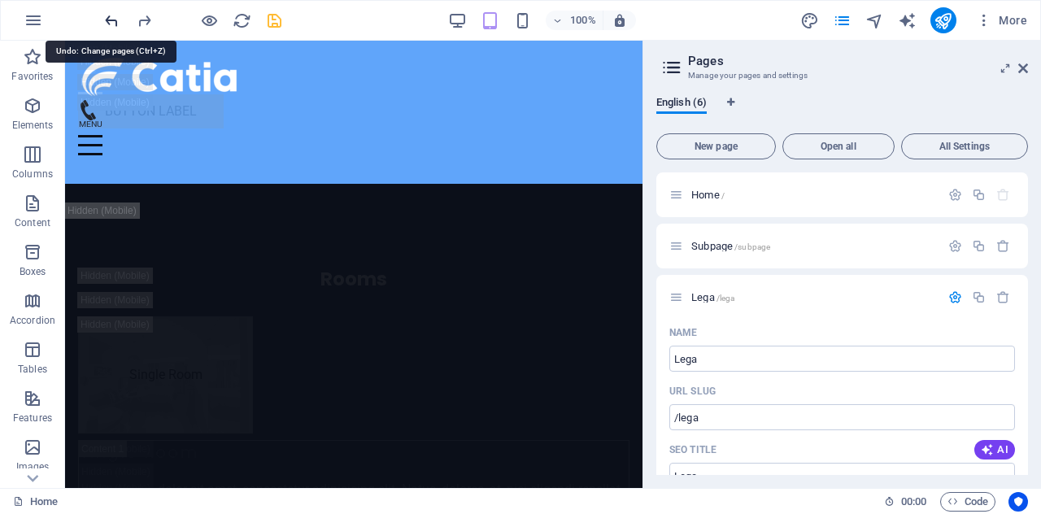
type input "Legal Notic"
type input "/legal-notic"
type input "Legal Notic"
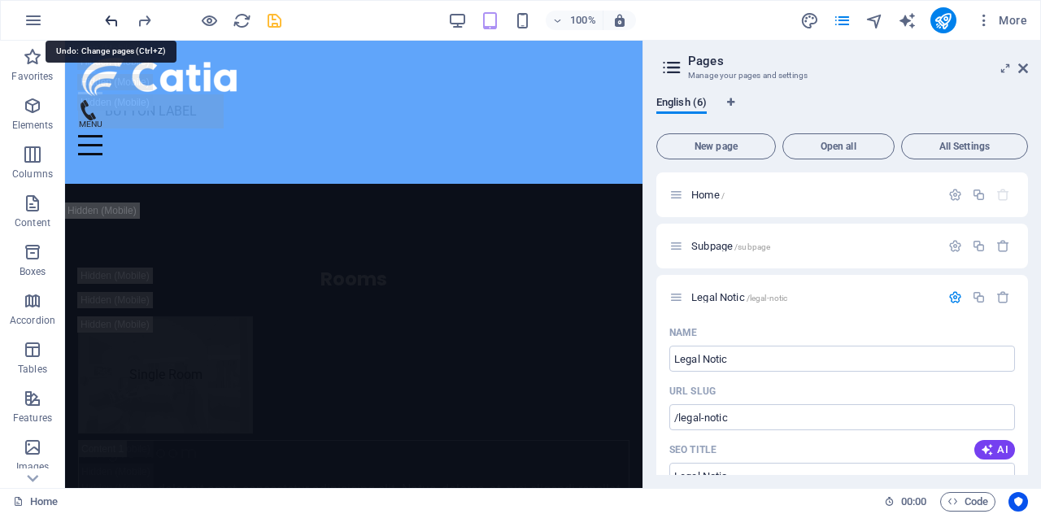
type input "Legal Notice"
type input "/legal-notice"
type input "Legal Notice"
click at [142, 20] on icon "redo" at bounding box center [144, 20] width 19 height 19
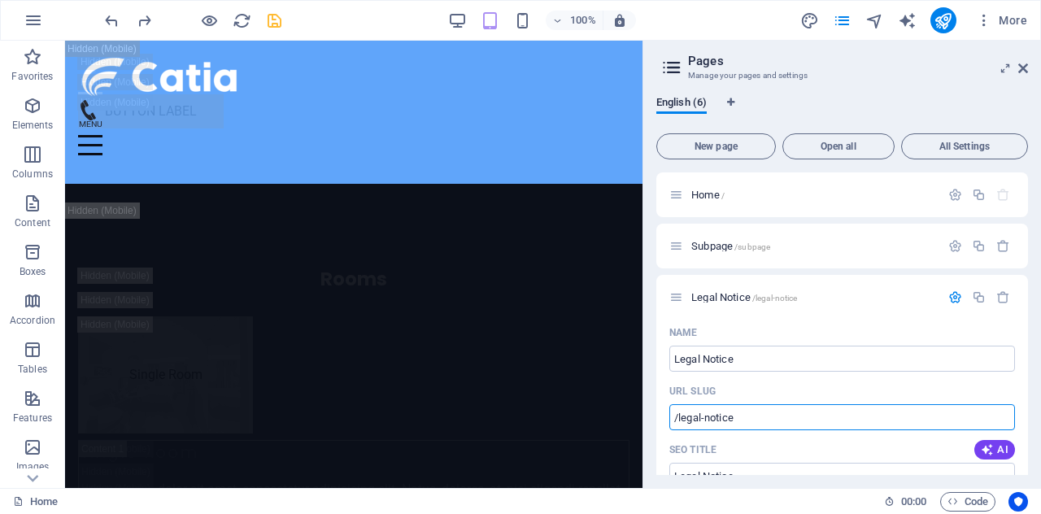
drag, startPoint x: 755, startPoint y: 417, endPoint x: 652, endPoint y: 418, distance: 102.5
click at [652, 418] on div "English (6) New page Open all All Settings Home / Subpage /subpage Legal Notice…" at bounding box center [842, 285] width 398 height 405
click at [767, 357] on input "Legal Notice" at bounding box center [842, 359] width 346 height 26
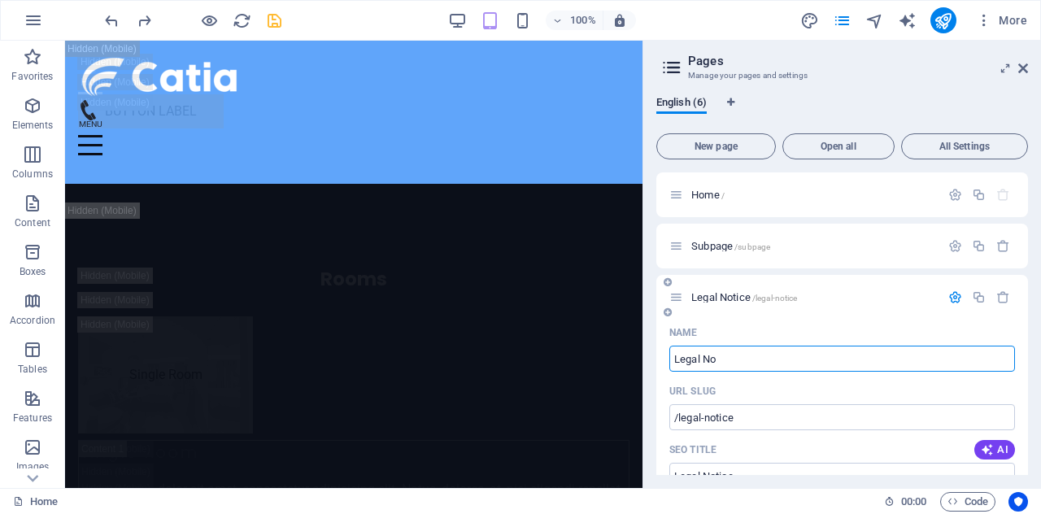
type input "Legal N"
type input "/legal-notic"
type input "Legal Notic"
type input "Legal"
type input "/legal"
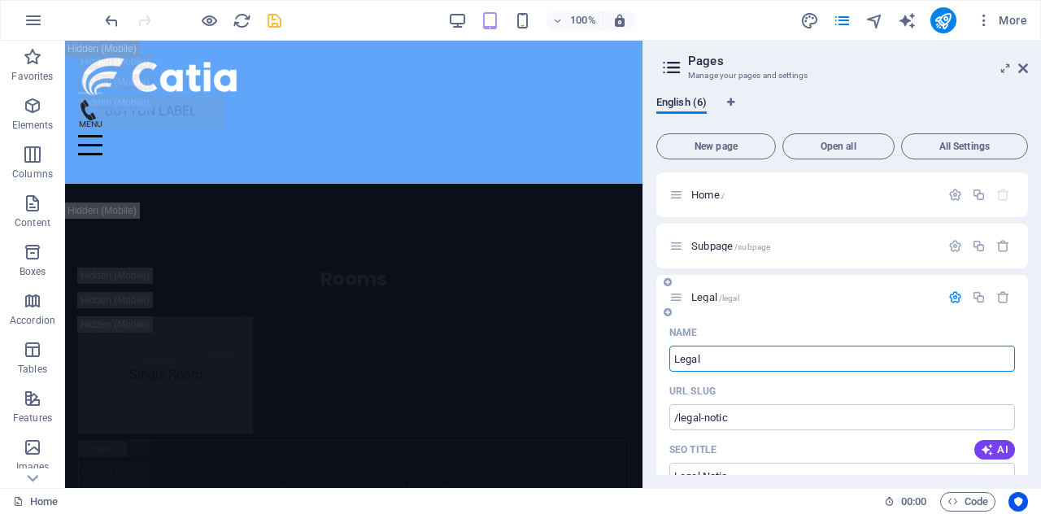
type input "Legal"
type input "Legal & Privacy Statement"
type input "/legal-privacy-statement"
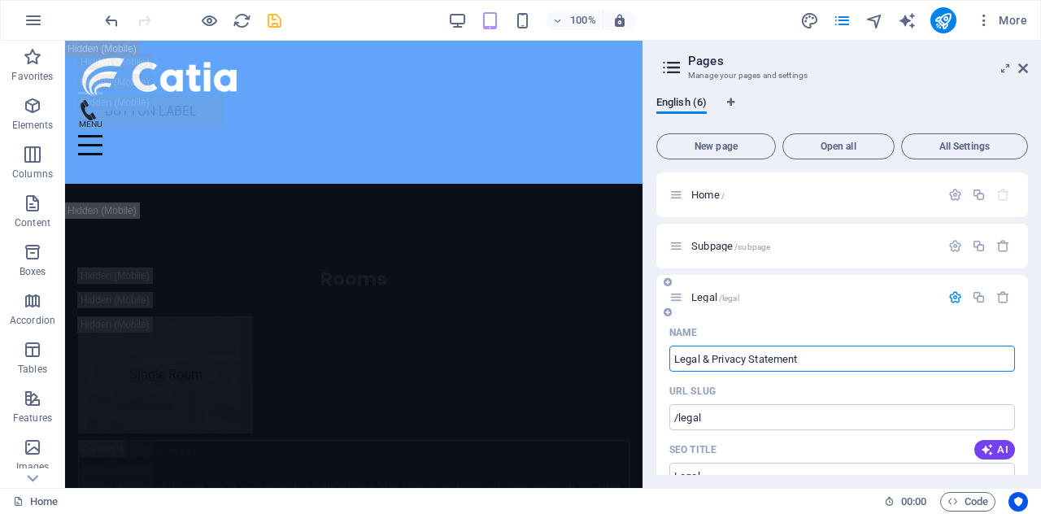
type input "Legal & Privacy Statement"
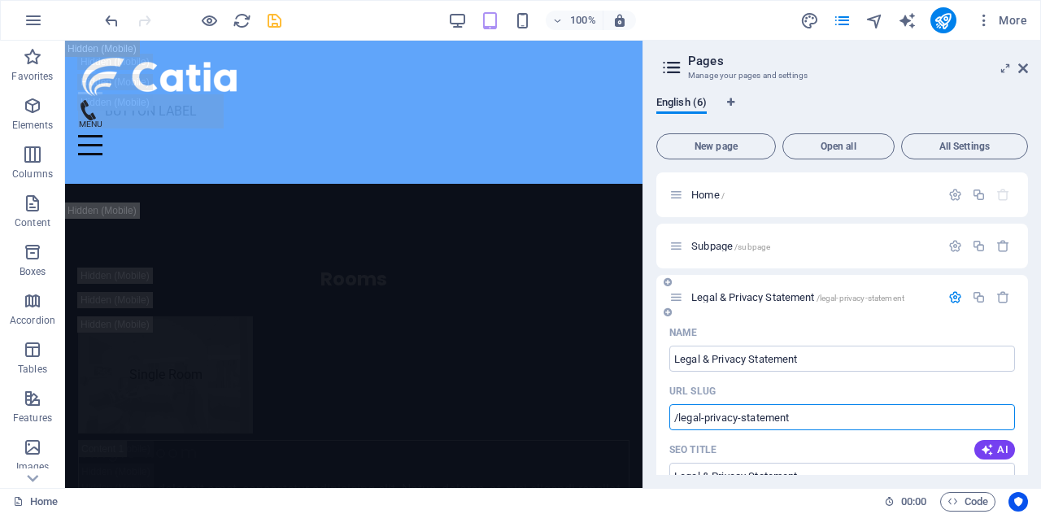
click at [812, 416] on input "/legal-privacy-statement" at bounding box center [842, 417] width 346 height 26
type input "/"
paste input "/legal-notice"
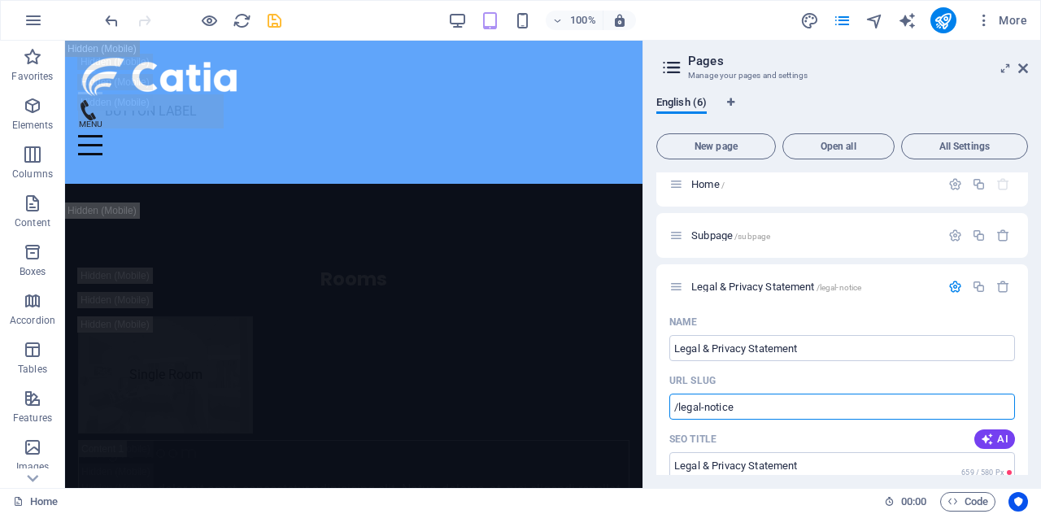
scroll to position [0, 0]
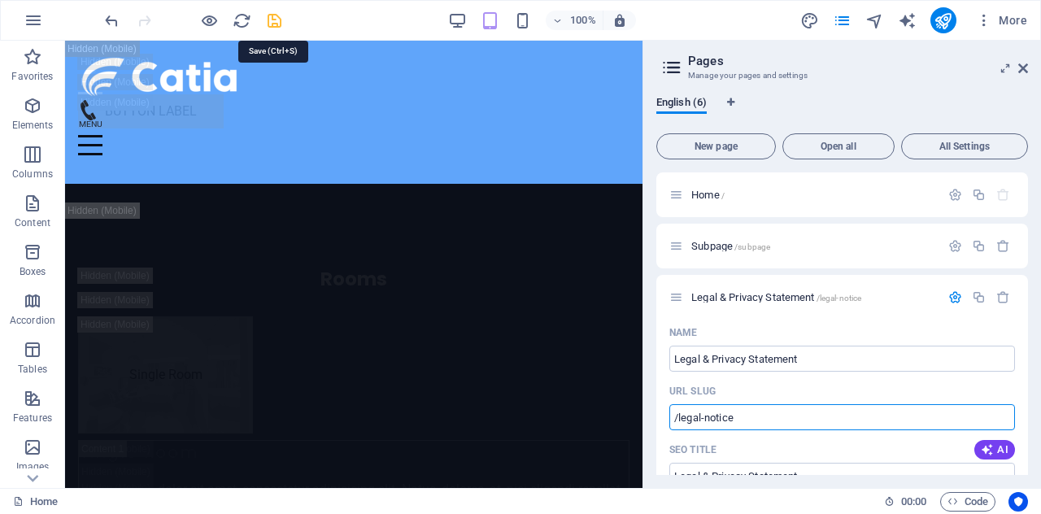
type input "/legal-notice"
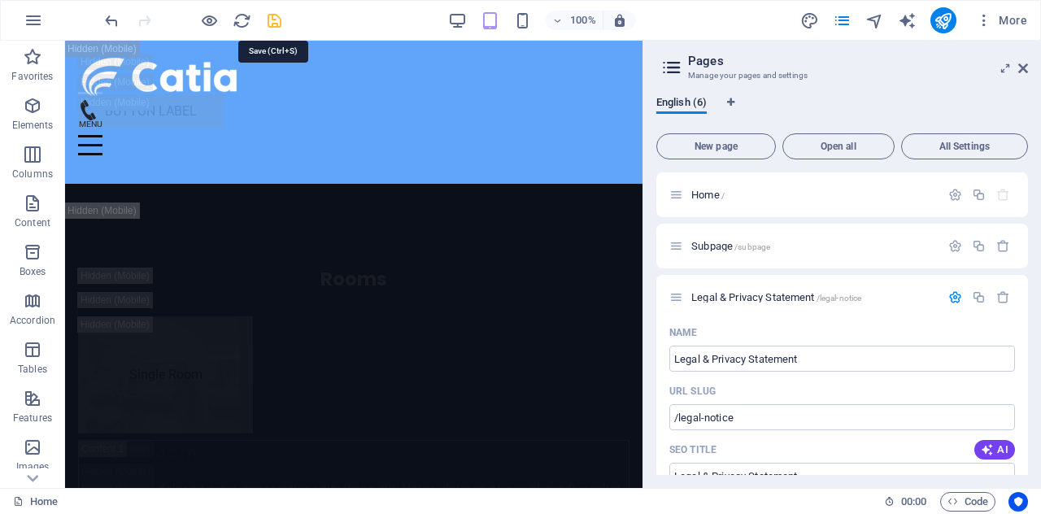
click at [274, 14] on icon "save" at bounding box center [274, 20] width 19 height 19
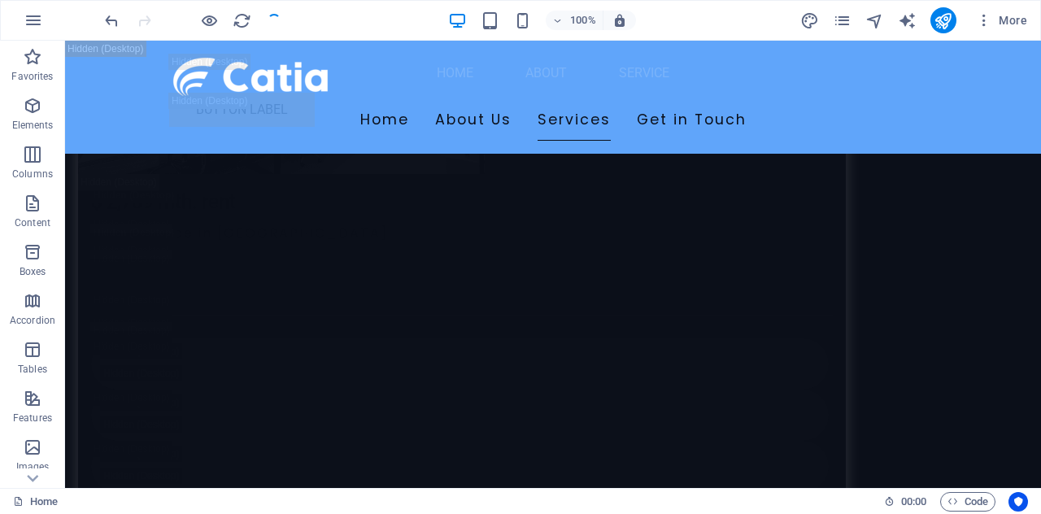
scroll to position [21668, 0]
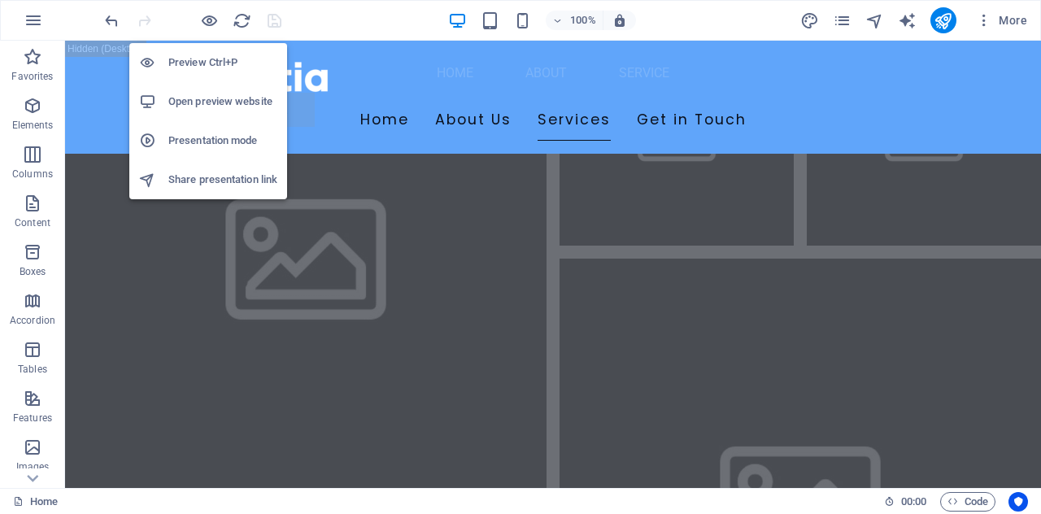
click at [210, 139] on h6 "Presentation mode" at bounding box center [222, 141] width 109 height 20
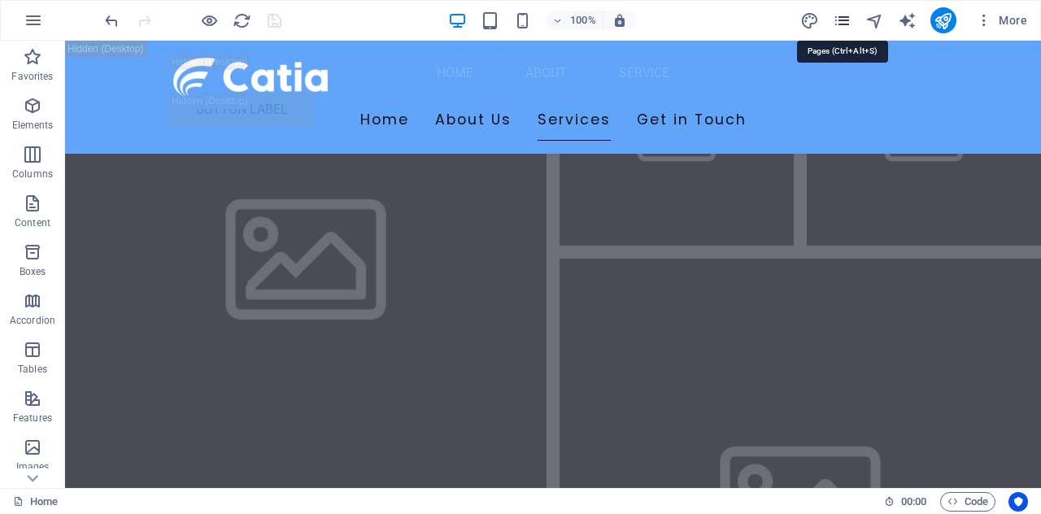
click at [0, 0] on icon "pages" at bounding box center [0, 0] width 0 height 0
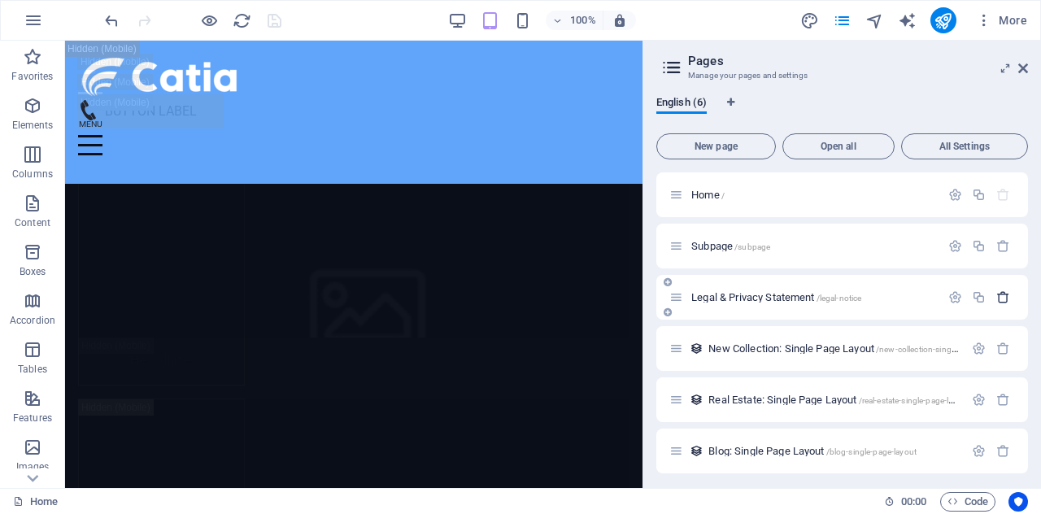
scroll to position [25301, 0]
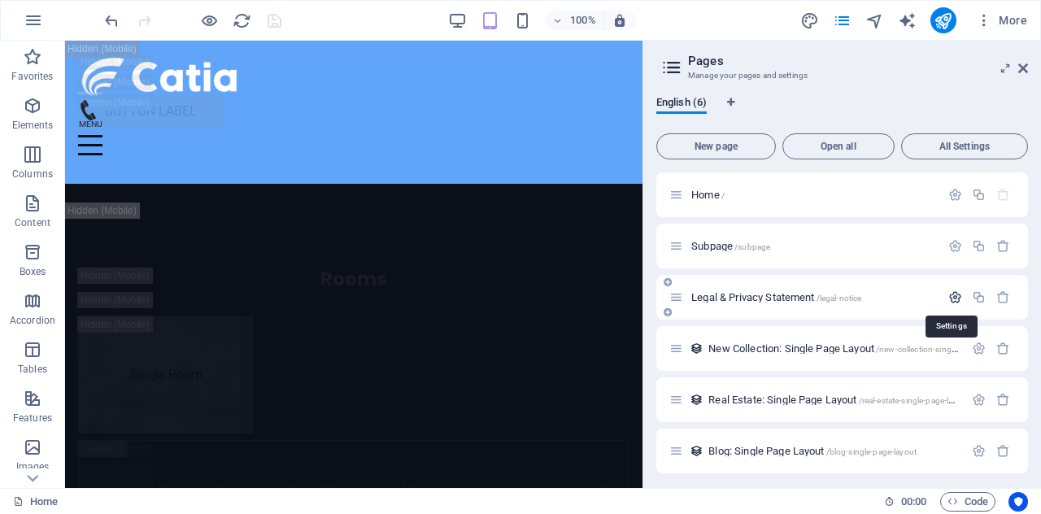
click at [957, 297] on icon "button" at bounding box center [956, 297] width 14 height 14
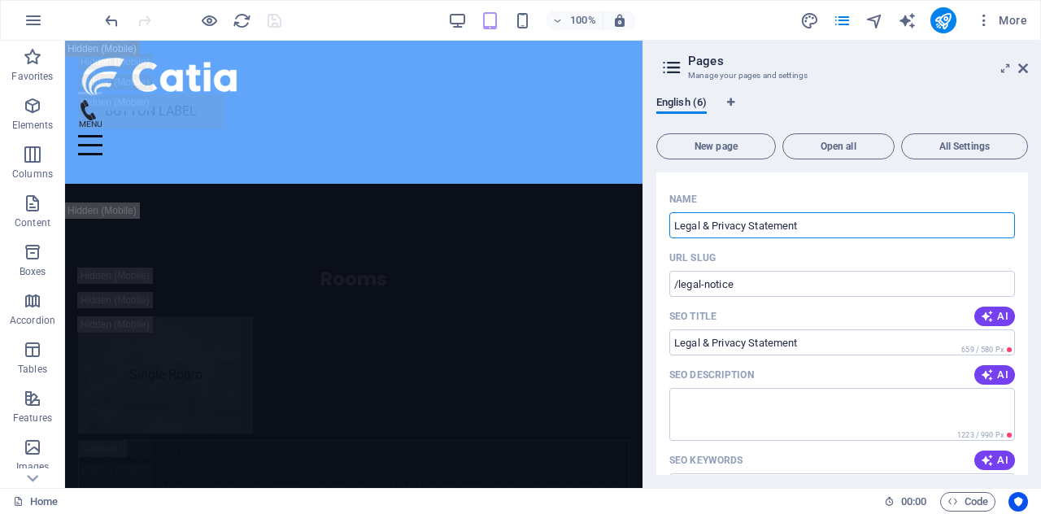
scroll to position [31, 0]
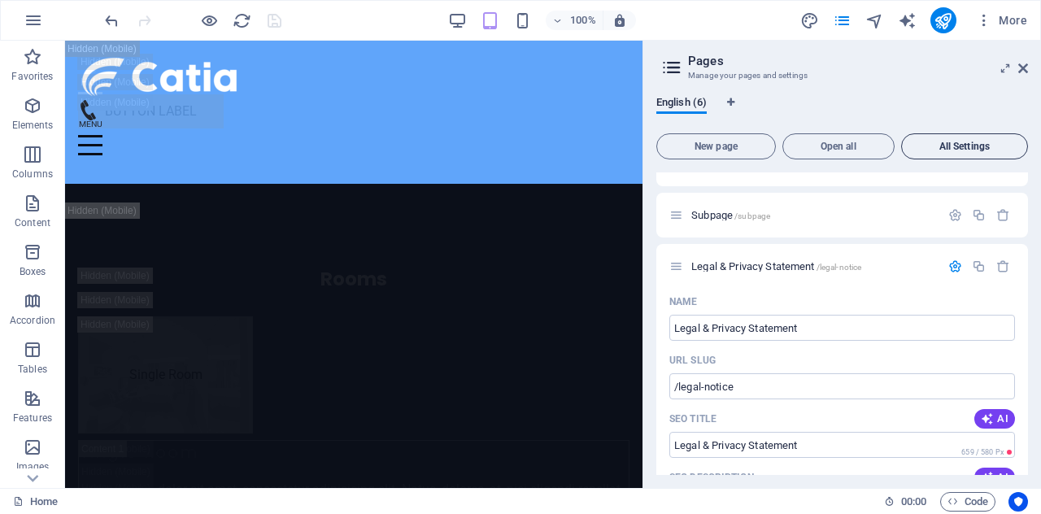
click at [963, 146] on span "All Settings" at bounding box center [965, 147] width 112 height 10
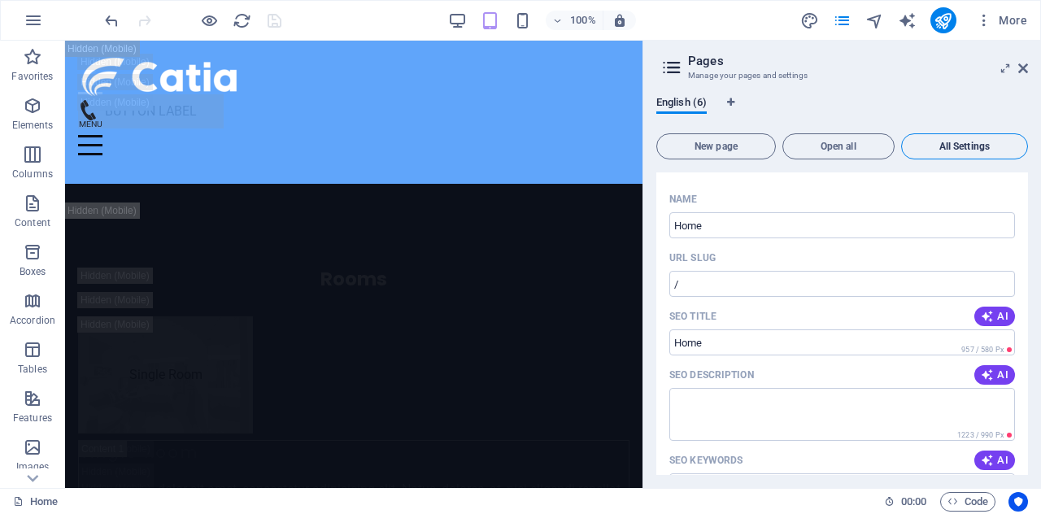
scroll to position [2486, 0]
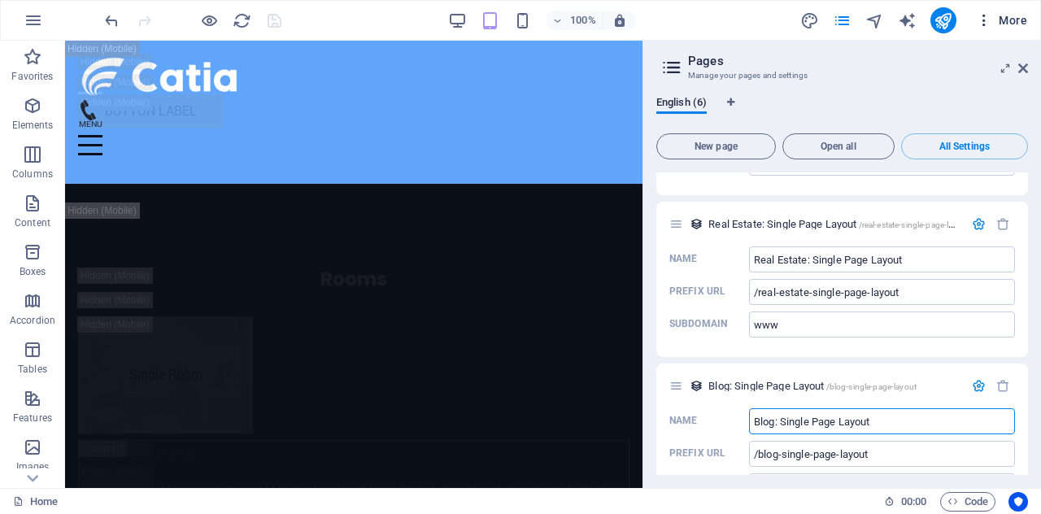
click at [993, 22] on span "More" at bounding box center [1001, 20] width 51 height 16
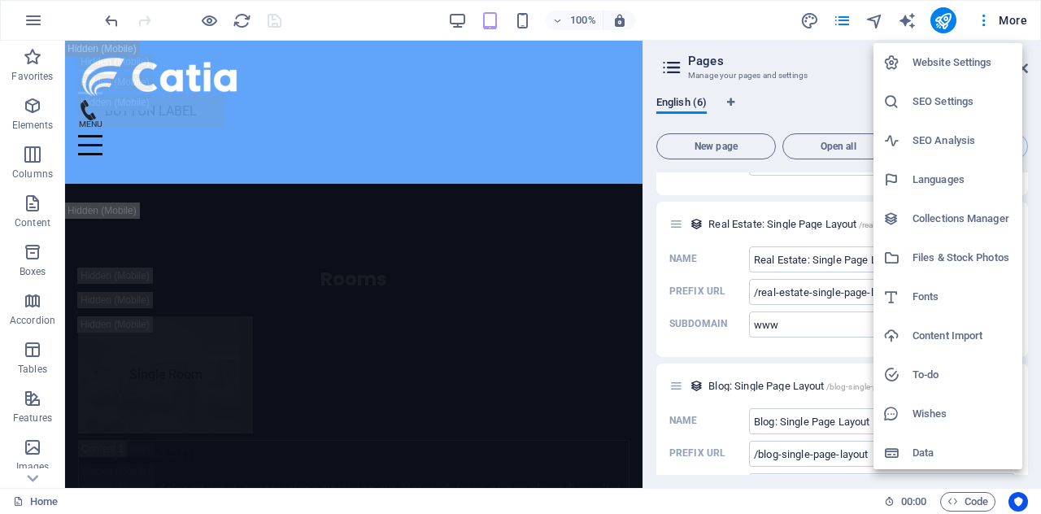
click at [953, 63] on h6 "Website Settings" at bounding box center [963, 63] width 100 height 20
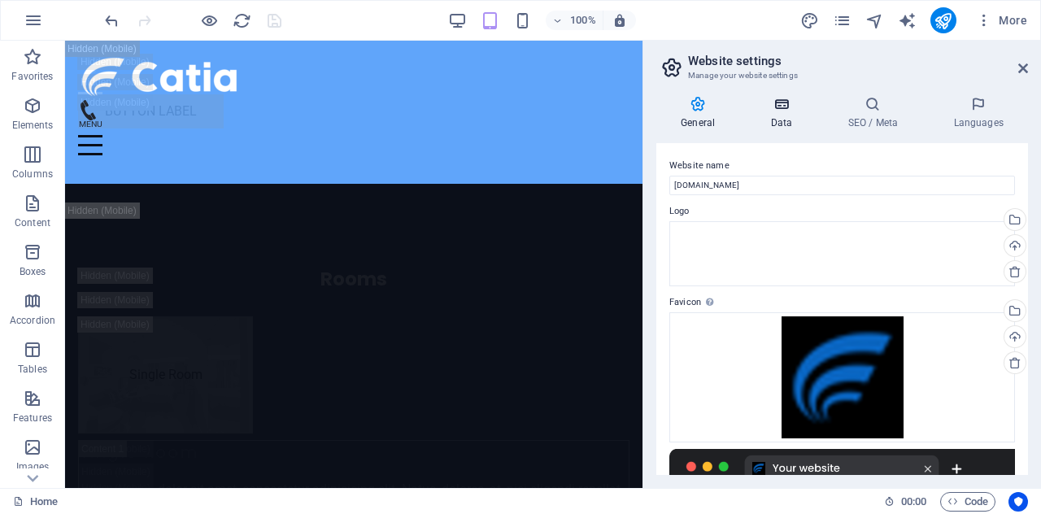
click at [791, 110] on icon at bounding box center [781, 104] width 71 height 16
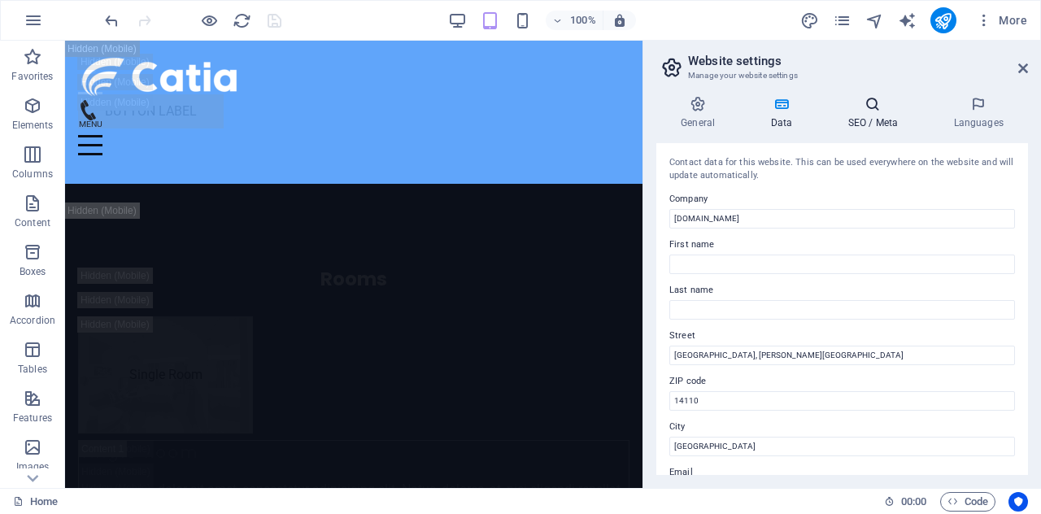
click at [846, 116] on h4 "SEO / Meta" at bounding box center [876, 113] width 106 height 34
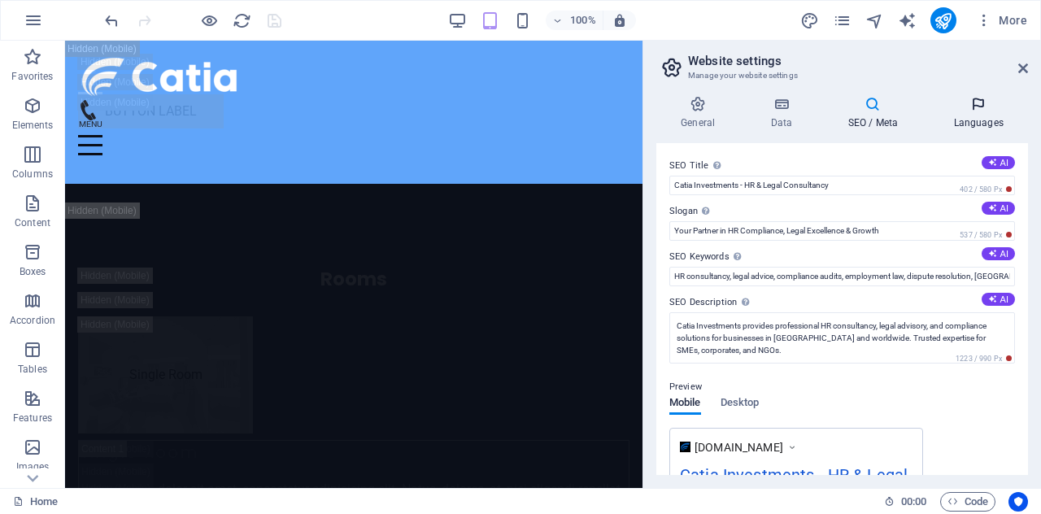
click at [971, 116] on h4 "Languages" at bounding box center [978, 113] width 99 height 34
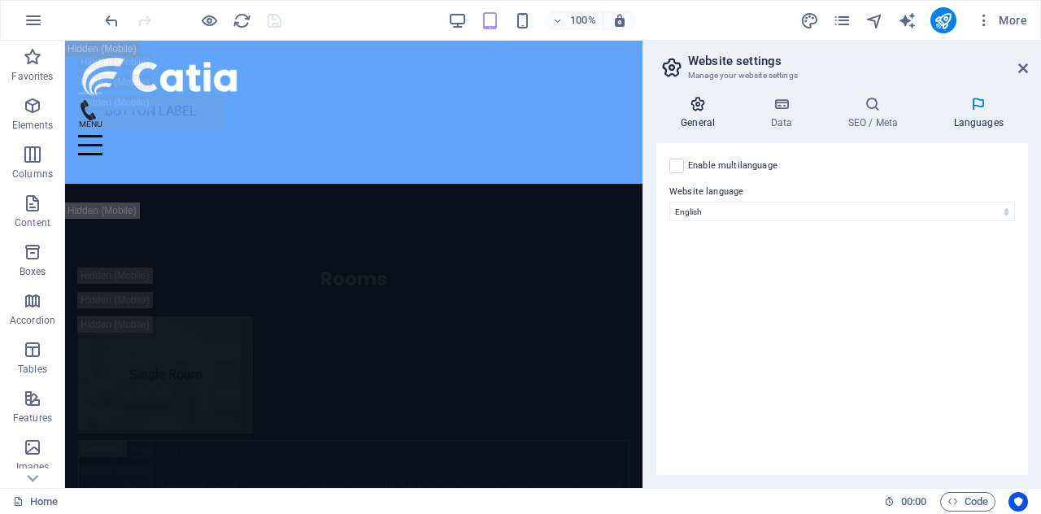
click at [711, 106] on icon at bounding box center [697, 104] width 83 height 16
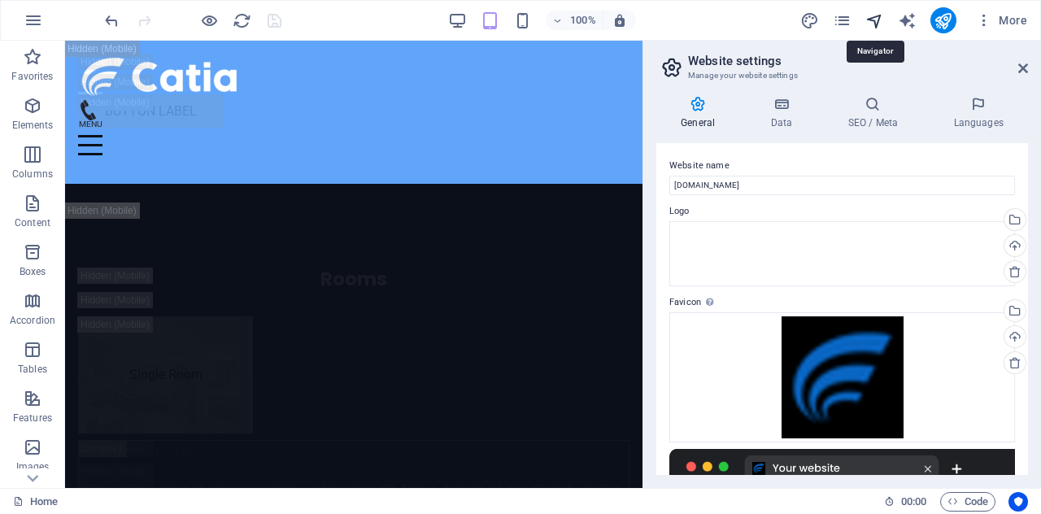
click at [33, 24] on icon "navigator" at bounding box center [23, 23] width 20 height 20
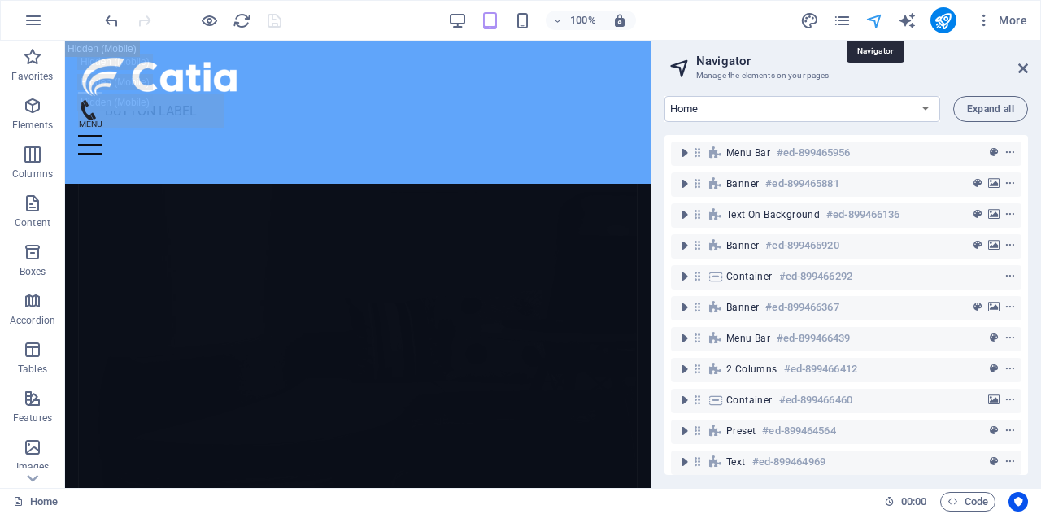
scroll to position [24620, 0]
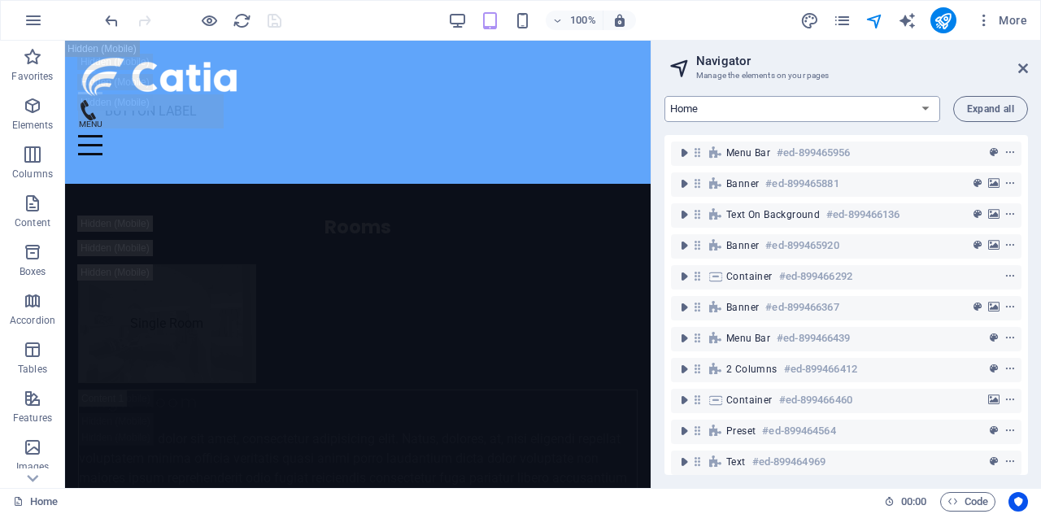
click at [811, 107] on select "Home Subpage Legal & Privacy Statement New Collection: Single Page Layout Real …" at bounding box center [803, 109] width 276 height 26
select select "16914046-en"
click at [665, 96] on select "Home Subpage Legal & Privacy Statement New Collection: Single Page Layout Real …" at bounding box center [803, 109] width 276 height 26
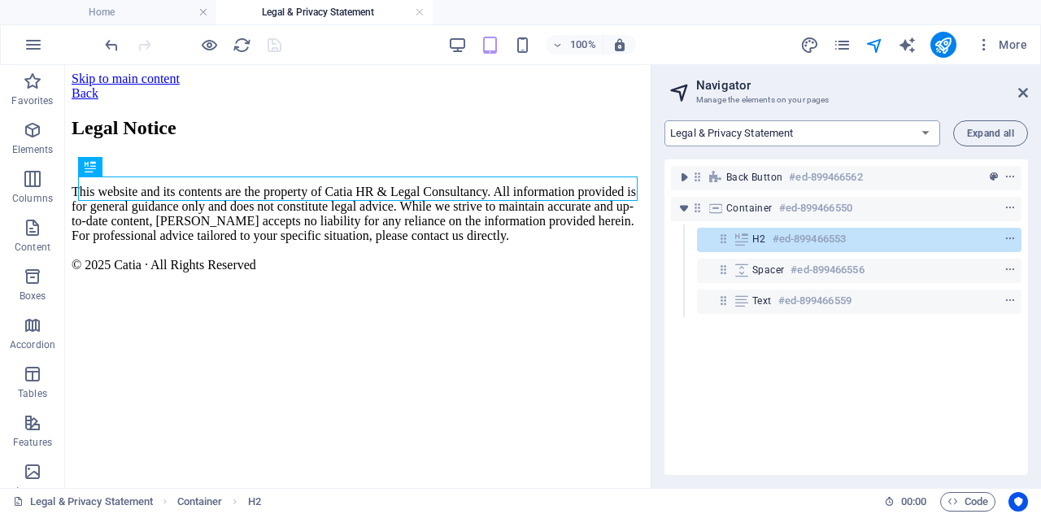
scroll to position [0, 0]
click at [130, 171] on icon at bounding box center [132, 167] width 9 height 17
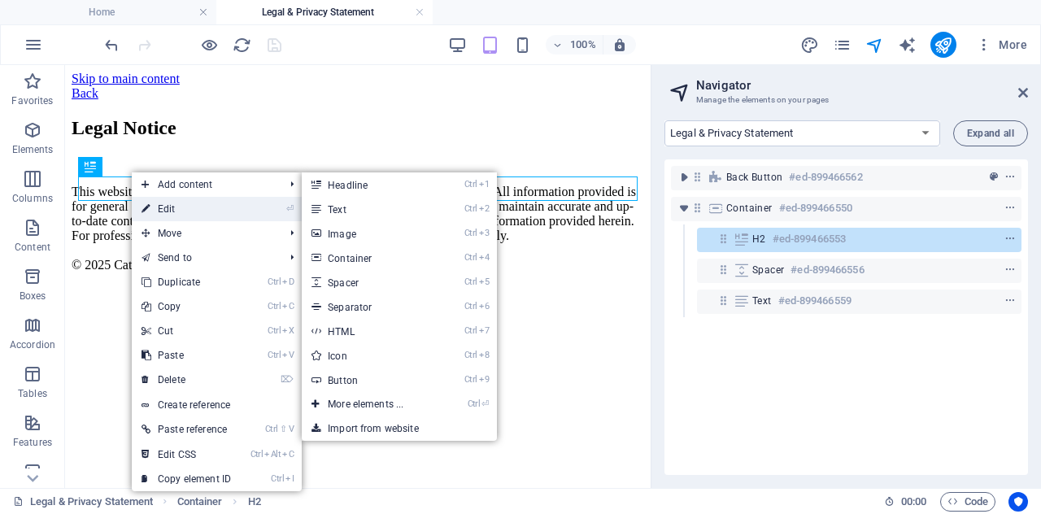
click at [155, 203] on link "⏎ Edit" at bounding box center [186, 209] width 109 height 24
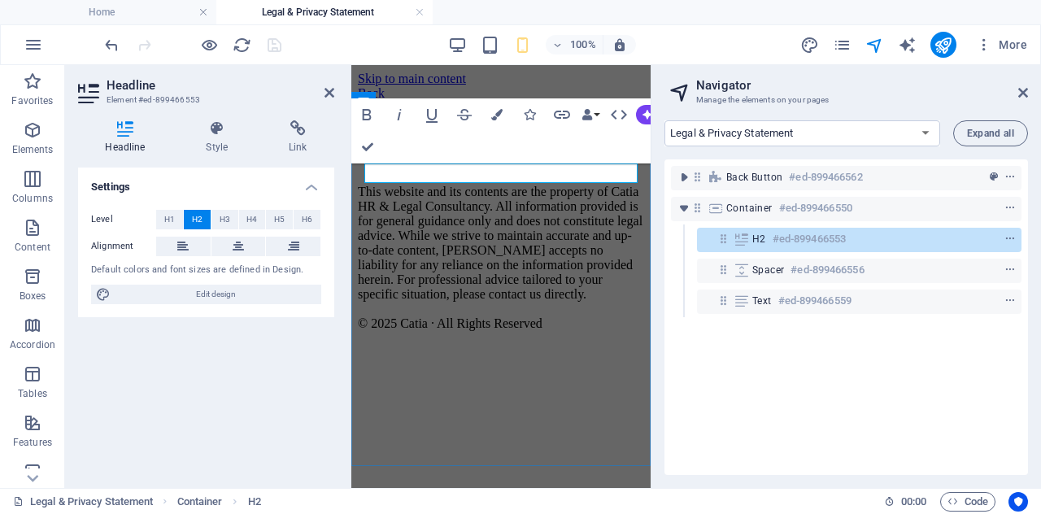
click at [462, 139] on h2 "Legal Notice" at bounding box center [501, 128] width 286 height 22
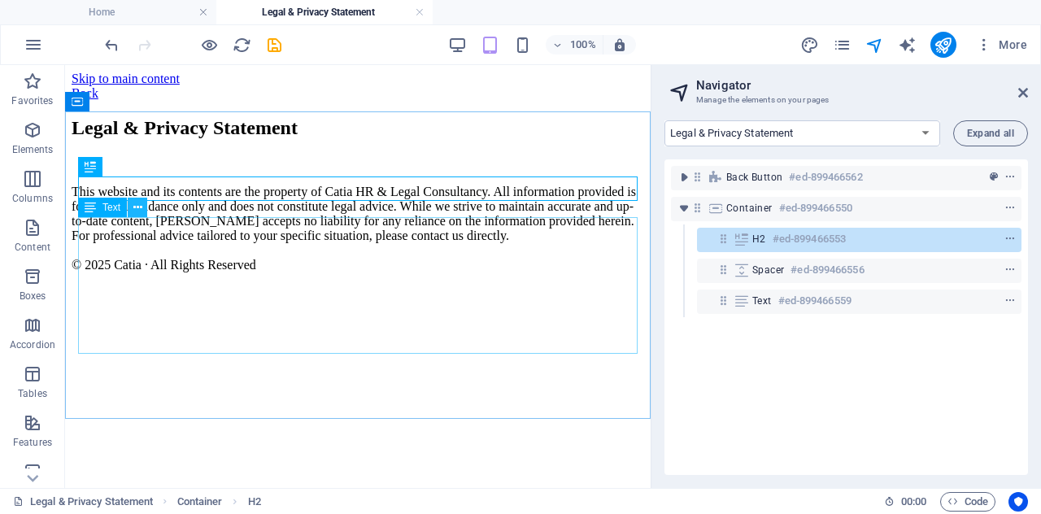
click at [140, 207] on icon at bounding box center [137, 207] width 9 height 17
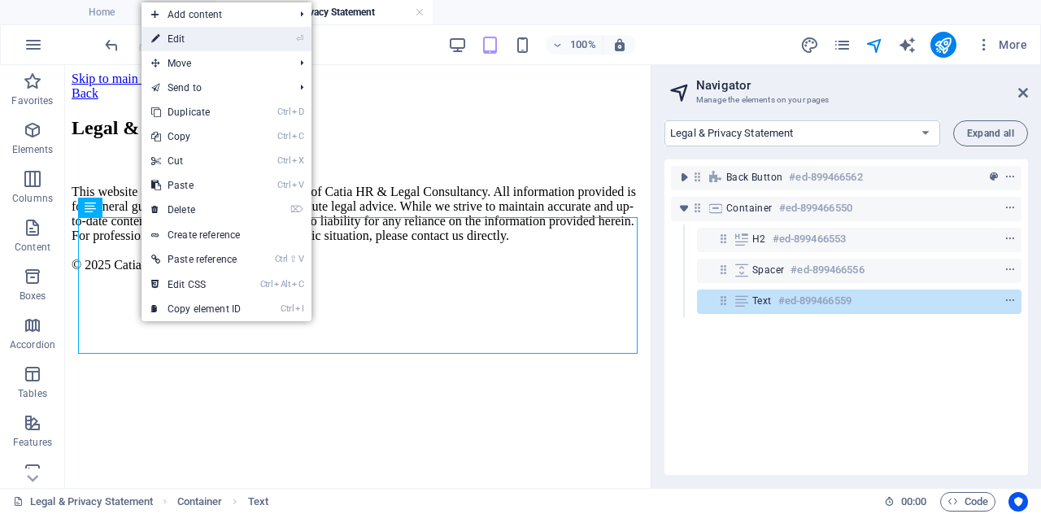
click at [195, 41] on link "⏎ Edit" at bounding box center [196, 39] width 109 height 24
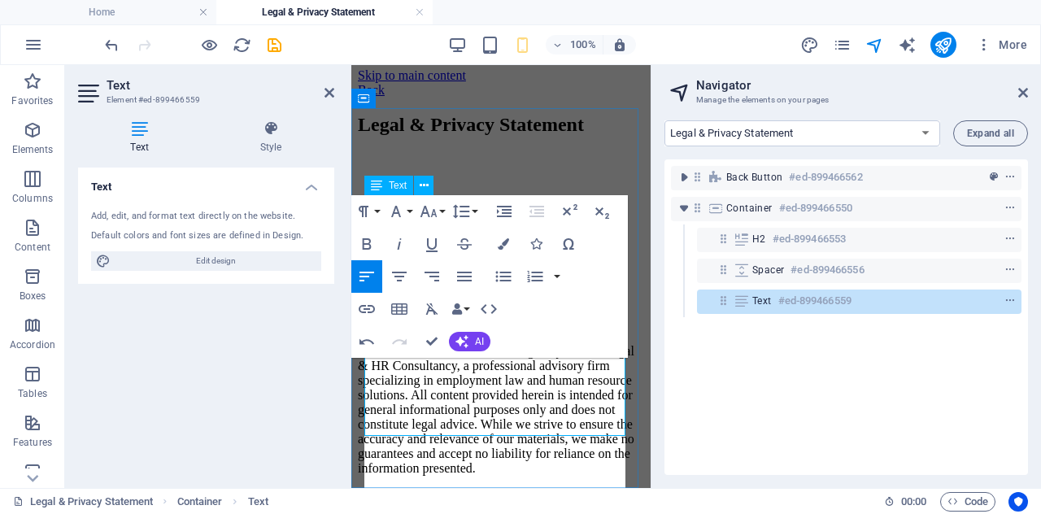
scroll to position [12365, 2]
click at [403, 388] on p "This website is owned and managed by Twalib Legal & HR Consultancy, a professio…" at bounding box center [501, 410] width 286 height 132
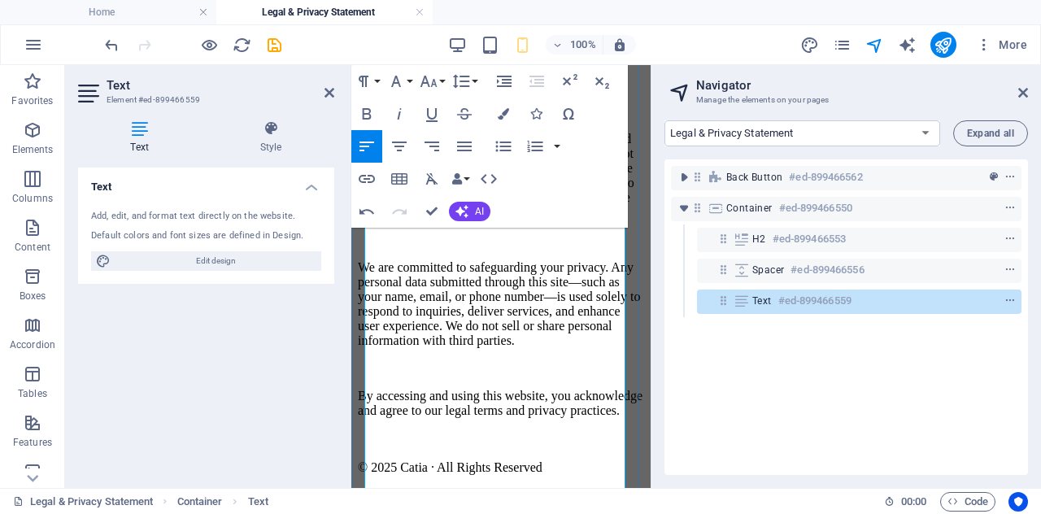
scroll to position [321, 0]
click at [478, 211] on span "AI" at bounding box center [479, 212] width 9 height 10
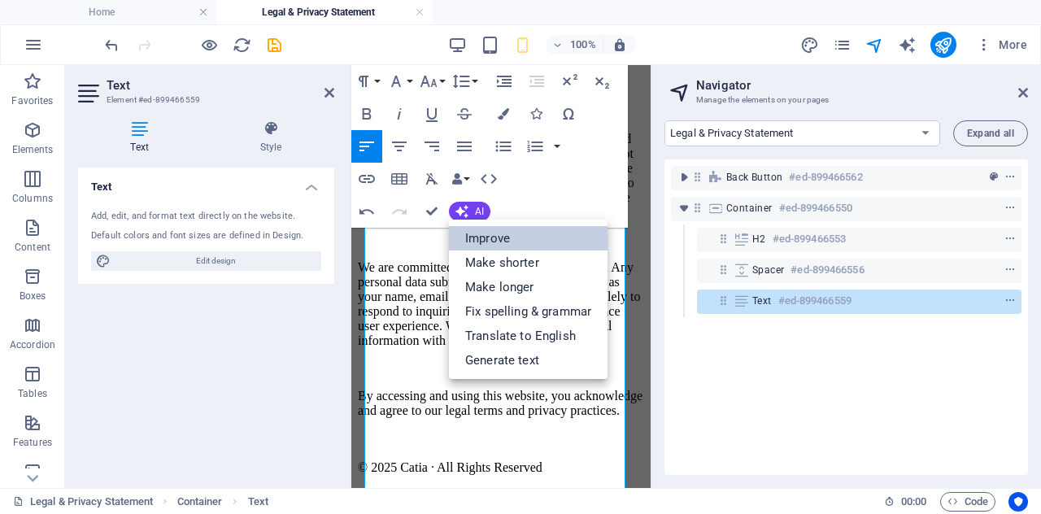
click at [492, 237] on link "Improve" at bounding box center [528, 238] width 159 height 24
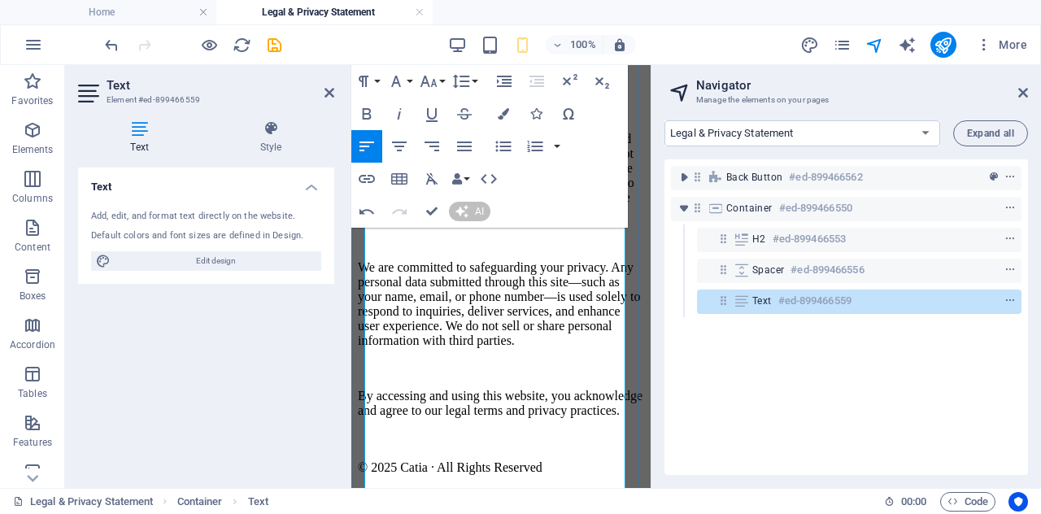
scroll to position [0, 0]
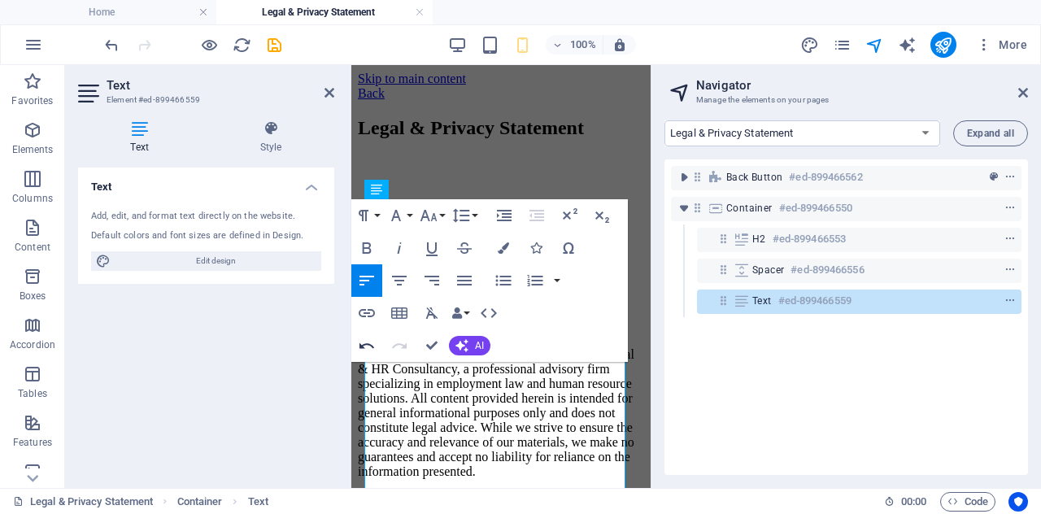
click at [368, 342] on icon "button" at bounding box center [367, 346] width 20 height 20
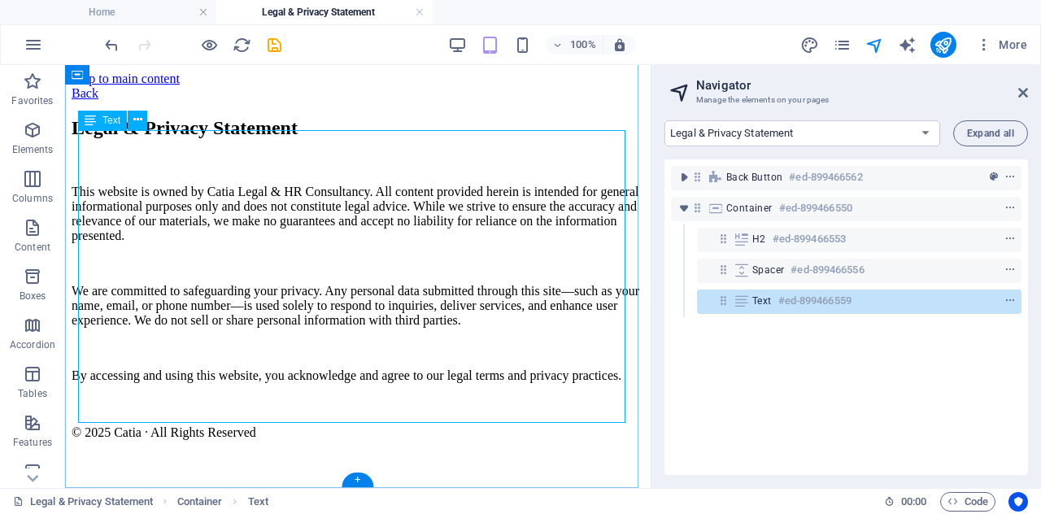
scroll to position [87, 0]
click at [138, 126] on icon at bounding box center [137, 119] width 9 height 17
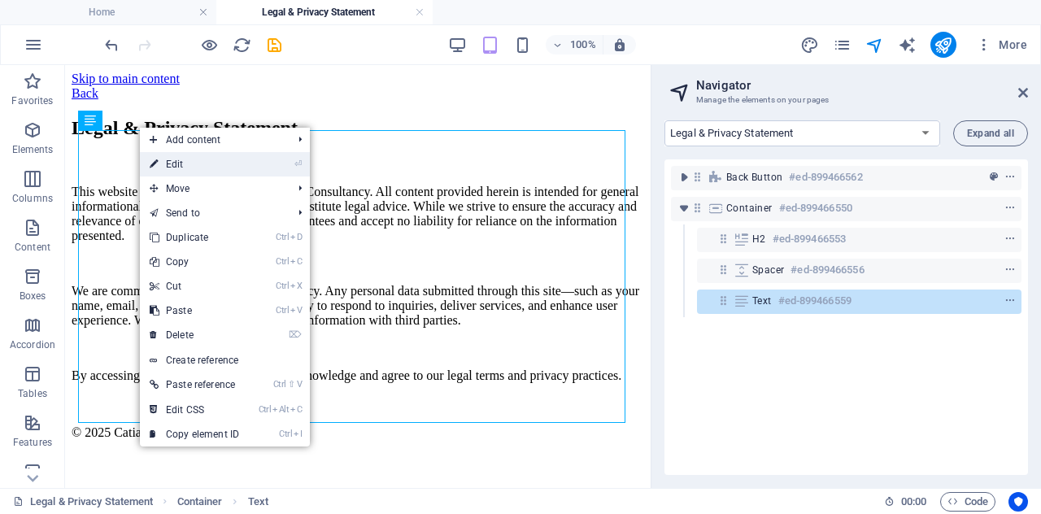
click at [161, 164] on link "⏎ Edit" at bounding box center [194, 164] width 109 height 24
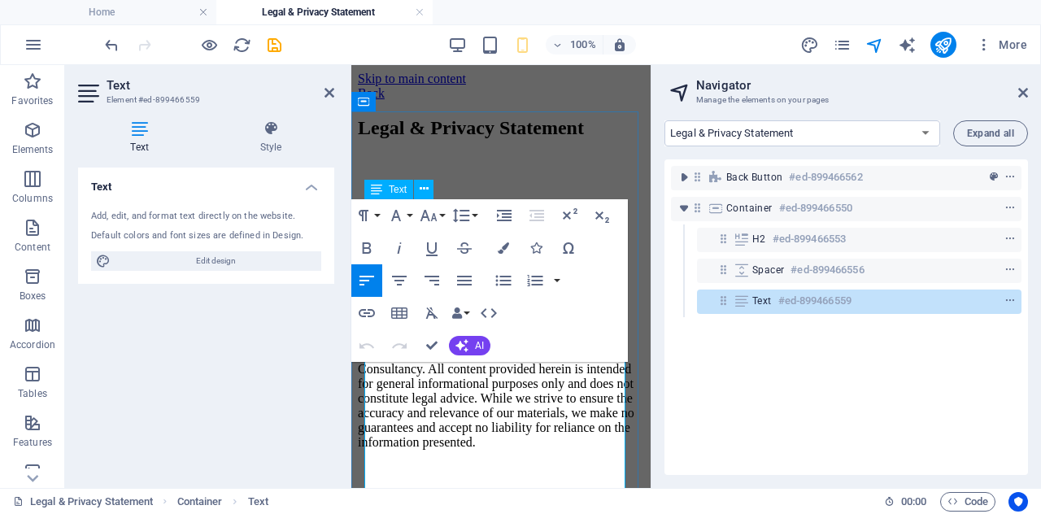
click at [464, 412] on p "This website is owned by Catia Legal & HR Consultancy. All content provided her…" at bounding box center [501, 398] width 286 height 102
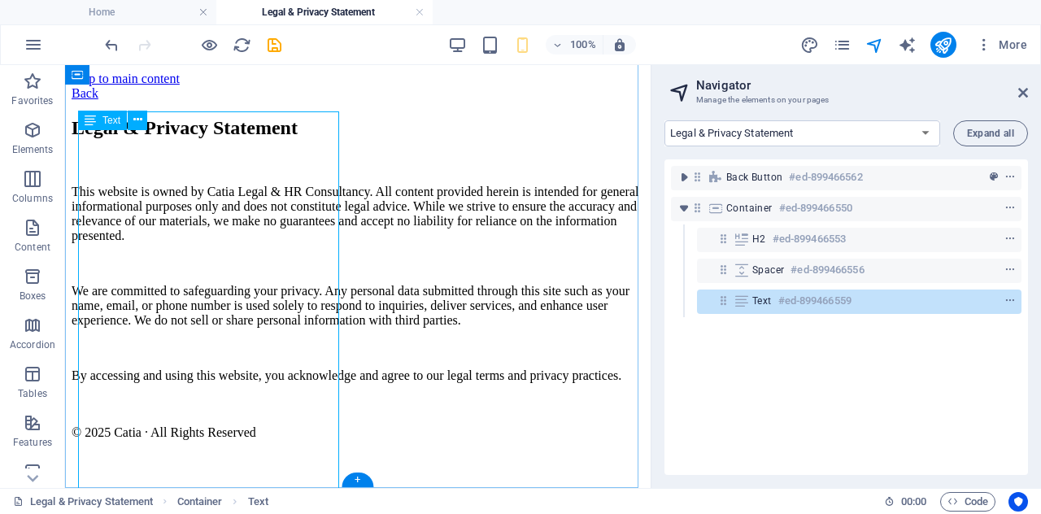
scroll to position [87, 0]
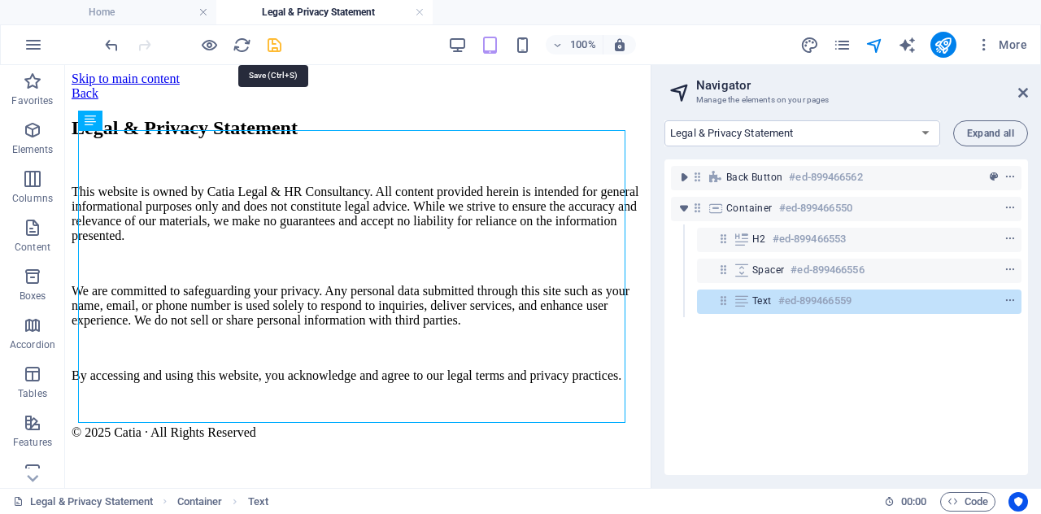
click at [272, 40] on icon "save" at bounding box center [274, 45] width 19 height 19
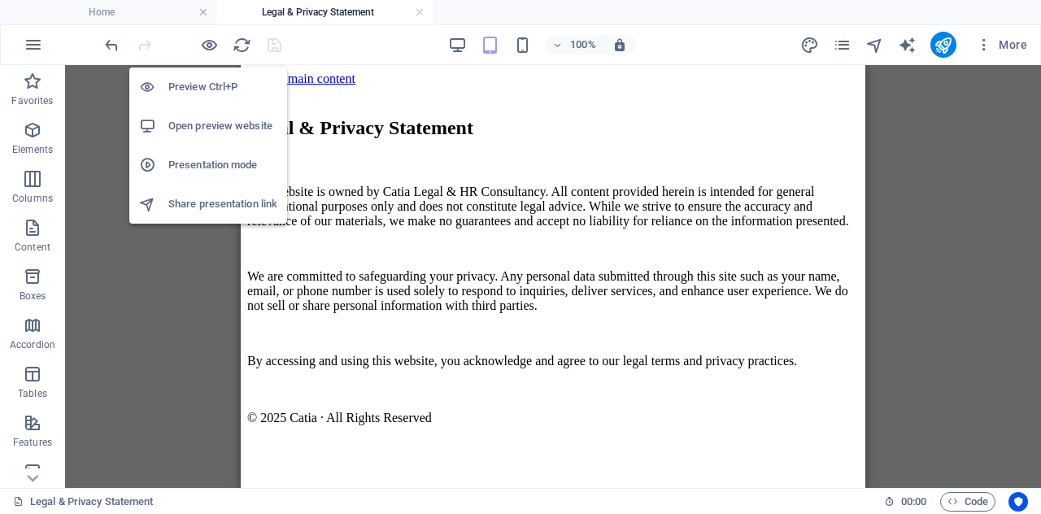
click at [208, 159] on h6 "Presentation mode" at bounding box center [222, 165] width 109 height 20
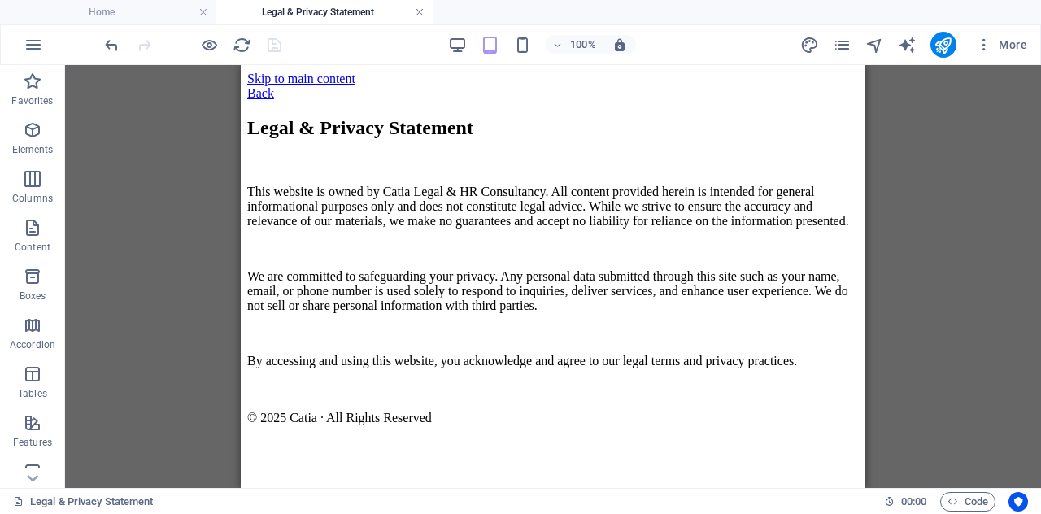
click at [416, 9] on link at bounding box center [420, 12] width 10 height 15
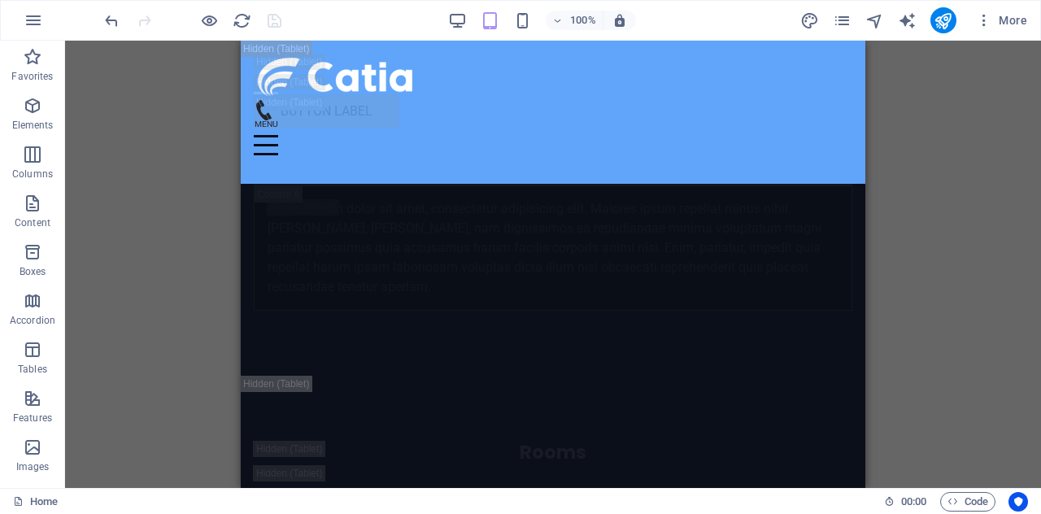
scroll to position [24450, 0]
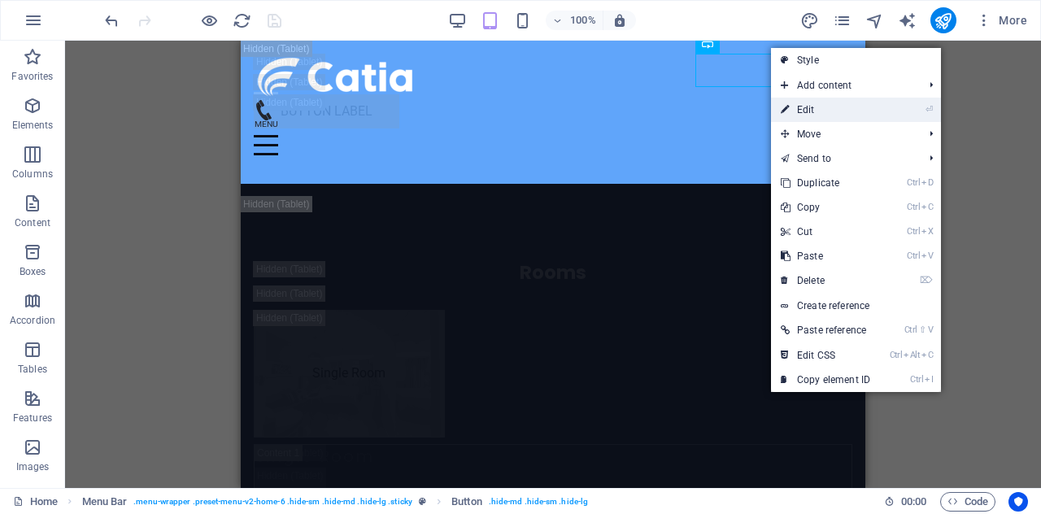
click at [804, 105] on link "⏎ Edit" at bounding box center [825, 110] width 109 height 24
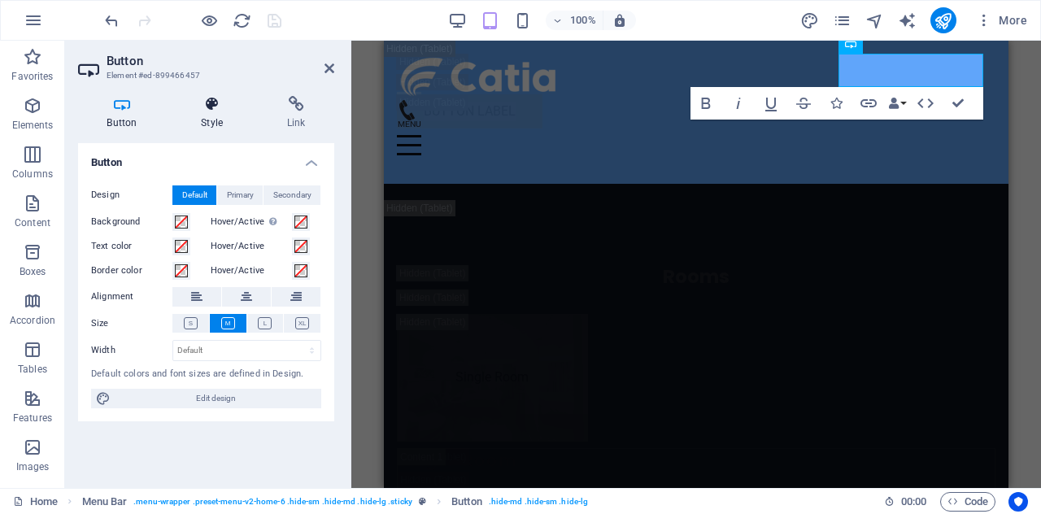
click at [218, 107] on icon at bounding box center [212, 104] width 80 height 16
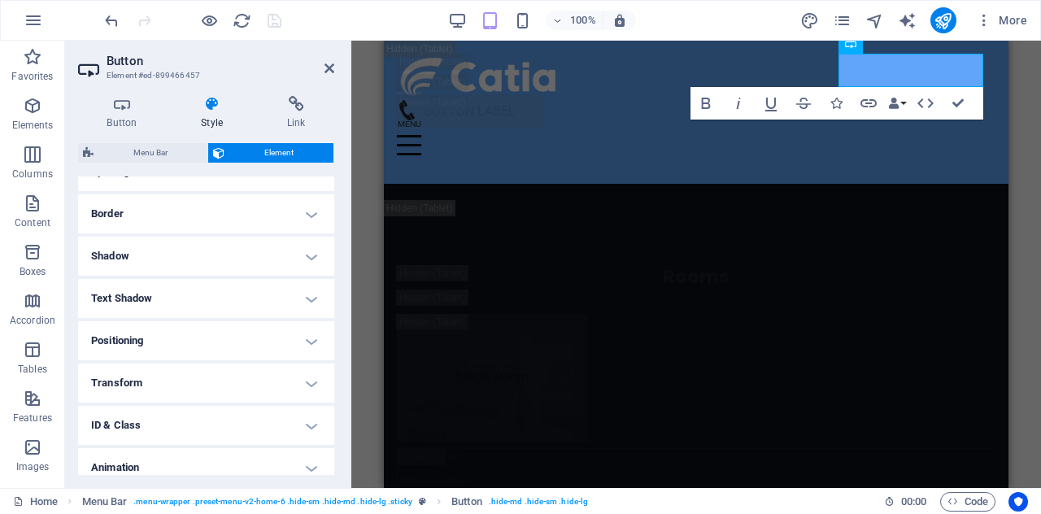
scroll to position [388, 0]
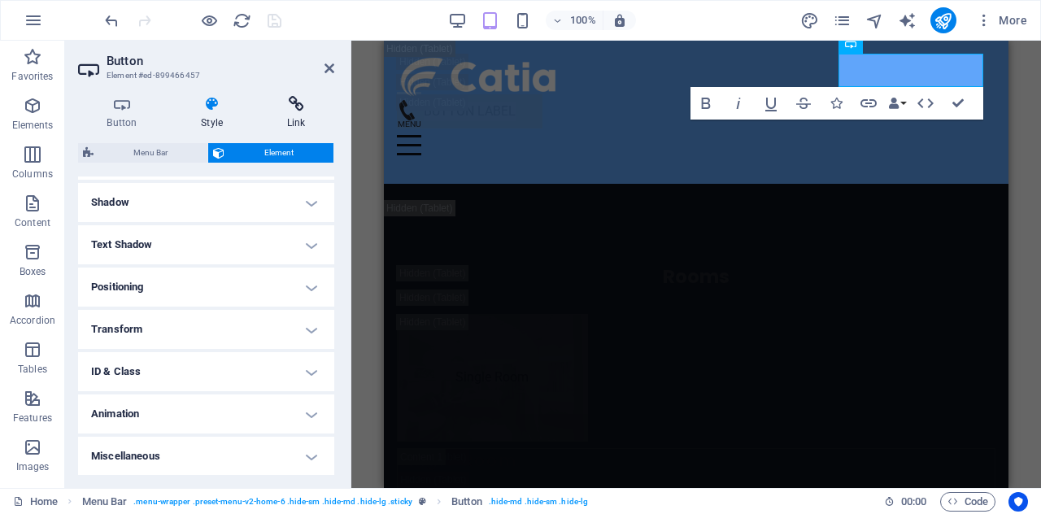
click at [292, 107] on icon at bounding box center [296, 104] width 76 height 16
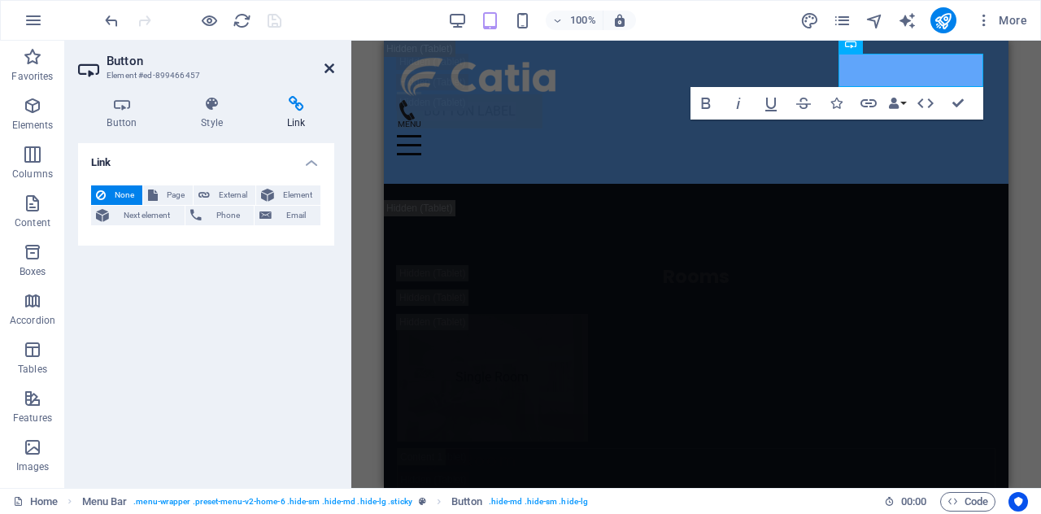
click at [330, 67] on icon at bounding box center [330, 68] width 10 height 13
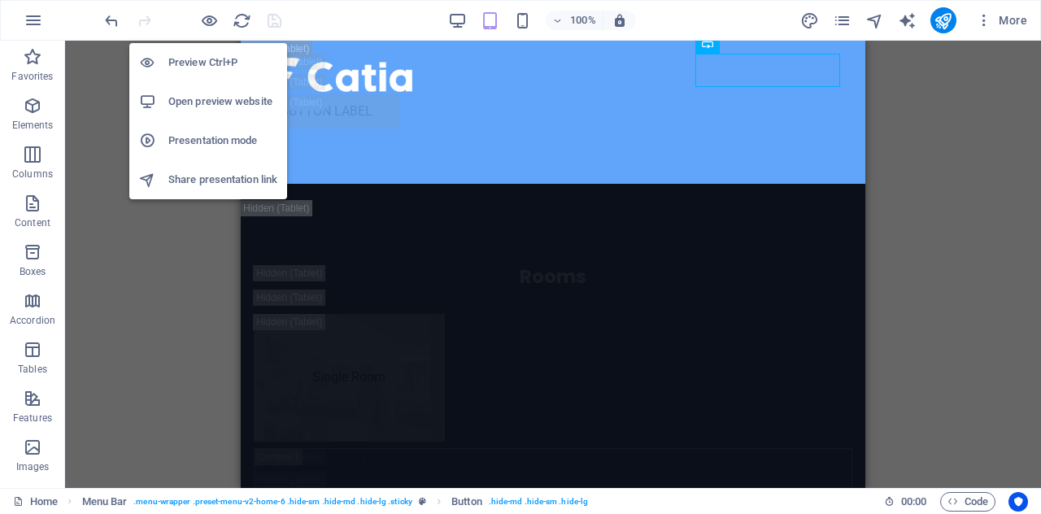
click at [207, 178] on h6 "Share presentation link" at bounding box center [222, 180] width 109 height 20
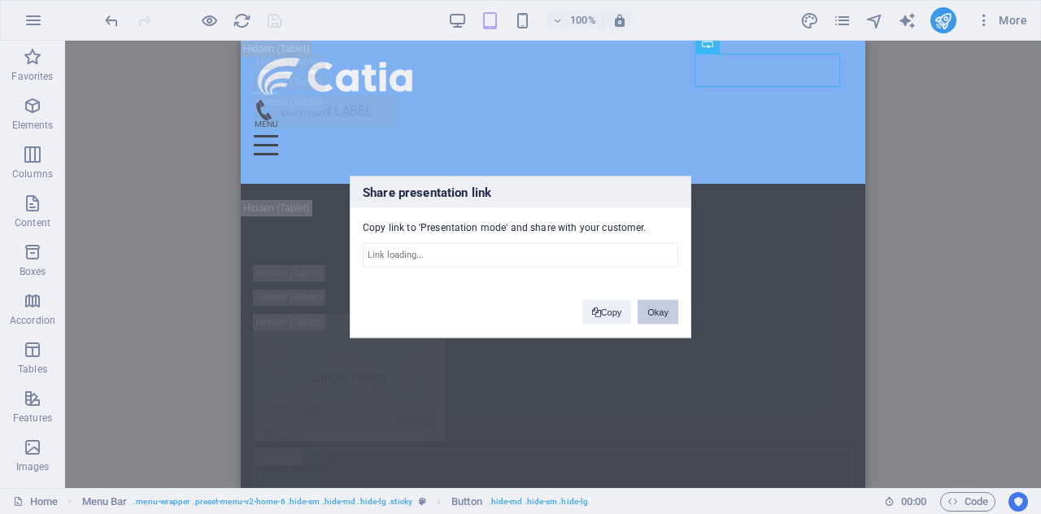
type input "[URL][DOMAIN_NAME]"
click at [592, 308] on span at bounding box center [596, 312] width 9 height 9
click at [658, 305] on button "Okay" at bounding box center [658, 312] width 41 height 24
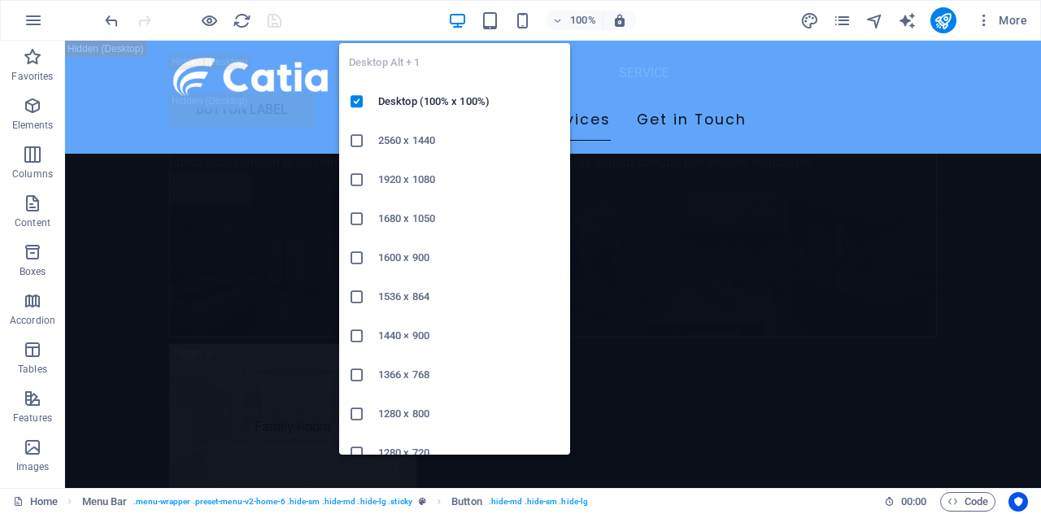
scroll to position [21664, 0]
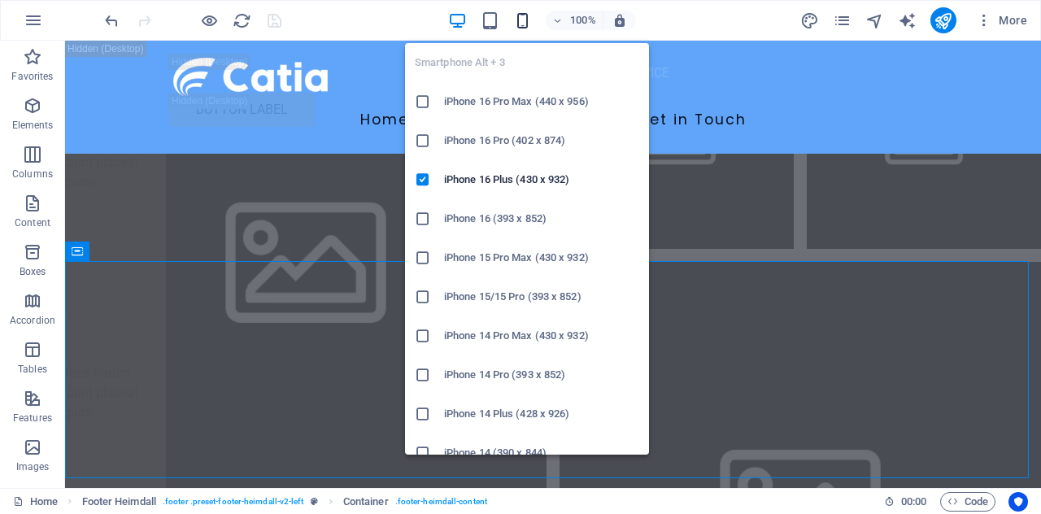
click at [527, 15] on icon "button" at bounding box center [522, 20] width 19 height 19
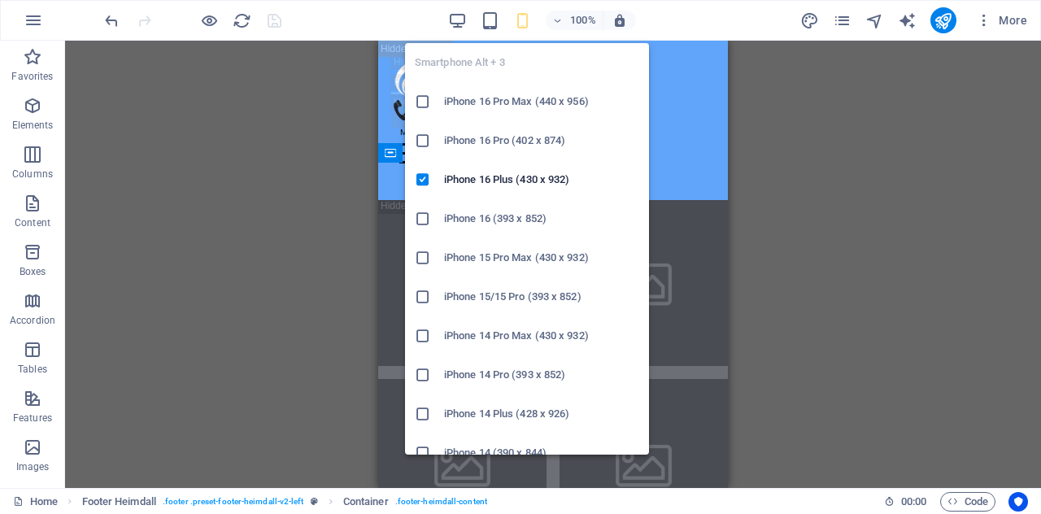
scroll to position [33520, 0]
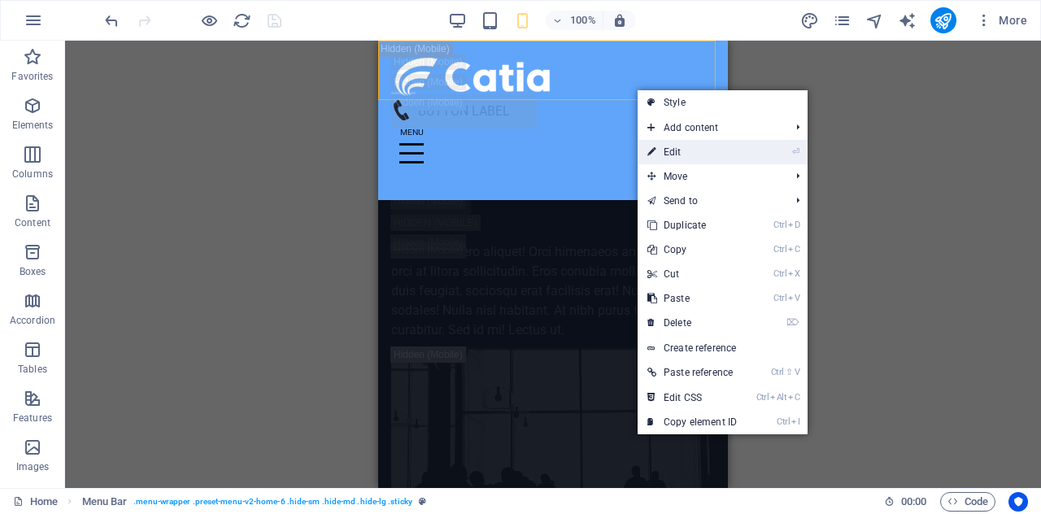
click at [672, 148] on link "⏎ Edit" at bounding box center [692, 152] width 109 height 24
select select "header"
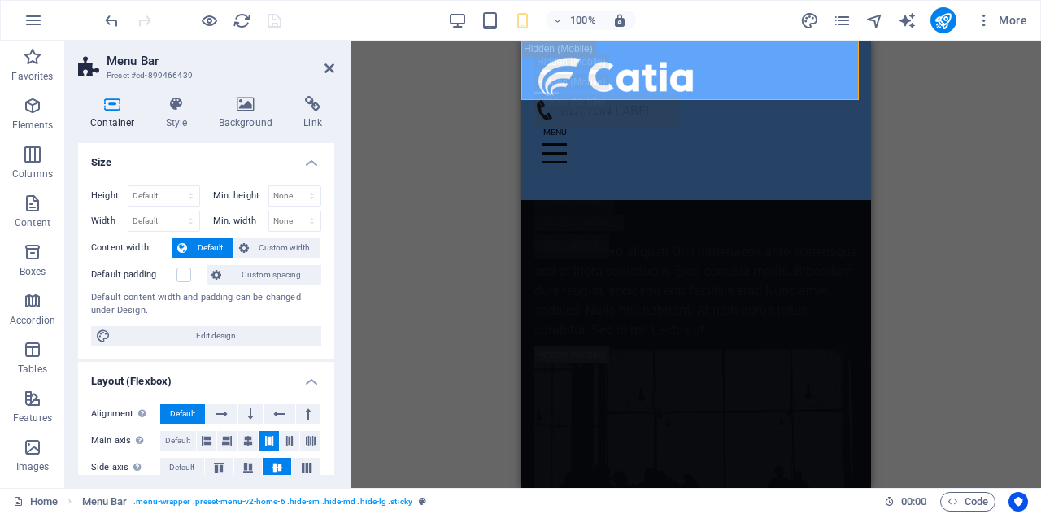
drag, startPoint x: 329, startPoint y: 181, endPoint x: 332, endPoint y: 238, distance: 56.2
click at [332, 238] on div "Size Height Default px rem % vh vw Min. height None px rem % vh vw Width Defaul…" at bounding box center [206, 309] width 256 height 332
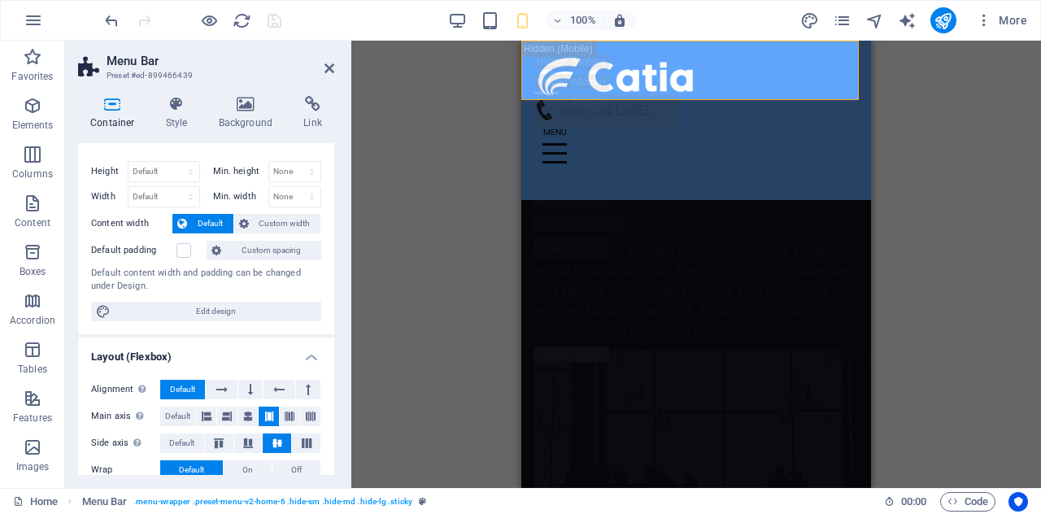
scroll to position [0, 0]
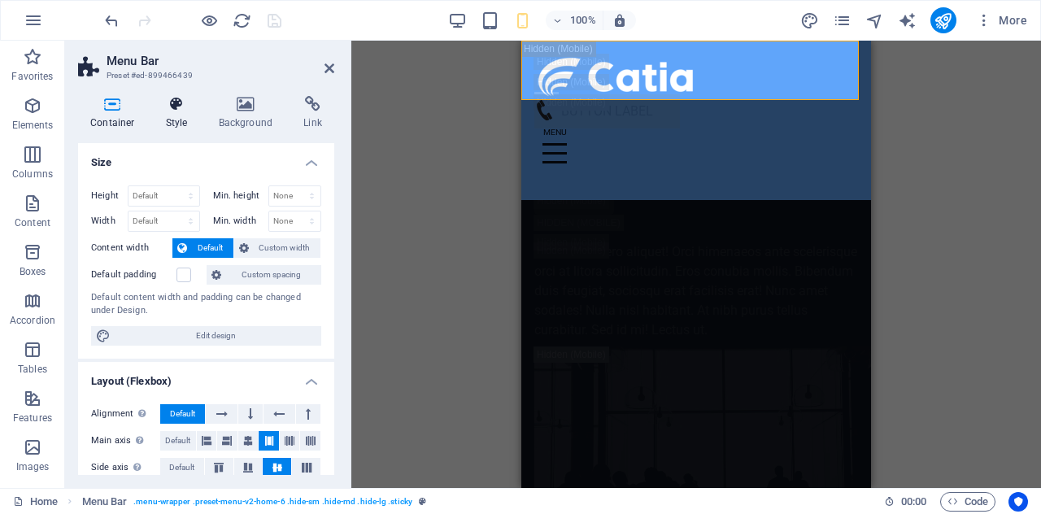
click at [161, 108] on icon at bounding box center [177, 104] width 46 height 16
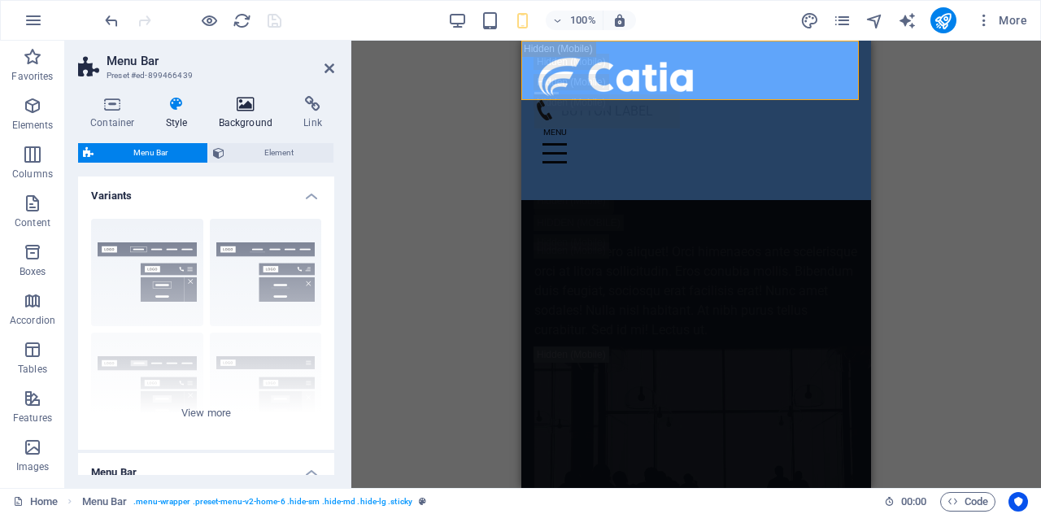
click at [246, 108] on icon at bounding box center [246, 104] width 79 height 16
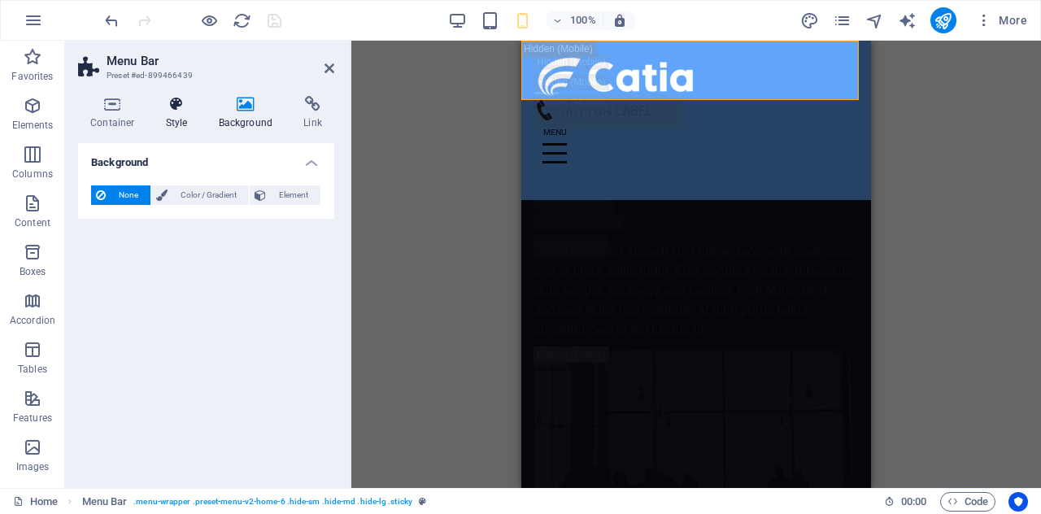
click at [202, 102] on h4 "Style" at bounding box center [180, 113] width 53 height 34
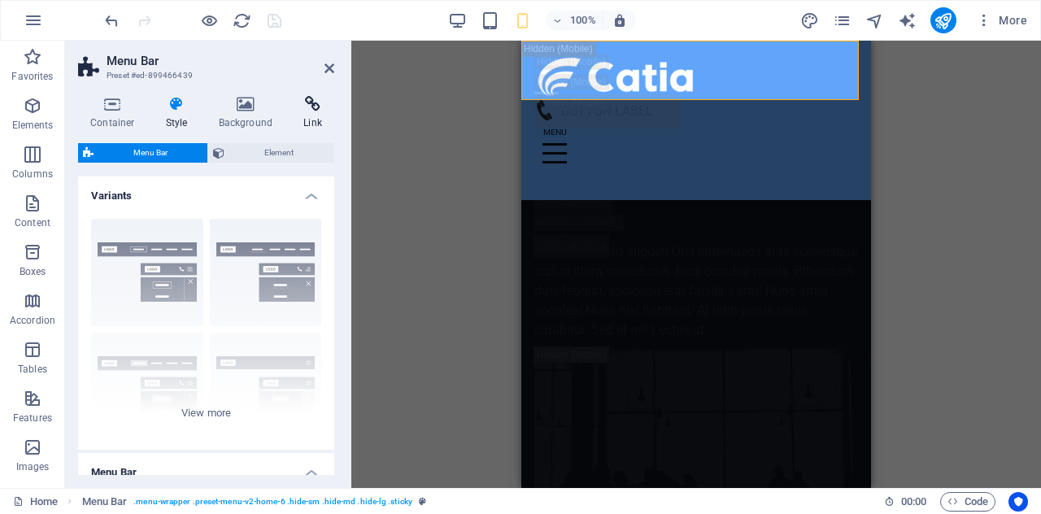
click at [312, 102] on icon at bounding box center [312, 104] width 43 height 16
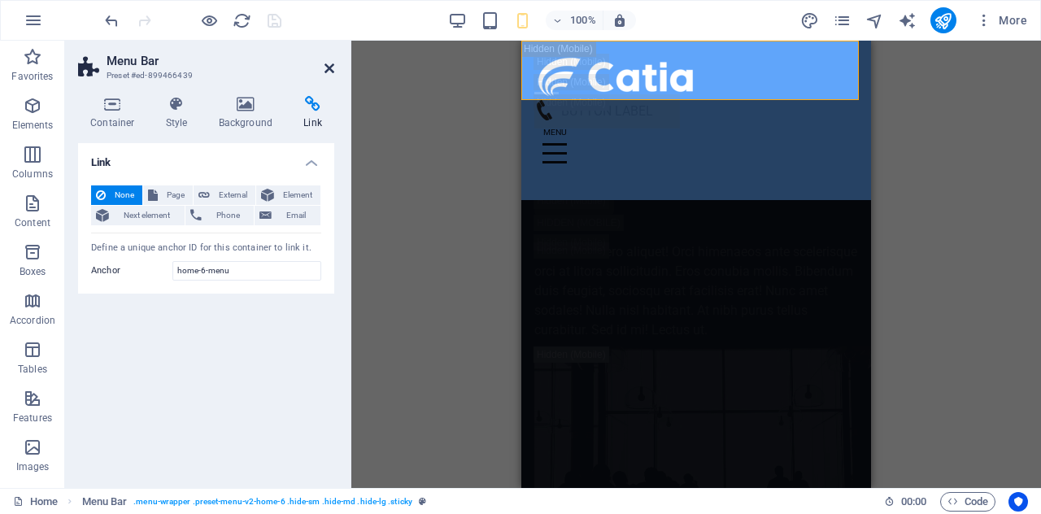
click at [330, 68] on icon at bounding box center [330, 68] width 10 height 13
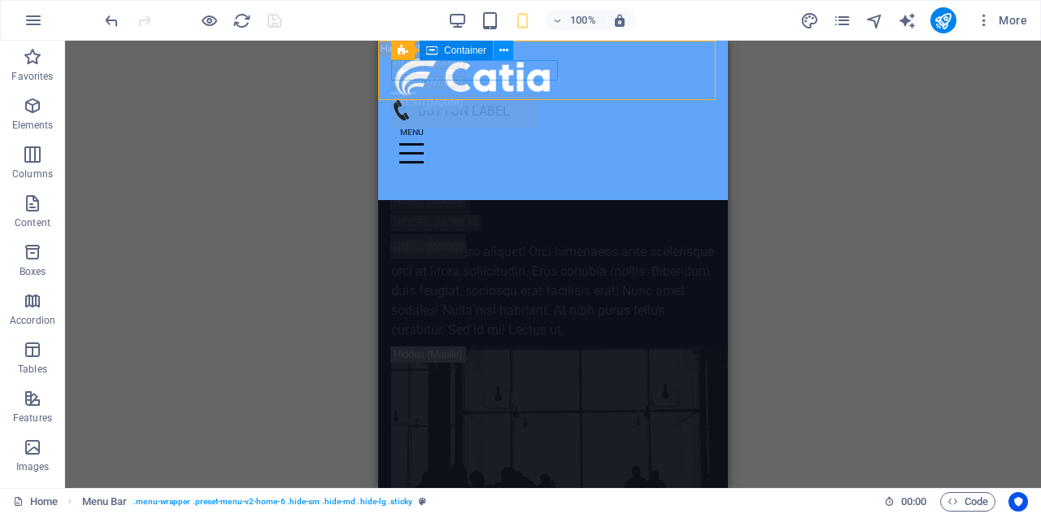
click at [504, 48] on icon at bounding box center [503, 50] width 9 height 17
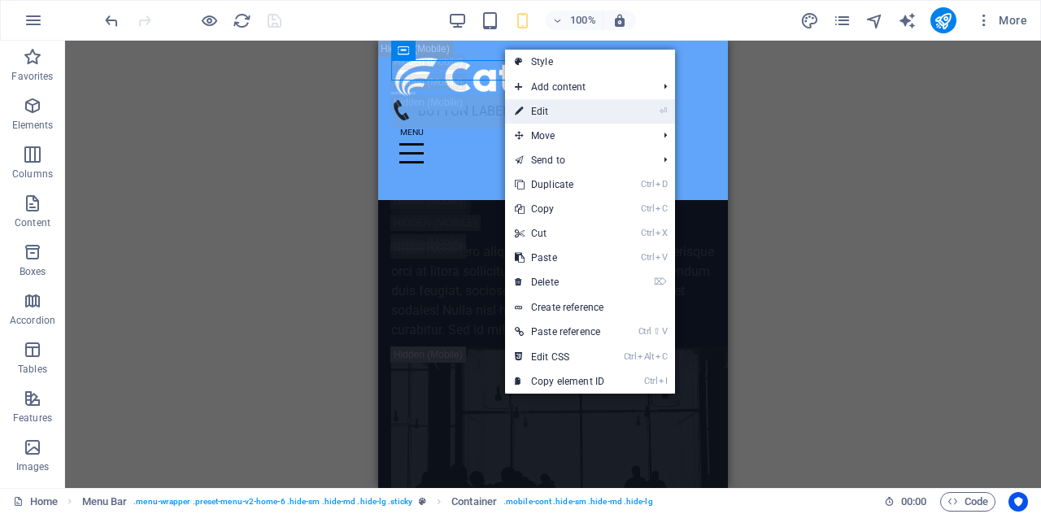
click at [537, 122] on link "⏎ Edit" at bounding box center [559, 111] width 109 height 24
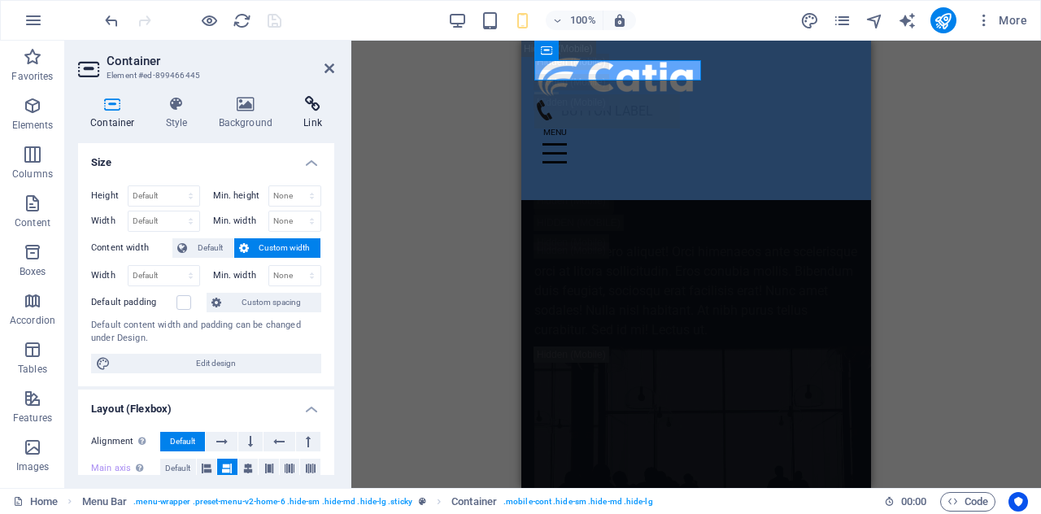
click at [291, 111] on icon at bounding box center [312, 104] width 43 height 16
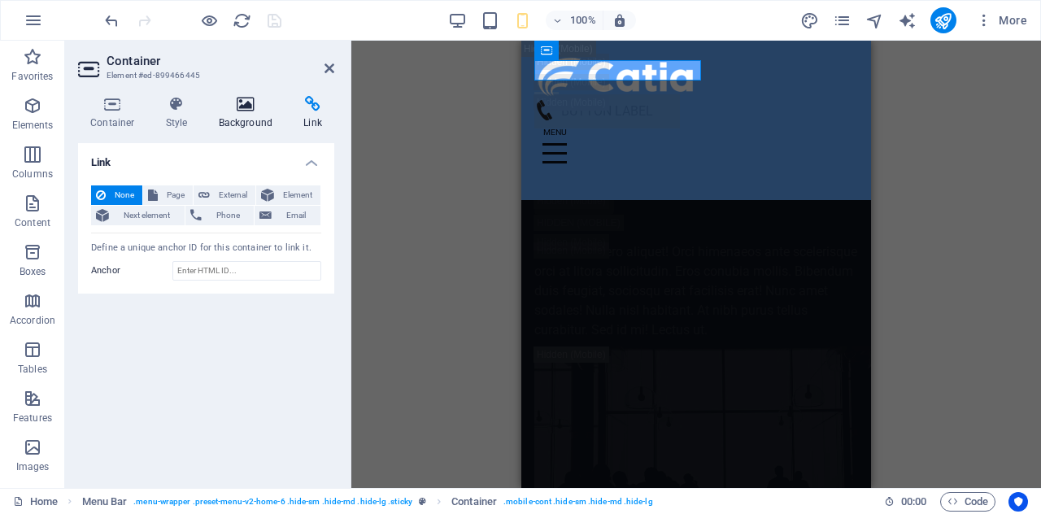
click at [251, 111] on icon at bounding box center [246, 104] width 79 height 16
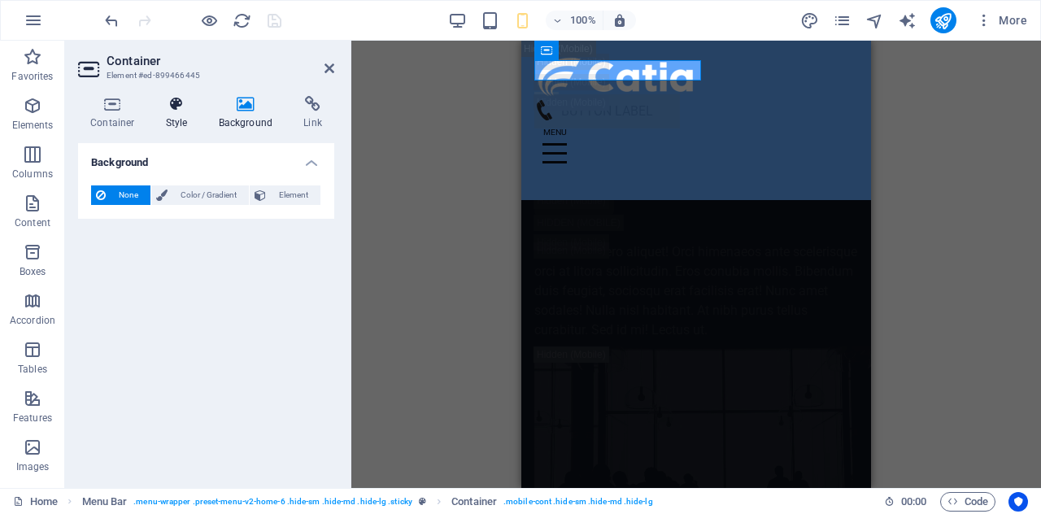
click at [203, 111] on h4 "Style" at bounding box center [180, 113] width 53 height 34
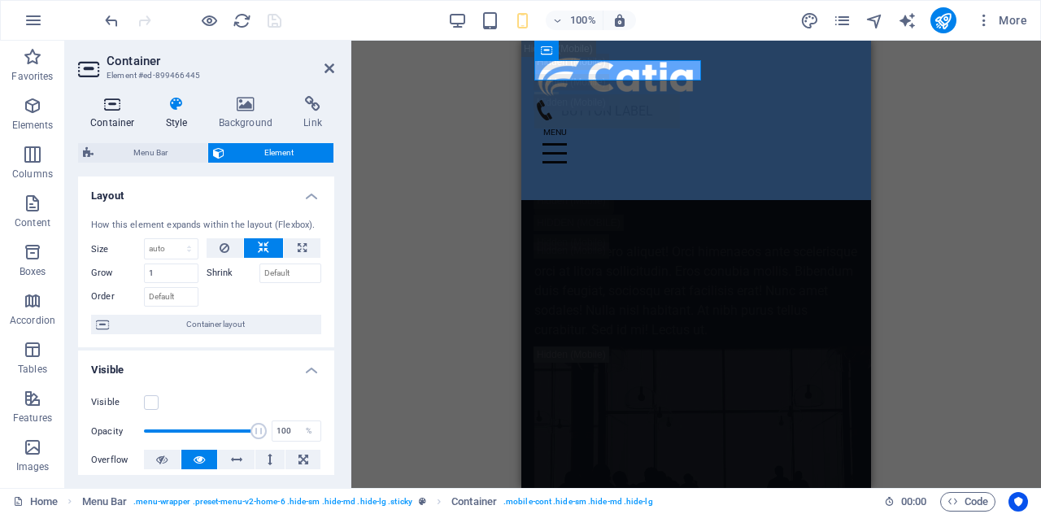
click at [131, 113] on h4 "Container" at bounding box center [116, 113] width 76 height 34
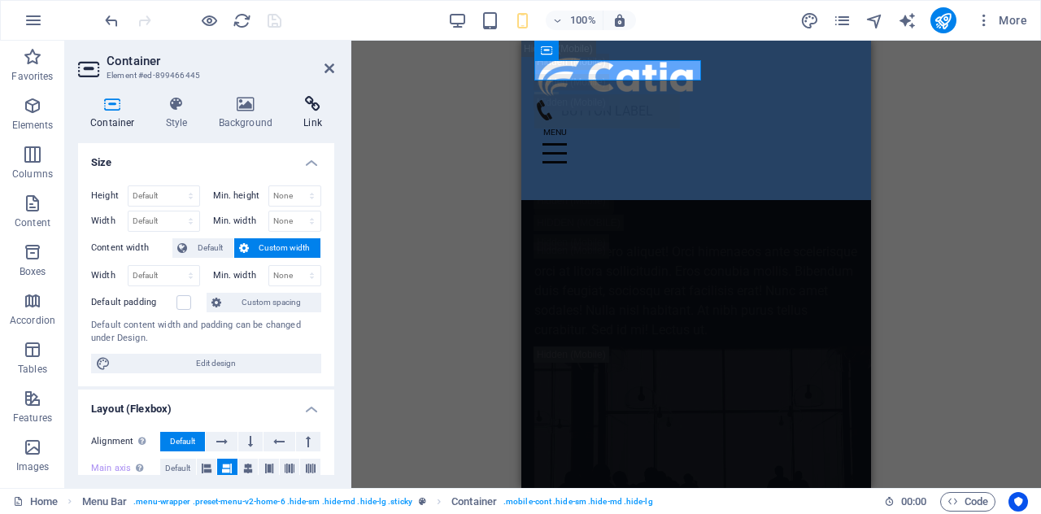
click at [303, 112] on h4 "Link" at bounding box center [312, 113] width 43 height 34
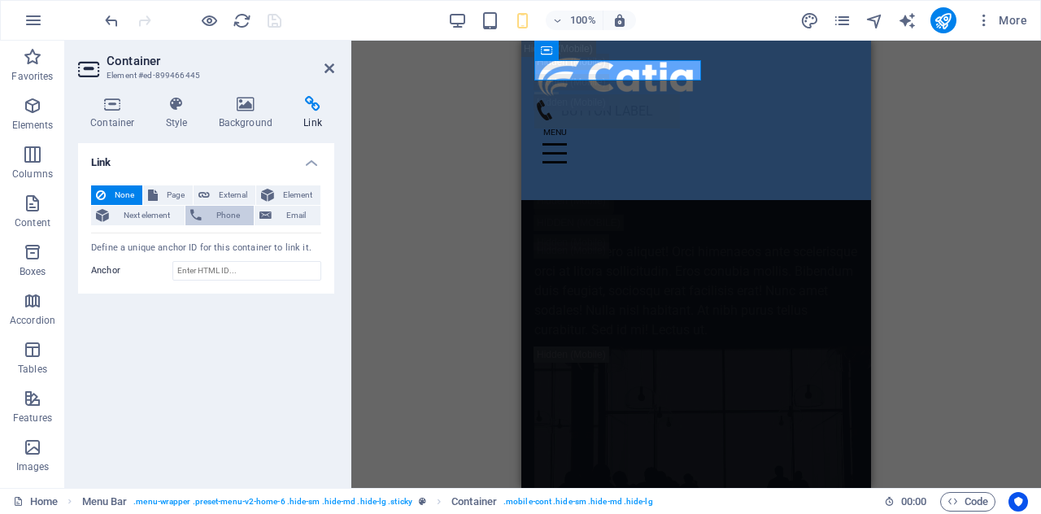
click at [227, 213] on span "Phone" at bounding box center [228, 216] width 43 height 20
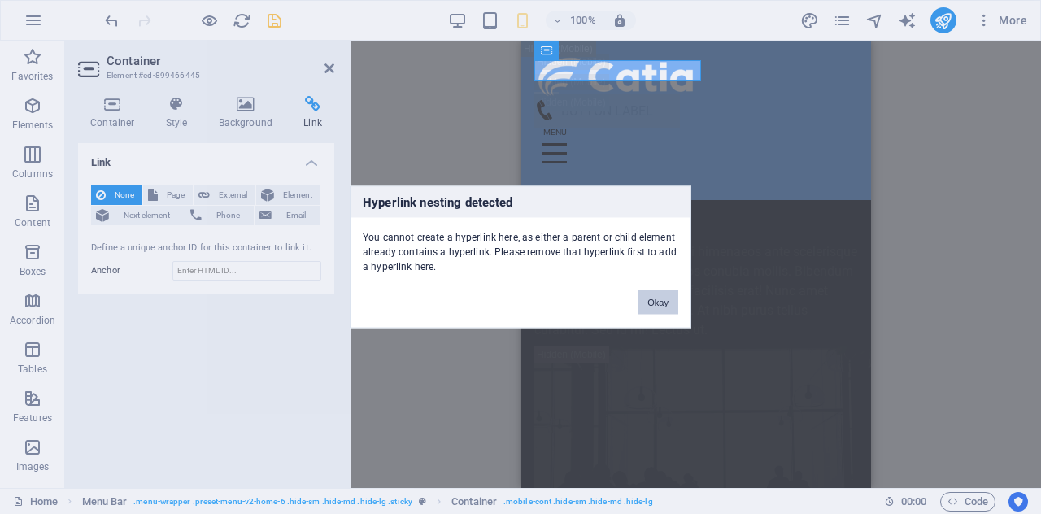
click at [661, 308] on button "Okay" at bounding box center [658, 302] width 41 height 24
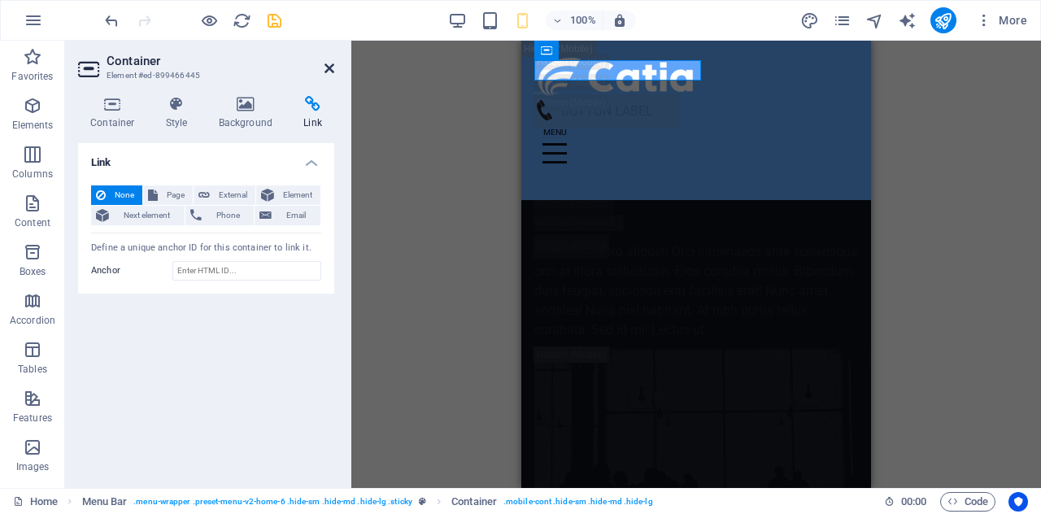
click at [329, 67] on icon at bounding box center [330, 68] width 10 height 13
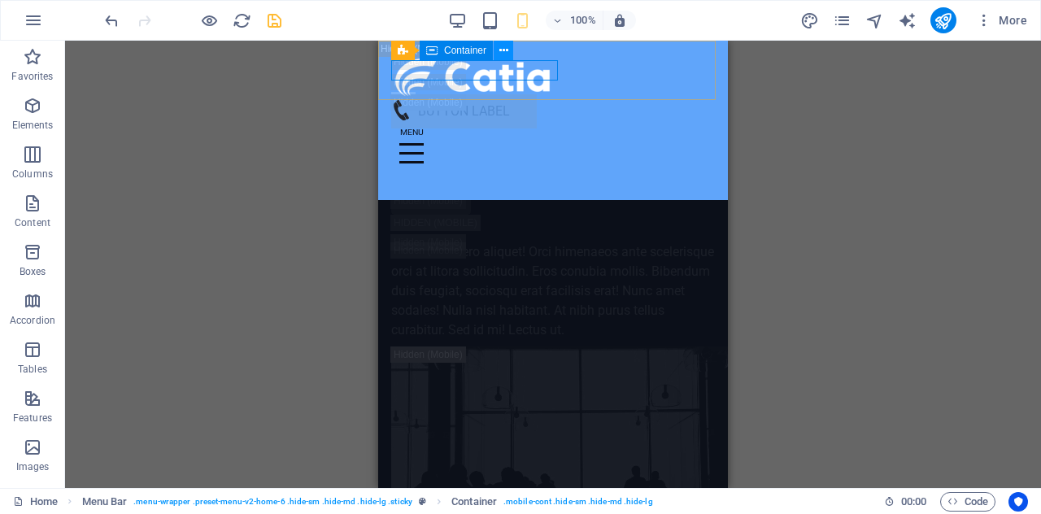
click at [503, 53] on icon at bounding box center [503, 50] width 9 height 17
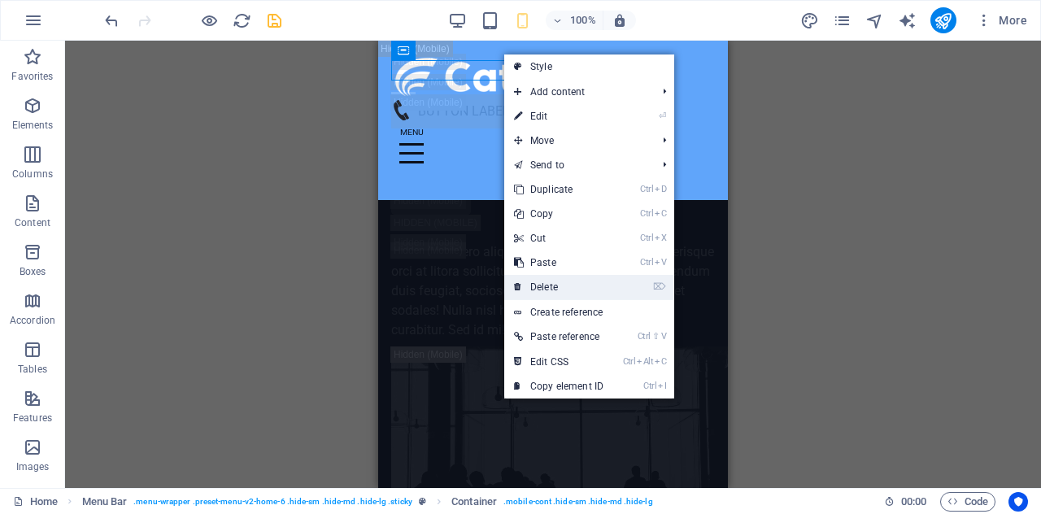
click at [569, 292] on link "⌦ Delete" at bounding box center [558, 287] width 109 height 24
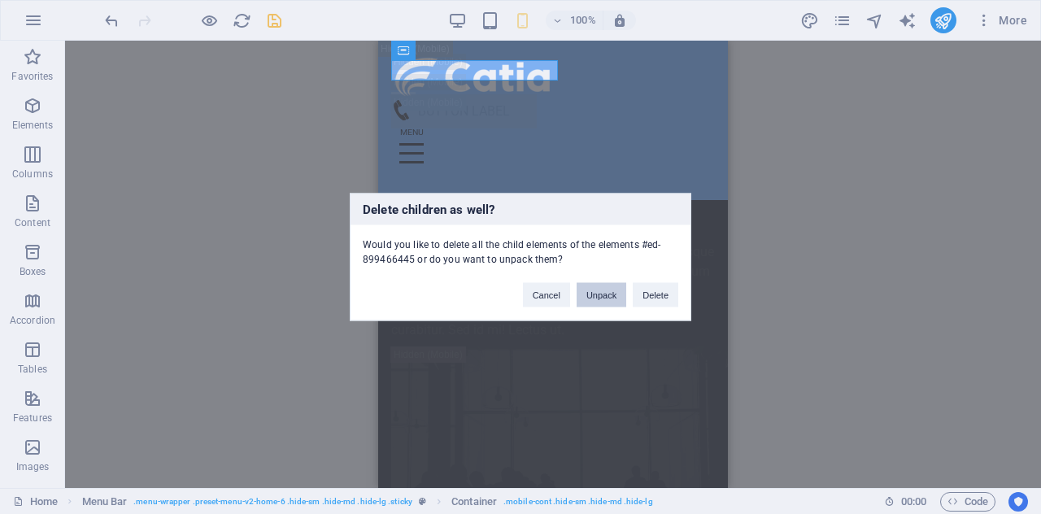
click at [612, 288] on button "Unpack" at bounding box center [602, 295] width 50 height 24
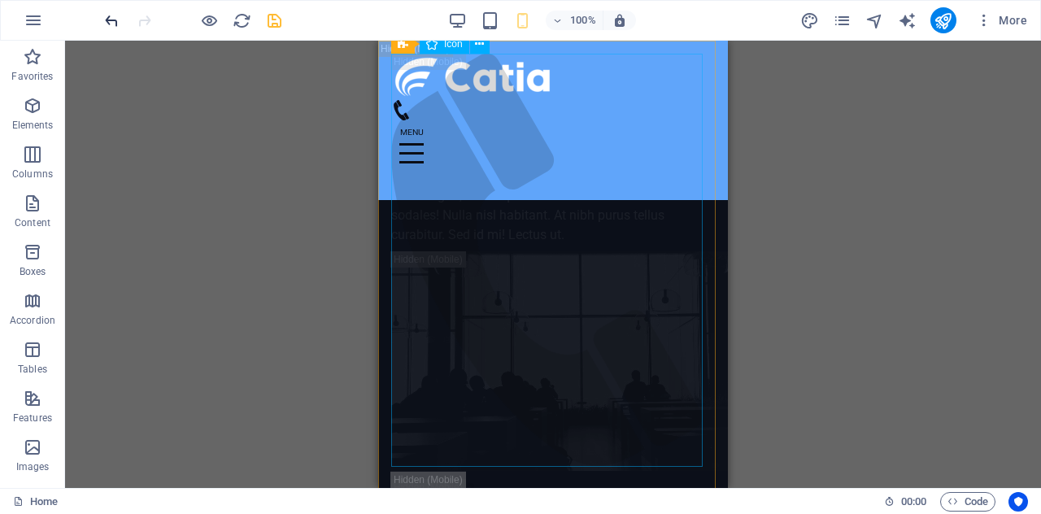
scroll to position [21438, 0]
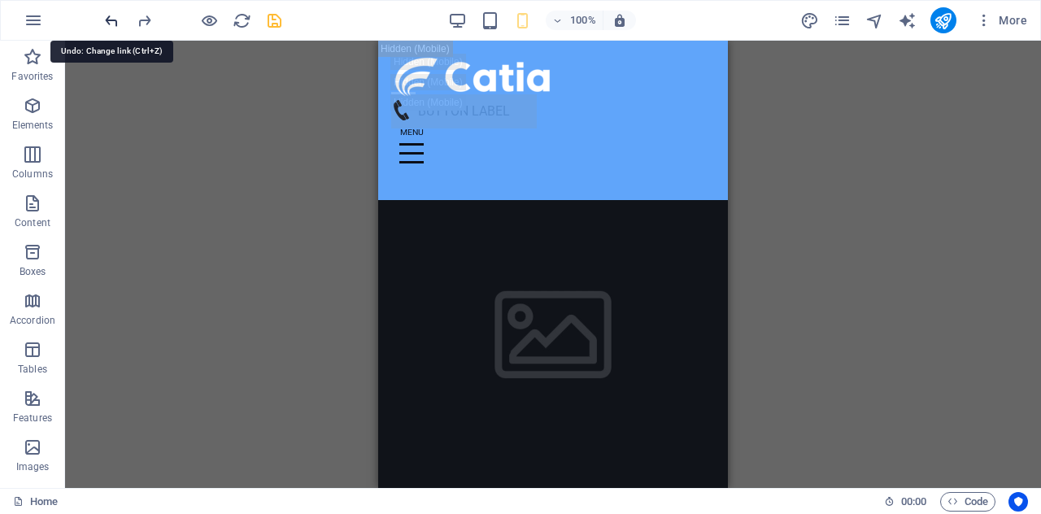
scroll to position [21500, 0]
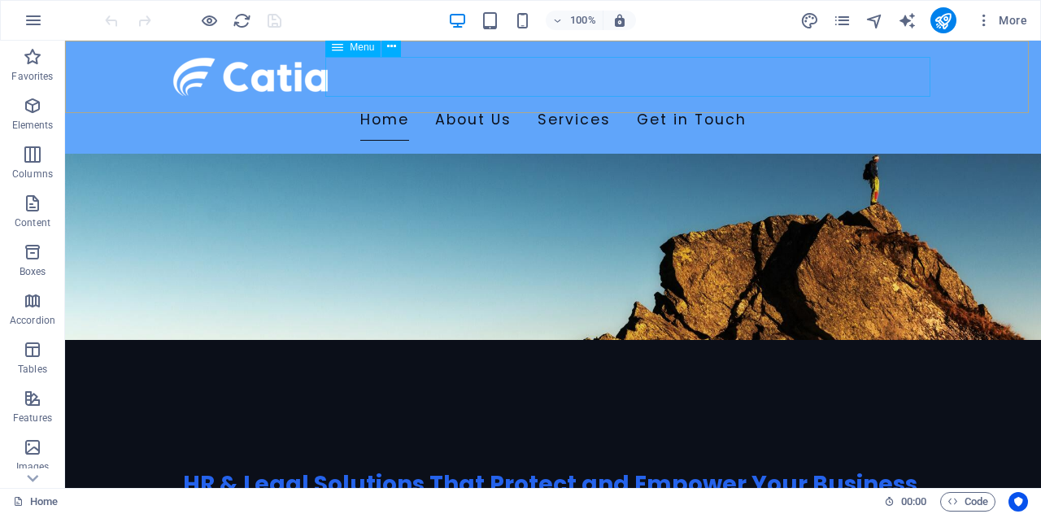
scroll to position [497, 0]
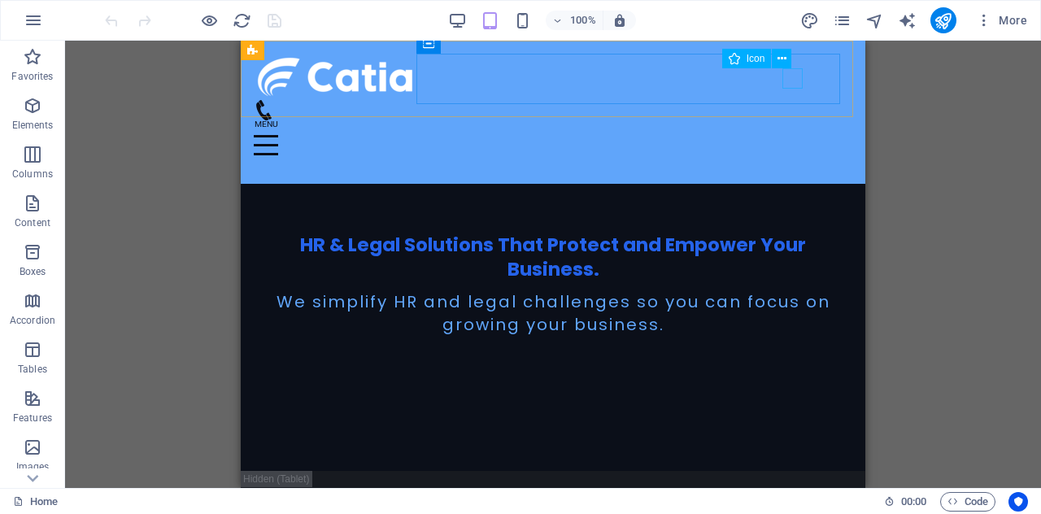
click at [790, 100] on figure at bounding box center [547, 110] width 586 height 20
click at [794, 100] on figure at bounding box center [547, 110] width 586 height 20
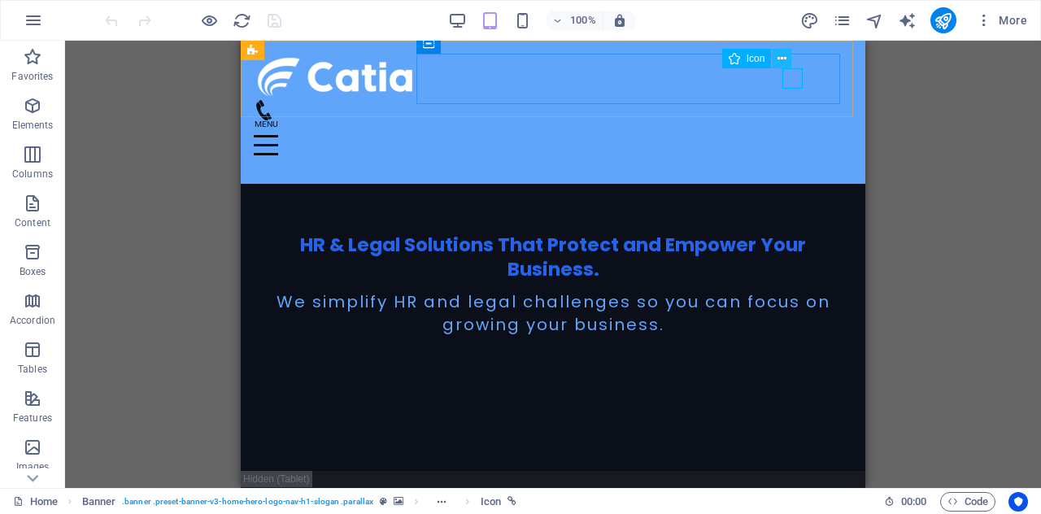
click at [785, 62] on icon at bounding box center [782, 58] width 9 height 17
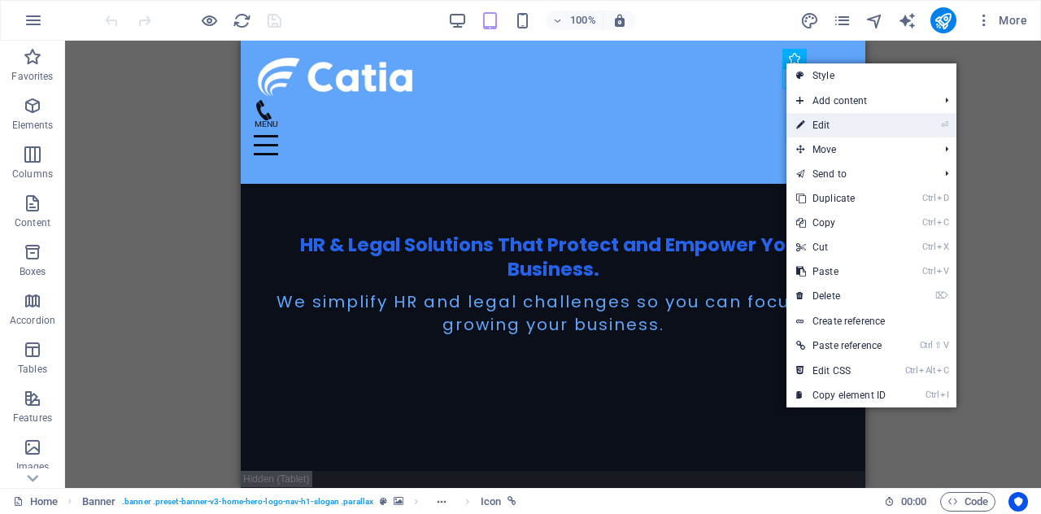
click at [820, 122] on link "⏎ Edit" at bounding box center [841, 125] width 109 height 24
select select "xMidYMid"
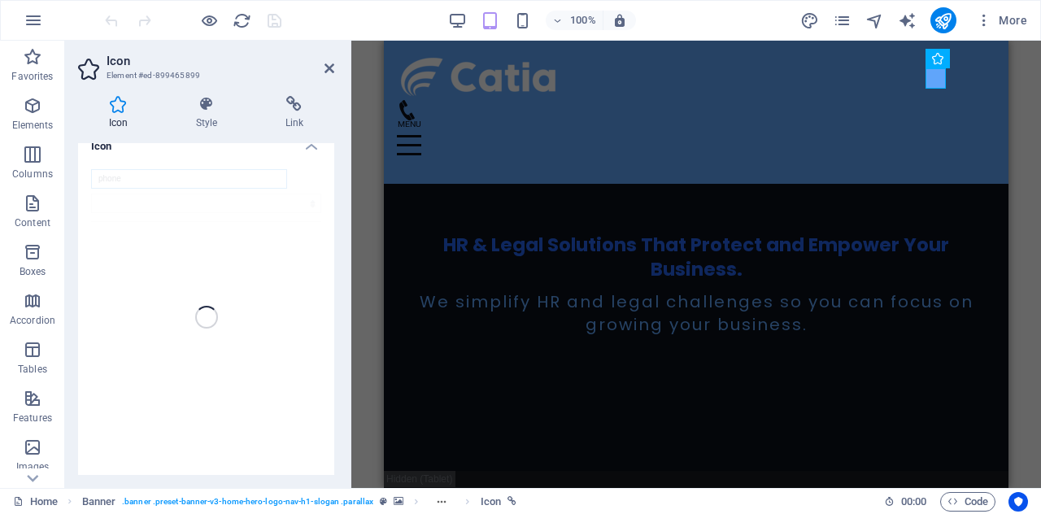
scroll to position [0, 0]
click at [198, 113] on h4 "Style" at bounding box center [209, 113] width 89 height 34
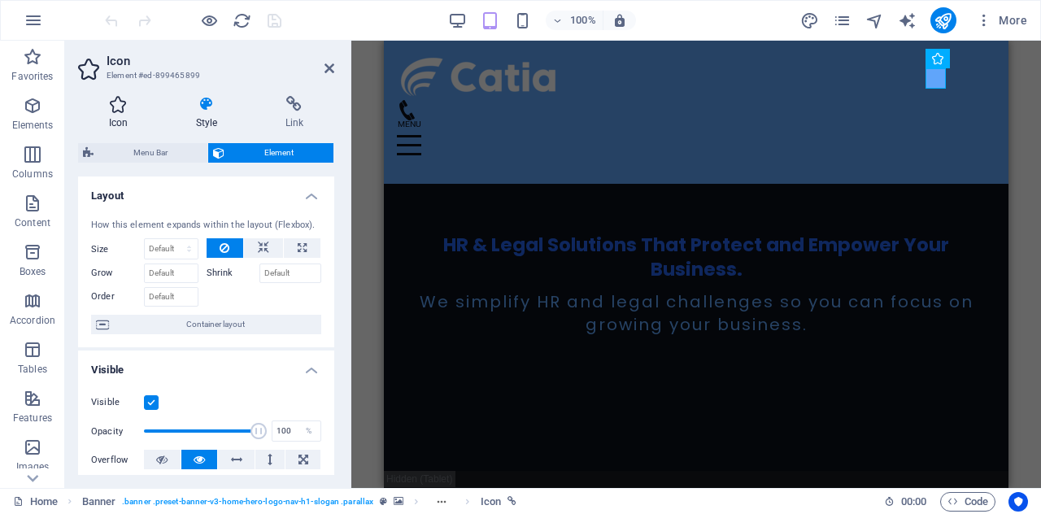
click at [150, 102] on icon at bounding box center [118, 104] width 81 height 16
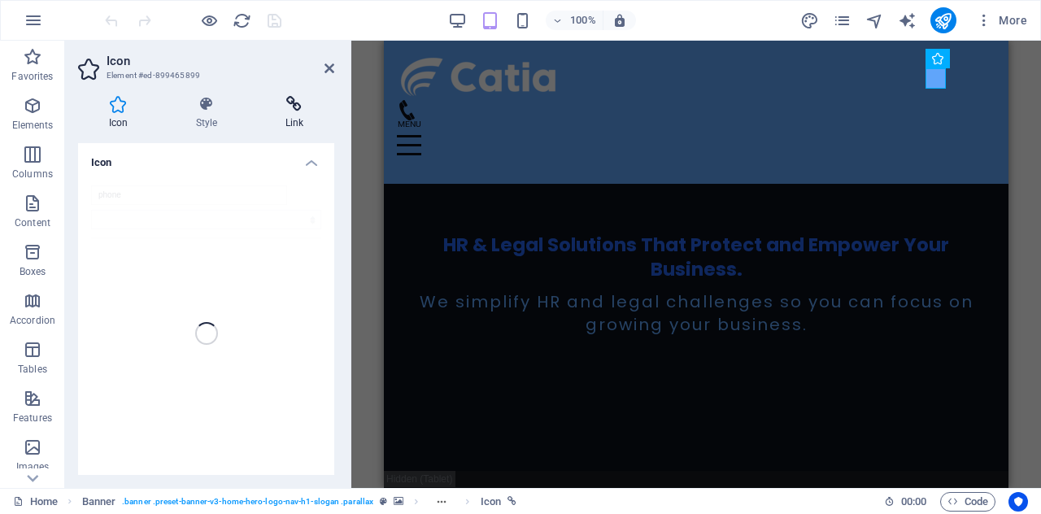
click at [306, 102] on icon at bounding box center [295, 104] width 80 height 16
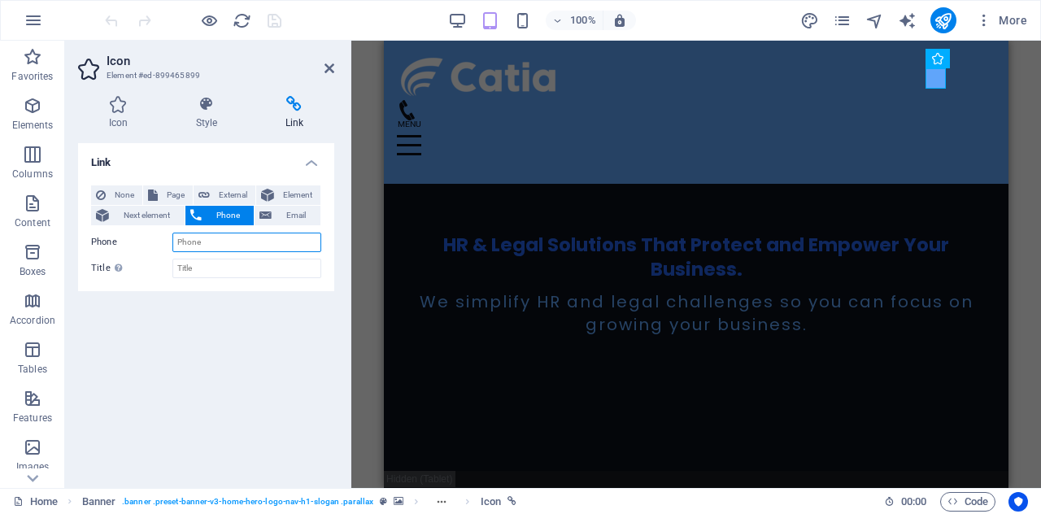
click at [246, 235] on input "Phone" at bounding box center [246, 243] width 149 height 20
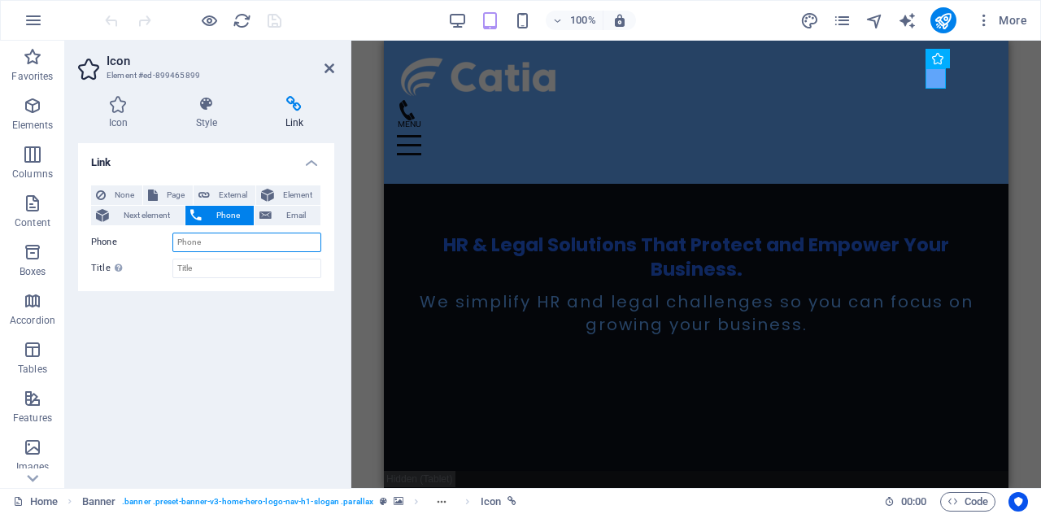
click at [254, 242] on input "Phone" at bounding box center [246, 243] width 149 height 20
paste input "[PHONE_NUMBER]"
type input "[PHONE_NUMBER]"
click at [0, 0] on icon "save" at bounding box center [0, 0] width 0 height 0
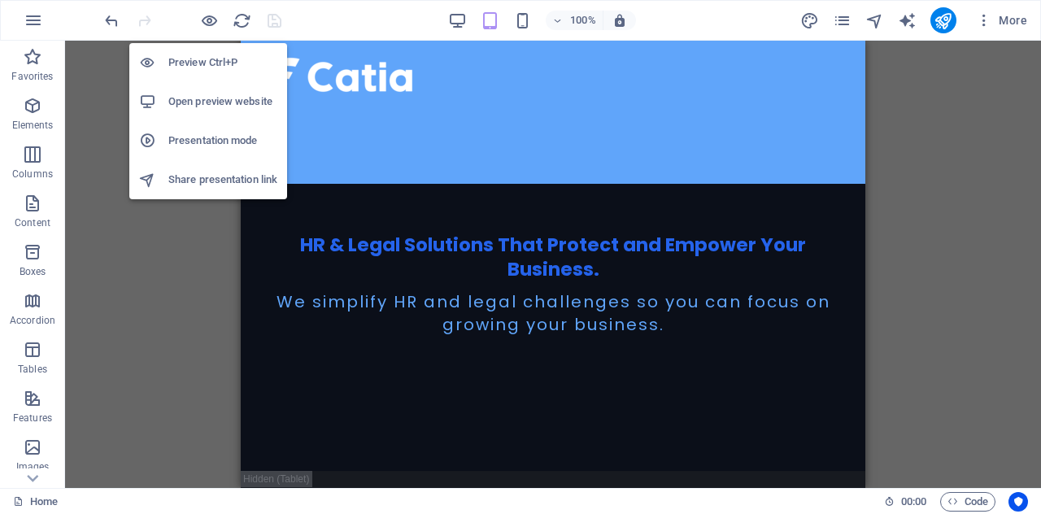
click at [220, 181] on h6 "Share presentation link" at bounding box center [222, 180] width 109 height 20
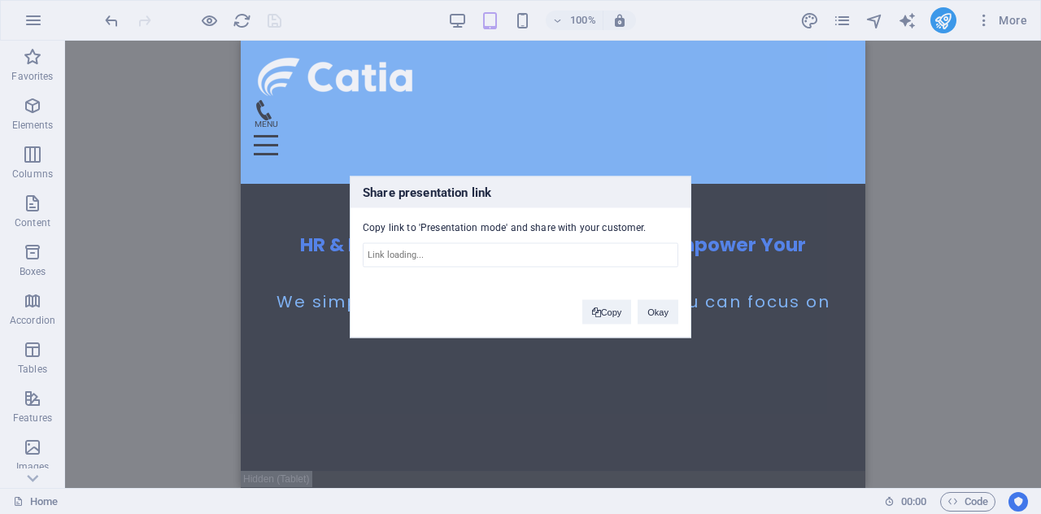
type input "[URL][DOMAIN_NAME]"
click at [595, 313] on span at bounding box center [596, 312] width 9 height 9
click at [669, 307] on button "Okay" at bounding box center [658, 312] width 41 height 24
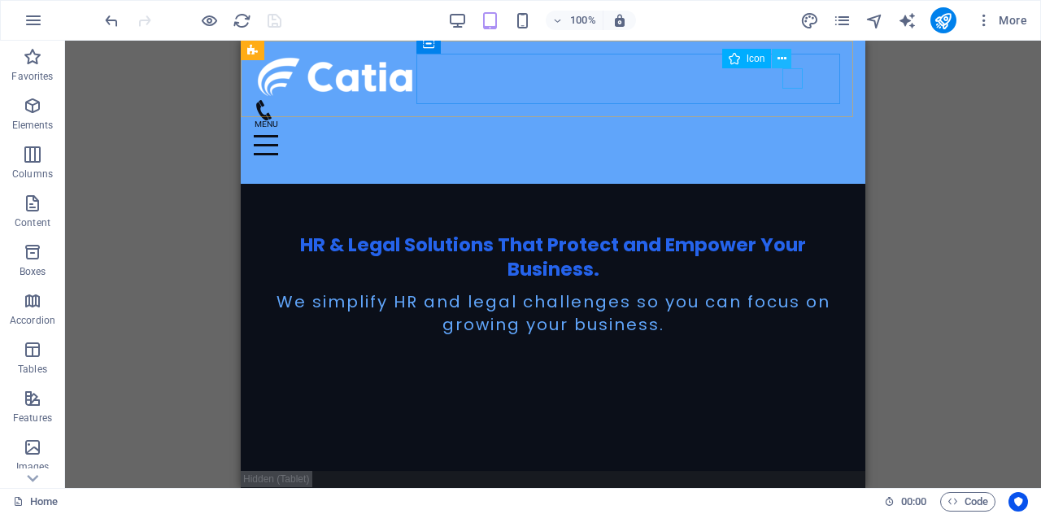
click at [786, 60] on icon at bounding box center [782, 58] width 9 height 17
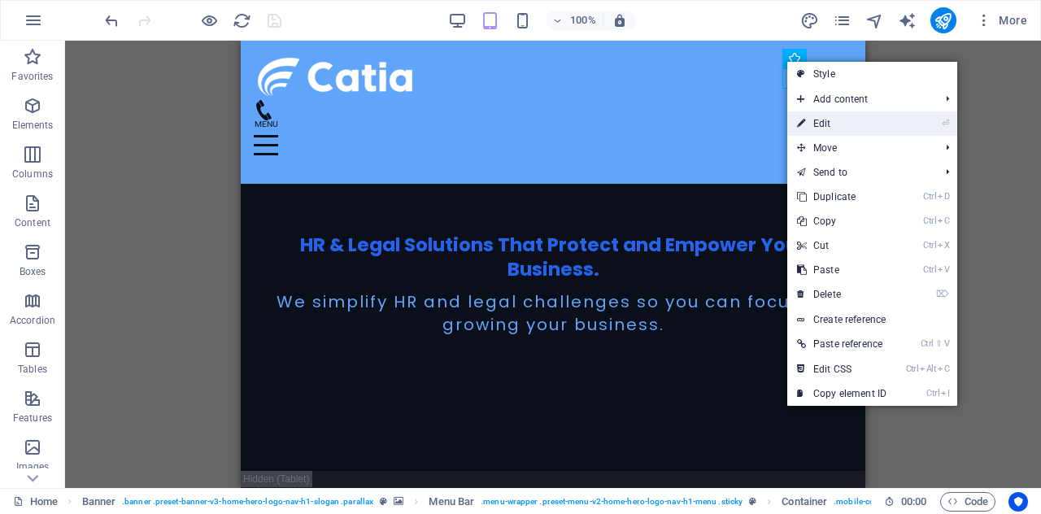
click at [0, 0] on link "⏎ Edit" at bounding box center [0, 0] width 0 height 0
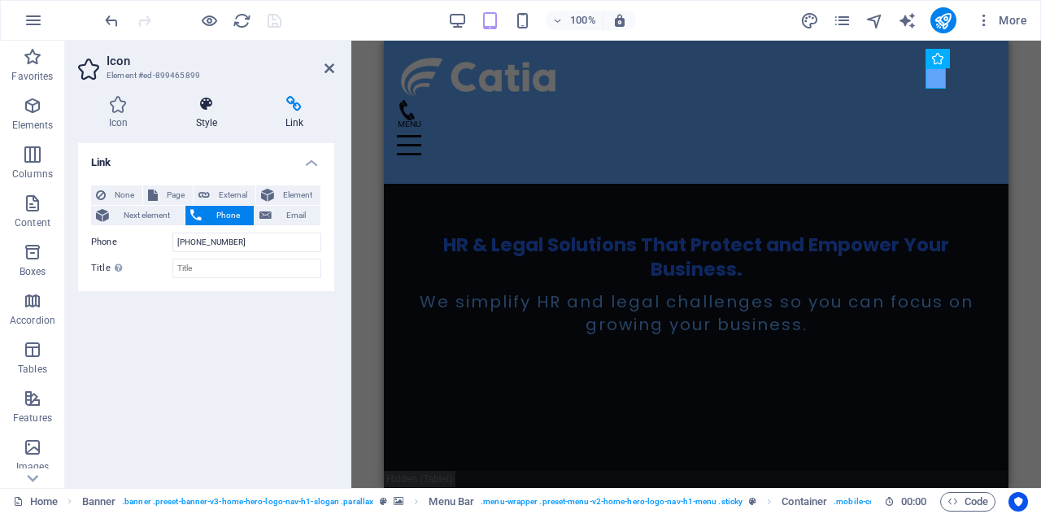
click at [226, 98] on icon at bounding box center [206, 104] width 83 height 16
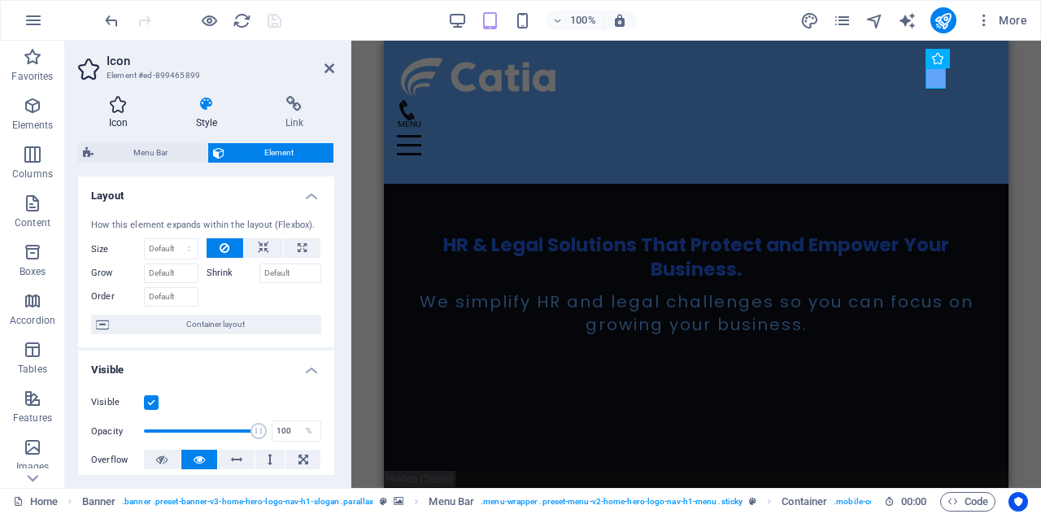
click at [122, 100] on icon at bounding box center [118, 104] width 81 height 16
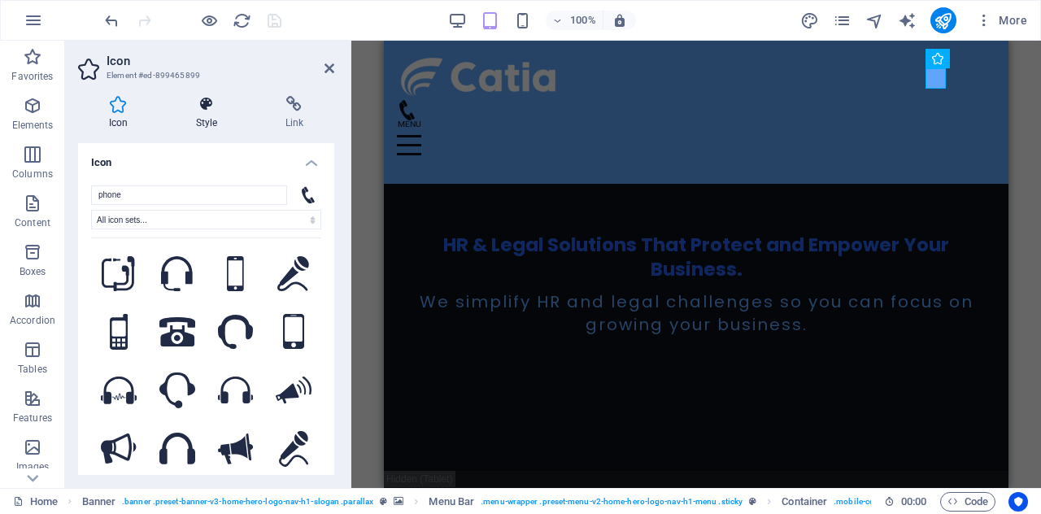
click at [202, 114] on h4 "Style" at bounding box center [209, 113] width 89 height 34
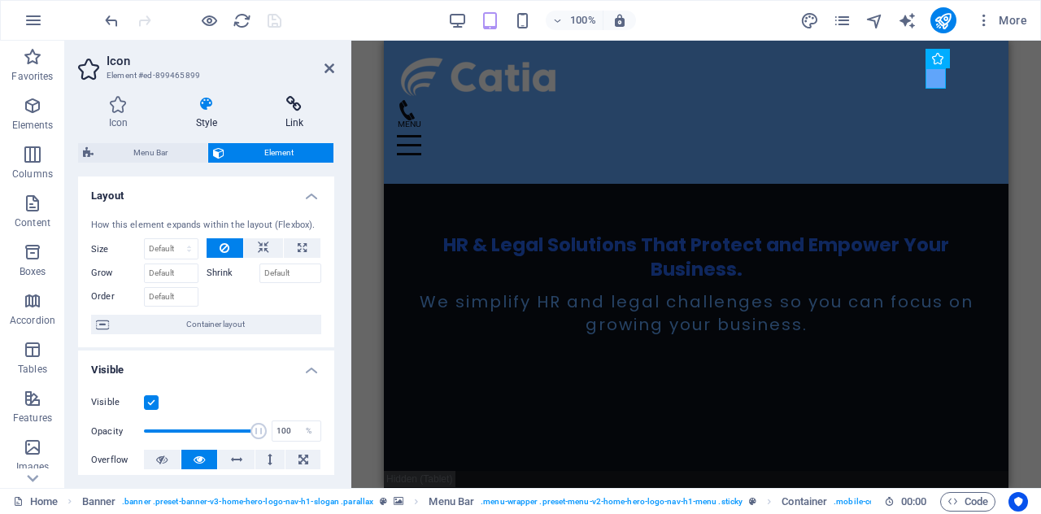
click at [299, 110] on icon at bounding box center [295, 104] width 80 height 16
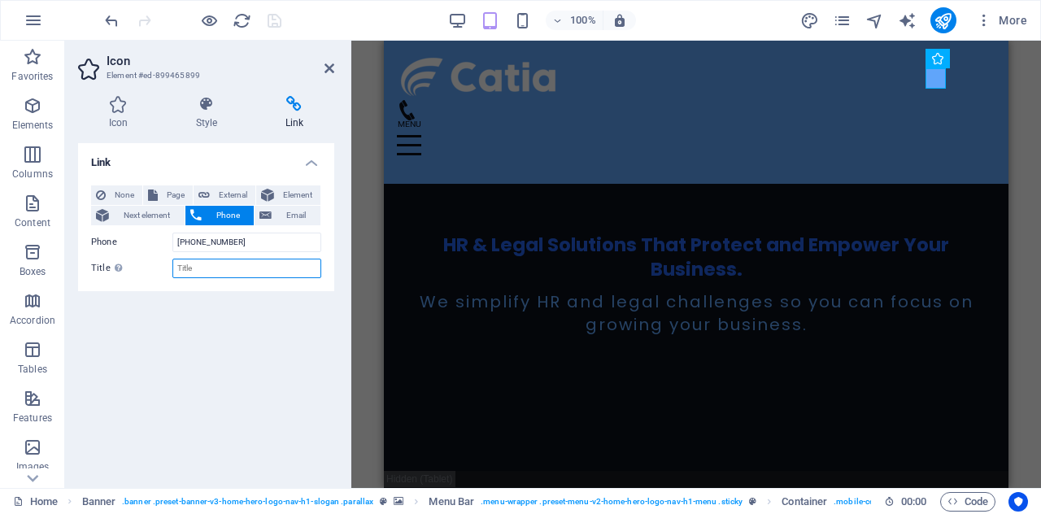
click at [198, 263] on input "Title Additional link description, should not be the same as the link text. The…" at bounding box center [246, 269] width 149 height 20
click at [259, 246] on input "[PHONE_NUMBER]" at bounding box center [246, 243] width 149 height 20
click at [280, 248] on input "[PHONE_NUMBER]" at bounding box center [246, 243] width 149 height 20
type input "[PHONE_NUMBER]"
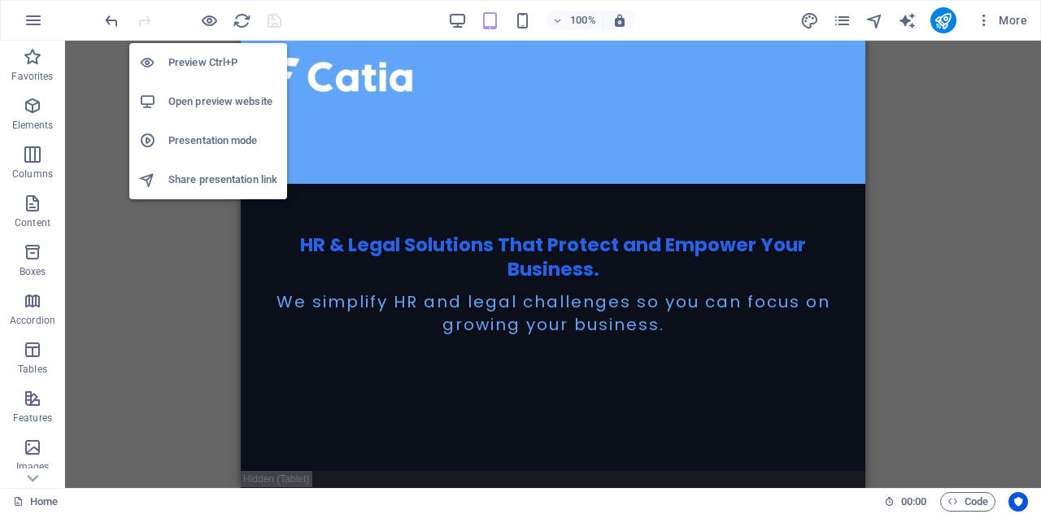
click at [213, 138] on h6 "Presentation mode" at bounding box center [222, 141] width 109 height 20
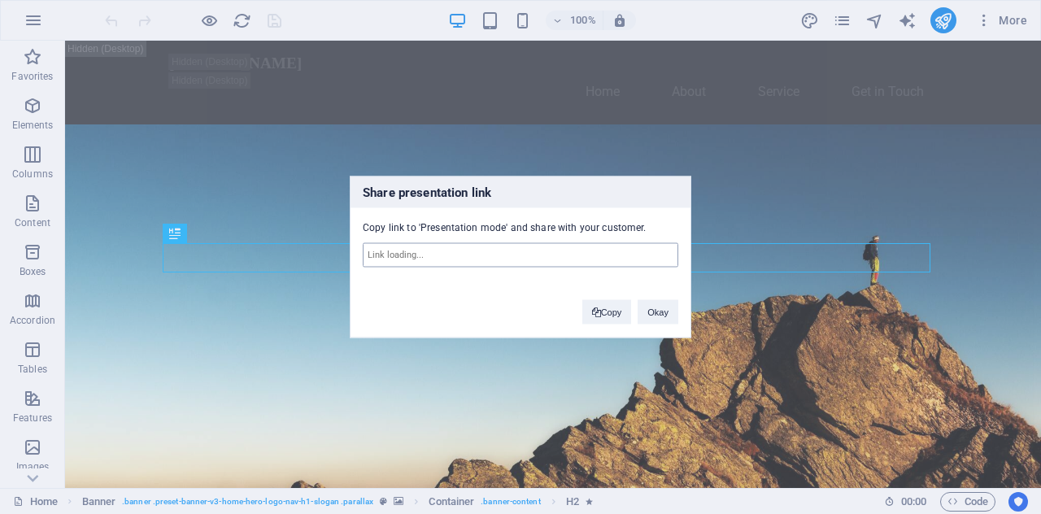
type input "[URL][DOMAIN_NAME]"
click at [0, 0] on button "Copy" at bounding box center [0, 0] width 0 height 0
click at [671, 311] on button "Okay" at bounding box center [658, 312] width 41 height 24
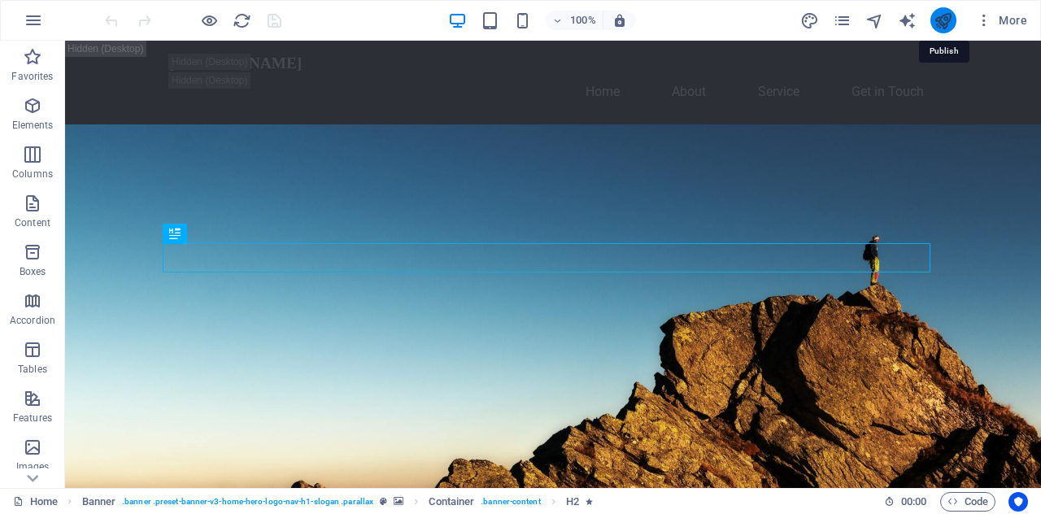
click at [0, 0] on icon "publish" at bounding box center [0, 0] width 0 height 0
